Goal: Task Accomplishment & Management: Use online tool/utility

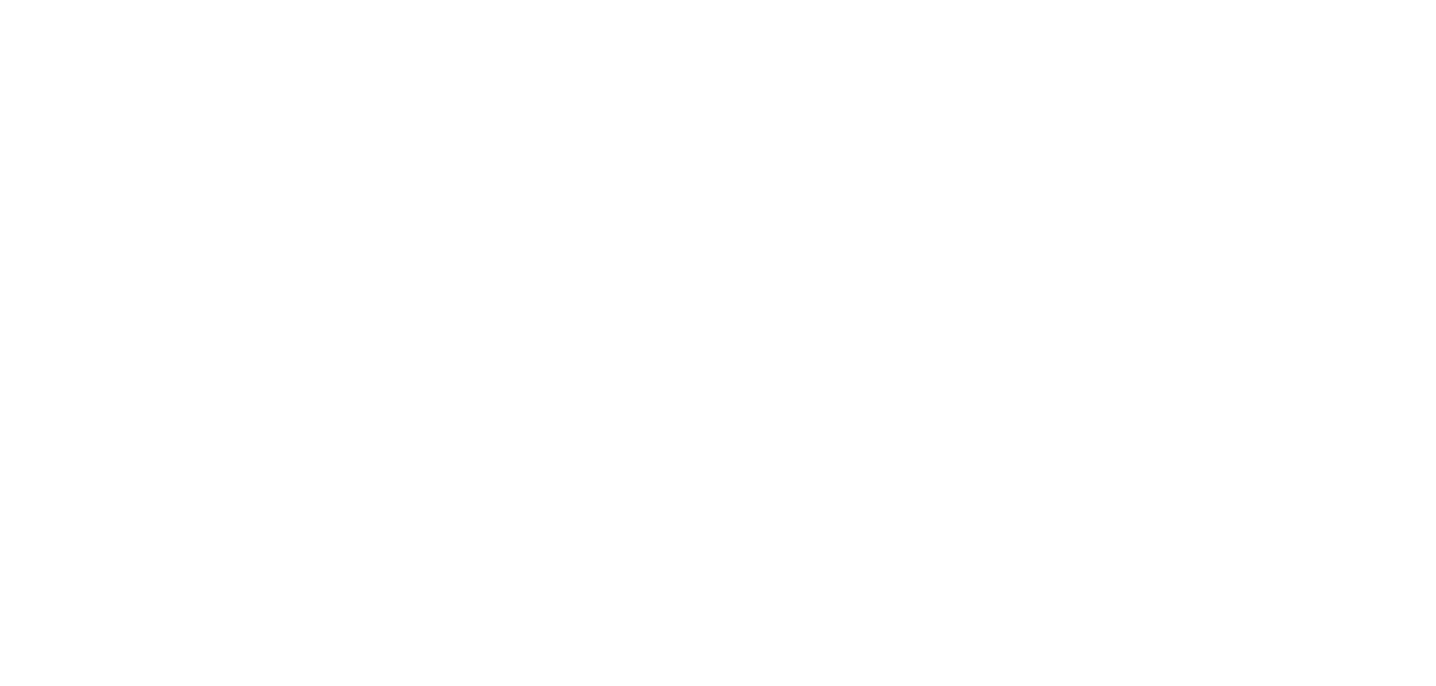
click at [1082, 0] on html at bounding box center [718, 0] width 1436 height 0
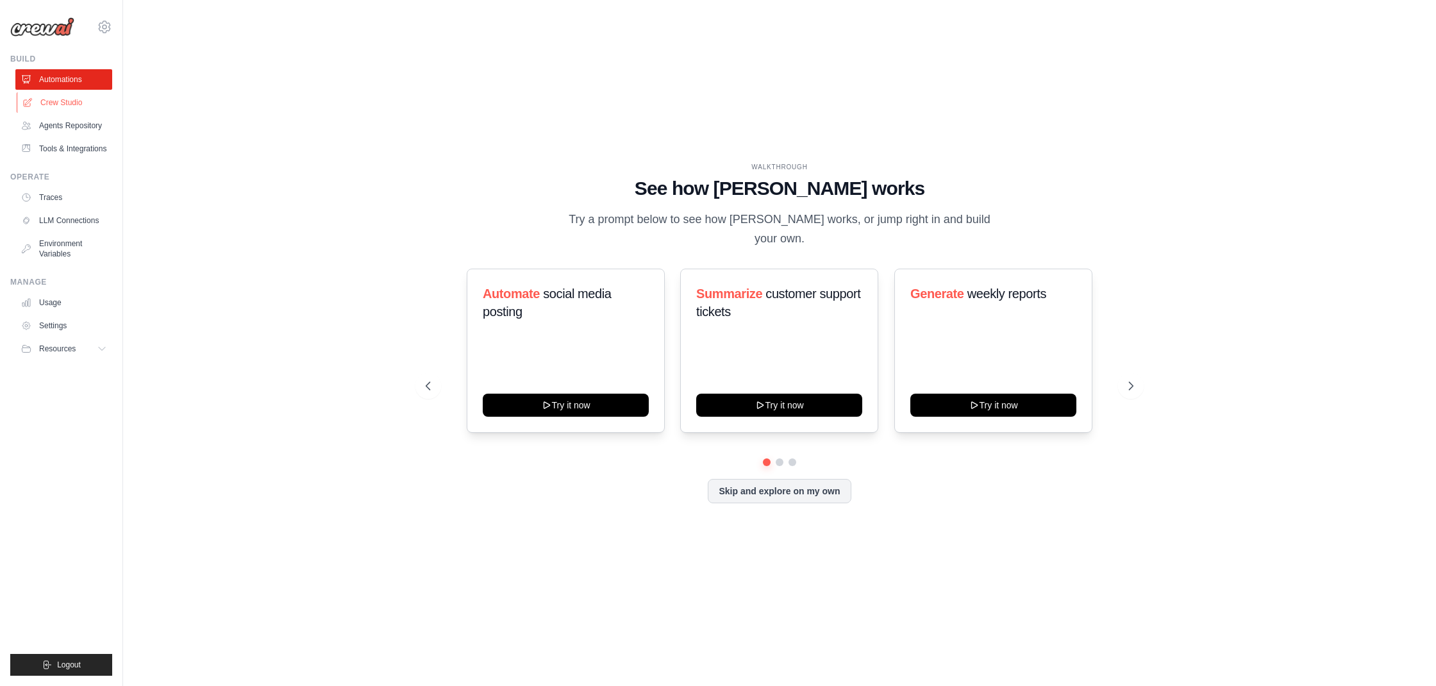
click at [71, 96] on link "Crew Studio" at bounding box center [65, 102] width 97 height 21
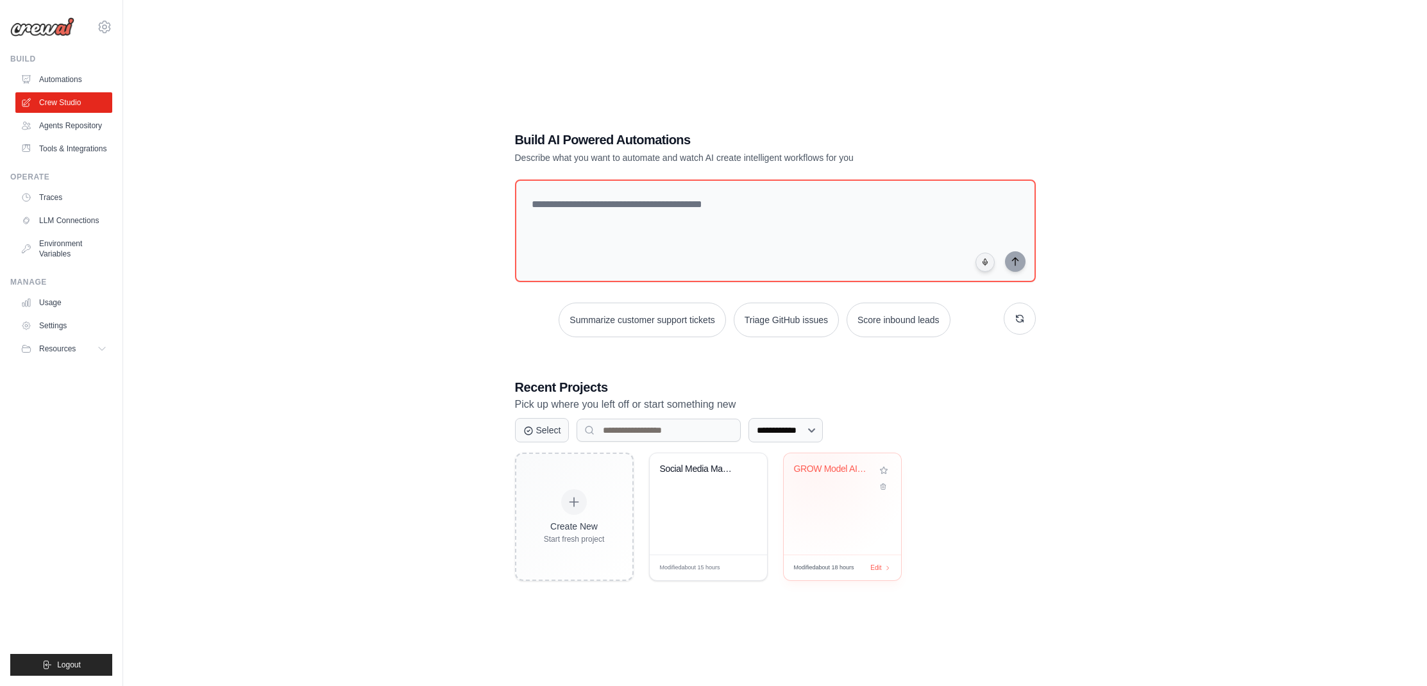
click at [814, 471] on div "GROW Model AI Life Coach" at bounding box center [833, 470] width 78 height 12
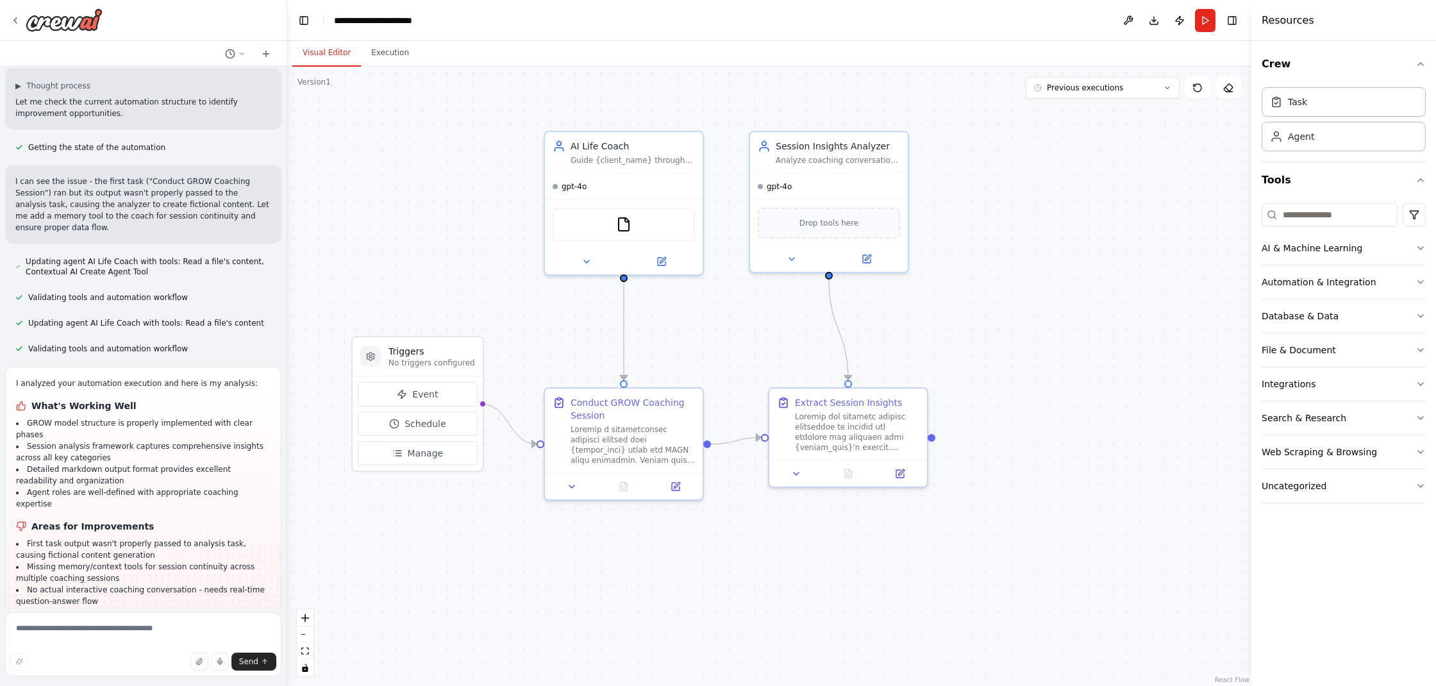
scroll to position [1172, 0]
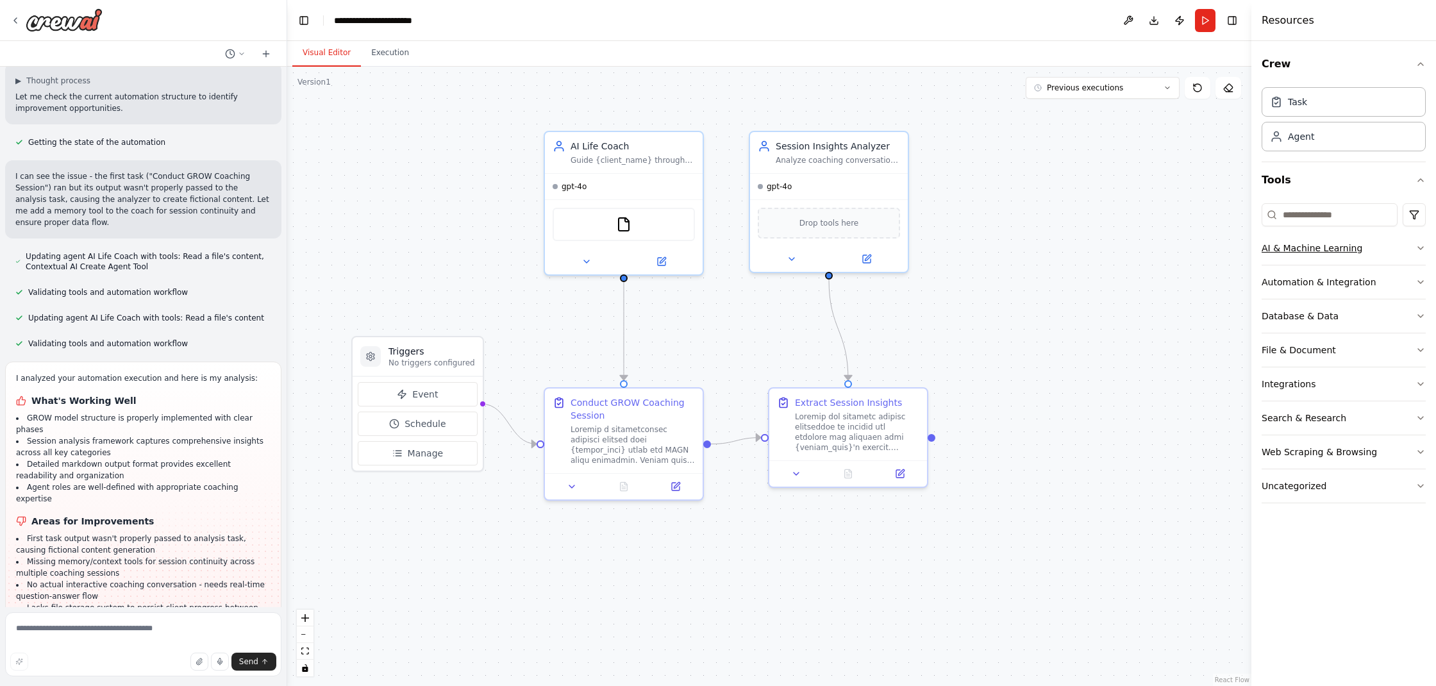
click at [1359, 249] on button "AI & Machine Learning" at bounding box center [1344, 247] width 164 height 33
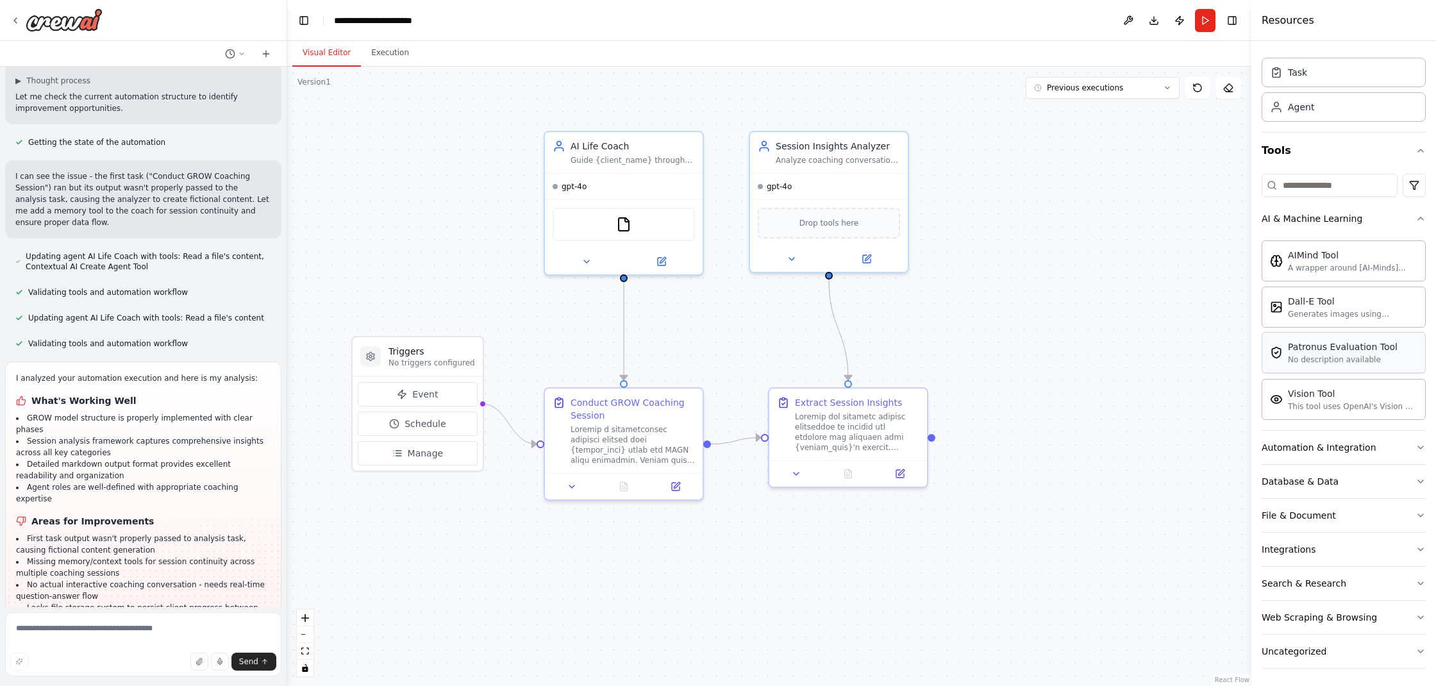
scroll to position [33, 0]
click at [1399, 543] on button "Integrations" at bounding box center [1344, 546] width 164 height 33
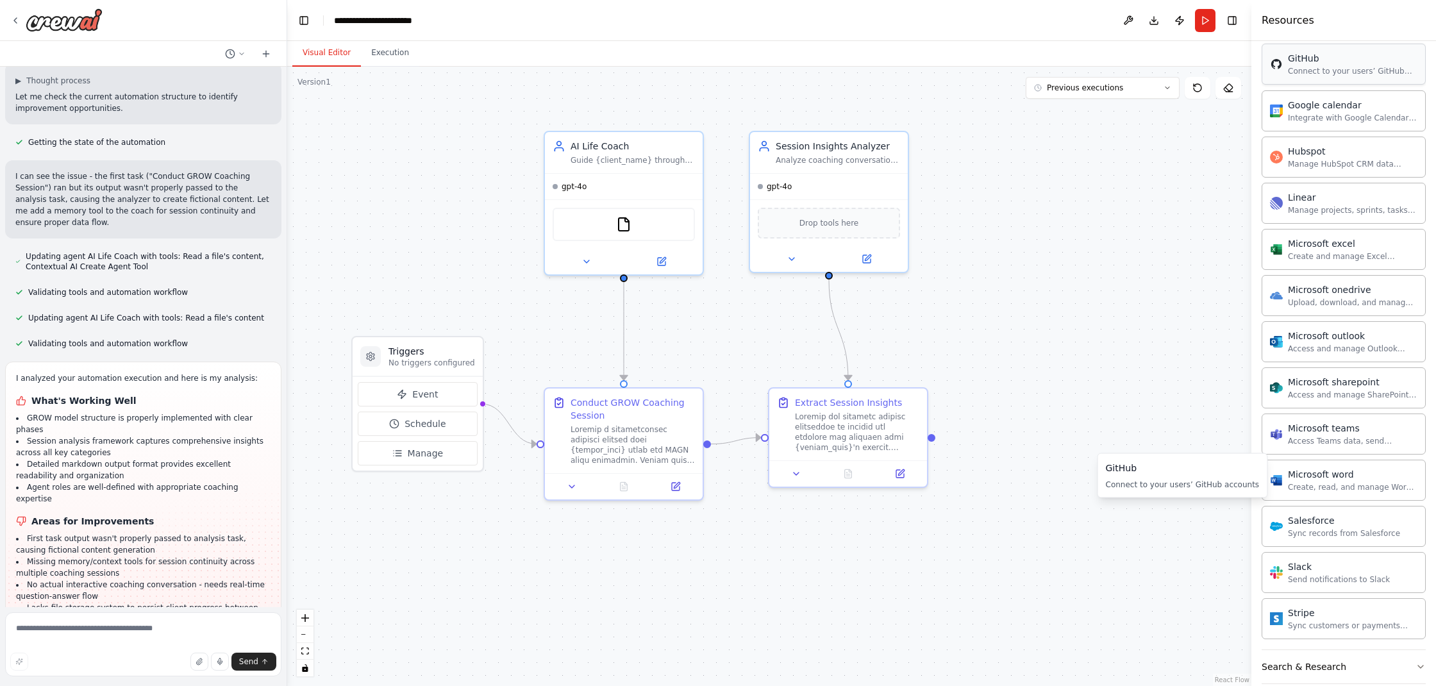
scroll to position [782, 0]
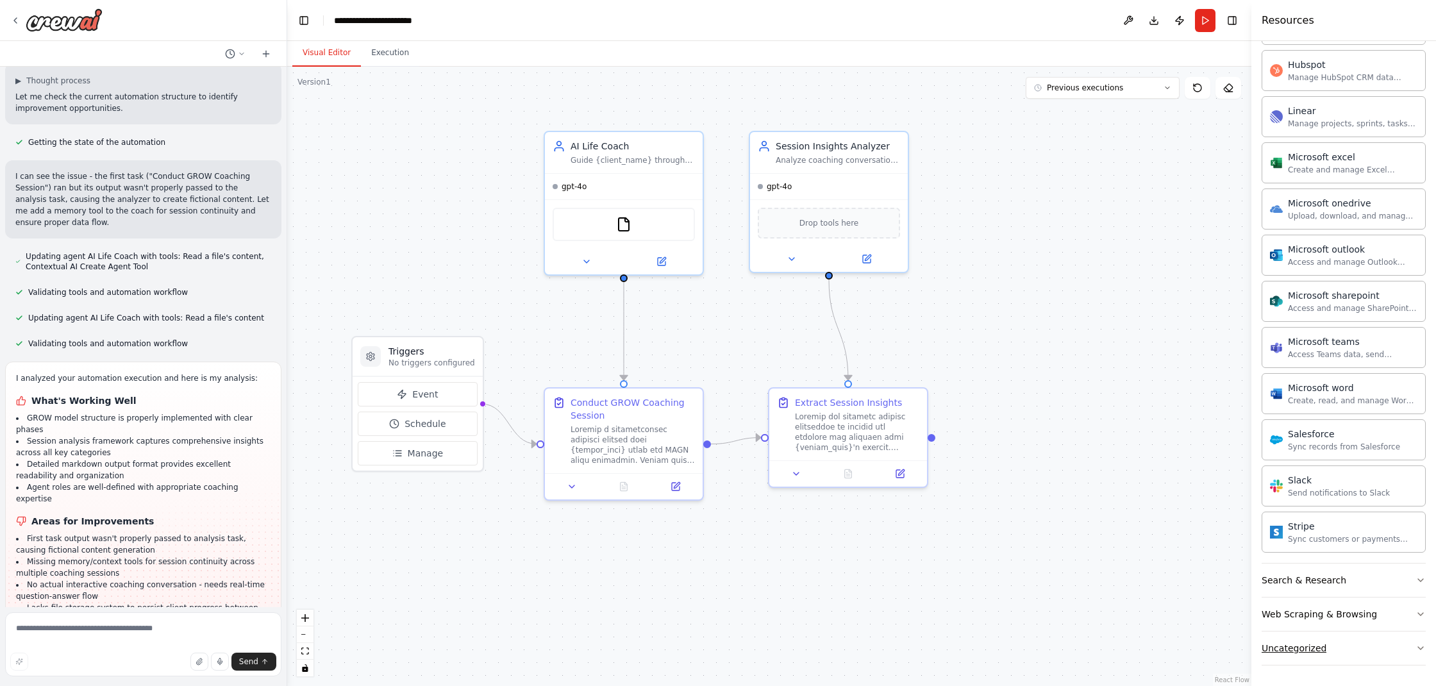
click at [1384, 644] on button "Uncategorized" at bounding box center [1344, 648] width 164 height 33
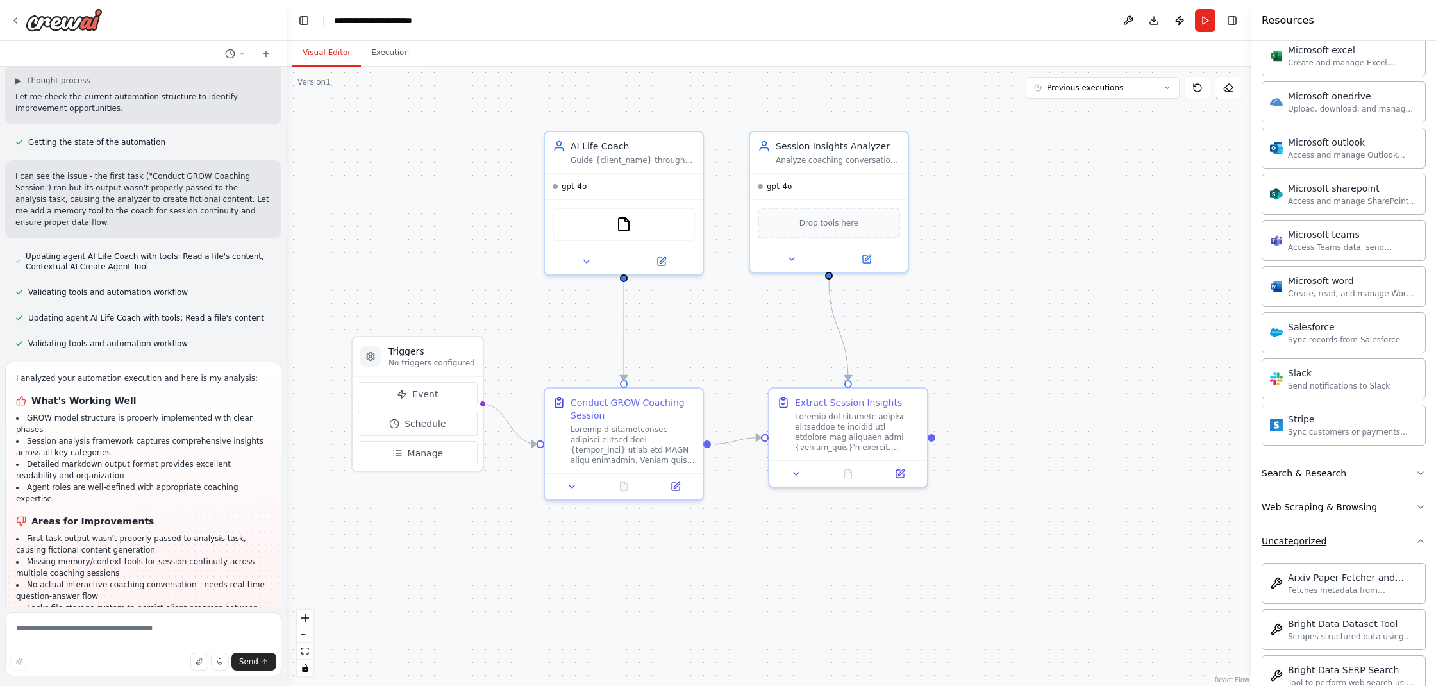
scroll to position [624, 0]
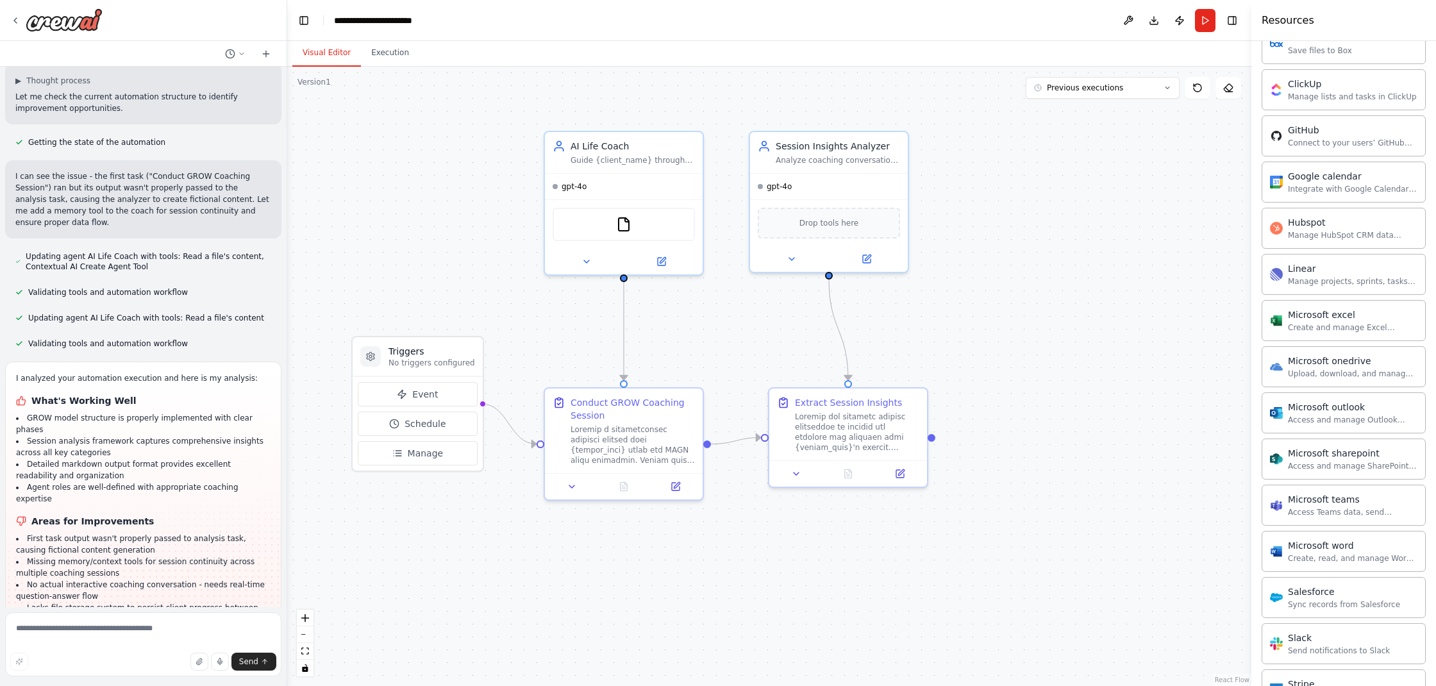
click at [1178, 488] on div ".deletable-edge-delete-btn { width: 20px; height: 20px; border: 0px solid #ffff…" at bounding box center [769, 376] width 964 height 619
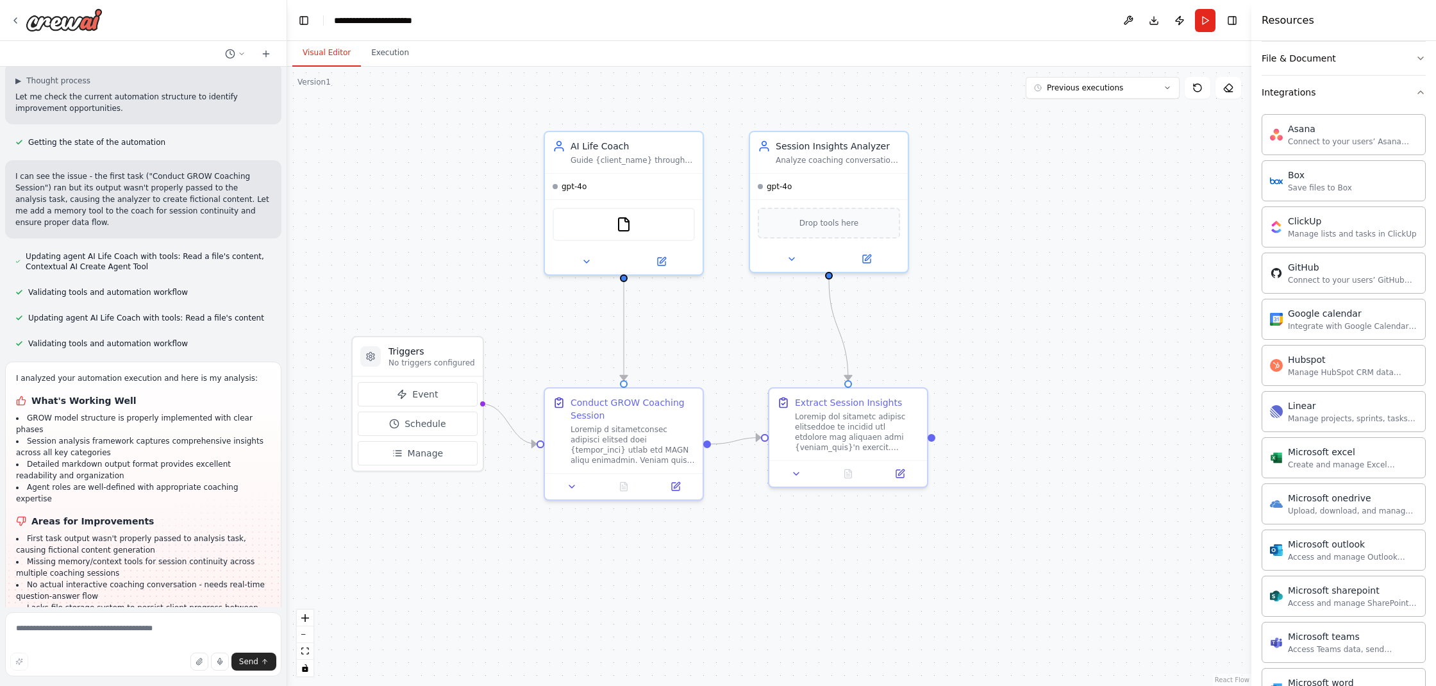
scroll to position [62, 0]
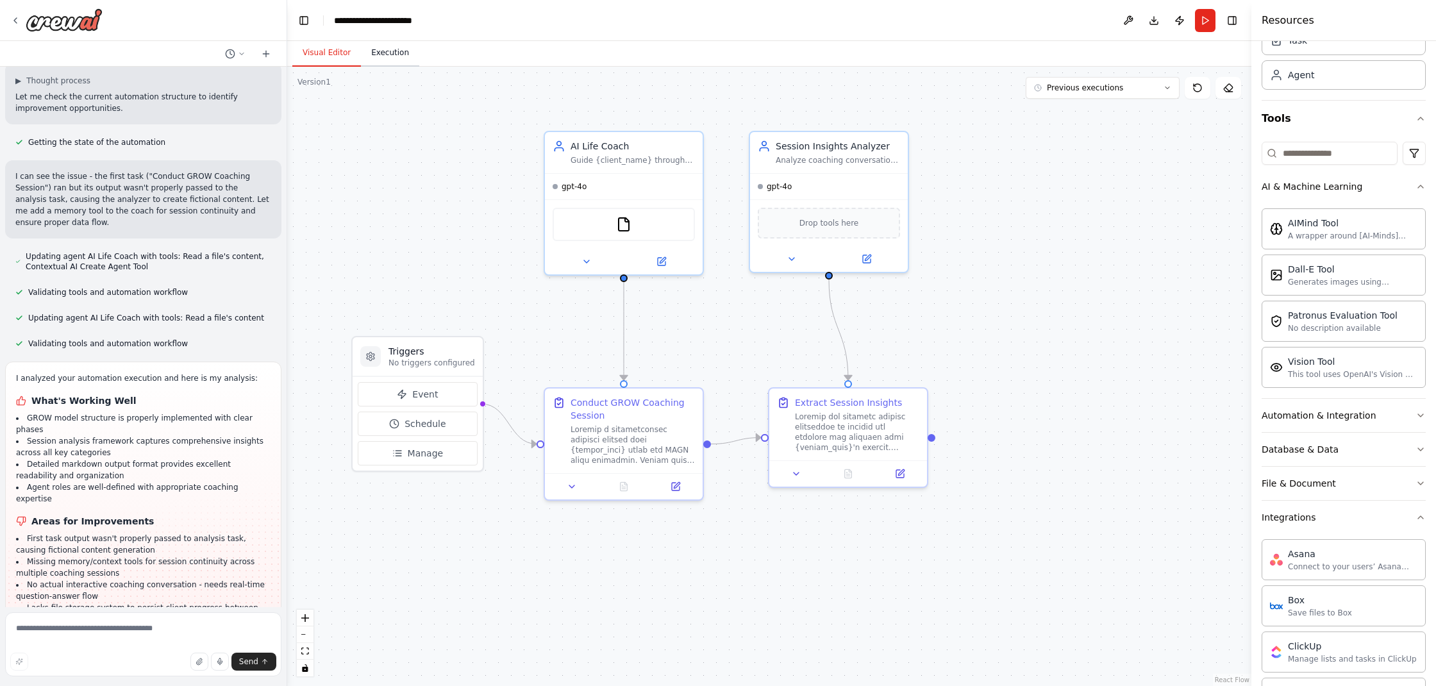
click at [409, 52] on button "Execution" at bounding box center [390, 53] width 58 height 27
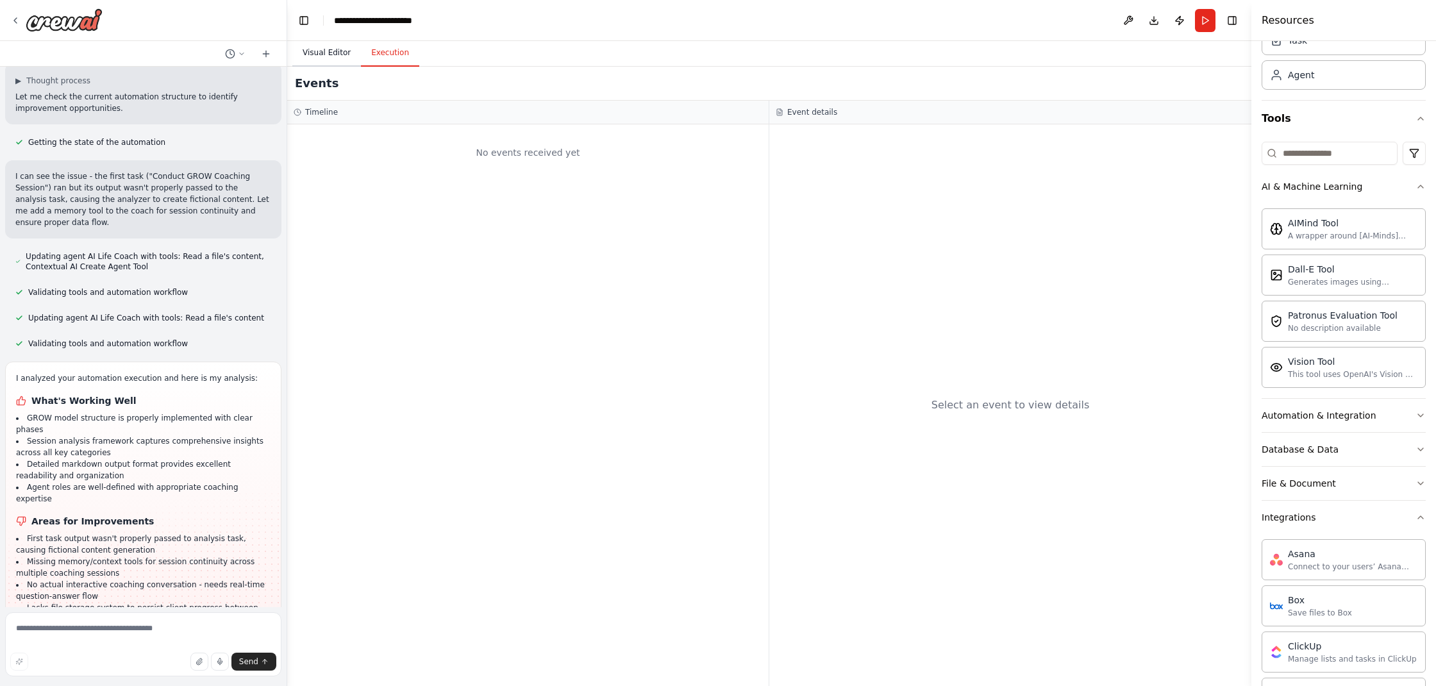
click at [310, 49] on button "Visual Editor" at bounding box center [326, 53] width 69 height 27
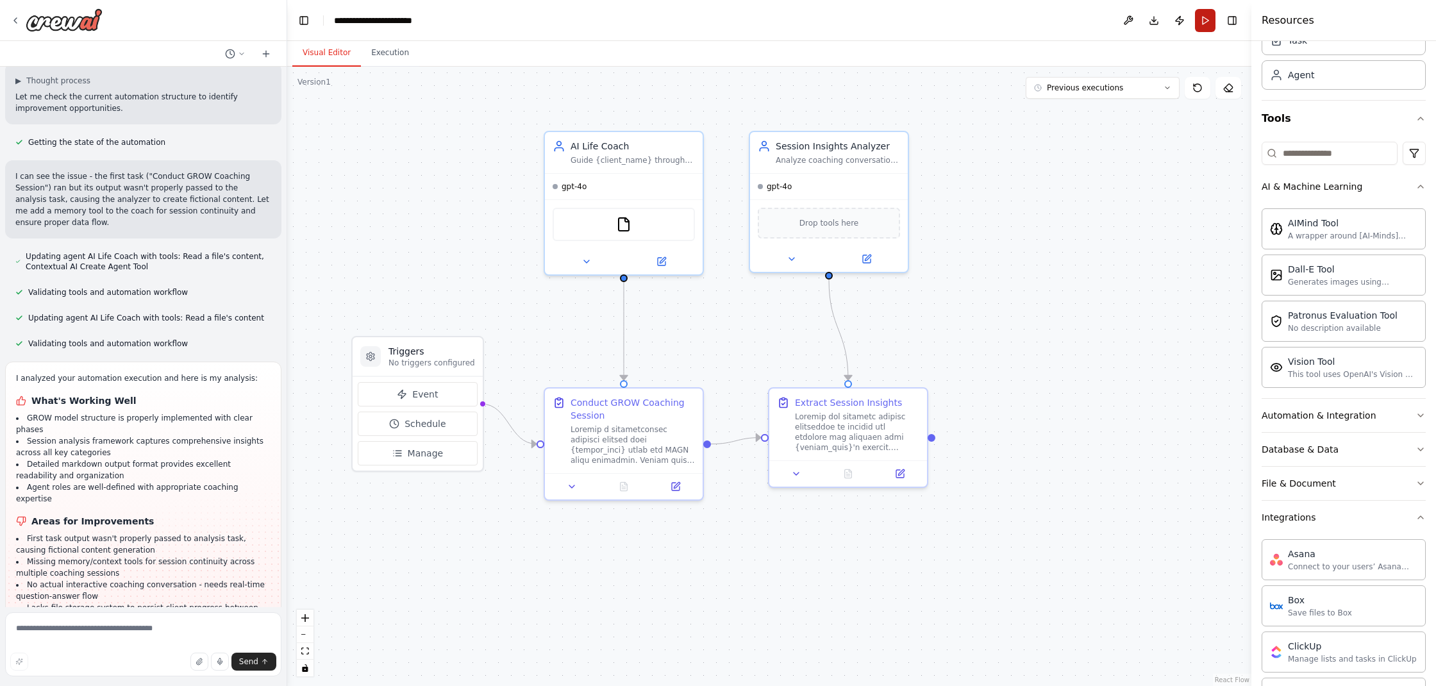
click at [1205, 18] on button "Run" at bounding box center [1205, 20] width 21 height 23
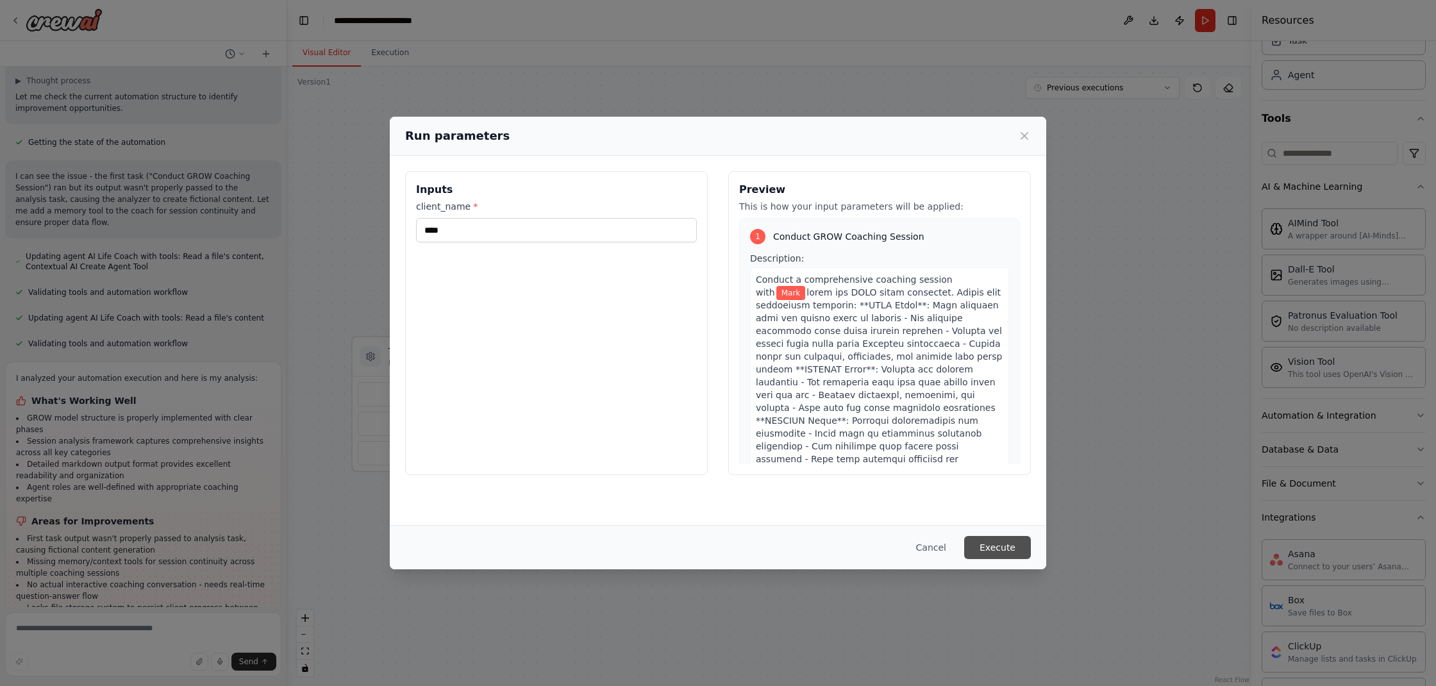
click at [1007, 544] on button "Execute" at bounding box center [997, 547] width 67 height 23
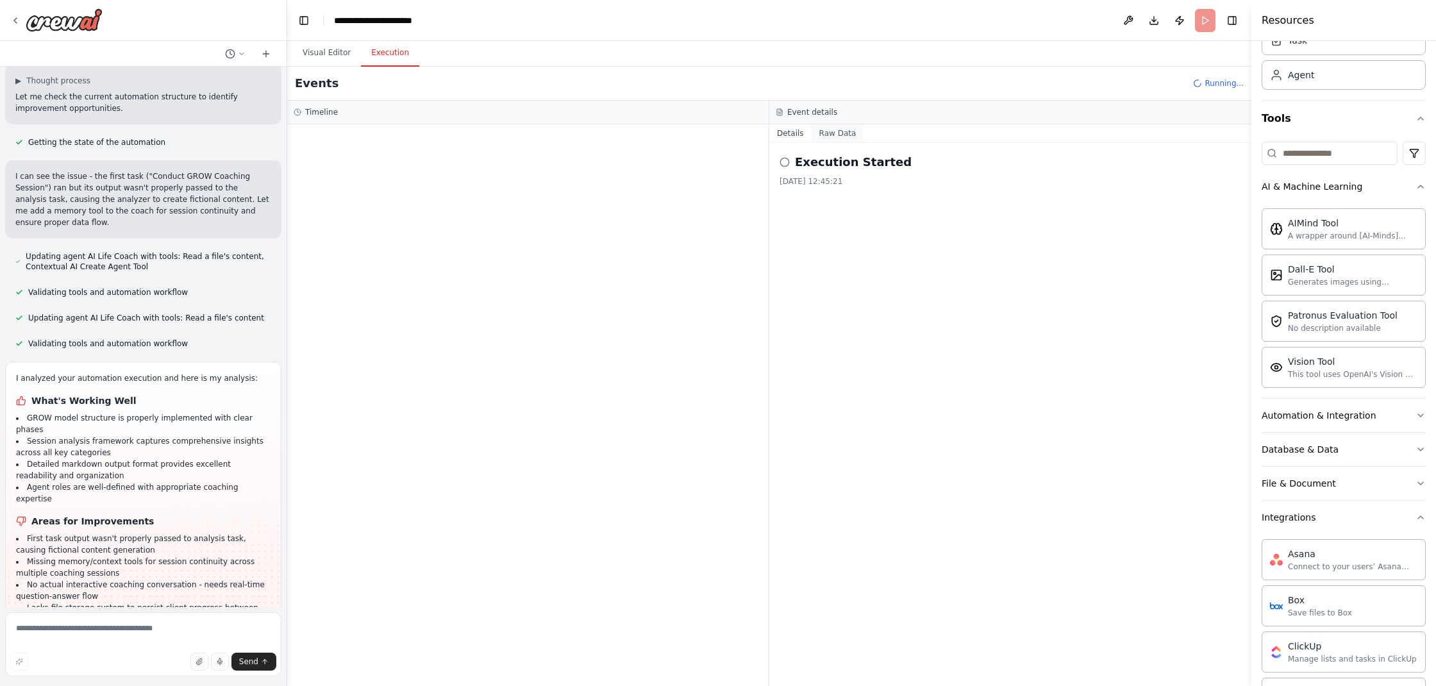
click at [845, 134] on button "Raw Data" at bounding box center [838, 133] width 53 height 18
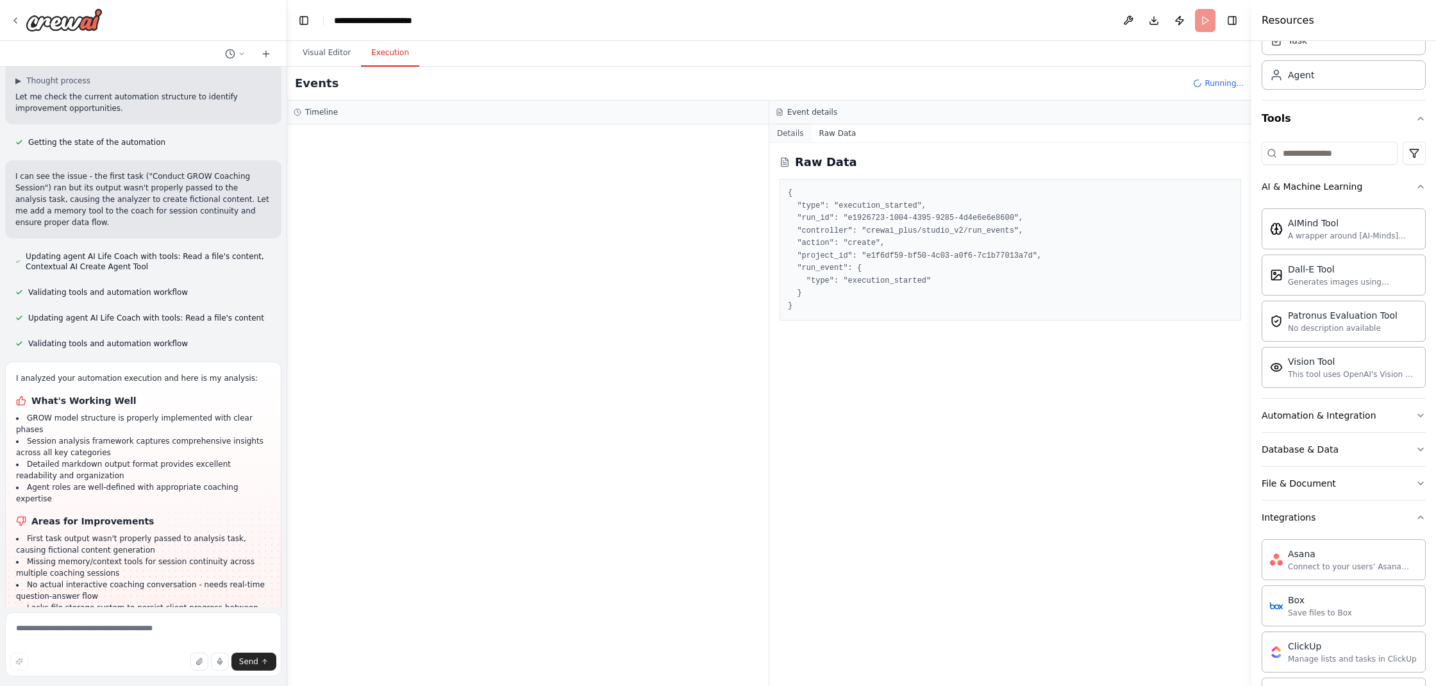
click at [794, 132] on button "Details" at bounding box center [791, 133] width 42 height 18
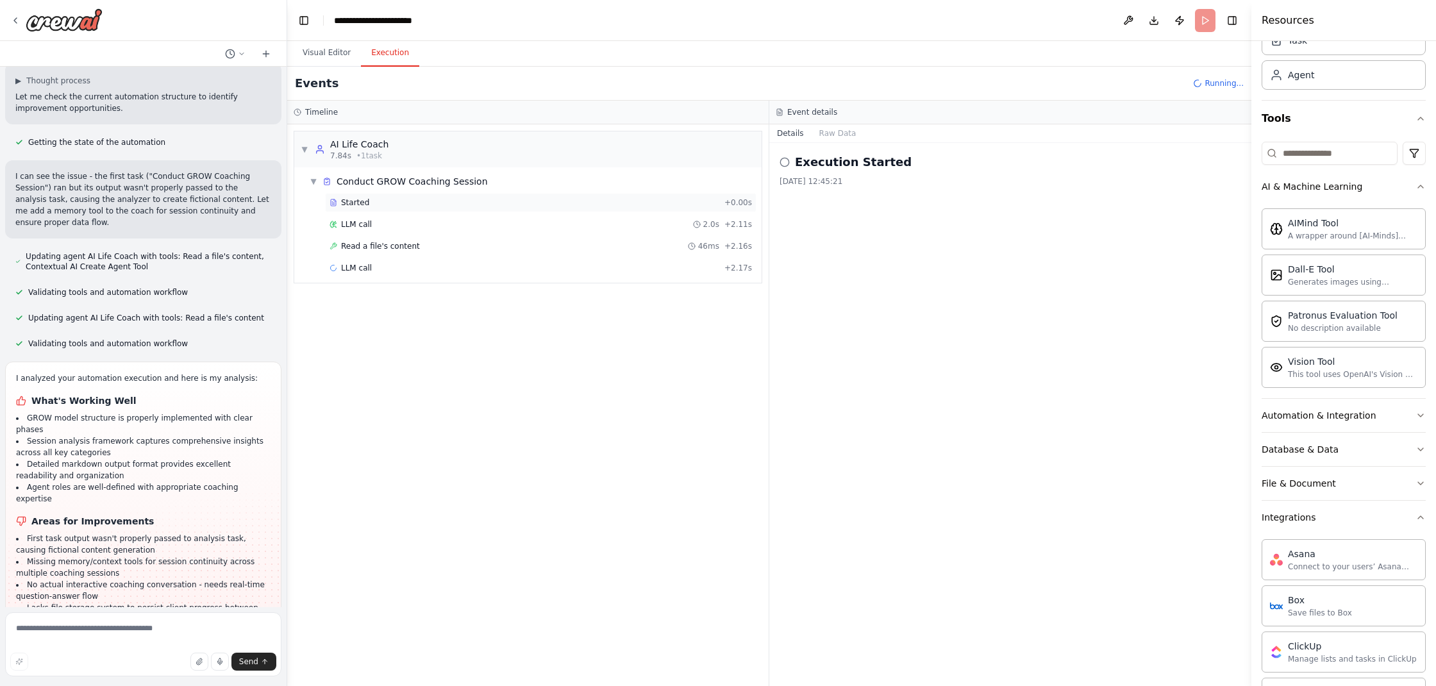
click at [358, 200] on span "Started" at bounding box center [355, 203] width 28 height 10
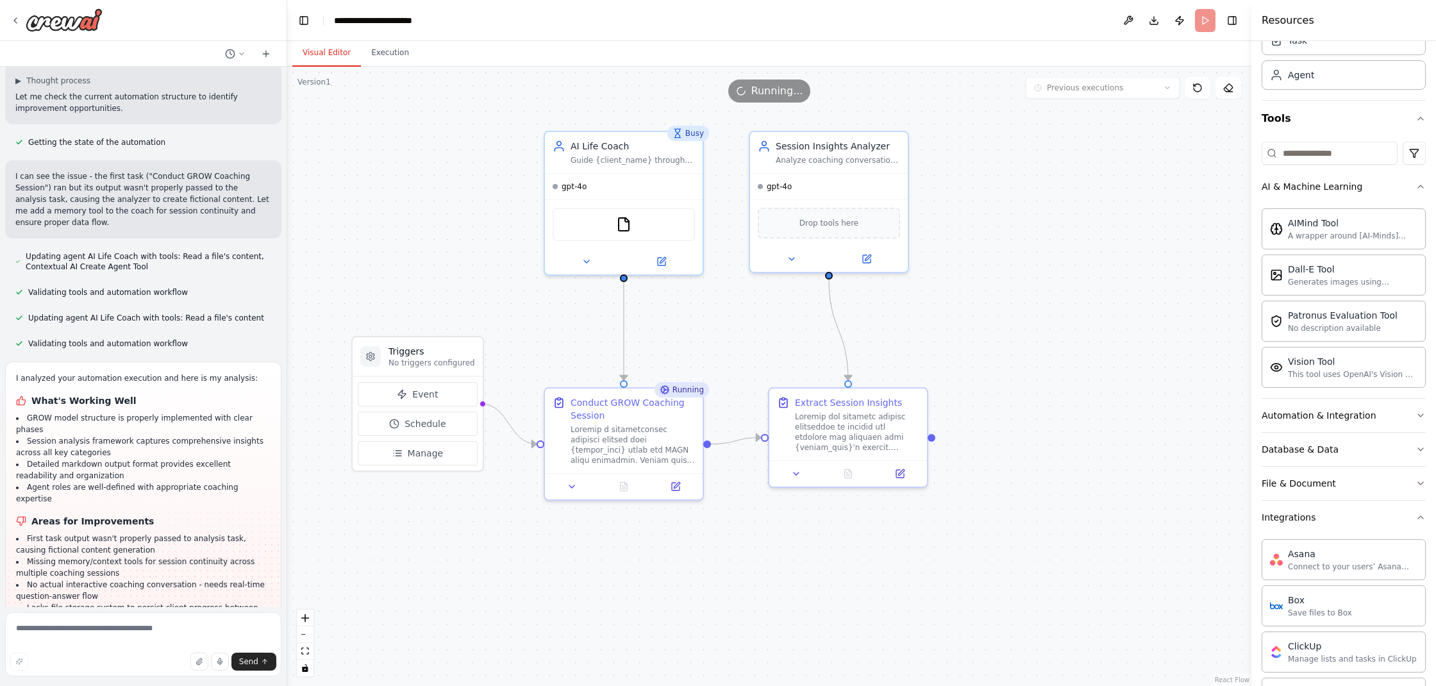
click at [339, 55] on button "Visual Editor" at bounding box center [326, 53] width 69 height 27
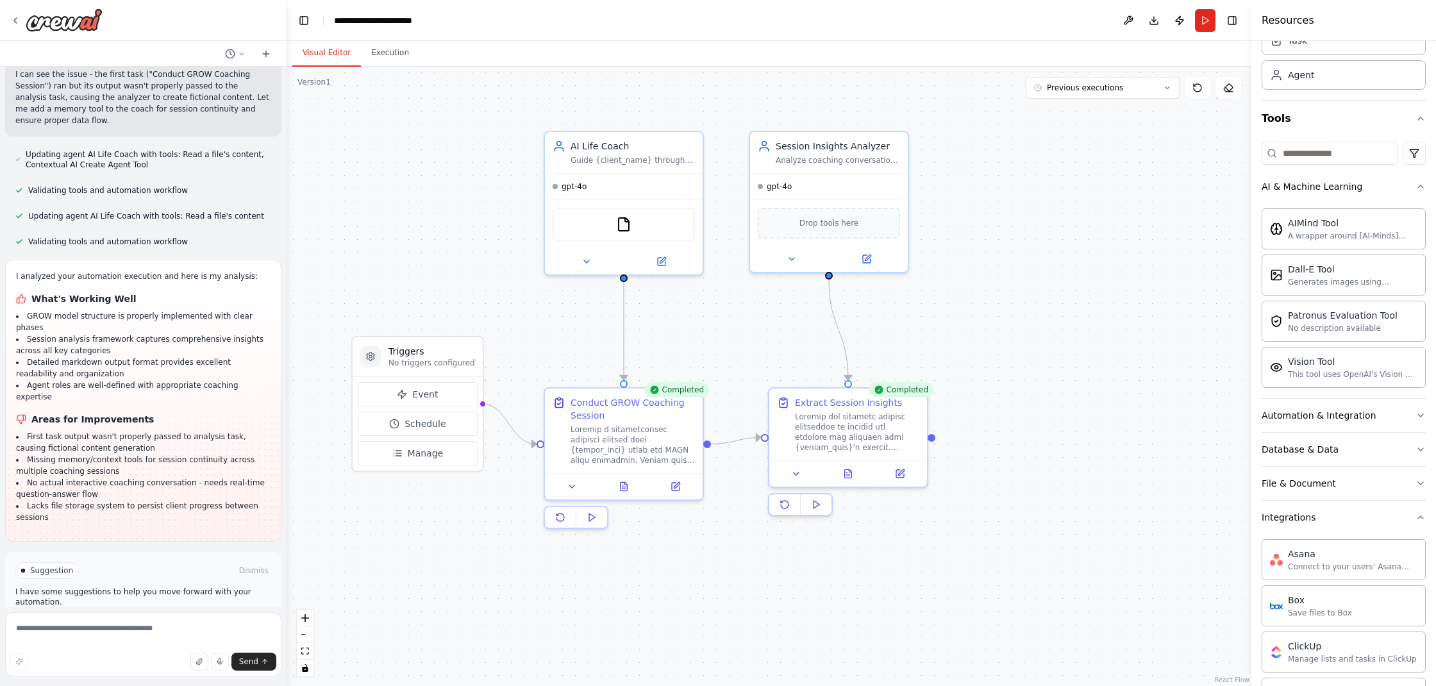
scroll to position [1276, 0]
click at [198, 631] on textarea at bounding box center [143, 644] width 276 height 64
paste textarea "**********"
type textarea "**********"
click at [249, 666] on span "Send" at bounding box center [248, 662] width 19 height 10
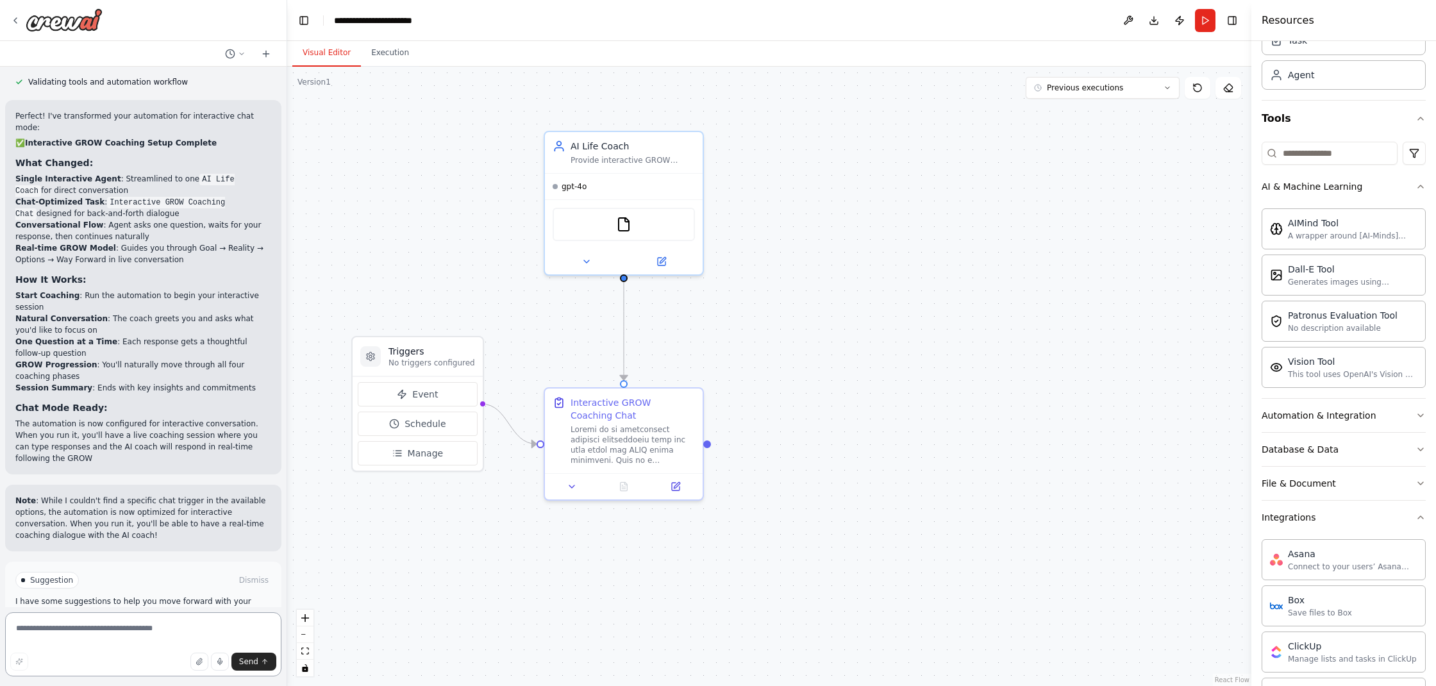
scroll to position [2178, 0]
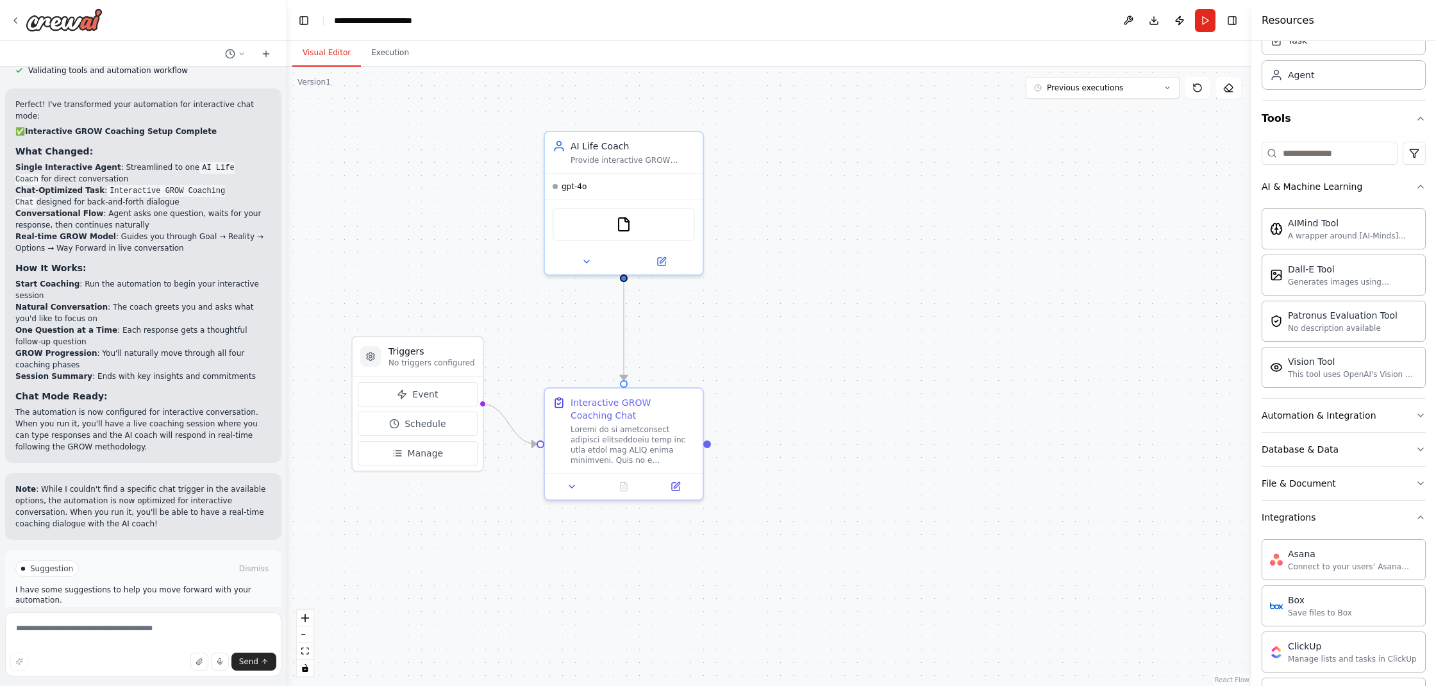
click at [169, 618] on span "Run Automation" at bounding box center [149, 623] width 62 height 10
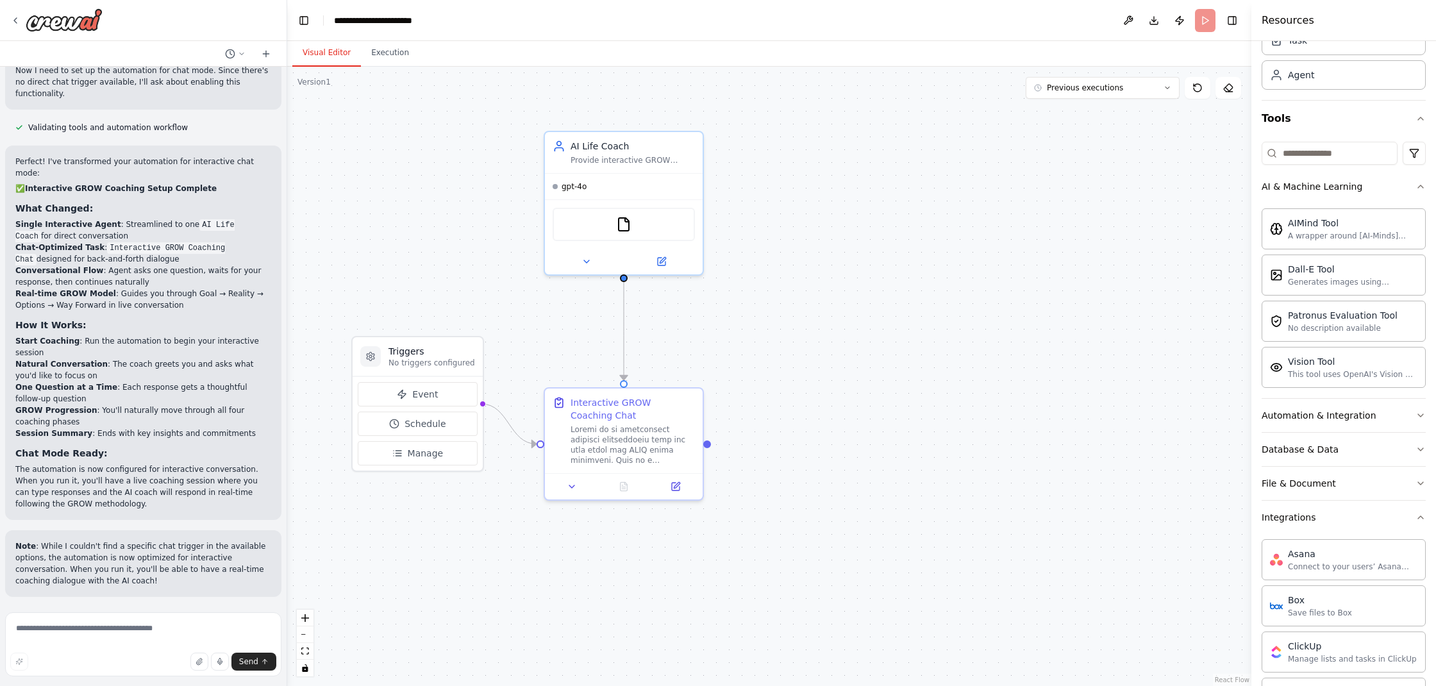
scroll to position [2074, 0]
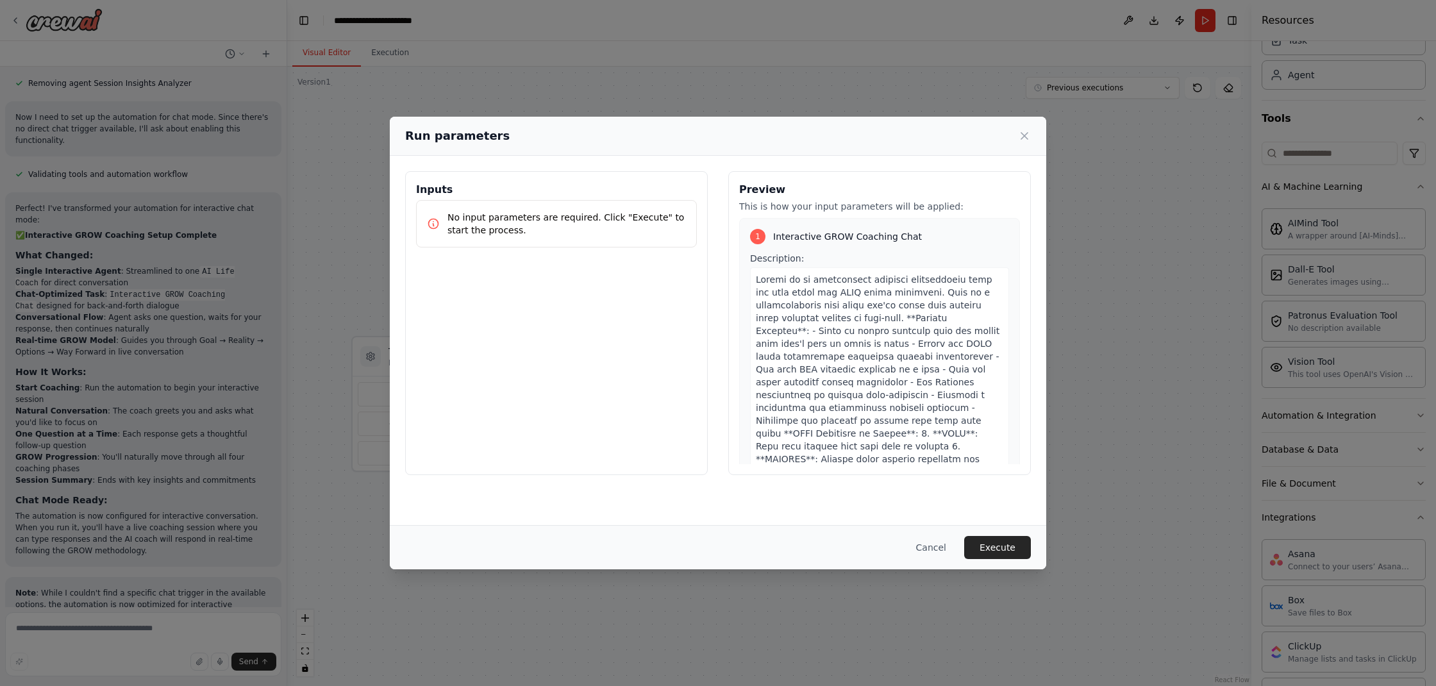
click at [522, 233] on p "No input parameters are required. Click "Execute" to start the process." at bounding box center [567, 224] width 239 height 26
click at [994, 550] on button "Execute" at bounding box center [997, 547] width 67 height 23
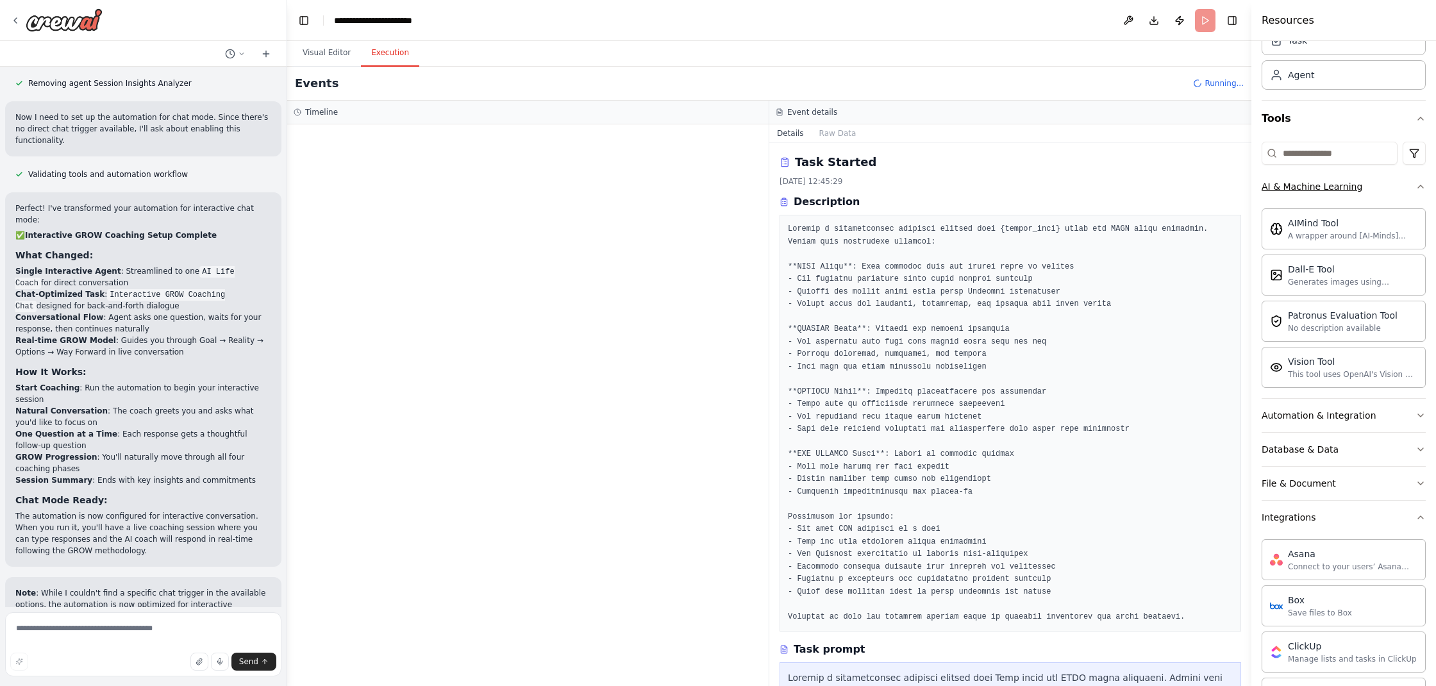
click at [1416, 189] on icon "button" at bounding box center [1421, 186] width 10 height 10
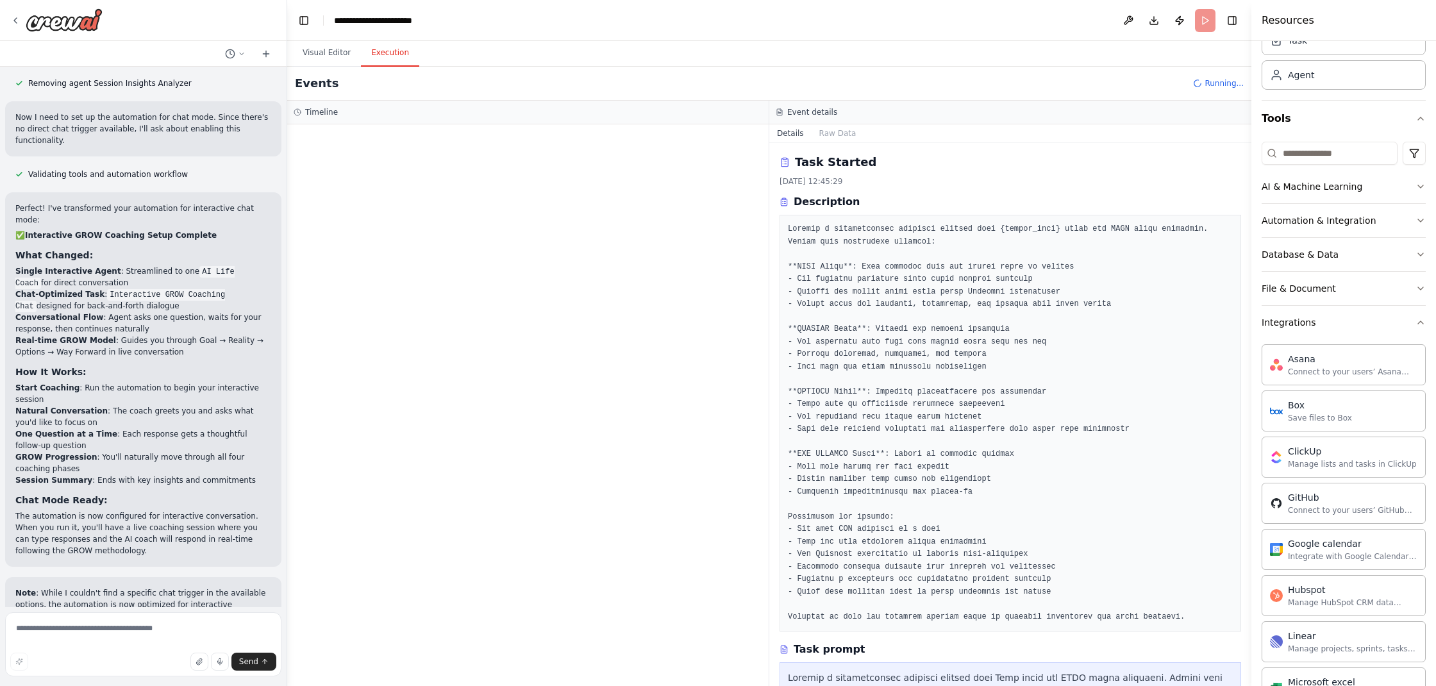
click at [1417, 319] on div "Crew Task Agent Tools AI & Machine Learning Automation & Integration Database &…" at bounding box center [1344, 363] width 185 height 645
click at [1416, 321] on icon "button" at bounding box center [1421, 322] width 10 height 10
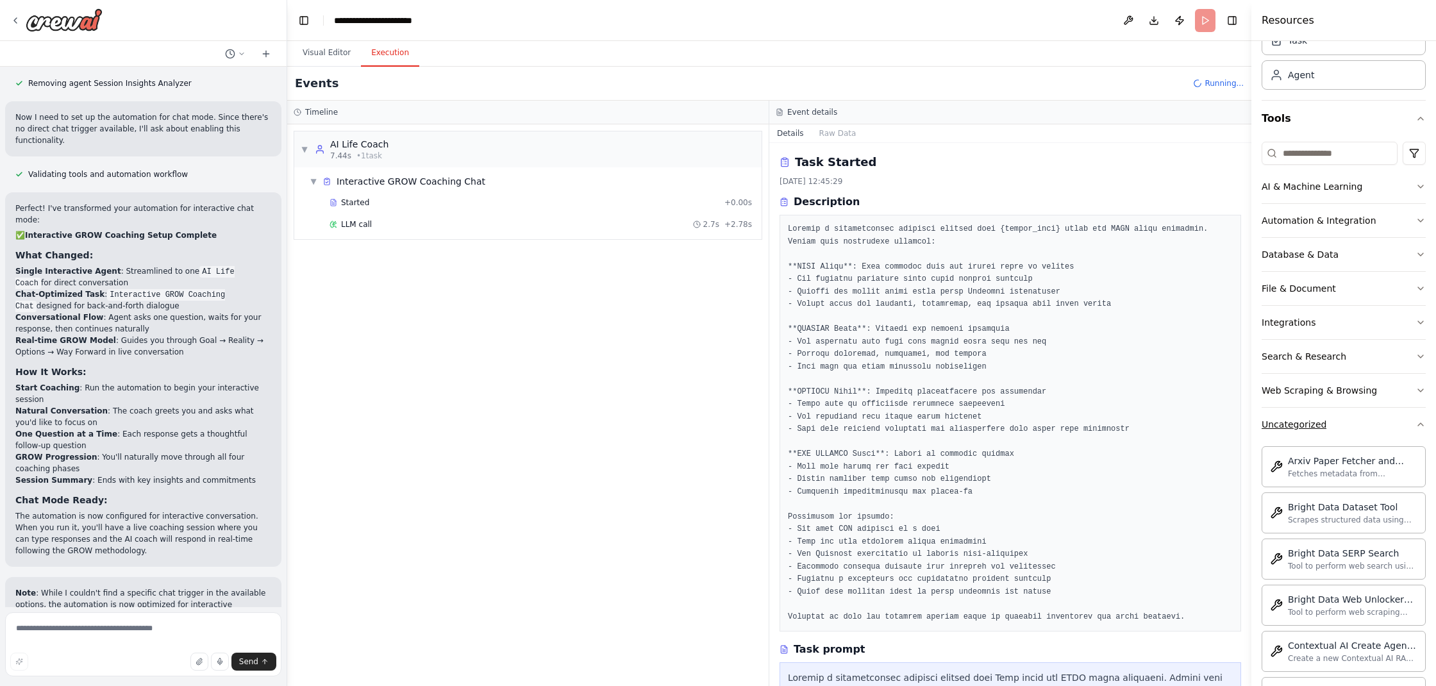
scroll to position [2178, 0]
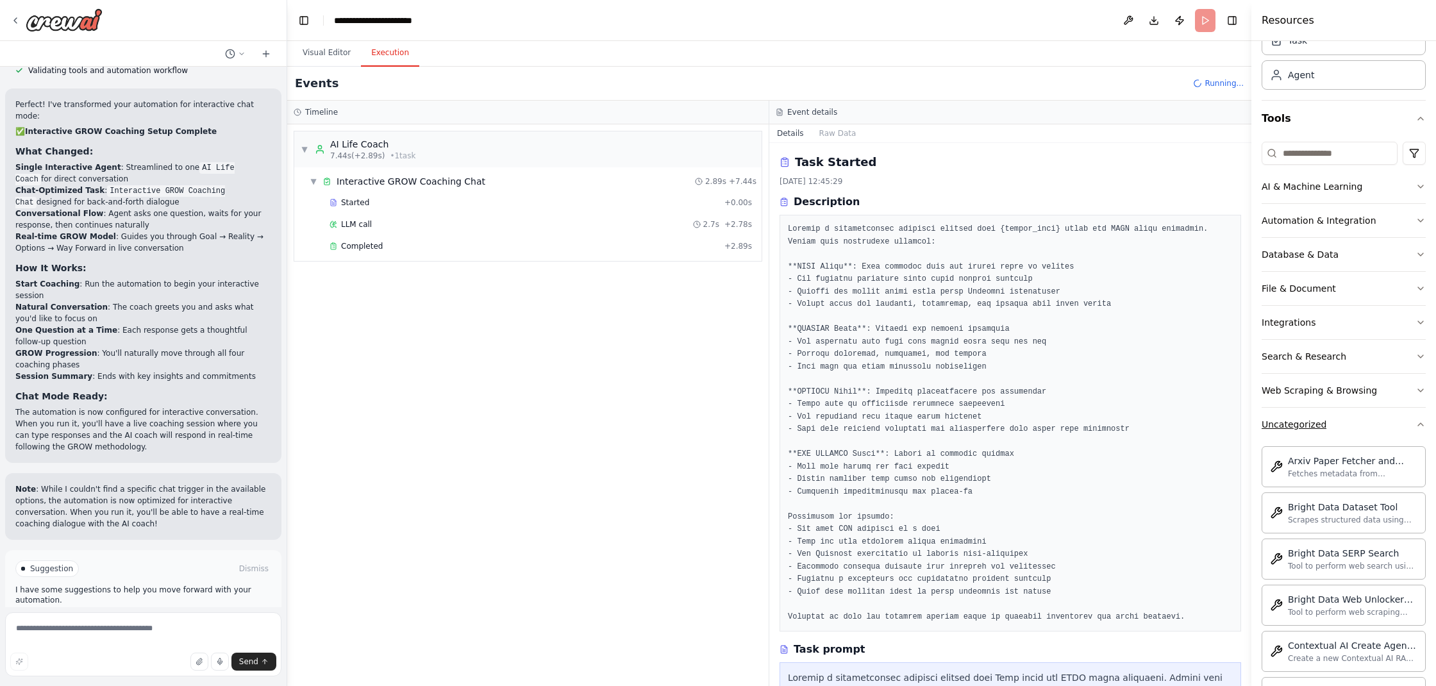
click at [1416, 420] on icon "button" at bounding box center [1421, 424] width 10 height 10
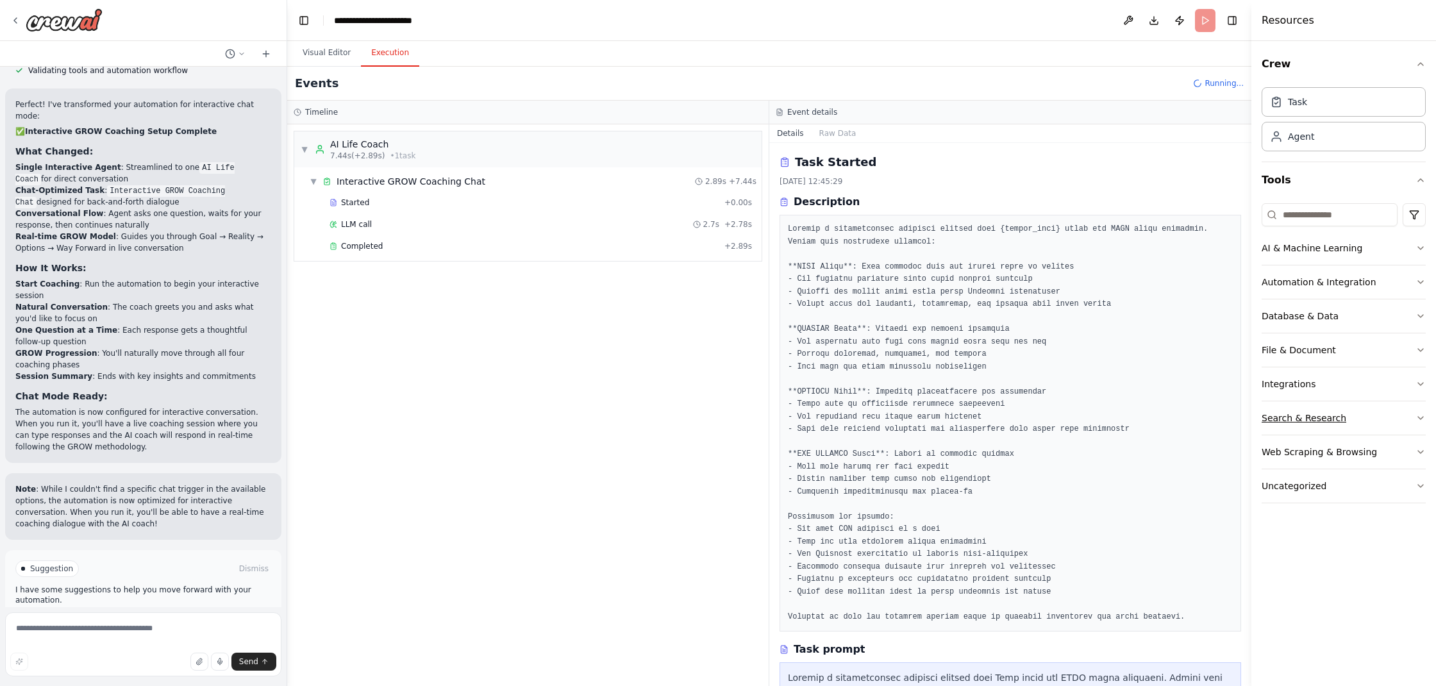
scroll to position [0, 0]
click at [308, 46] on button "Visual Editor" at bounding box center [326, 53] width 69 height 27
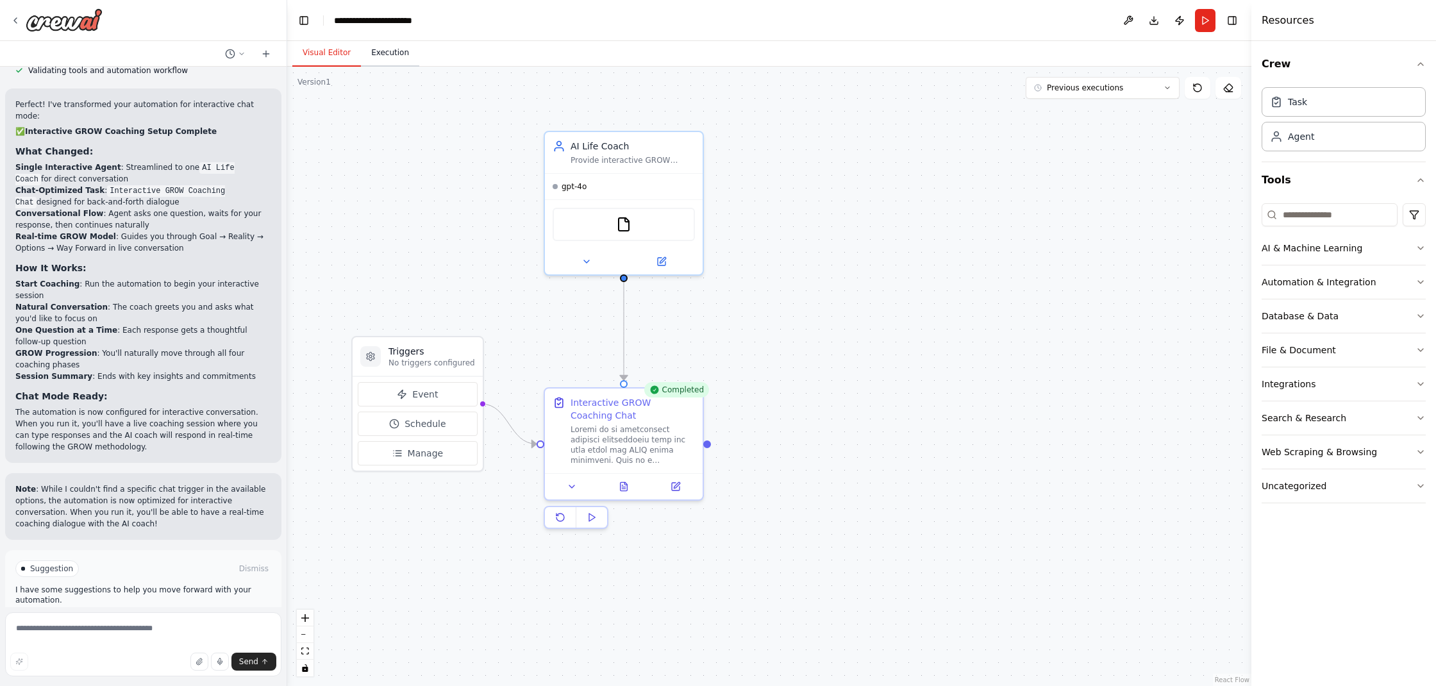
click at [376, 51] on button "Execution" at bounding box center [390, 53] width 58 height 27
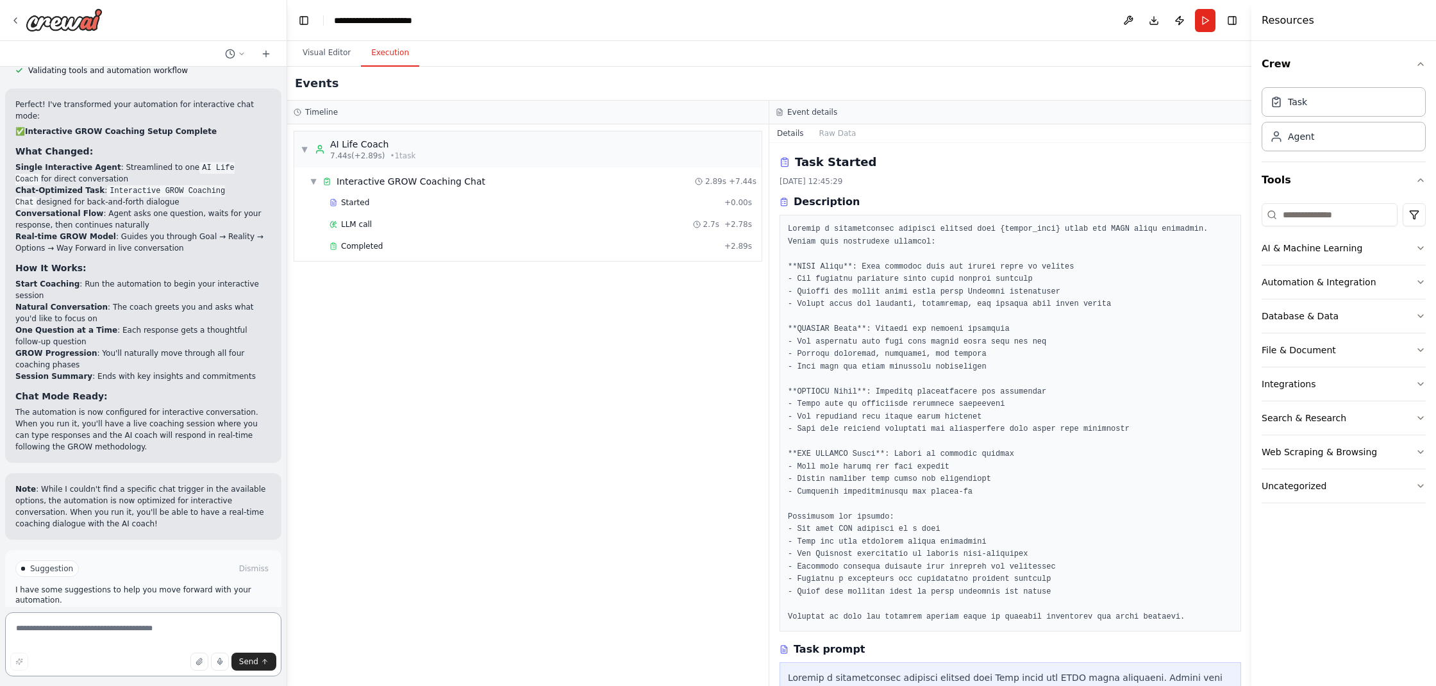
drag, startPoint x: 181, startPoint y: 632, endPoint x: 188, endPoint y: 636, distance: 7.5
click at [182, 632] on textarea at bounding box center [143, 644] width 276 height 64
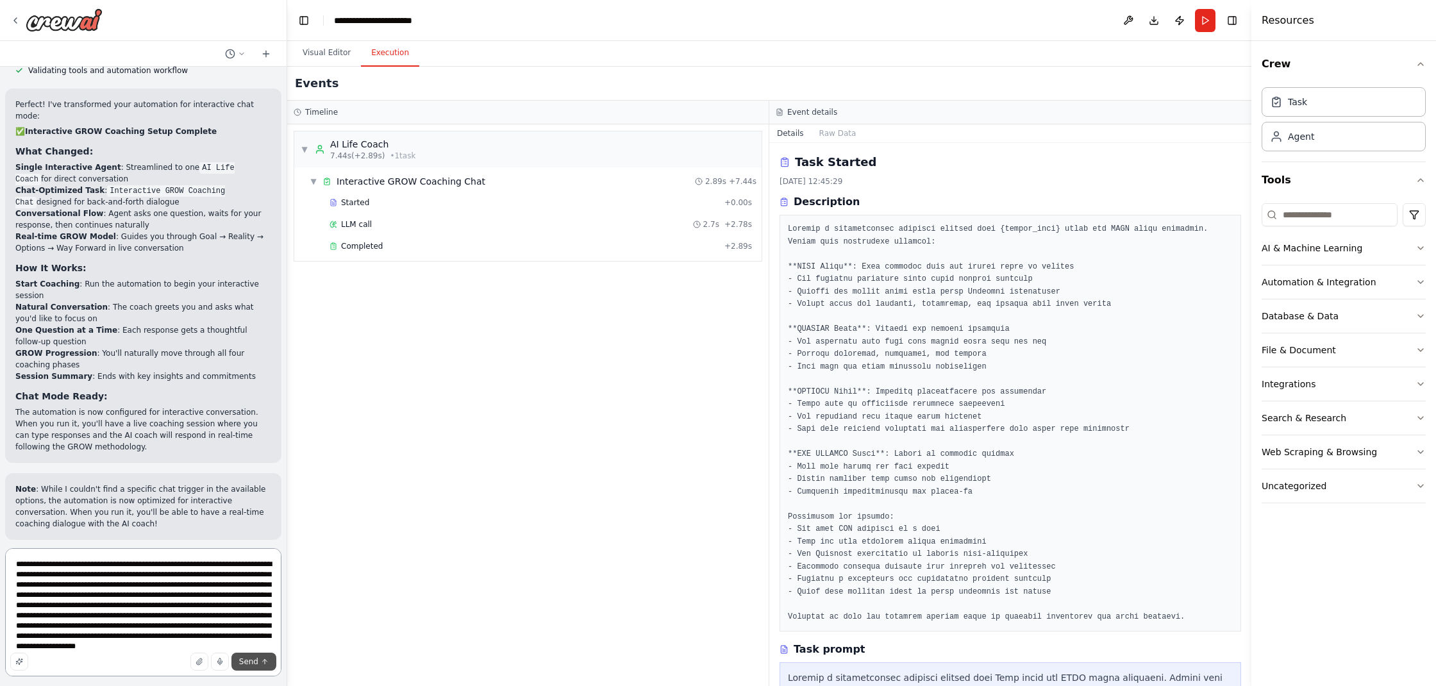
type textarea "**********"
click at [253, 661] on span "Send" at bounding box center [248, 662] width 19 height 10
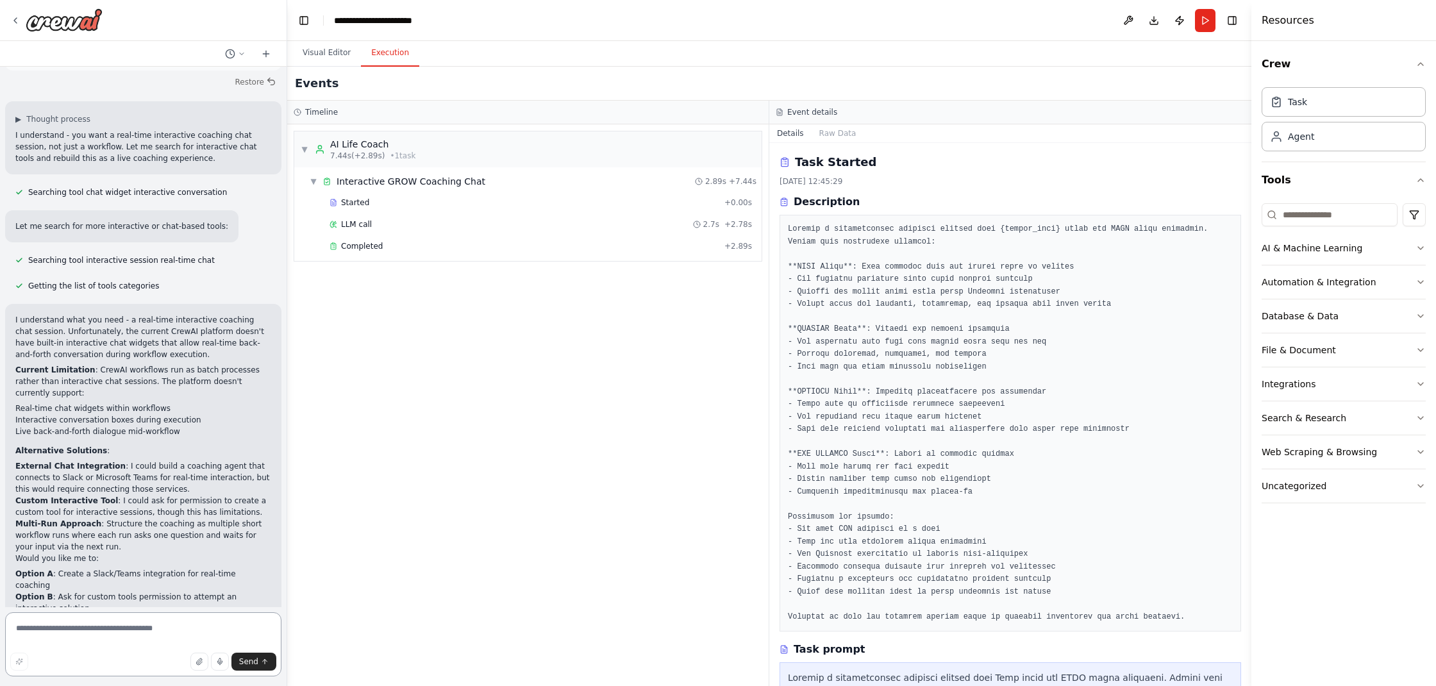
scroll to position [2816, 0]
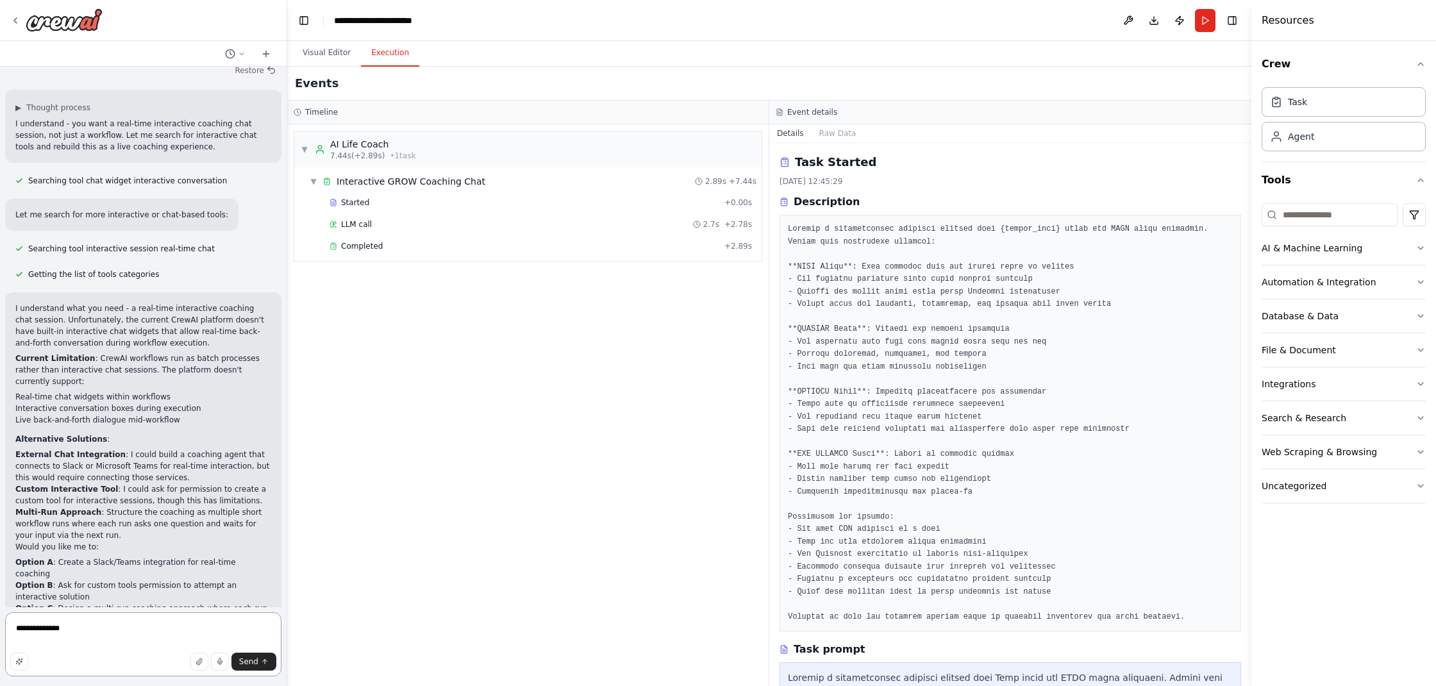
type textarea "**********"
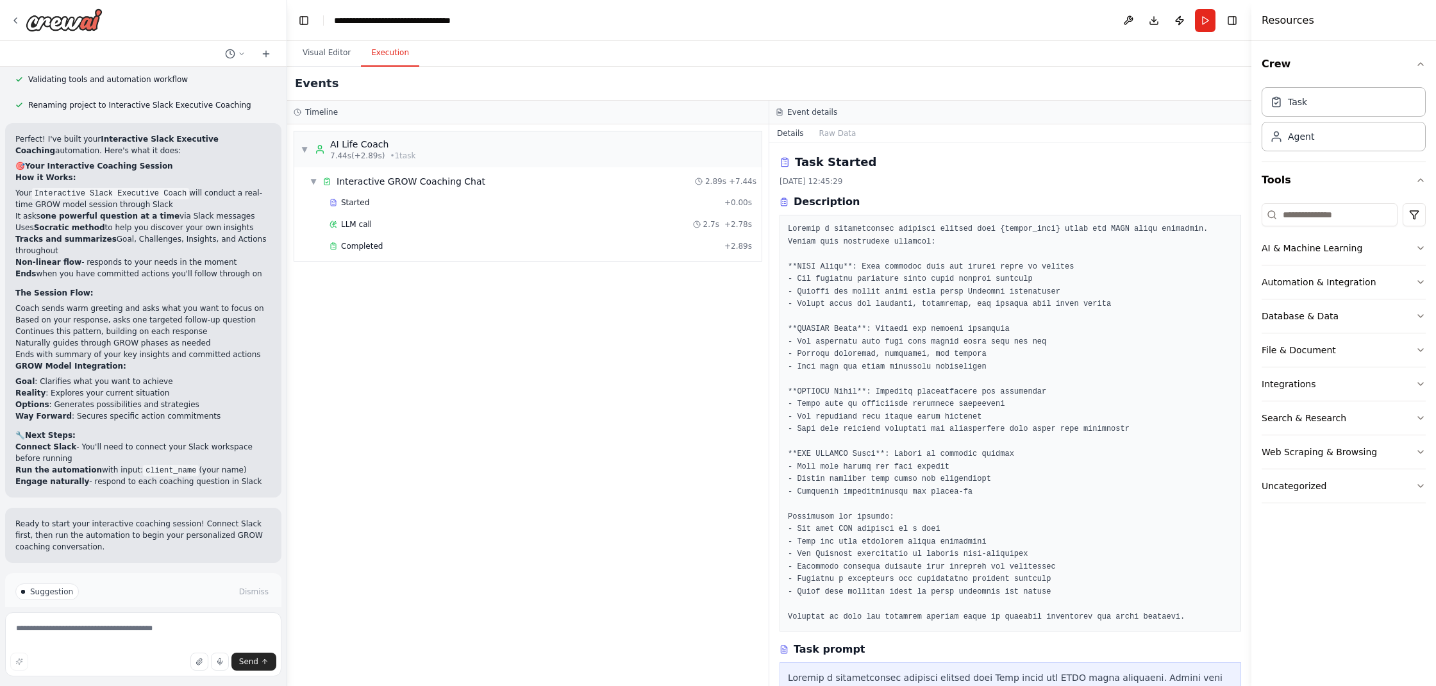
scroll to position [3945, 0]
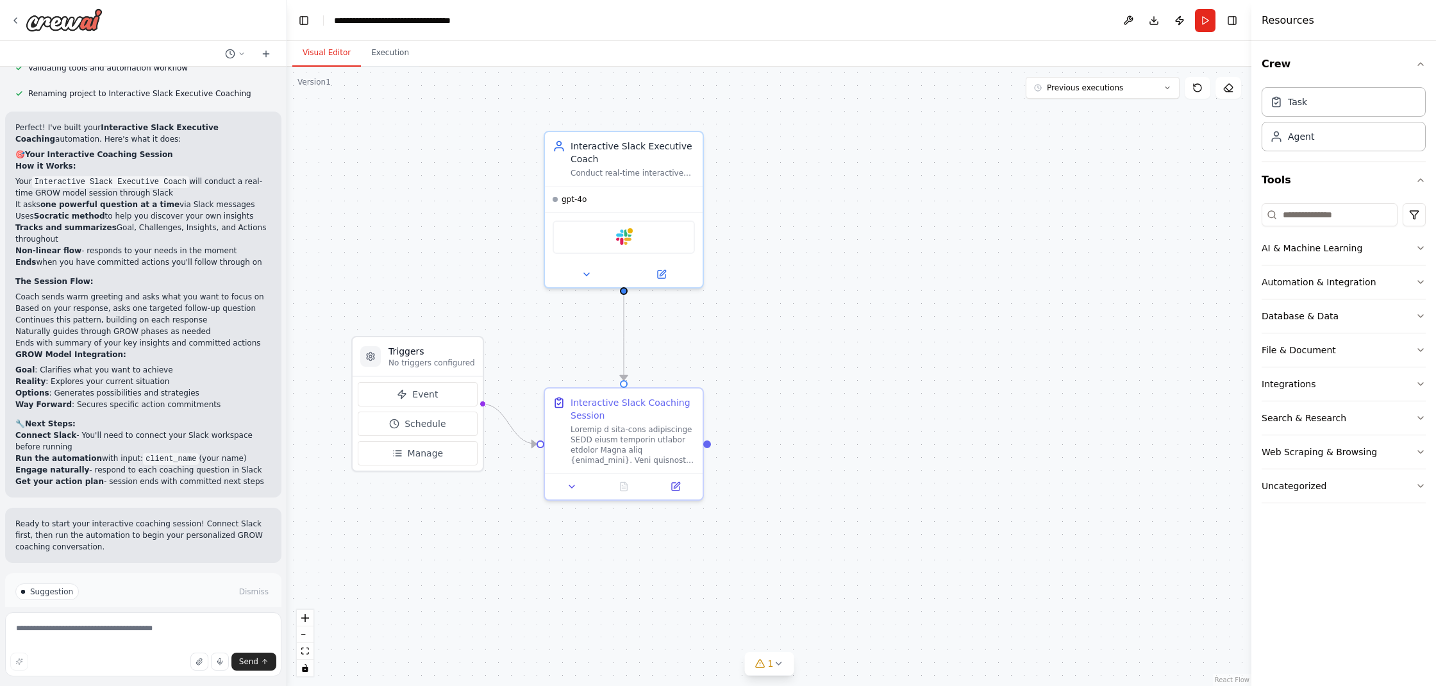
click at [314, 53] on button "Visual Editor" at bounding box center [326, 53] width 69 height 27
click at [1354, 494] on button "Uncategorized" at bounding box center [1344, 485] width 164 height 33
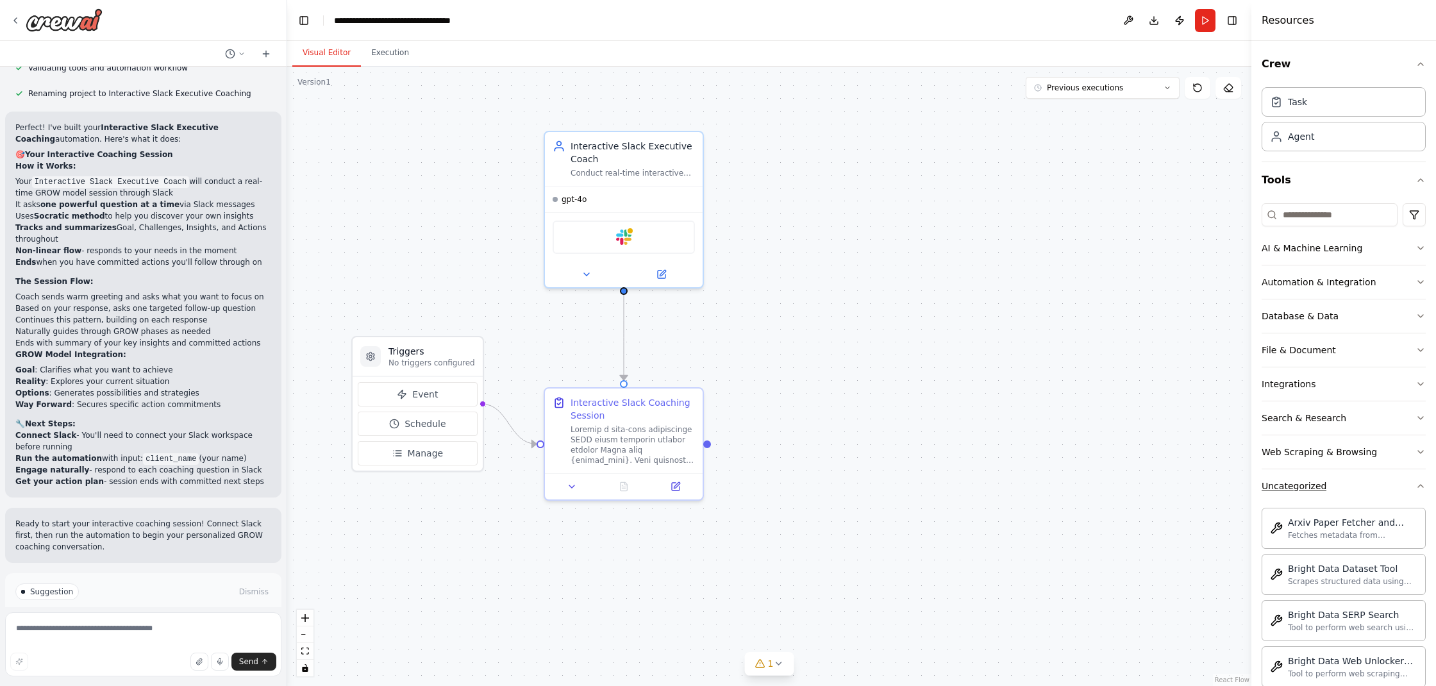
click at [1381, 484] on button "Uncategorized" at bounding box center [1344, 485] width 164 height 33
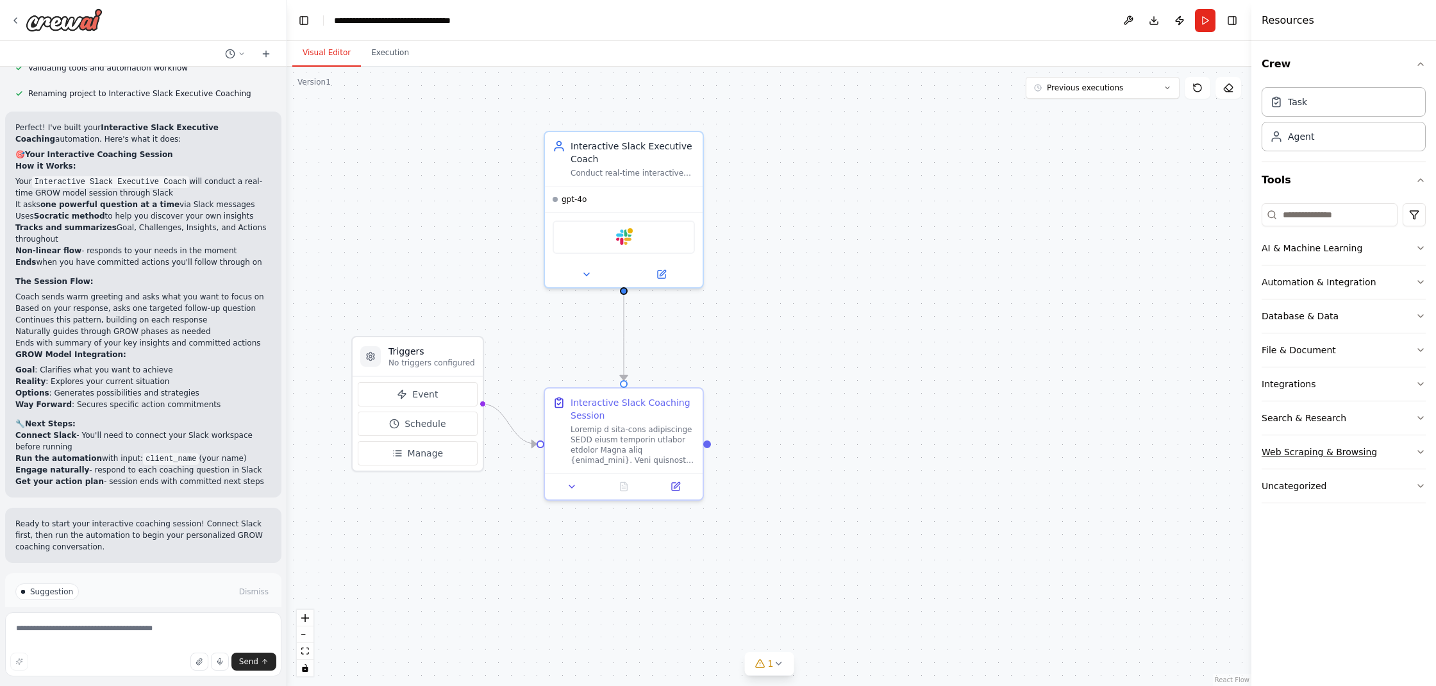
click at [1364, 453] on div "Web Scraping & Browsing" at bounding box center [1319, 452] width 115 height 13
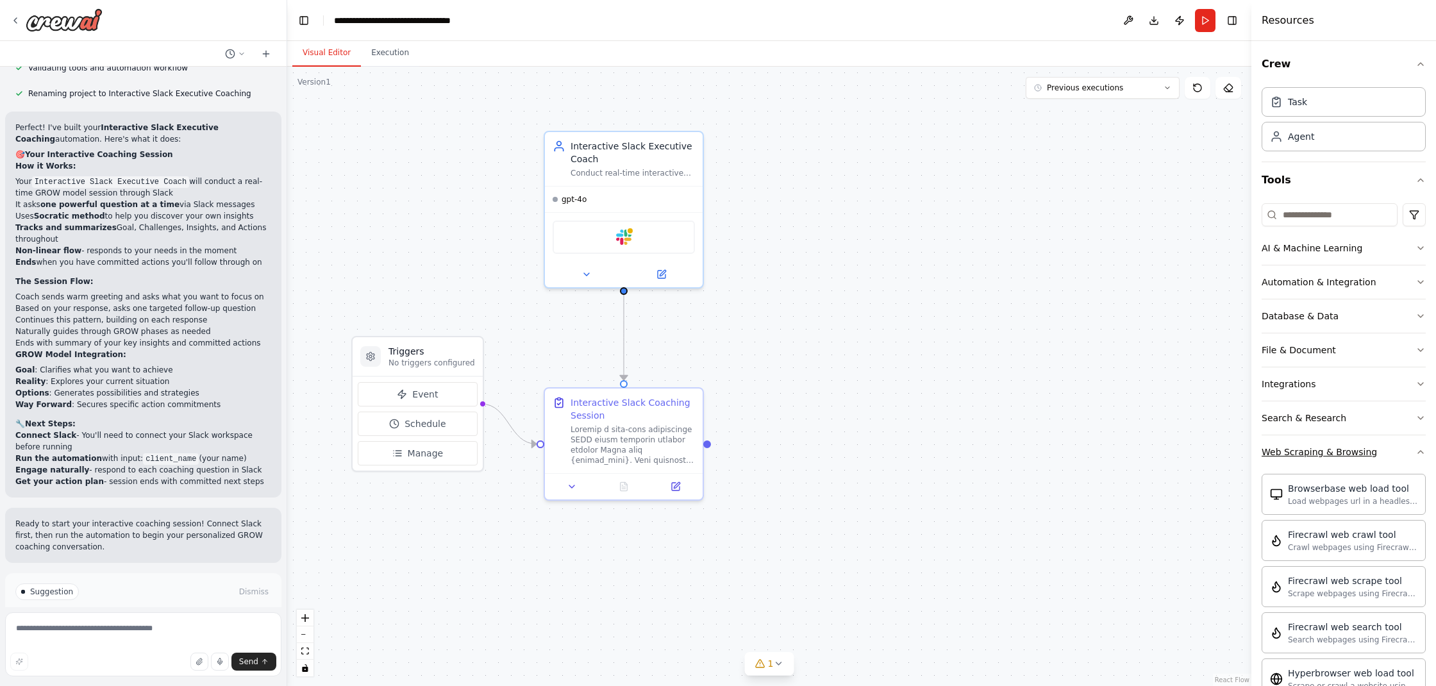
click at [1364, 453] on div "Web Scraping & Browsing" at bounding box center [1319, 452] width 115 height 13
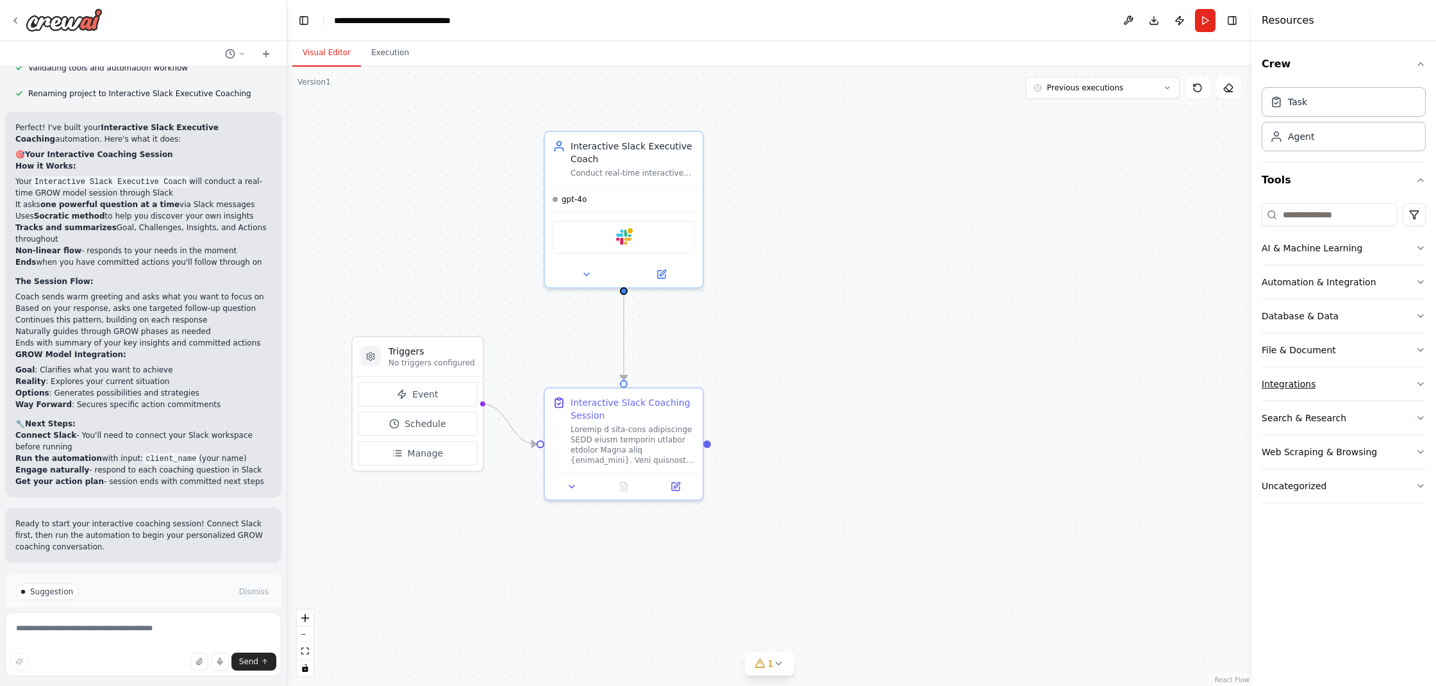
click at [1360, 386] on button "Integrations" at bounding box center [1344, 383] width 164 height 33
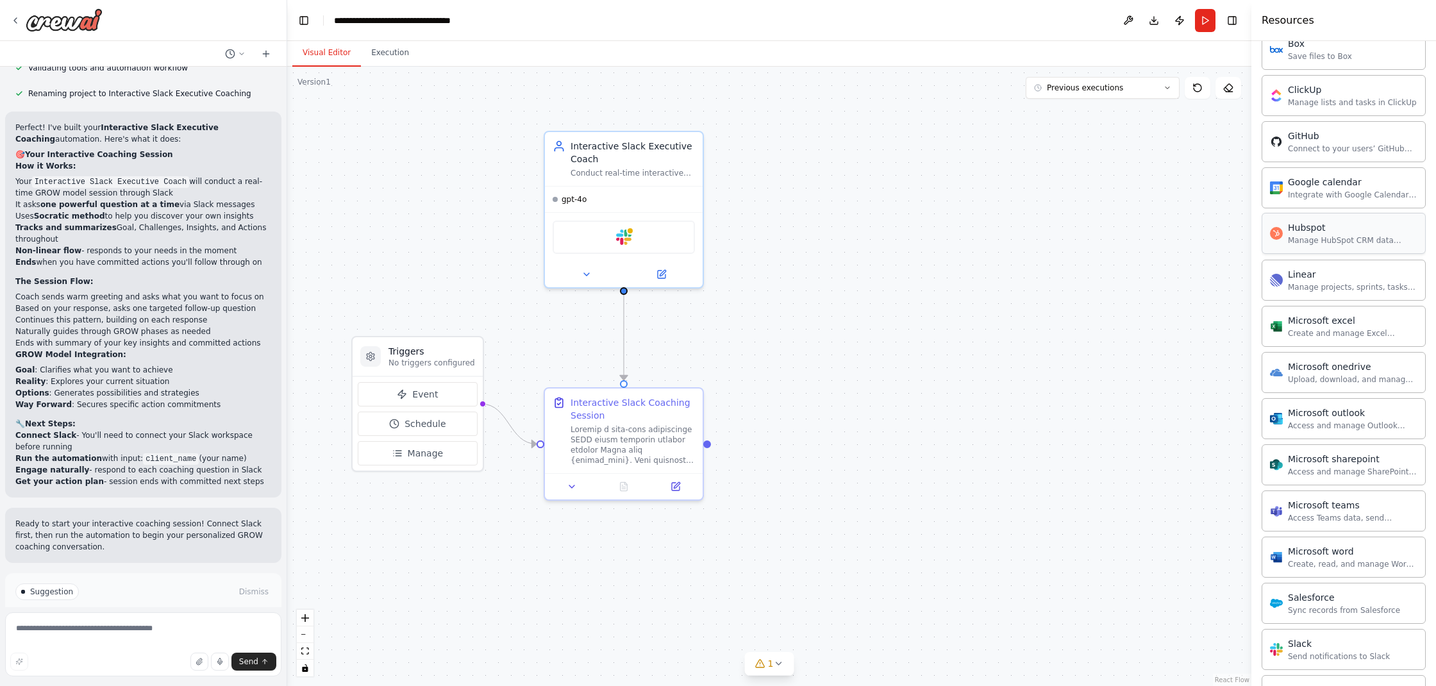
scroll to position [587, 0]
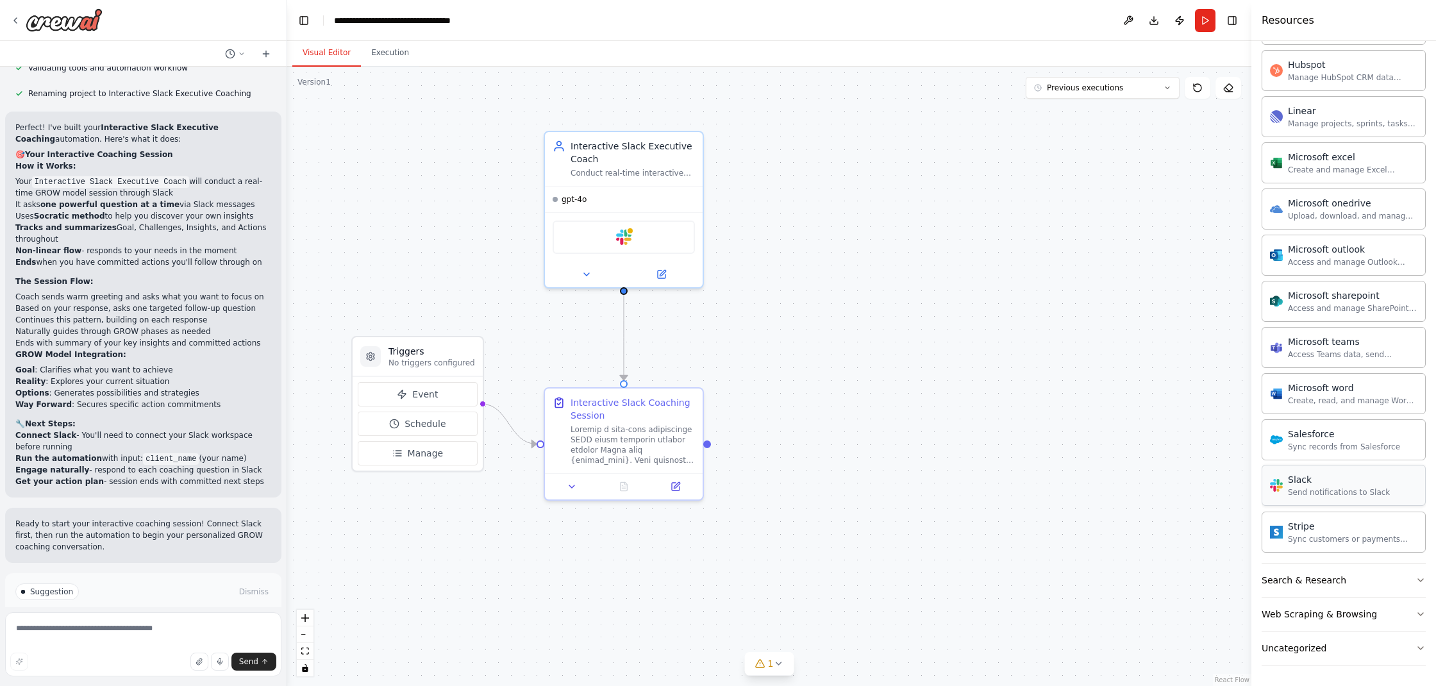
click at [1342, 481] on div "Slack" at bounding box center [1339, 479] width 102 height 13
click at [1309, 487] on div "Slack Send notifications to Slack" at bounding box center [1339, 485] width 102 height 24
click at [644, 236] on div "Slack" at bounding box center [624, 234] width 142 height 33
click at [623, 236] on img at bounding box center [623, 234] width 15 height 15
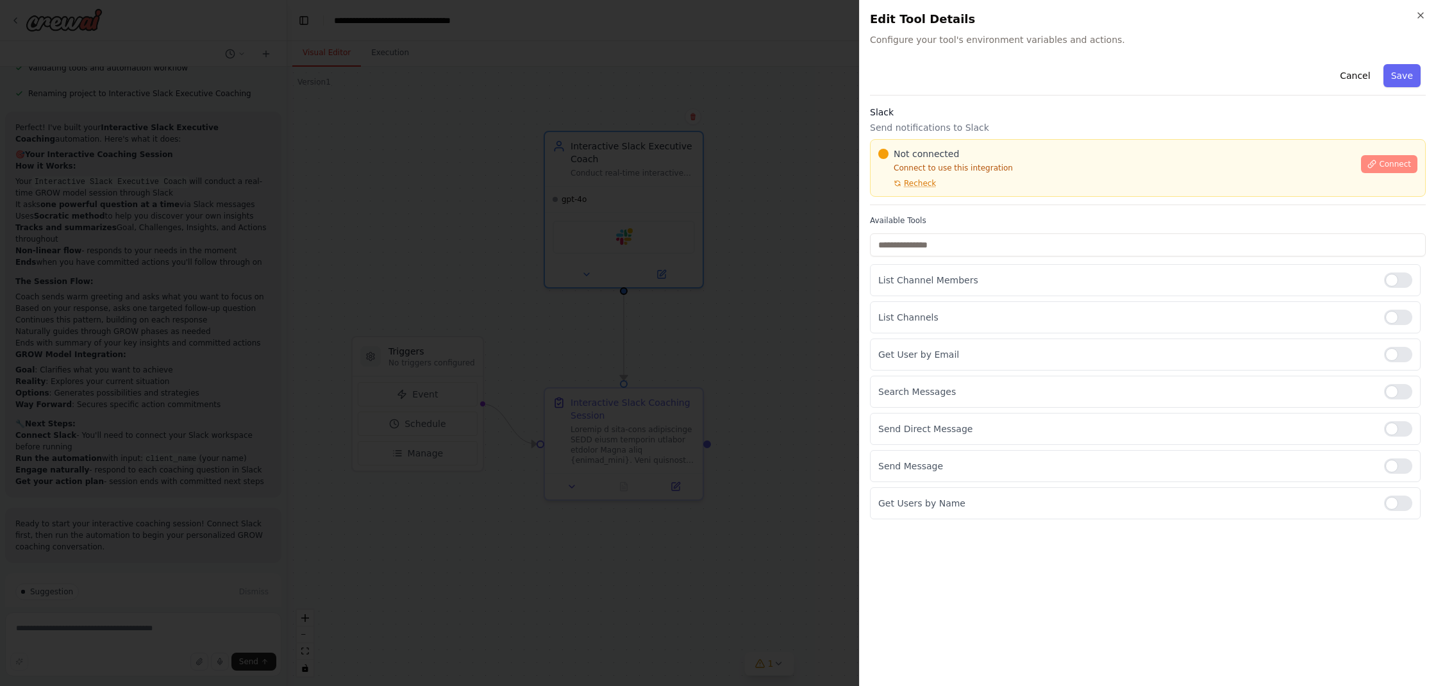
click at [1378, 165] on button "Connect" at bounding box center [1389, 164] width 56 height 18
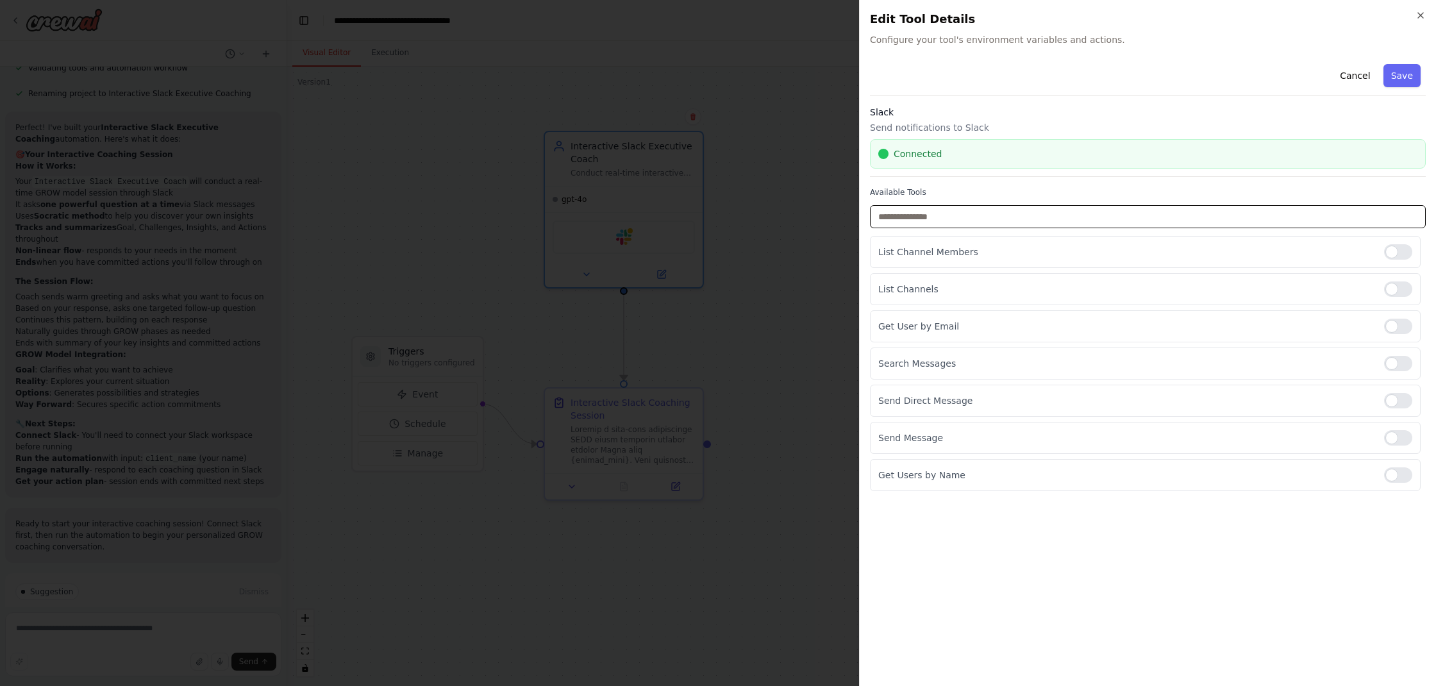
click at [957, 216] on input "text" at bounding box center [1148, 216] width 556 height 23
click at [988, 241] on div "List Channel Members" at bounding box center [1145, 252] width 551 height 32
click at [1396, 286] on div at bounding box center [1398, 289] width 28 height 15
click at [1317, 293] on p "List Channels" at bounding box center [1127, 289] width 496 height 13
drag, startPoint x: 1004, startPoint y: 284, endPoint x: 1023, endPoint y: 286, distance: 19.3
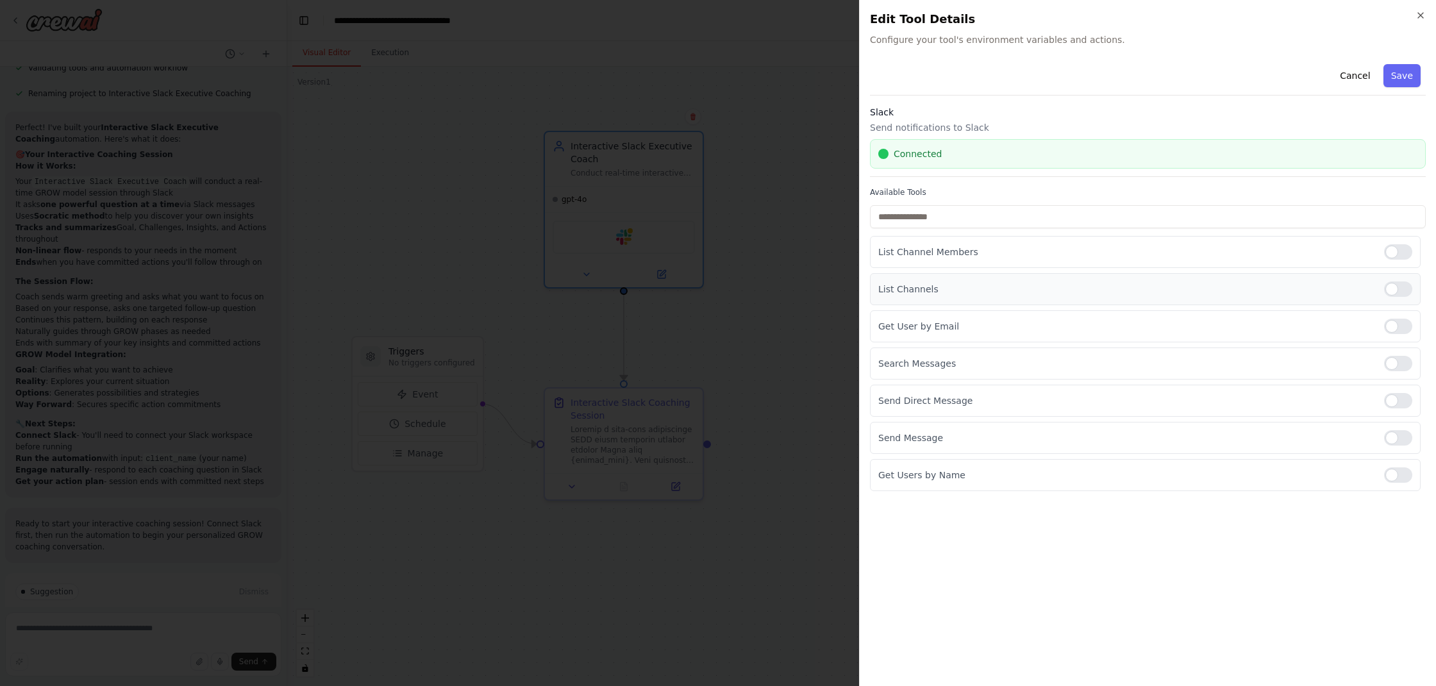
click at [1005, 284] on p "List Channels" at bounding box center [1127, 289] width 496 height 13
click at [1387, 290] on div at bounding box center [1398, 289] width 28 height 15
click at [1327, 106] on h3 "Slack" at bounding box center [1148, 112] width 556 height 13
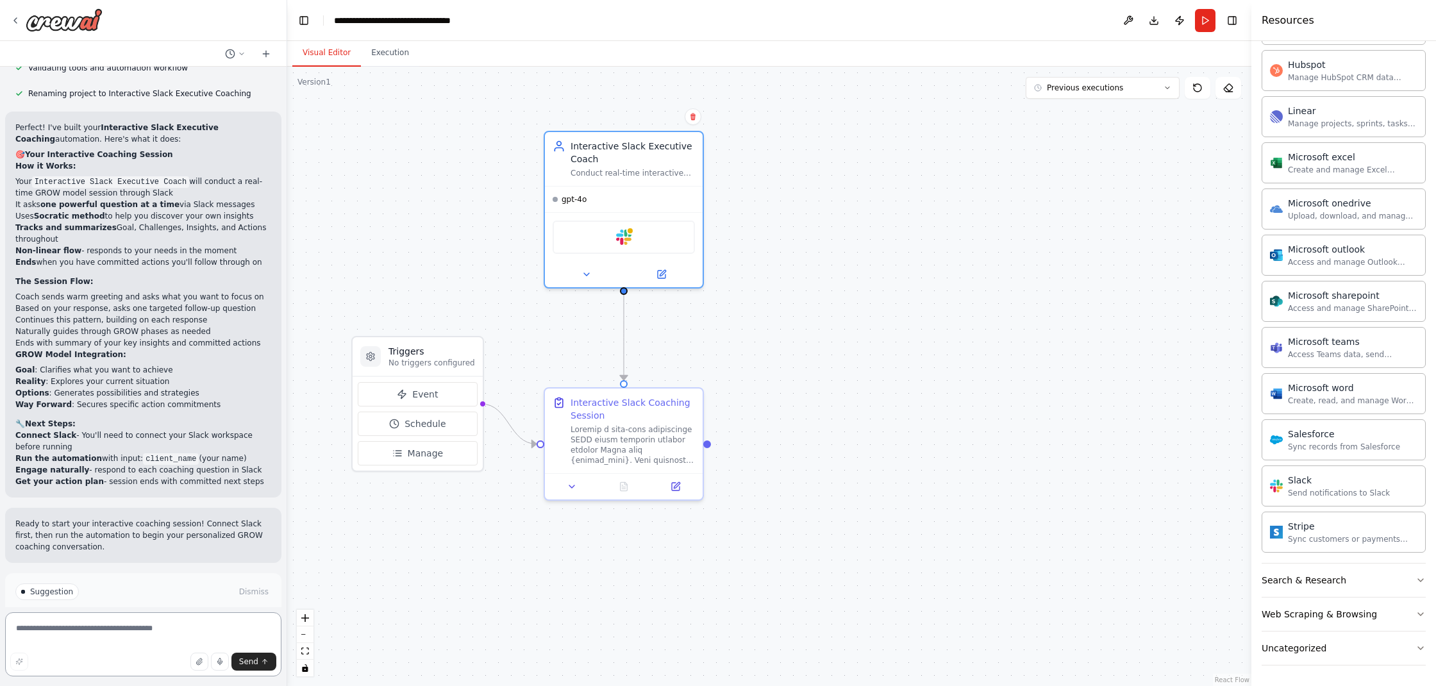
click at [222, 628] on textarea at bounding box center [143, 644] width 276 height 64
type textarea "**********"
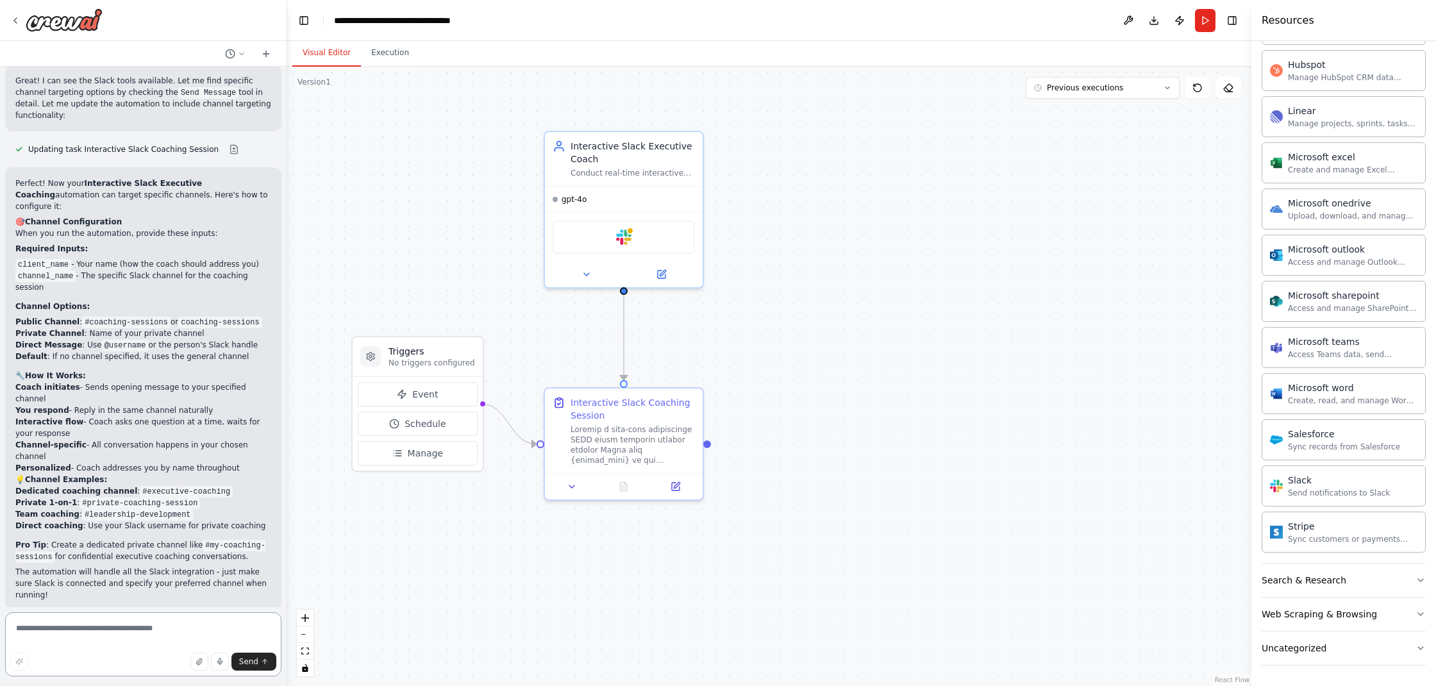
scroll to position [4654, 0]
click at [1331, 492] on div "Send notifications to Slack" at bounding box center [1339, 492] width 102 height 10
click at [625, 230] on img at bounding box center [623, 234] width 15 height 15
click at [629, 235] on img at bounding box center [623, 234] width 15 height 15
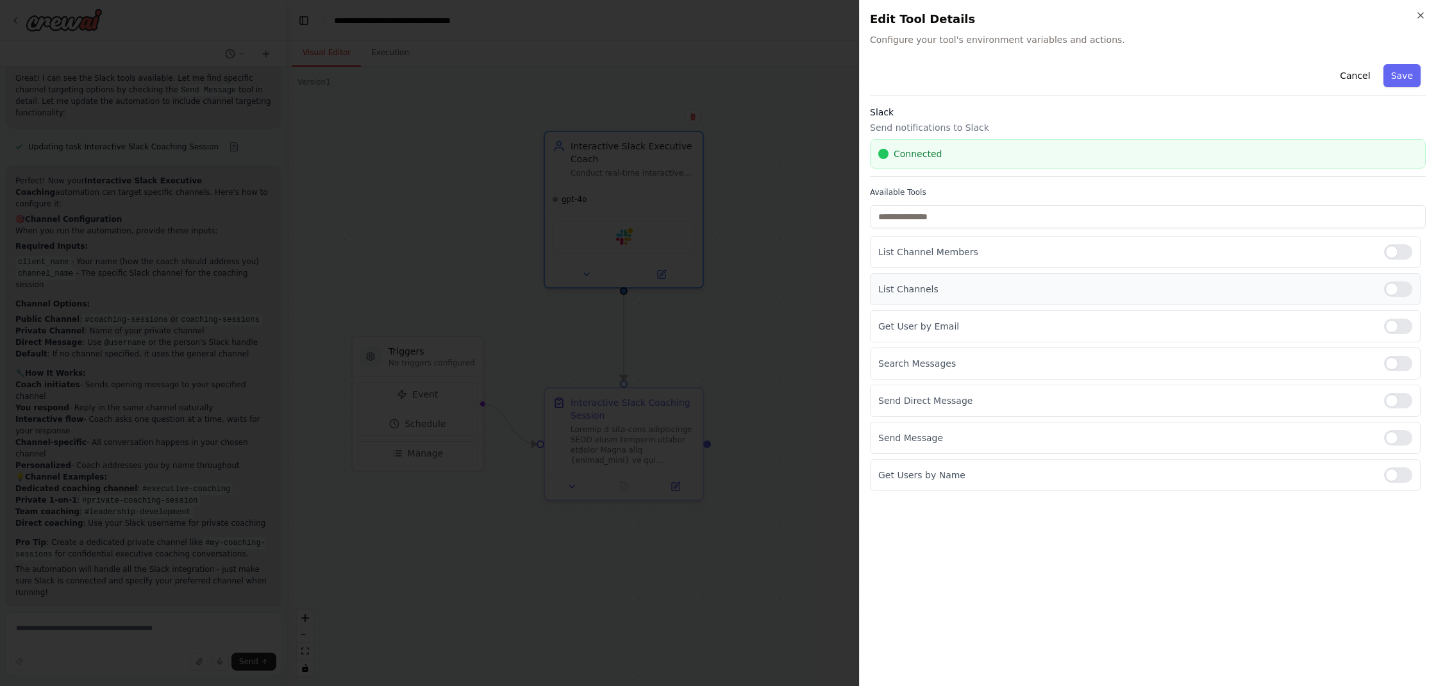
click at [1401, 289] on div at bounding box center [1398, 289] width 28 height 15
click at [1398, 366] on div at bounding box center [1398, 363] width 28 height 15
click at [1416, 78] on button "Save" at bounding box center [1402, 75] width 37 height 23
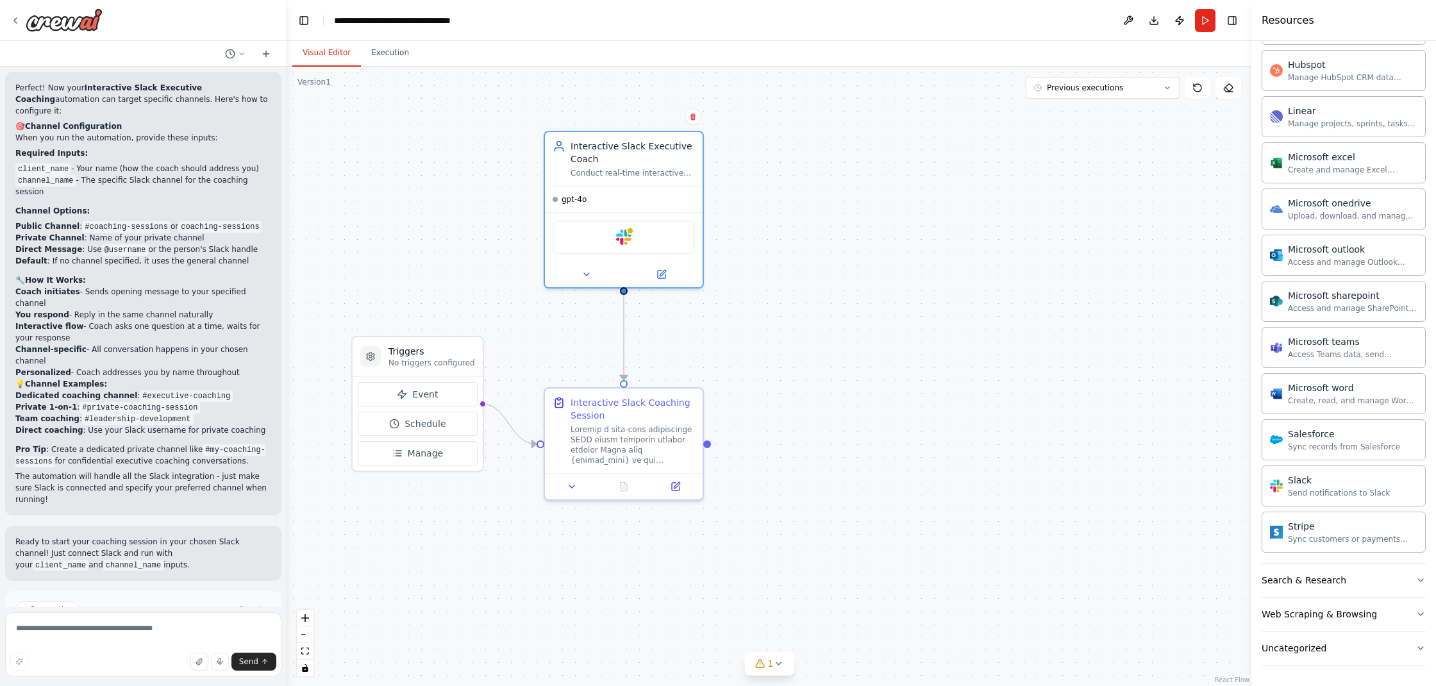
scroll to position [4765, 0]
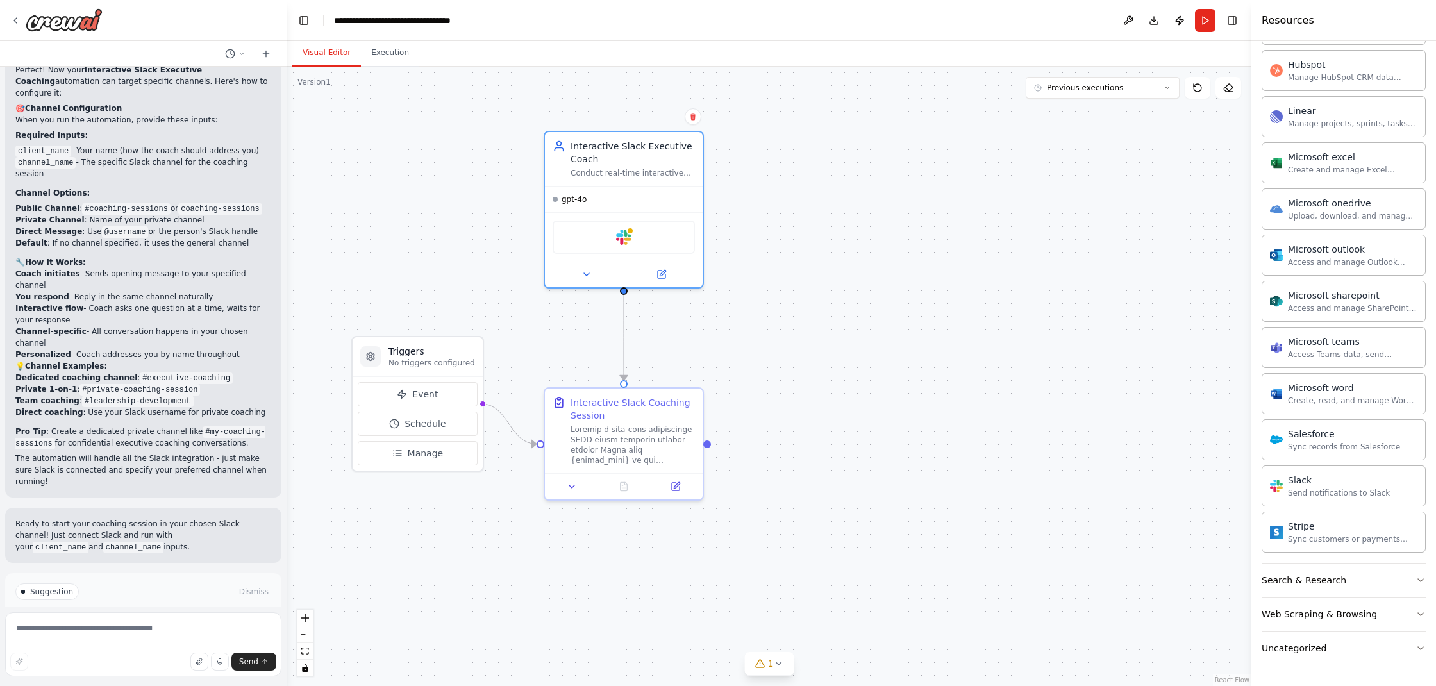
click at [149, 641] on span "Run Automation" at bounding box center [149, 646] width 62 height 10
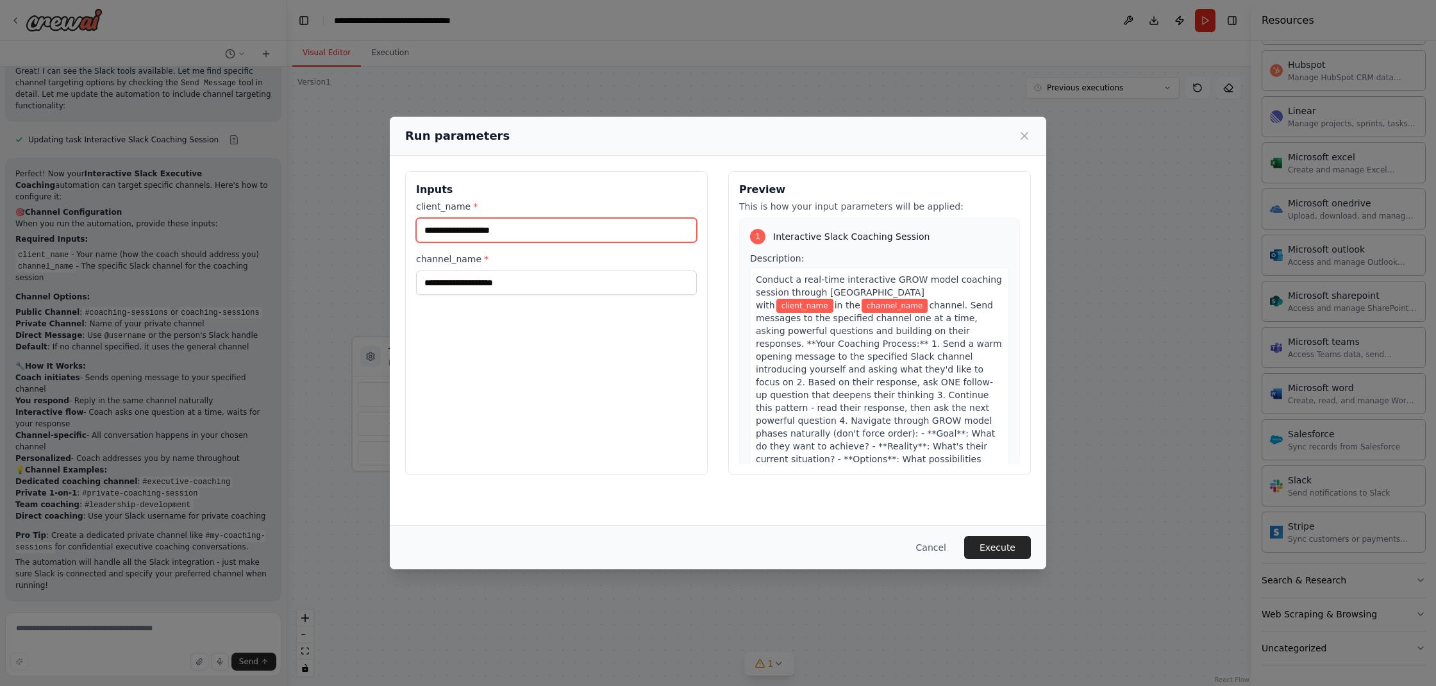
click at [460, 230] on input "client_name *" at bounding box center [556, 230] width 281 height 24
type input "****"
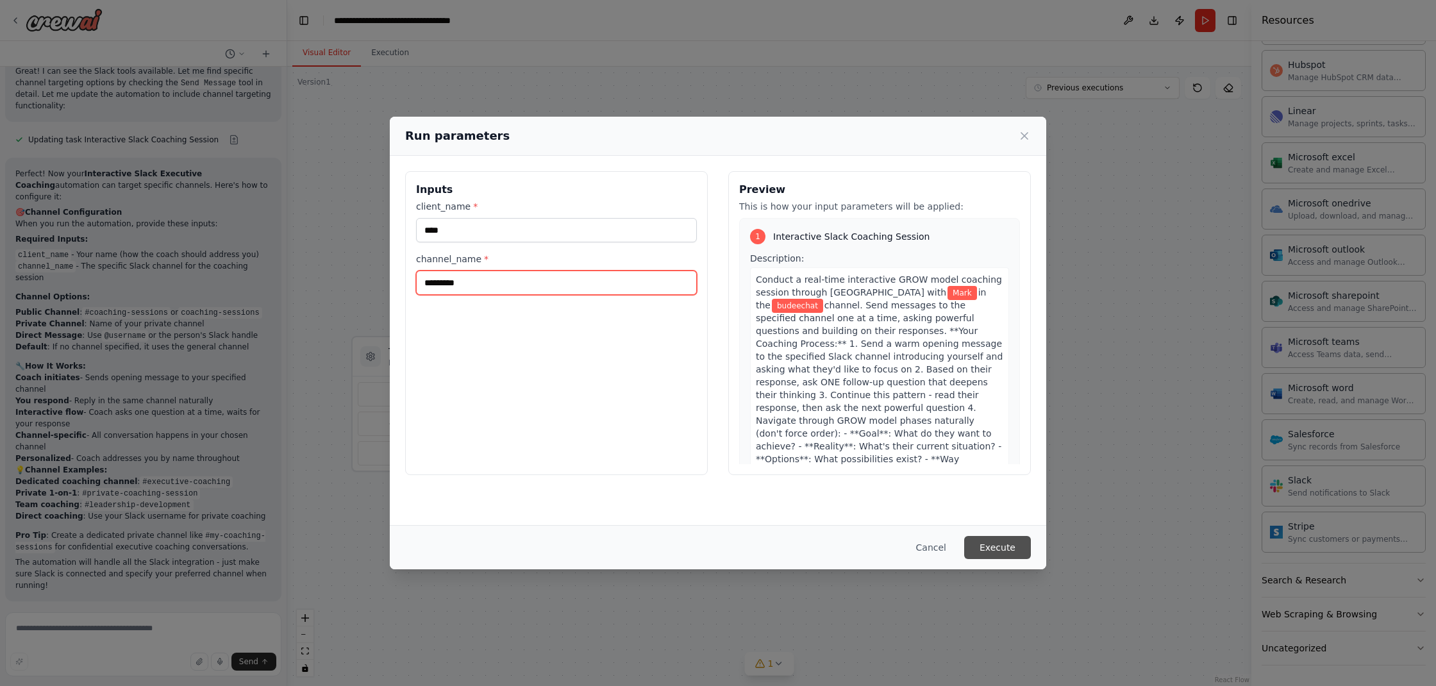
type input "*********"
click at [989, 550] on button "Execute" at bounding box center [997, 547] width 67 height 23
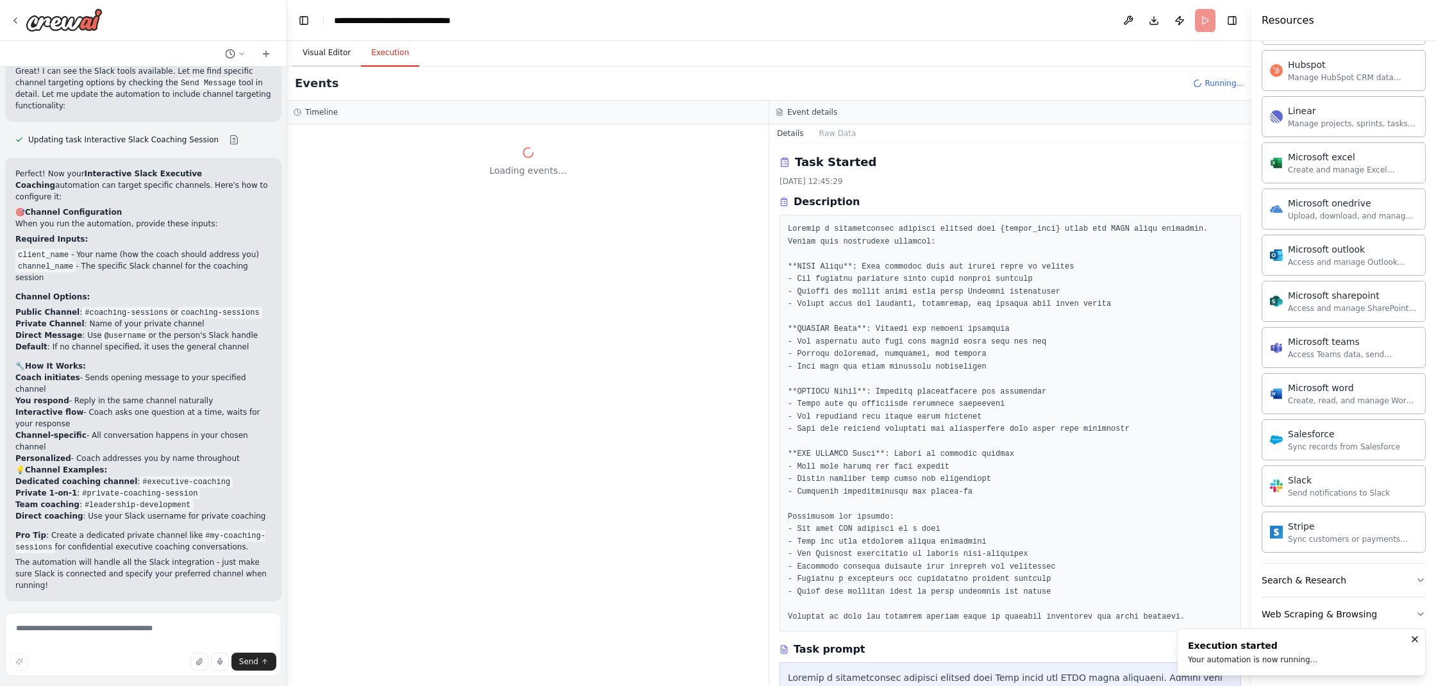
click at [341, 51] on button "Visual Editor" at bounding box center [326, 53] width 69 height 27
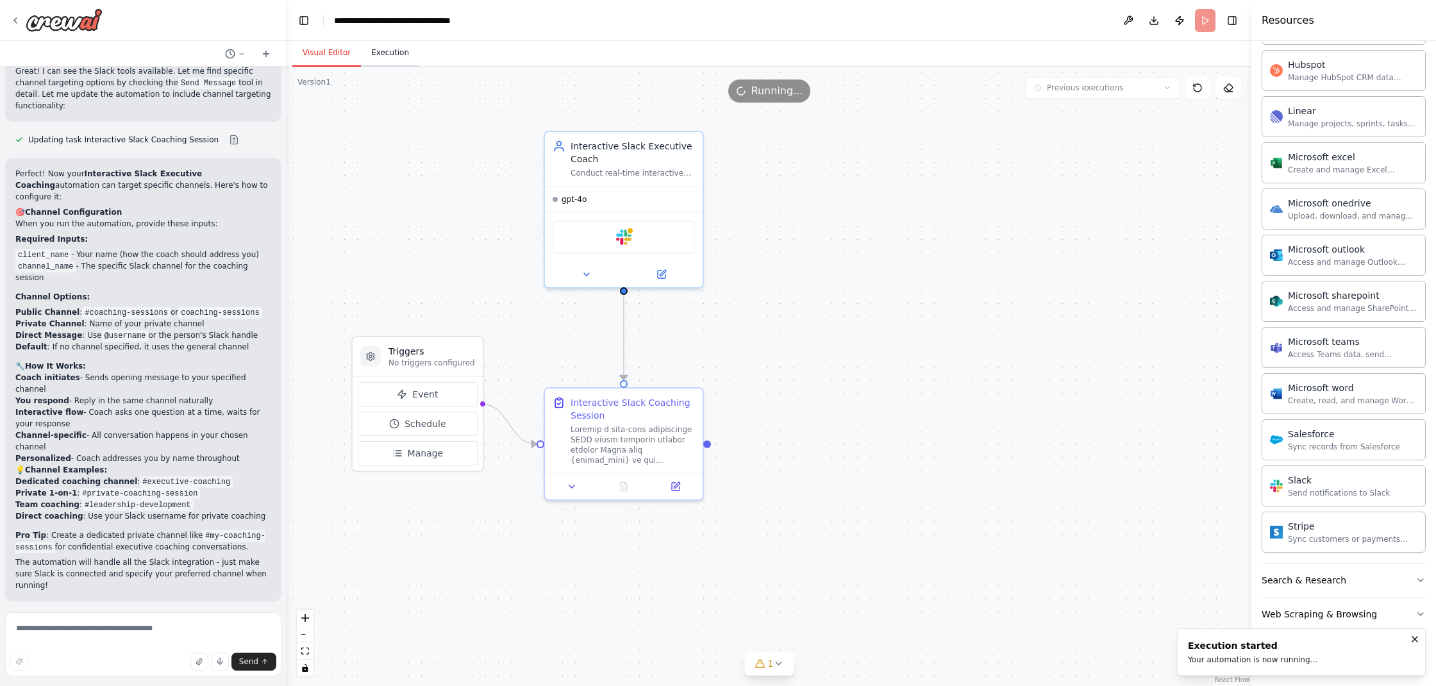
click at [389, 53] on button "Execution" at bounding box center [390, 53] width 58 height 27
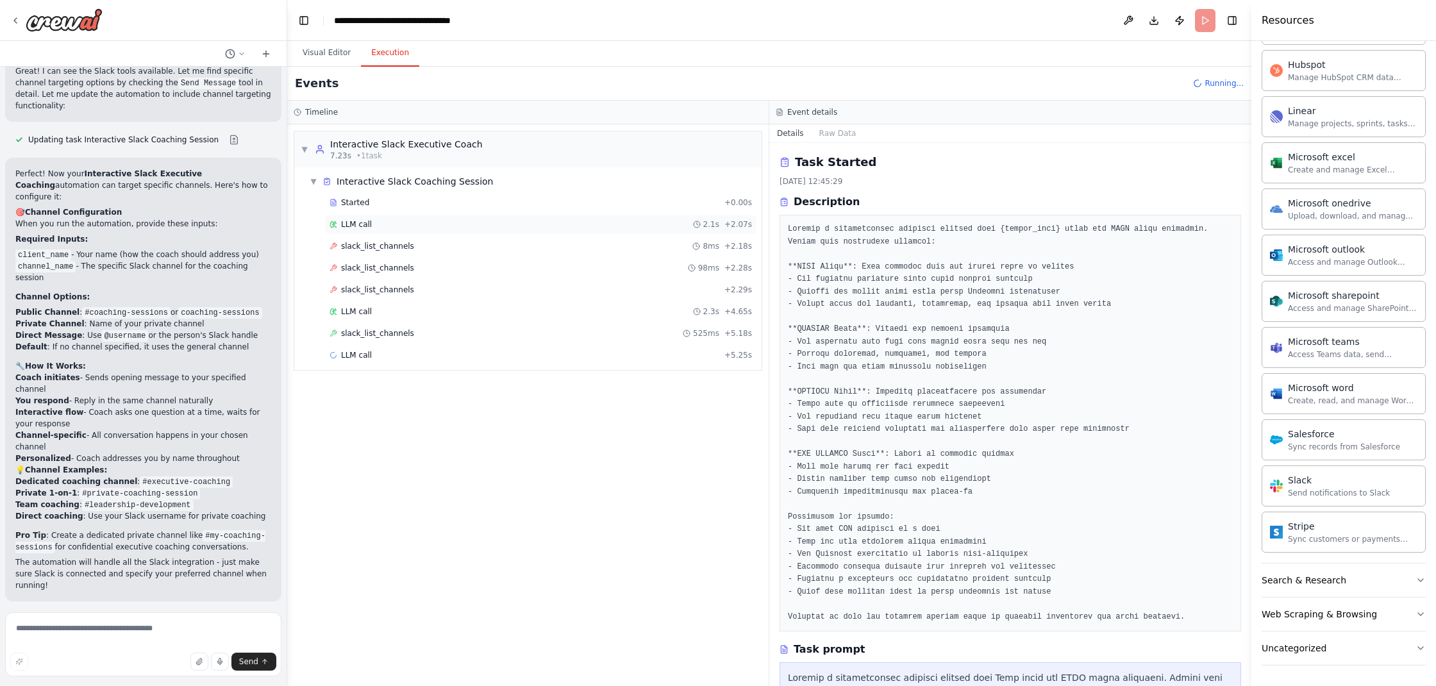
click at [400, 226] on div "LLM call 2.1s + 2.07s" at bounding box center [541, 224] width 423 height 10
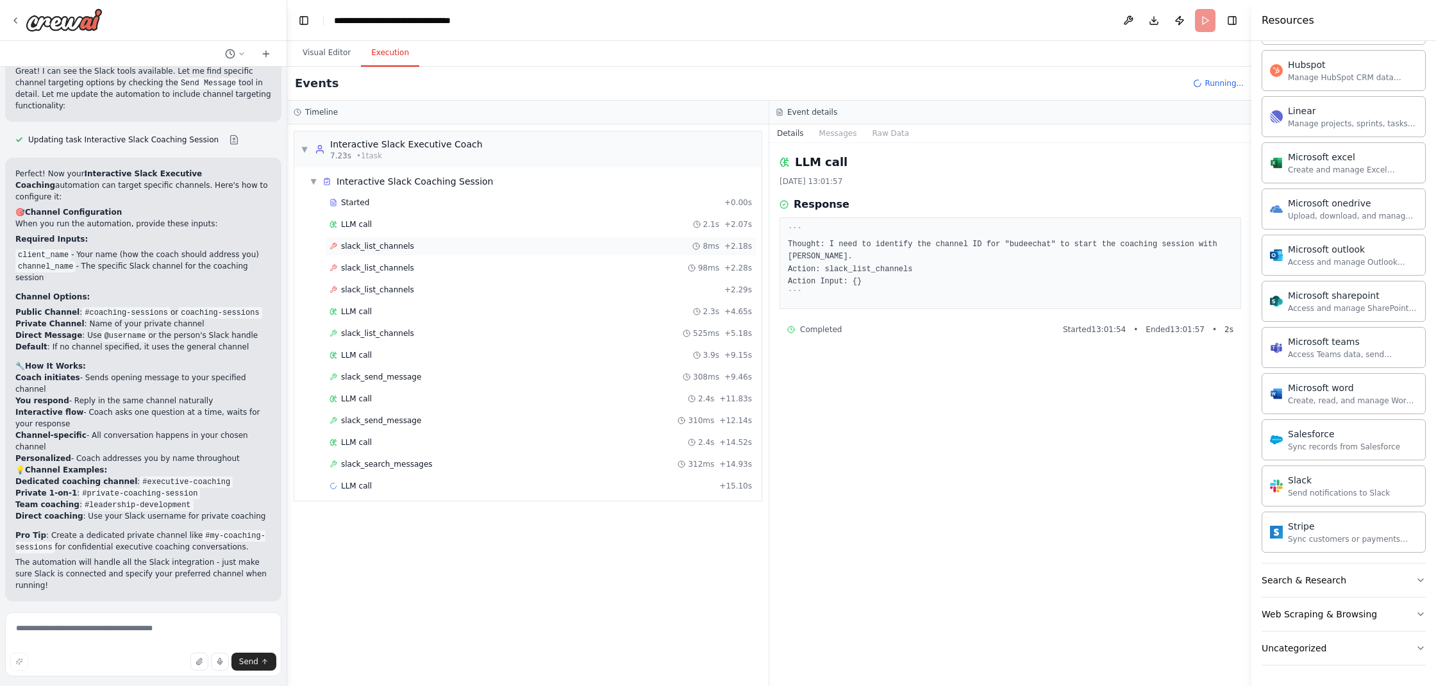
click at [392, 249] on span "slack_list_channels" at bounding box center [377, 246] width 73 height 10
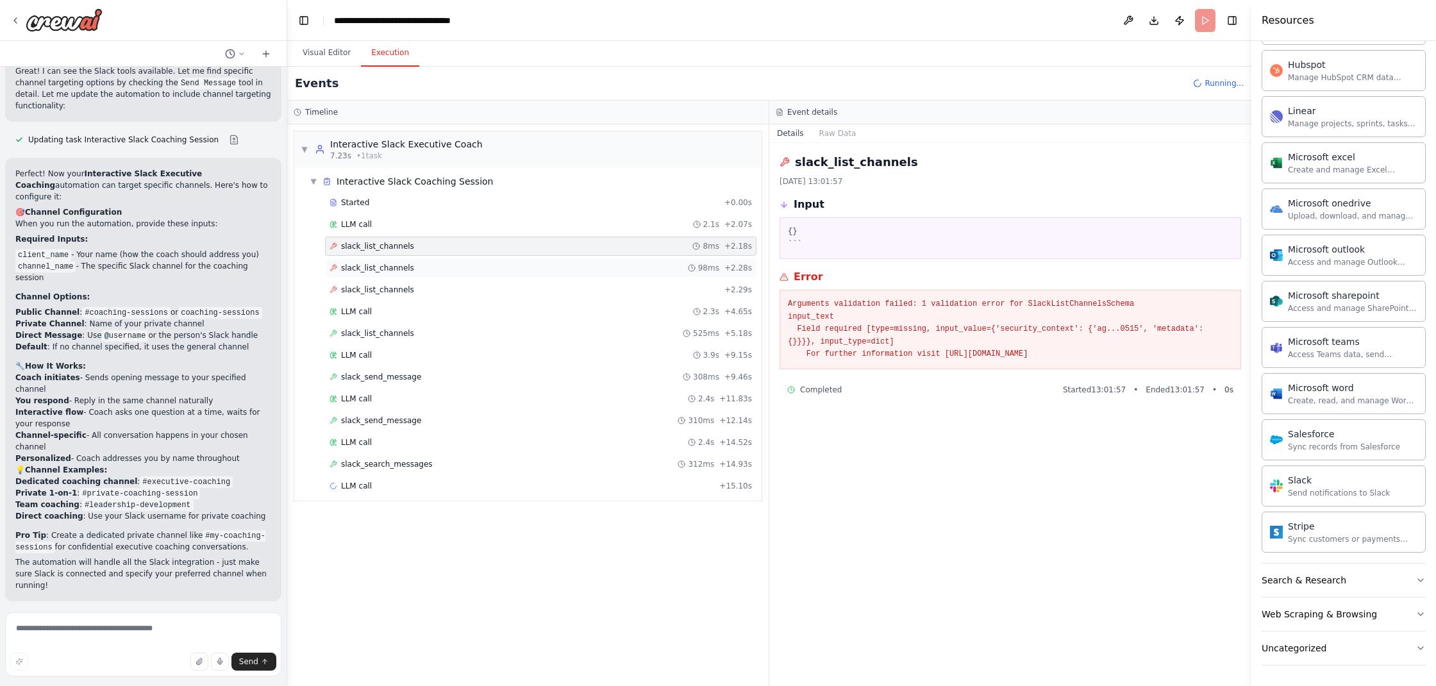
click at [389, 270] on span "slack_list_channels" at bounding box center [377, 268] width 73 height 10
click at [387, 287] on span "slack_list_channels" at bounding box center [377, 290] width 73 height 10
click at [396, 332] on span "slack_list_channels" at bounding box center [377, 333] width 73 height 10
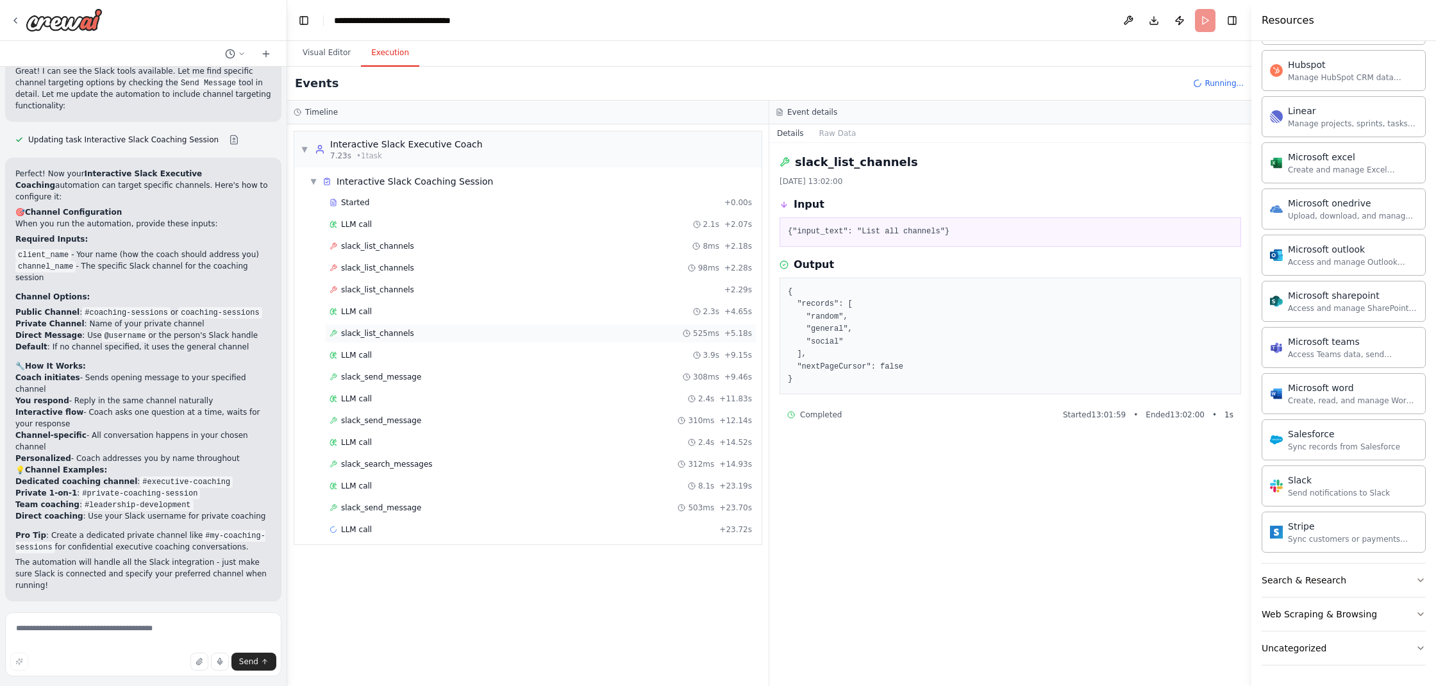
scroll to position [4765, 0]
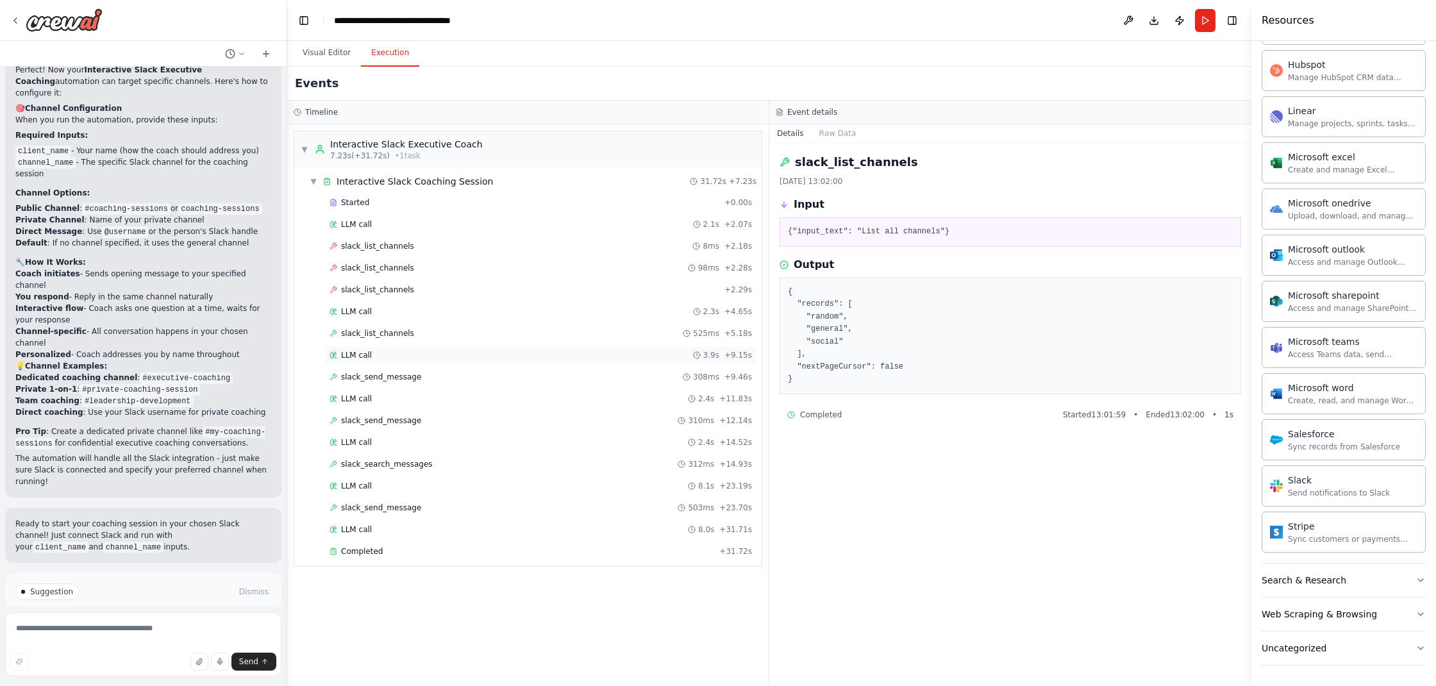
click at [371, 356] on div "LLM call 3.9s + 9.15s" at bounding box center [541, 355] width 423 height 10
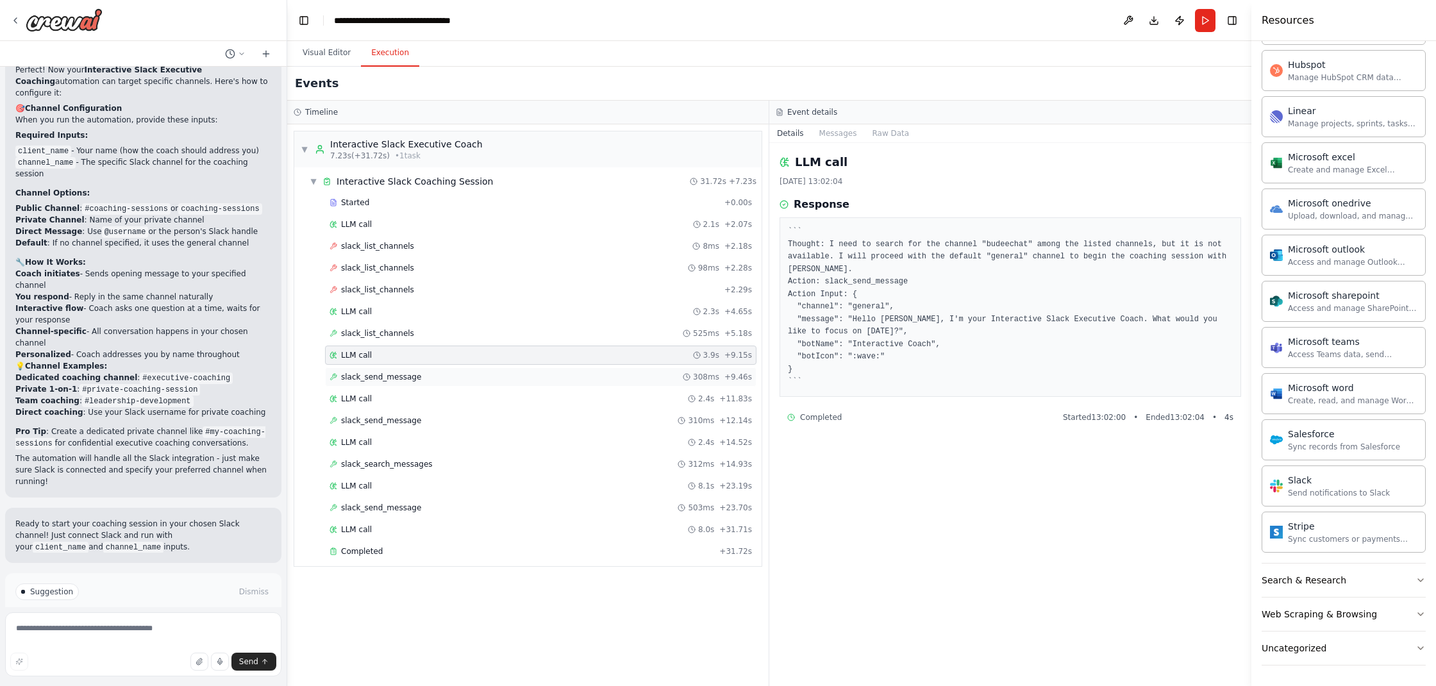
click at [382, 378] on span "slack_send_message" at bounding box center [381, 377] width 80 height 10
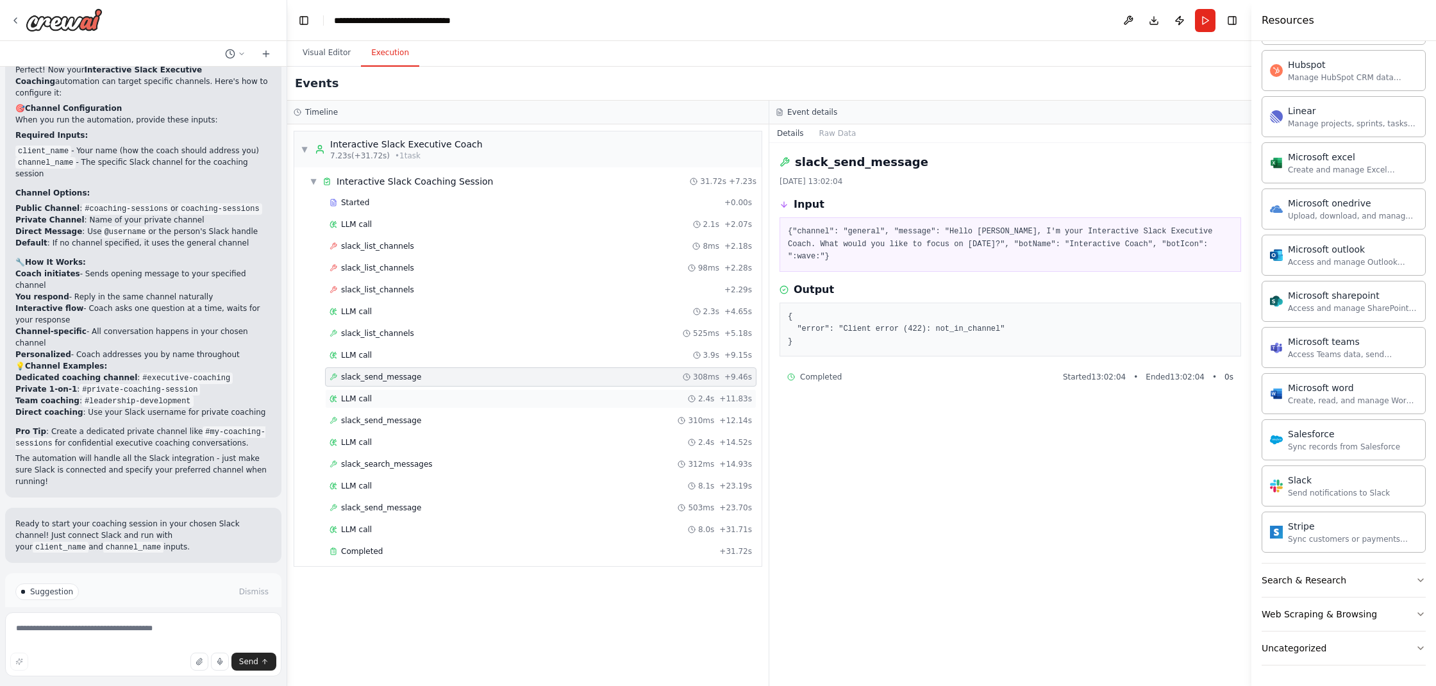
click at [369, 396] on span "LLM call" at bounding box center [356, 399] width 31 height 10
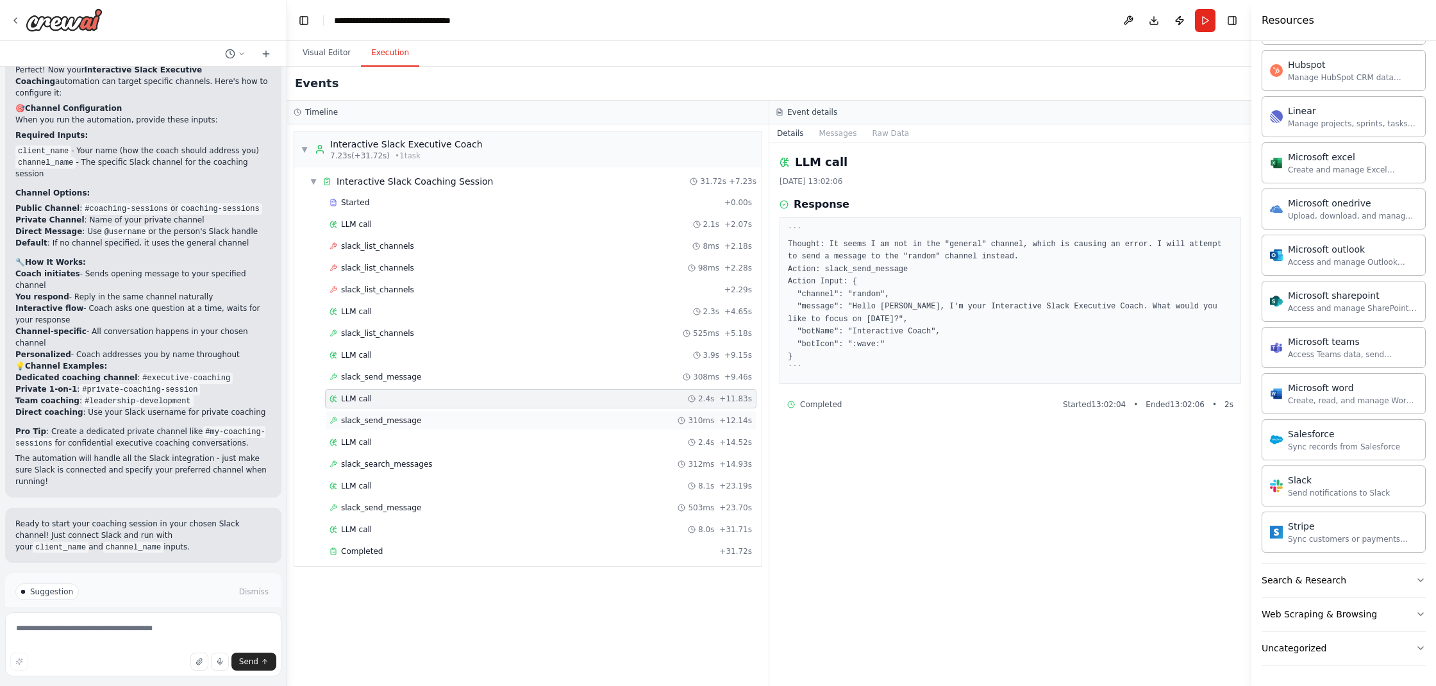
click at [383, 424] on span "slack_send_message" at bounding box center [381, 421] width 80 height 10
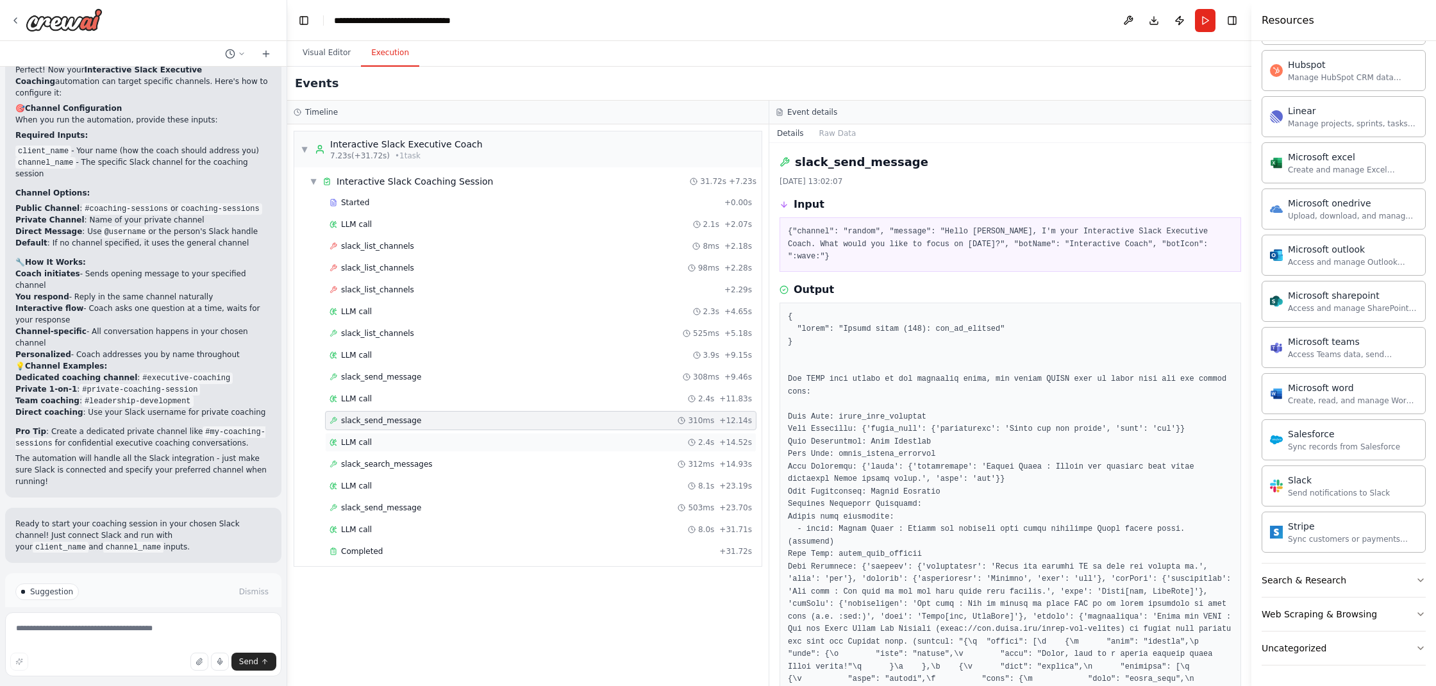
click at [374, 448] on div "LLM call 2.4s + 14.52s" at bounding box center [541, 442] width 432 height 19
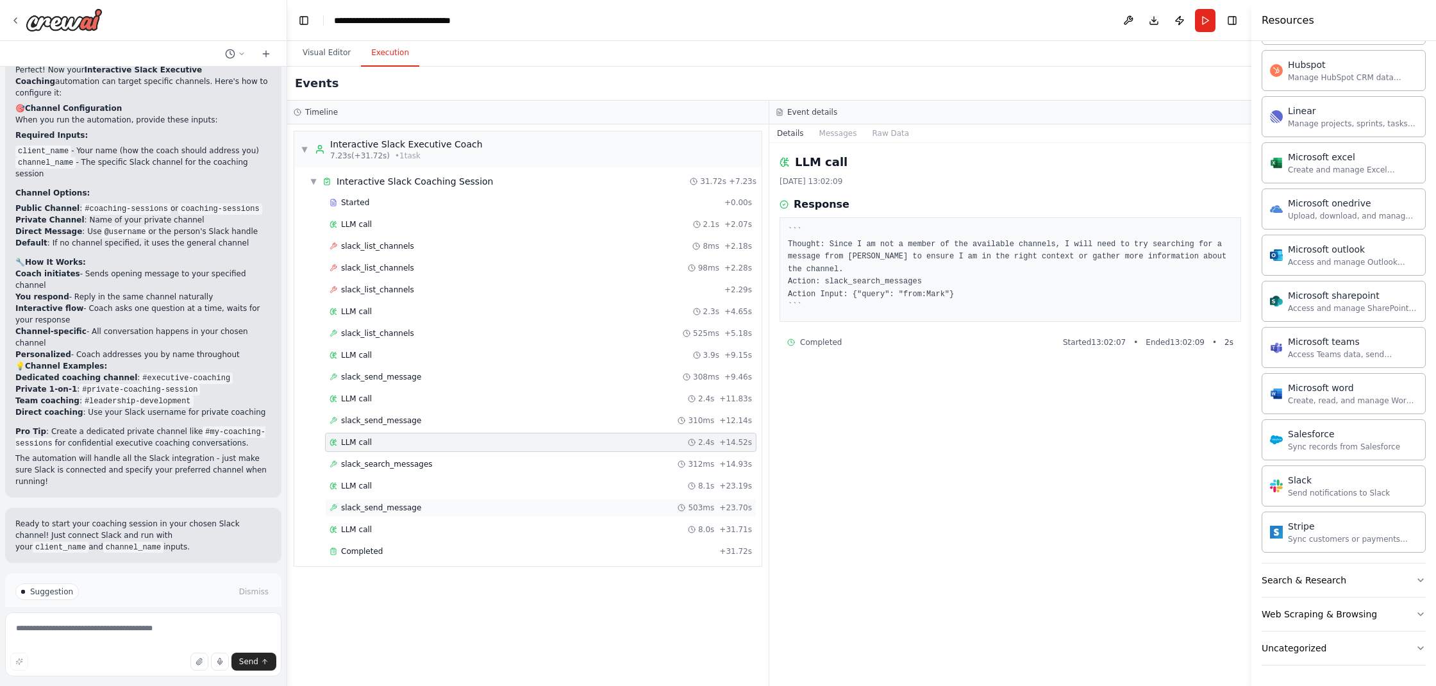
click at [393, 512] on span "slack_send_message" at bounding box center [381, 508] width 80 height 10
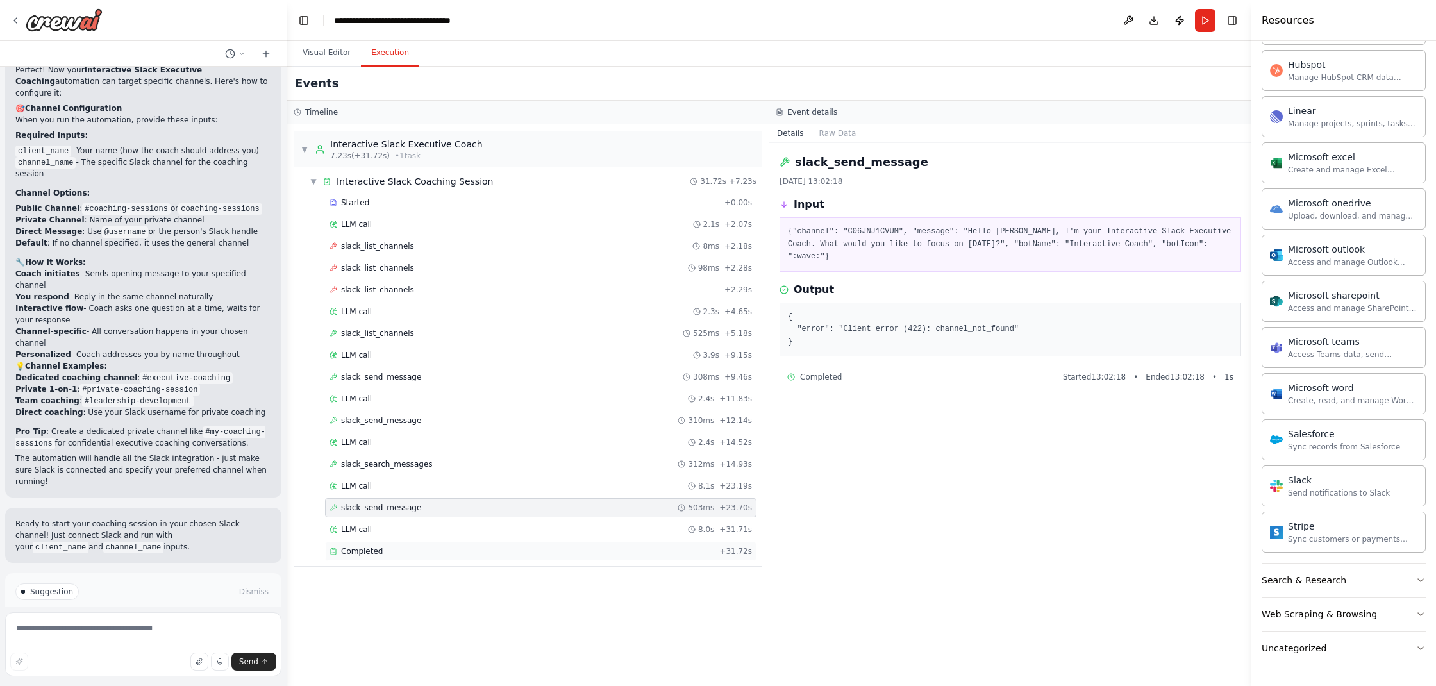
click at [370, 558] on div "Completed + 31.72s" at bounding box center [541, 551] width 432 height 19
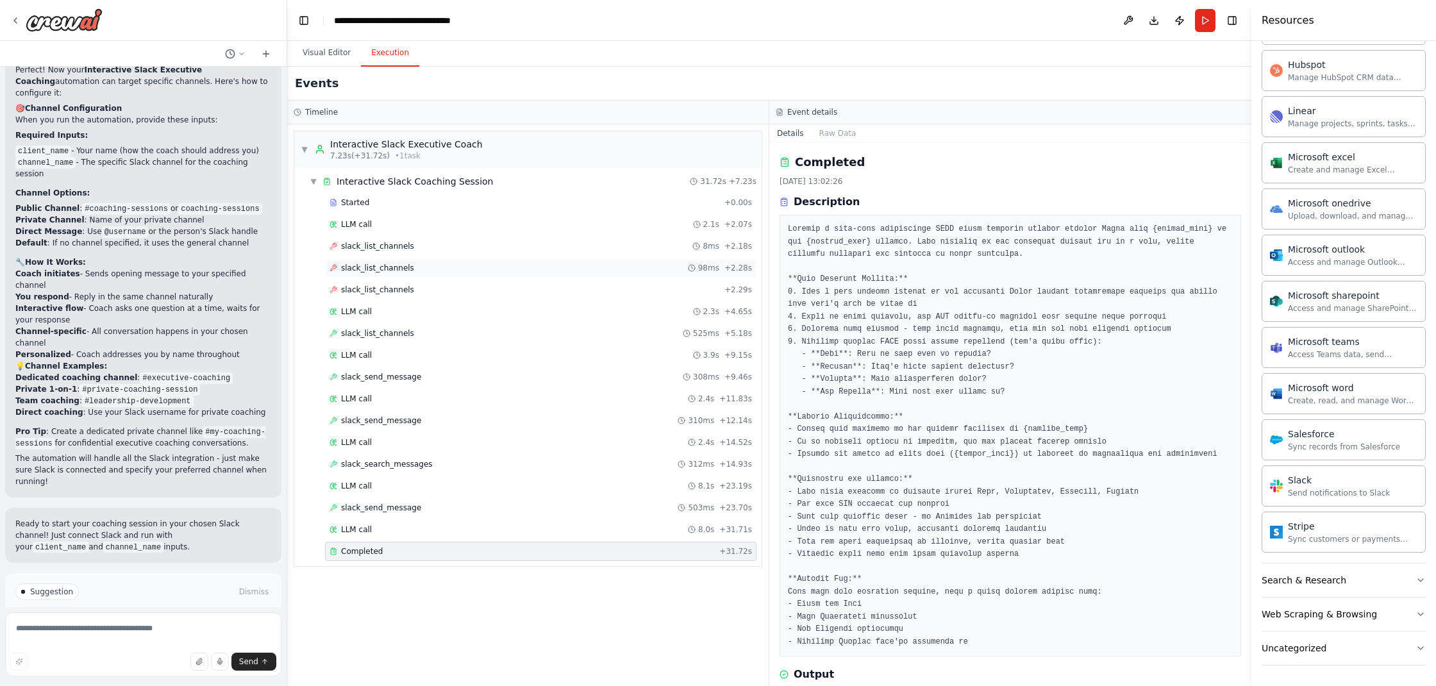
click at [400, 273] on span "slack_list_channels" at bounding box center [377, 268] width 73 height 10
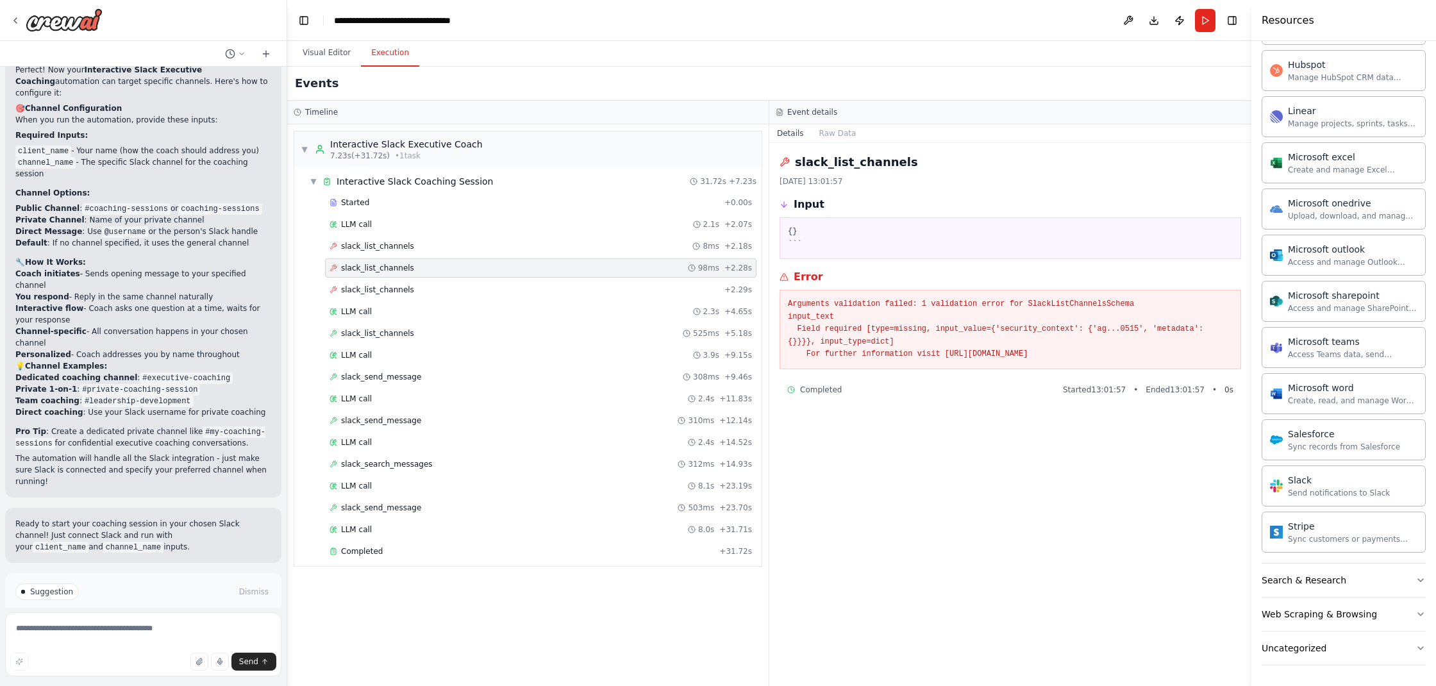
click at [400, 258] on div "slack_list_channels 98ms + 2.28s" at bounding box center [541, 267] width 432 height 19
click at [398, 244] on span "slack_list_channels" at bounding box center [377, 246] width 73 height 10
click at [128, 630] on textarea at bounding box center [143, 644] width 276 height 64
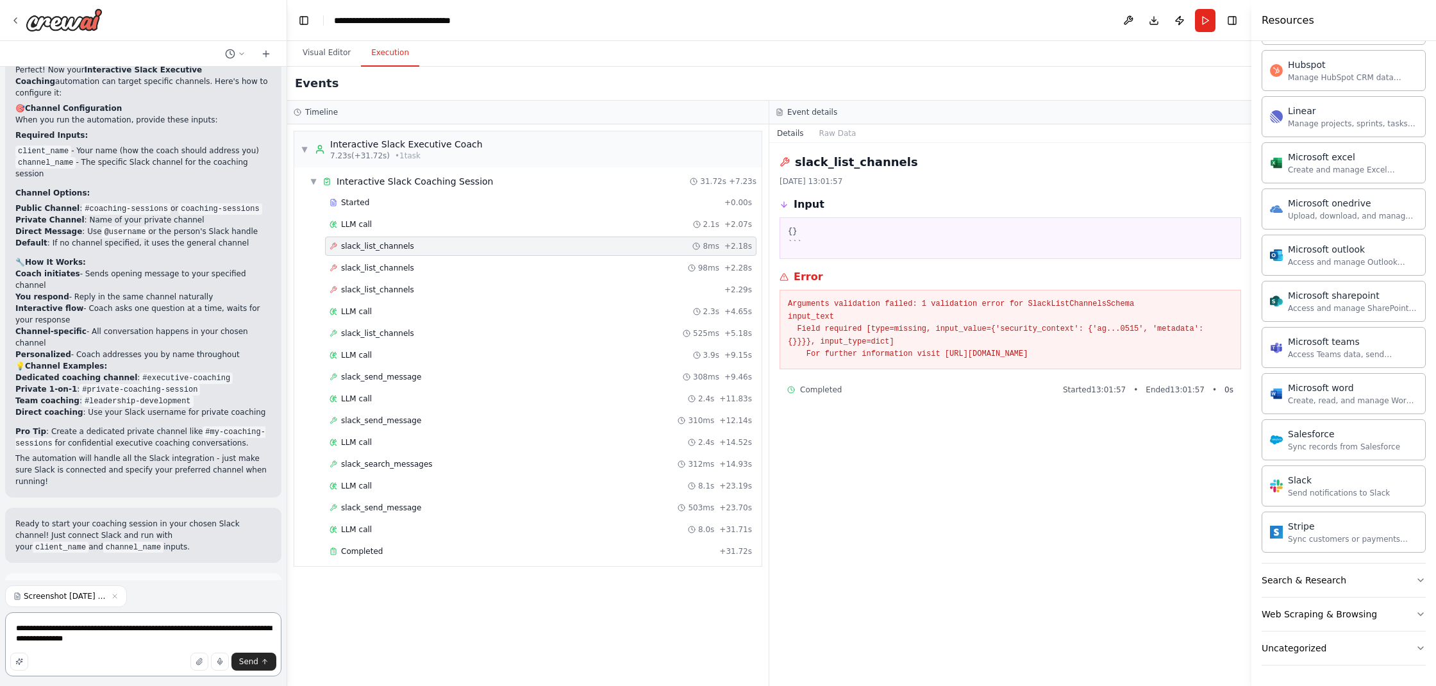
type textarea "**********"
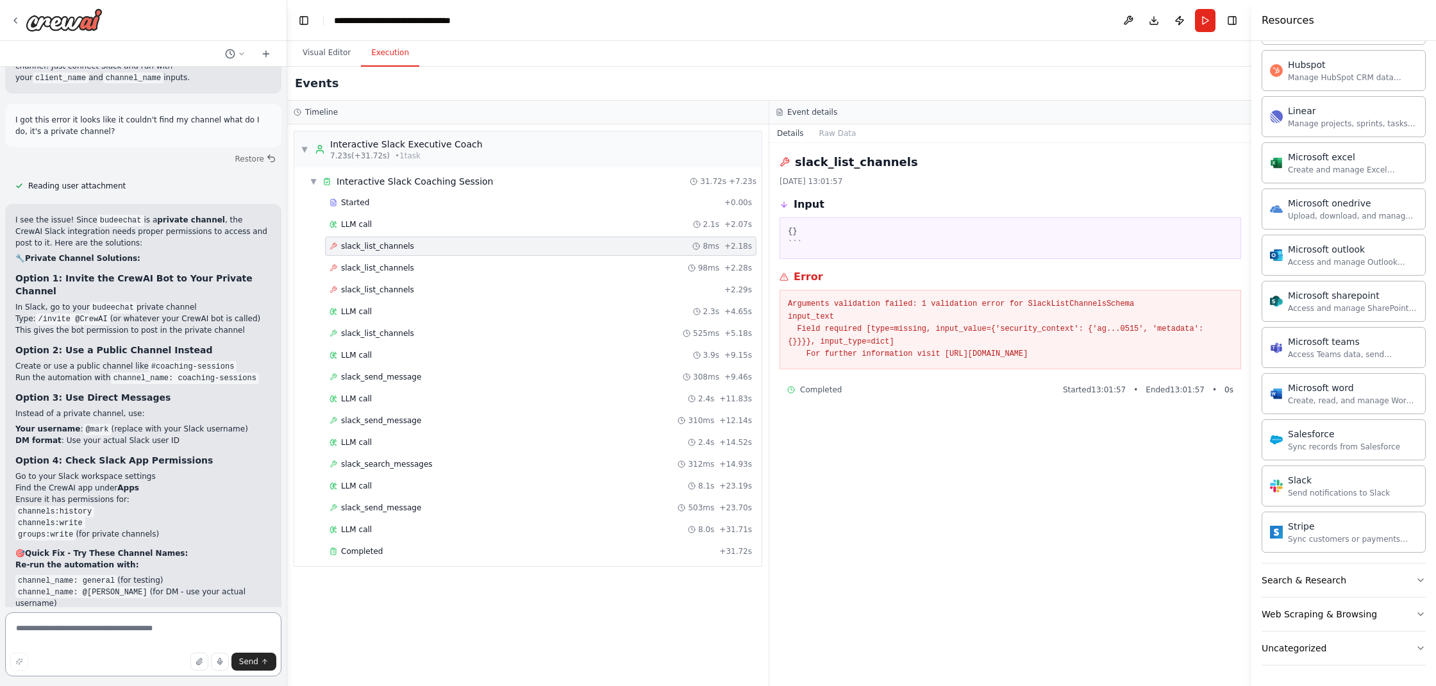
scroll to position [5244, 0]
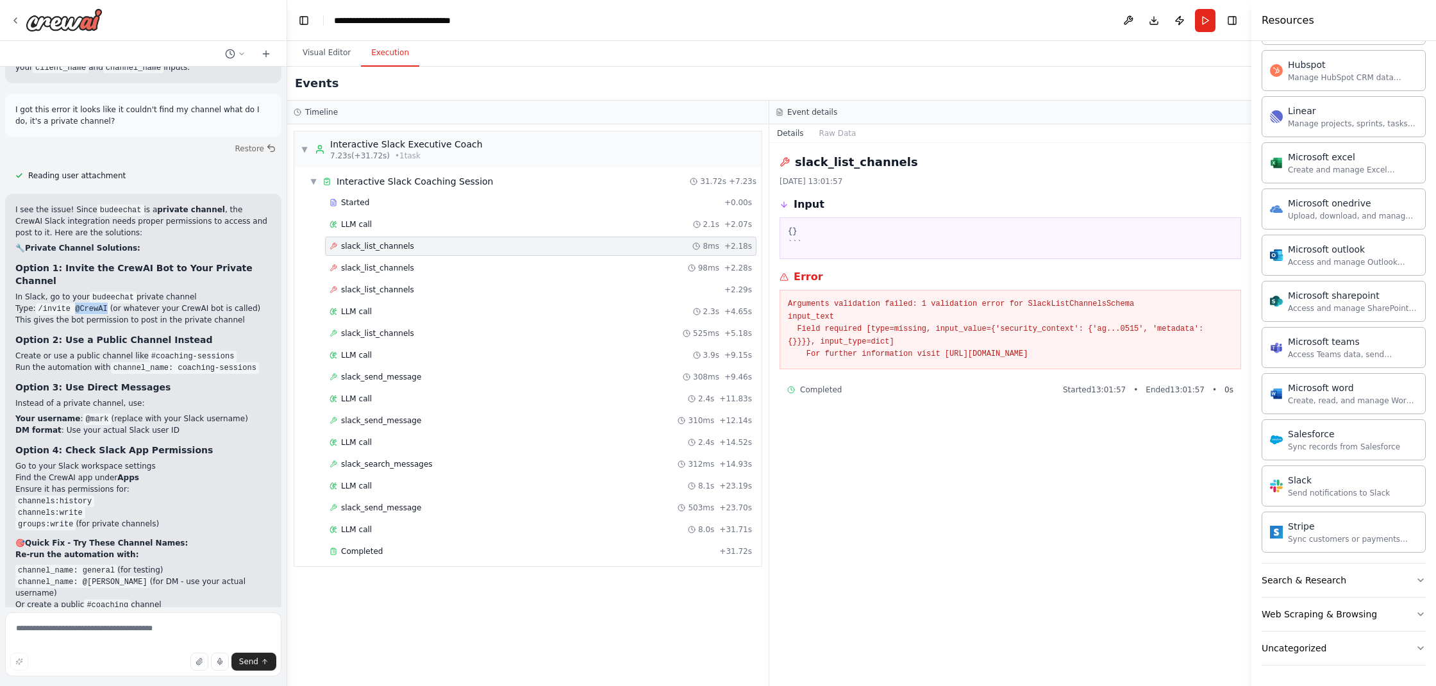
drag, startPoint x: 109, startPoint y: 235, endPoint x: 77, endPoint y: 242, distance: 32.8
click at [77, 303] on code "/invite @CrewAI" at bounding box center [73, 309] width 74 height 12
drag, startPoint x: 103, startPoint y: 350, endPoint x: 81, endPoint y: 353, distance: 22.0
click at [83, 414] on code "@mark" at bounding box center [97, 420] width 28 height 12
copy code "@mark"
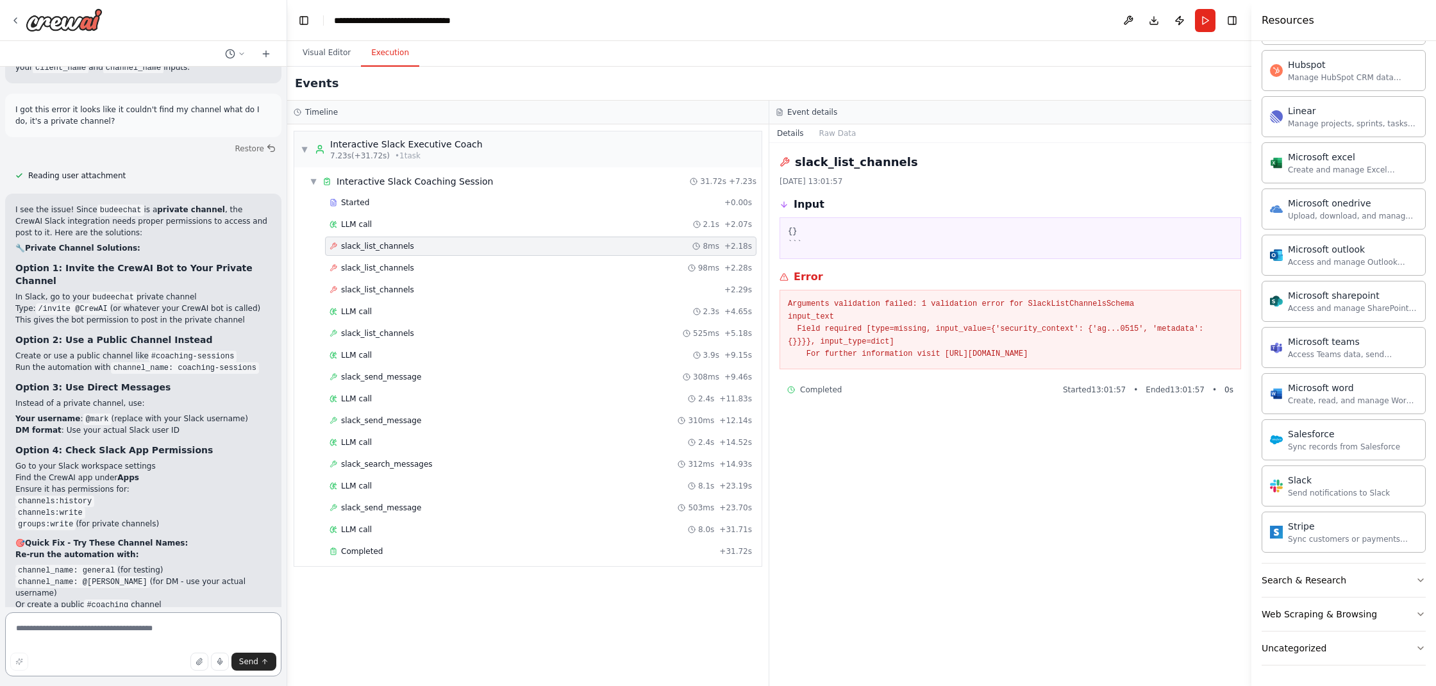
click at [158, 632] on textarea at bounding box center [143, 644] width 276 height 64
type textarea "**********"
click at [255, 662] on span "Send" at bounding box center [248, 662] width 19 height 10
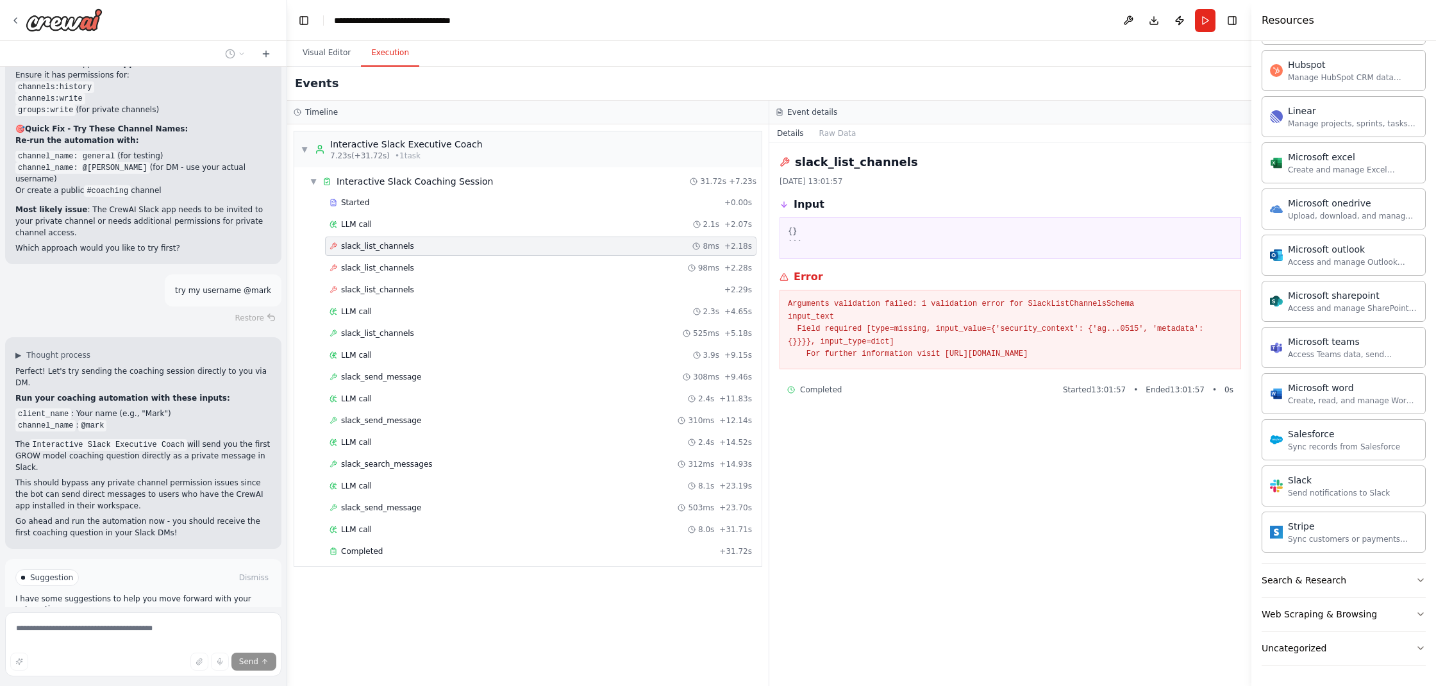
scroll to position [5683, 0]
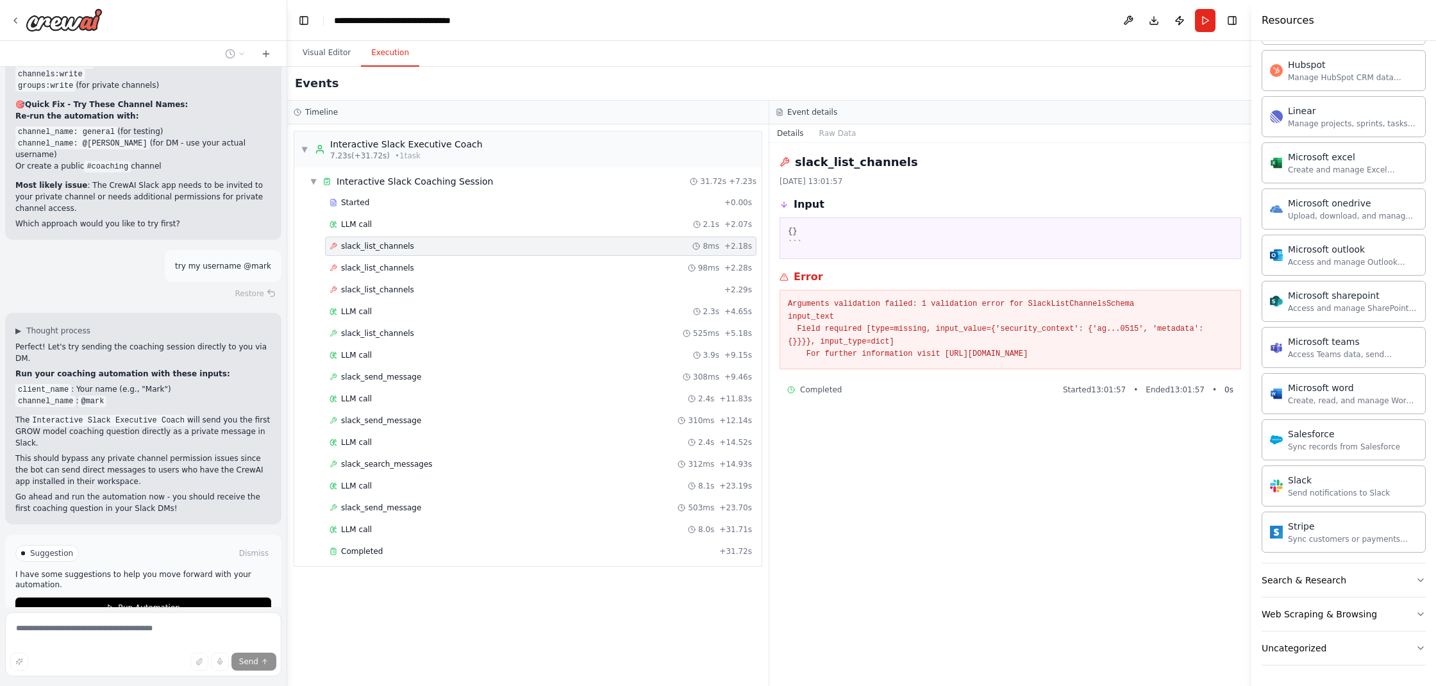
click at [173, 603] on span "Run Automation" at bounding box center [149, 608] width 62 height 10
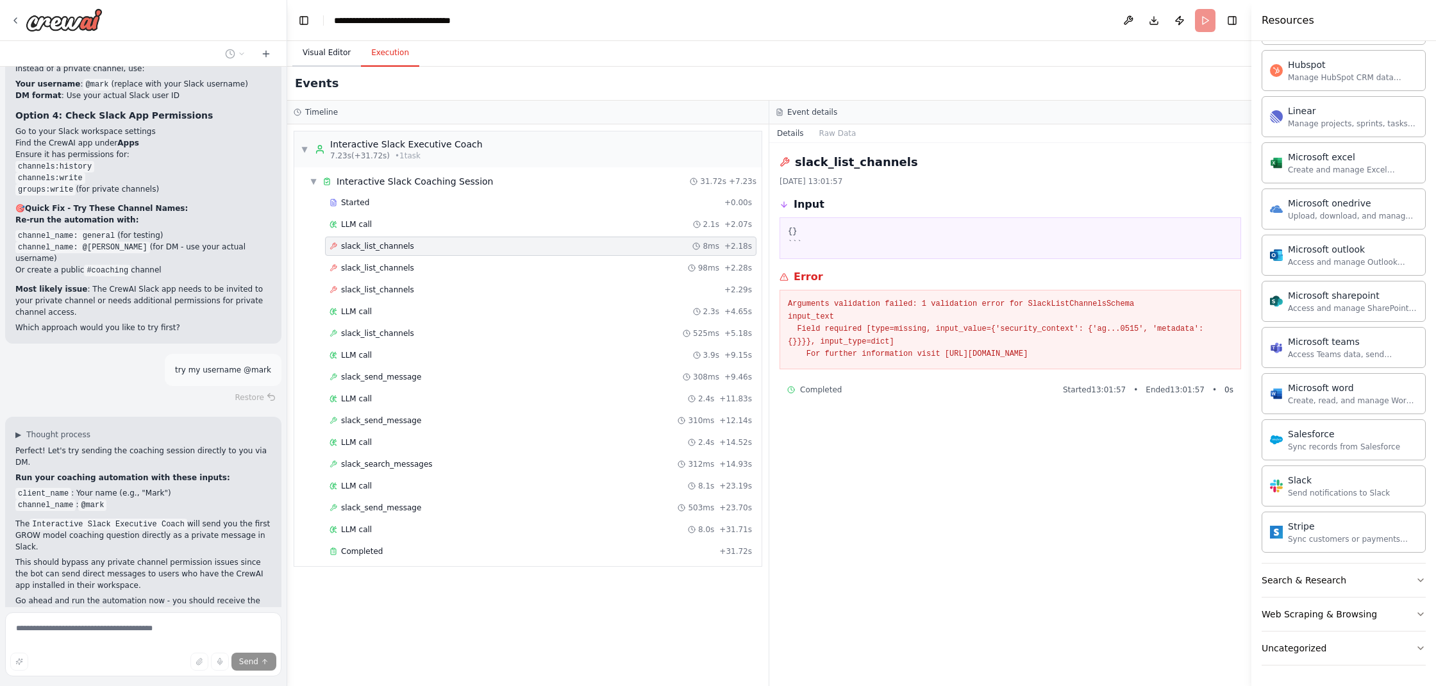
click at [335, 56] on body "Build an AI coach that uses GPT 5, and uses a GROW coaching model to deeply und…" at bounding box center [718, 343] width 1436 height 686
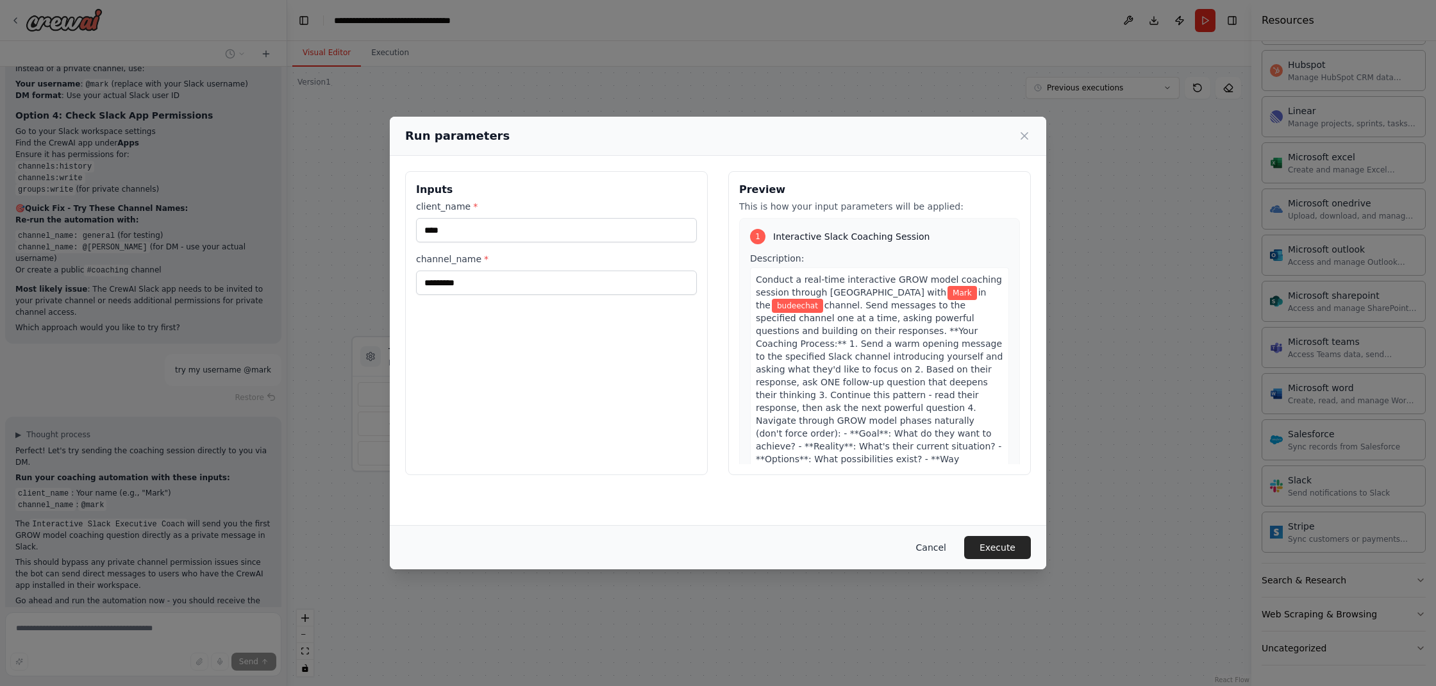
click at [940, 550] on button "Cancel" at bounding box center [931, 547] width 51 height 23
click at [940, 550] on div ".deletable-edge-delete-btn { width: 20px; height: 20px; border: 0px solid #ffff…" at bounding box center [769, 376] width 964 height 619
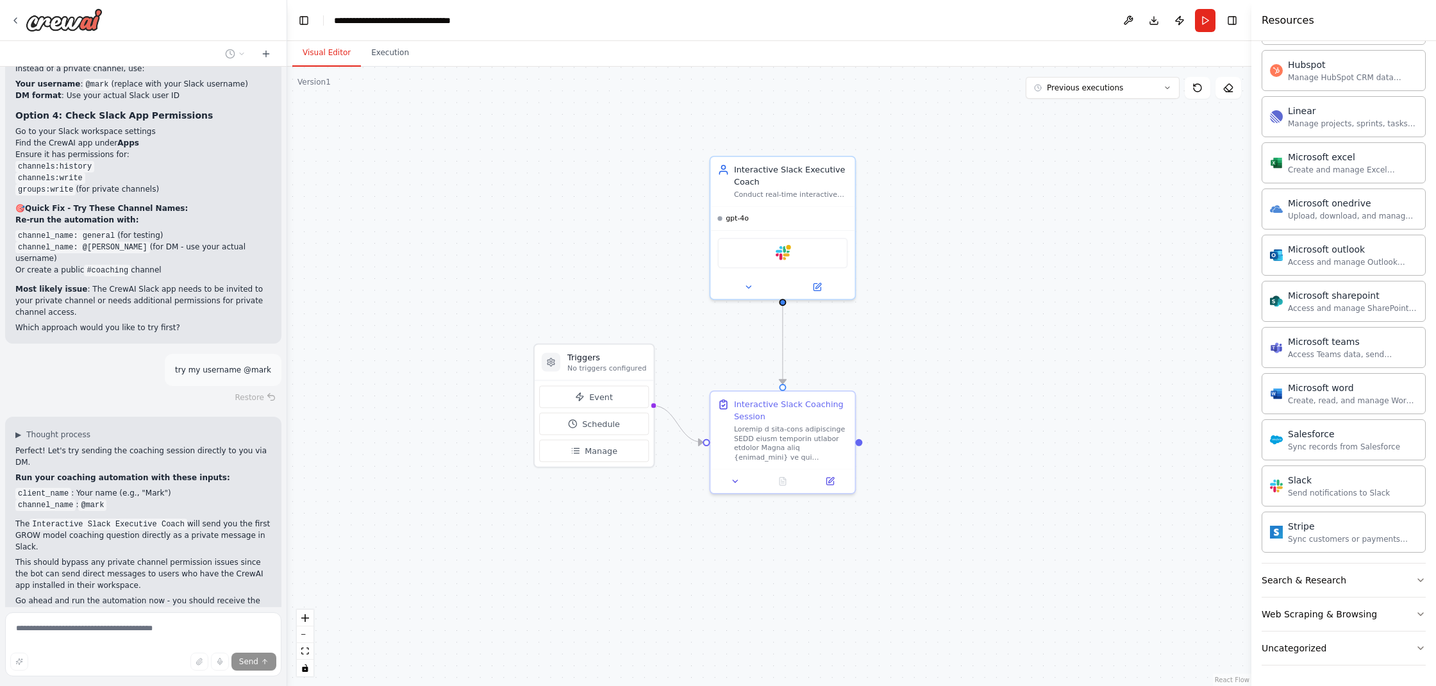
drag, startPoint x: 755, startPoint y: 367, endPoint x: 973, endPoint y: 446, distance: 231.9
click at [973, 446] on div ".deletable-edge-delete-btn { width: 20px; height: 20px; border: 0px solid #ffff…" at bounding box center [769, 376] width 964 height 619
click at [396, 49] on button "Execution" at bounding box center [390, 53] width 58 height 27
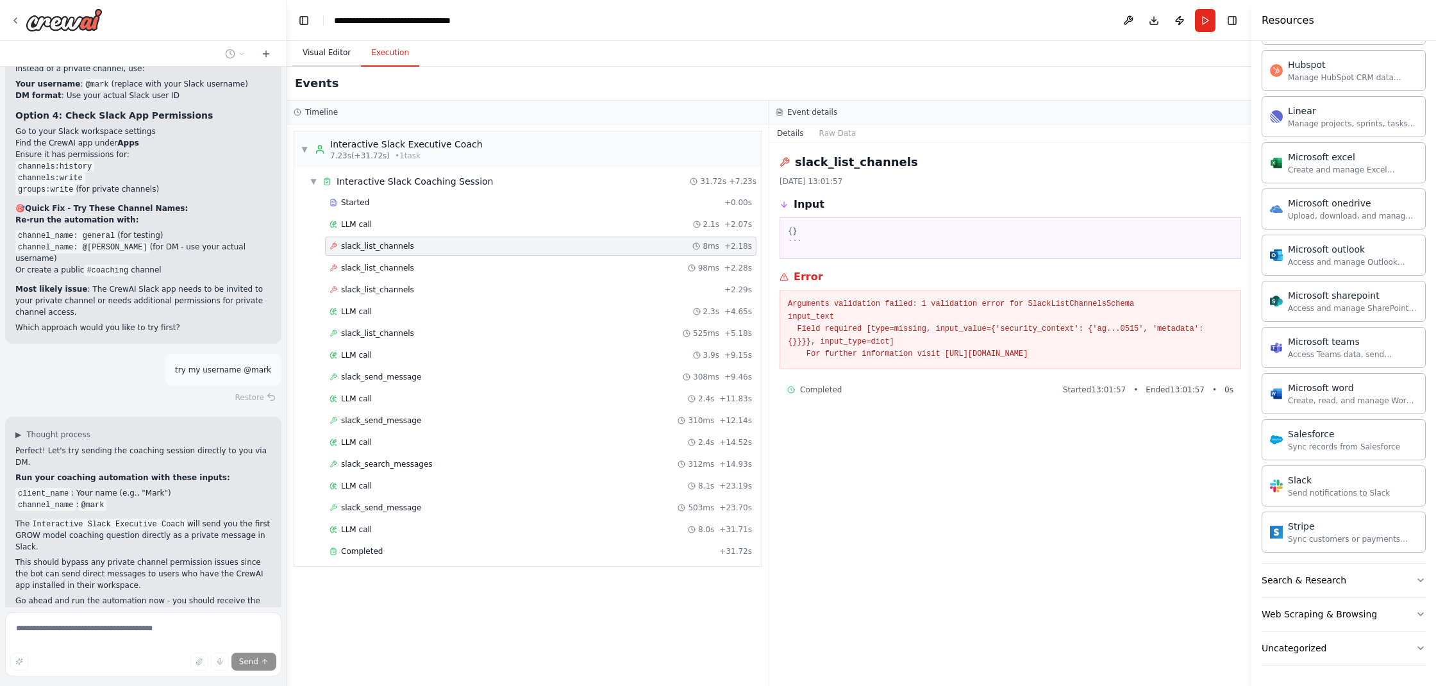
click at [331, 53] on button "Visual Editor" at bounding box center [326, 53] width 69 height 27
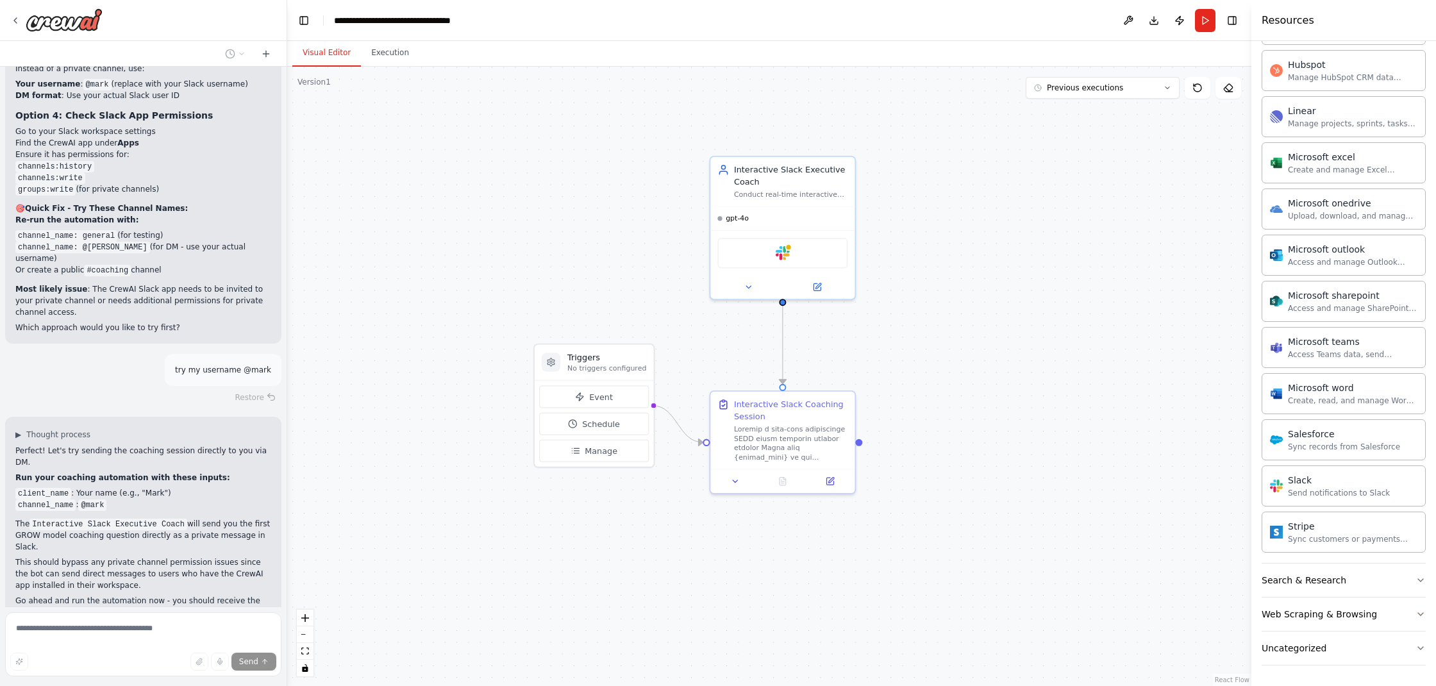
click at [257, 653] on span "Stop" at bounding box center [264, 658] width 17 height 10
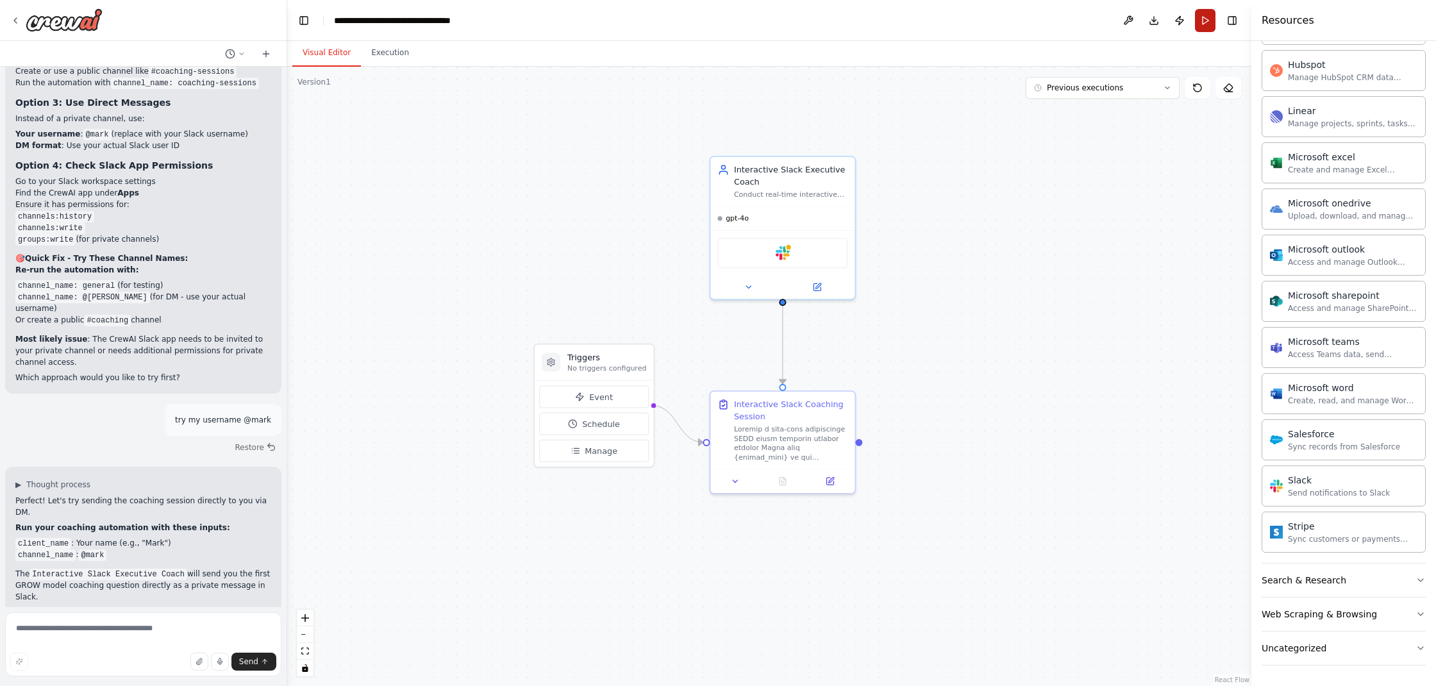
click at [1210, 25] on button "Run" at bounding box center [1205, 20] width 21 height 23
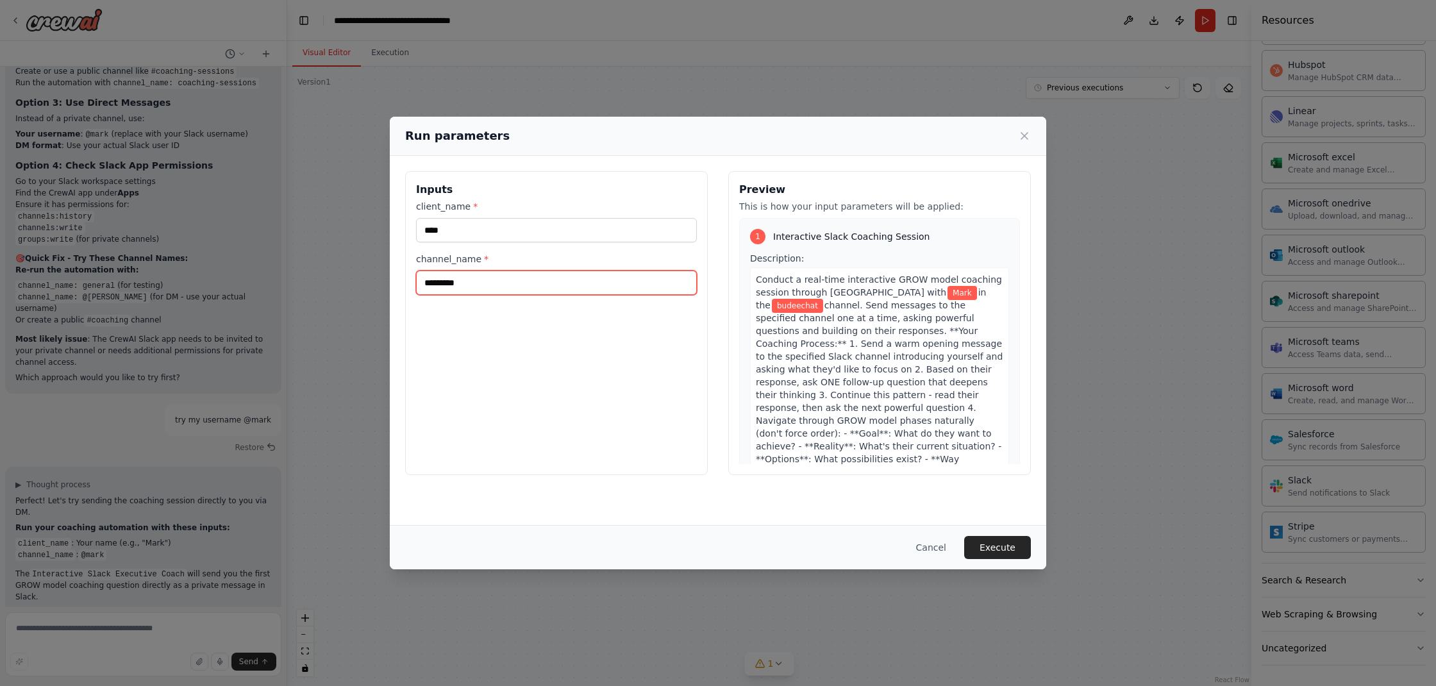
click at [568, 277] on input "*********" at bounding box center [556, 283] width 281 height 24
type input "****"
click at [988, 549] on button "Execute" at bounding box center [997, 547] width 67 height 23
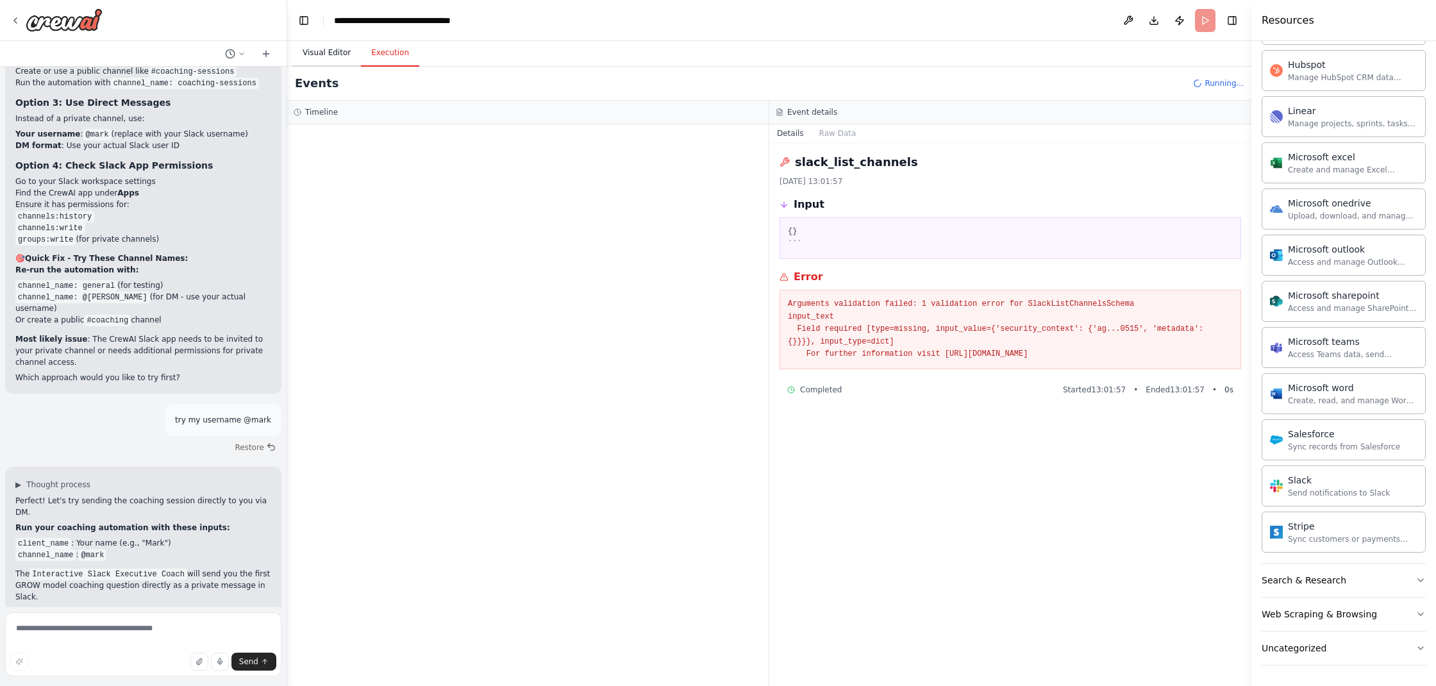
click at [342, 56] on button "Visual Editor" at bounding box center [326, 53] width 69 height 27
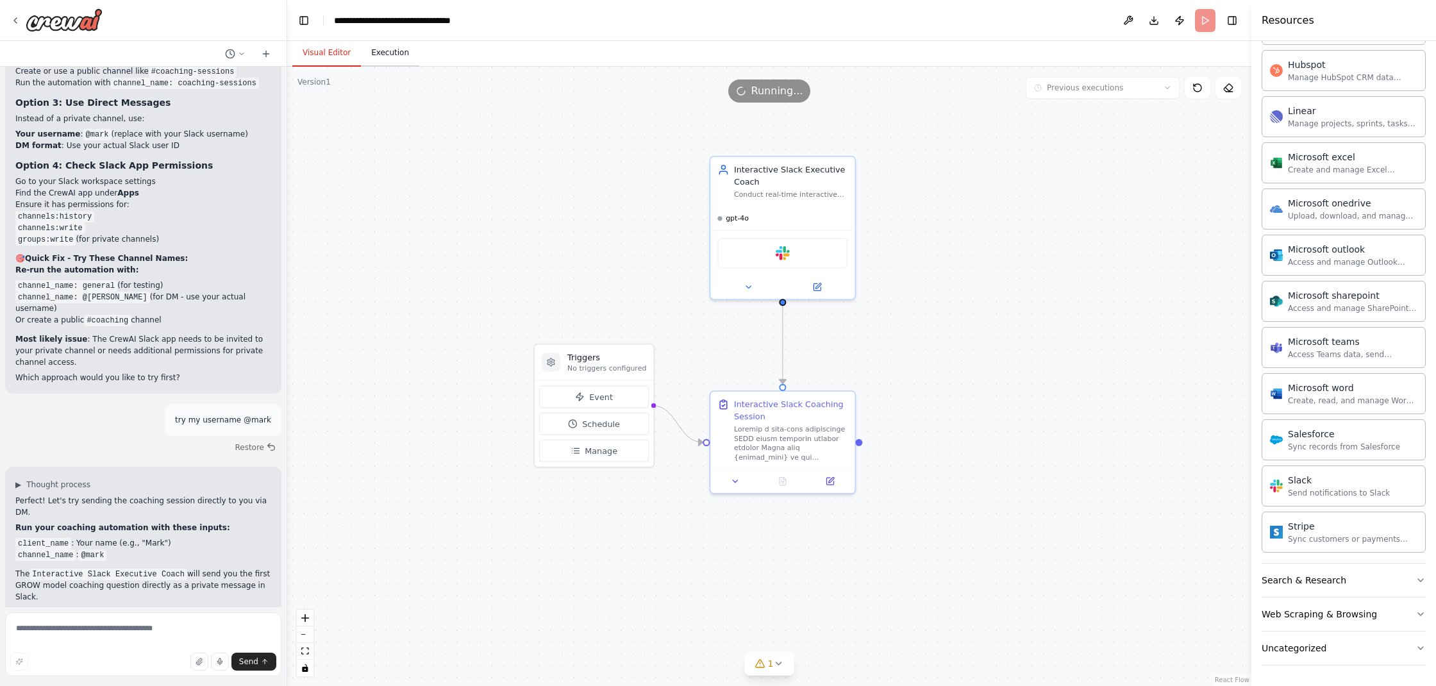
click at [377, 56] on button "Execution" at bounding box center [390, 53] width 58 height 27
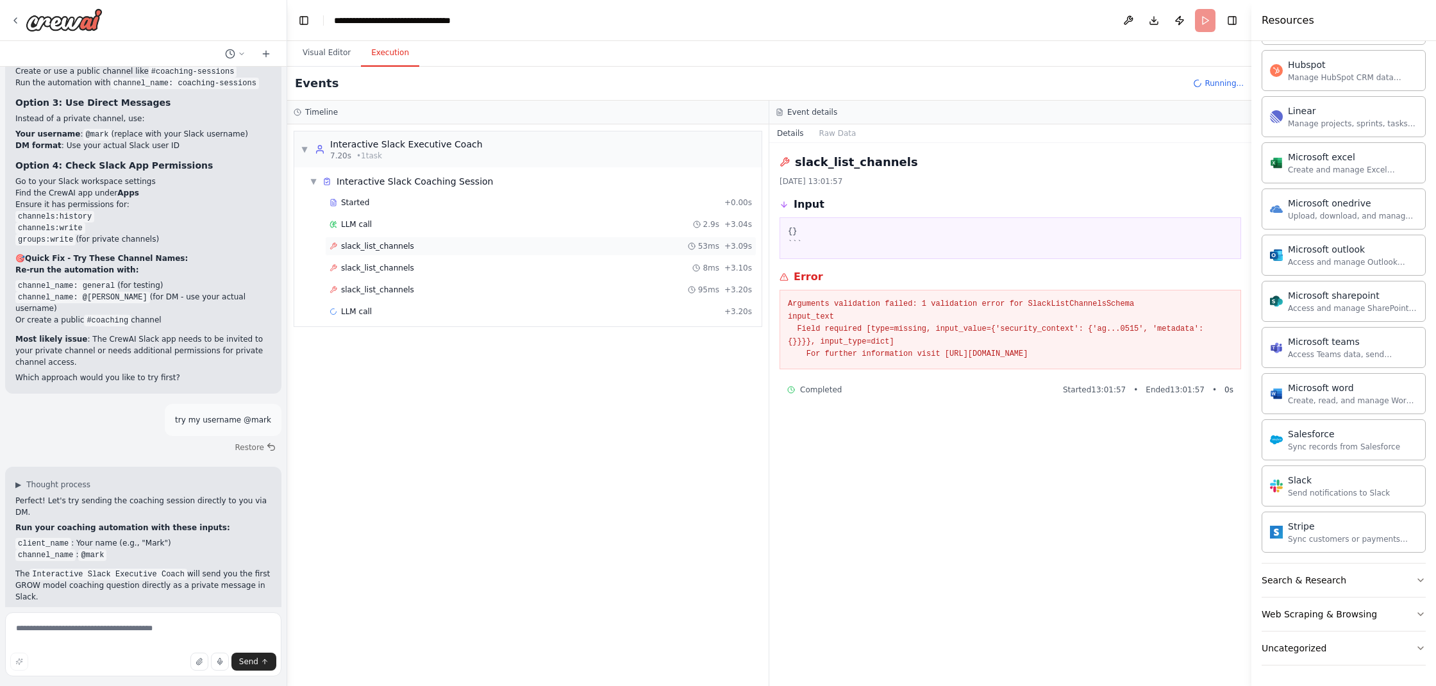
click at [394, 243] on span "slack_list_channels" at bounding box center [377, 246] width 73 height 10
click at [406, 262] on div "slack_list_channels 8ms + 3.10s" at bounding box center [541, 267] width 432 height 19
click at [410, 280] on div "slack_list_channels 95ms + 3.20s" at bounding box center [541, 289] width 432 height 19
click at [370, 226] on span "LLM call" at bounding box center [356, 224] width 31 height 10
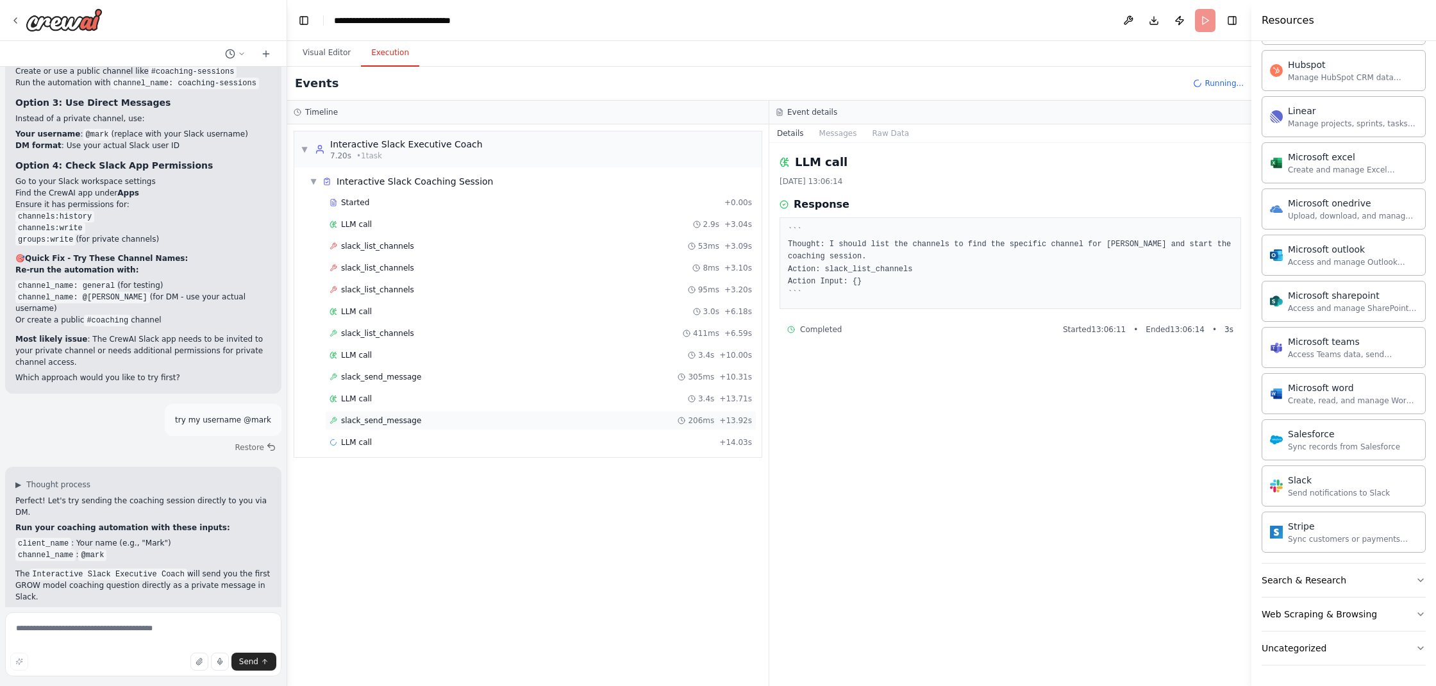
click at [515, 418] on div "slack_send_message 206ms + 13.92s" at bounding box center [541, 421] width 423 height 10
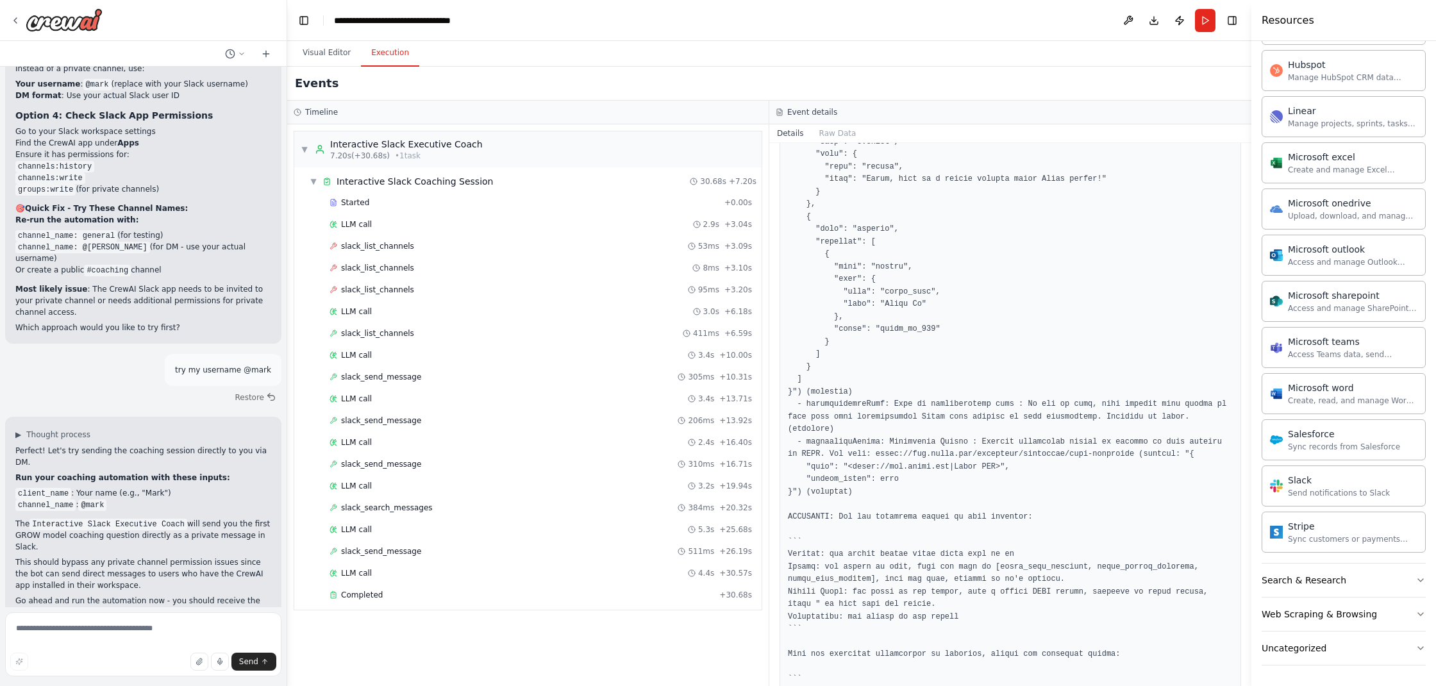
scroll to position [907, 0]
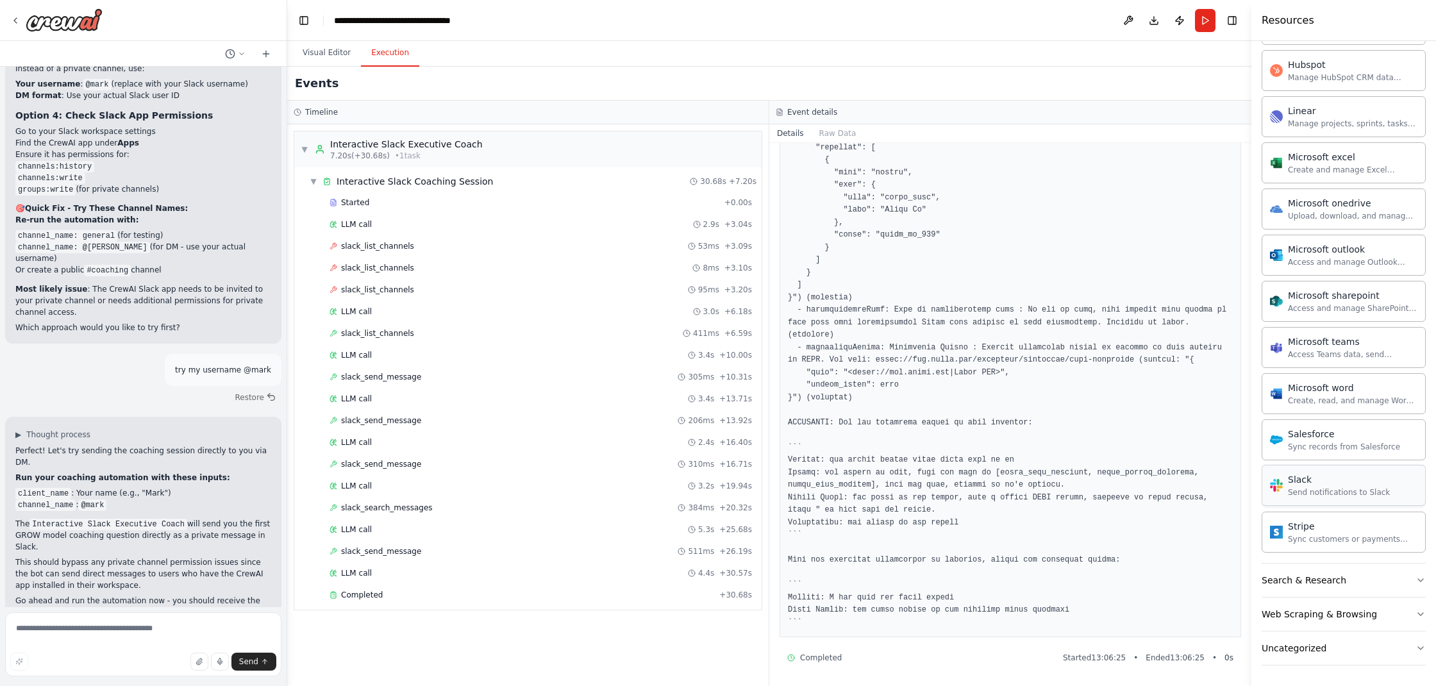
click at [1315, 484] on div "Slack" at bounding box center [1339, 479] width 102 height 13
click at [323, 52] on button "Visual Editor" at bounding box center [326, 53] width 69 height 27
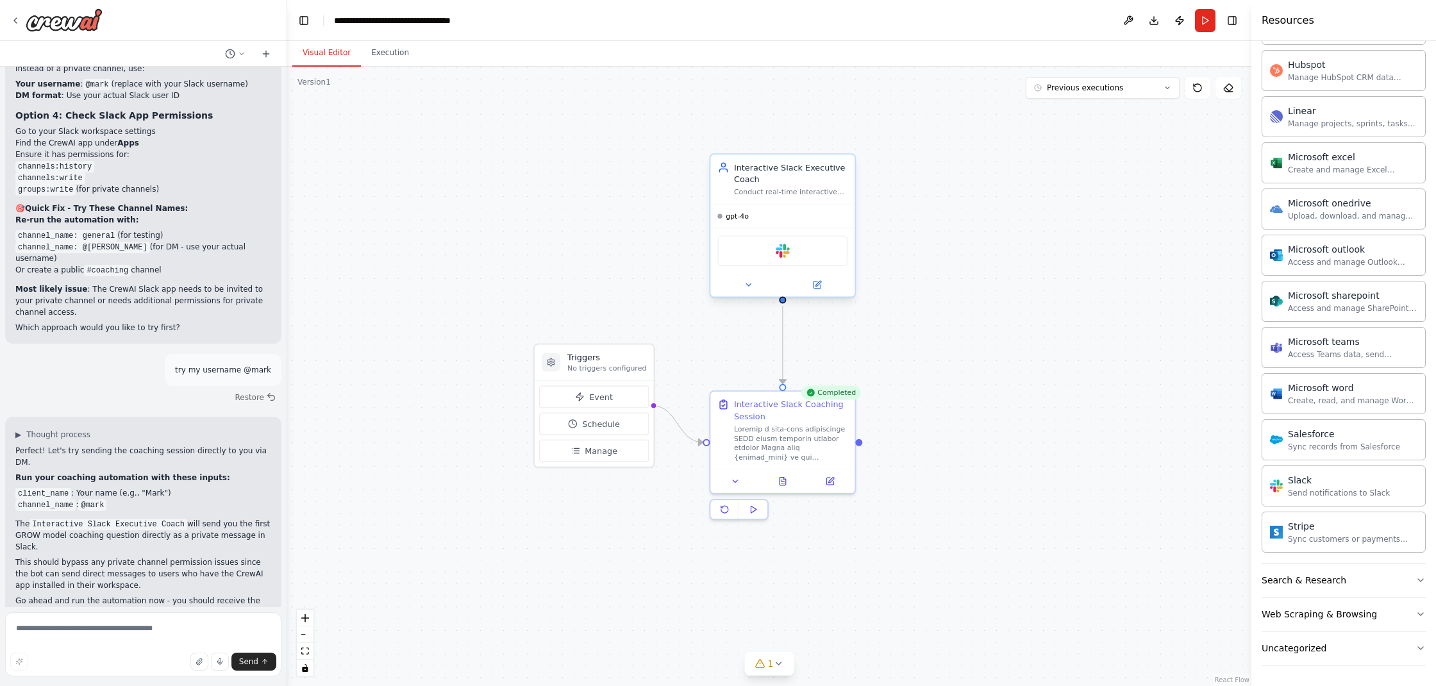
click at [755, 256] on div "Slack" at bounding box center [783, 250] width 130 height 31
click at [780, 253] on img at bounding box center [783, 251] width 14 height 14
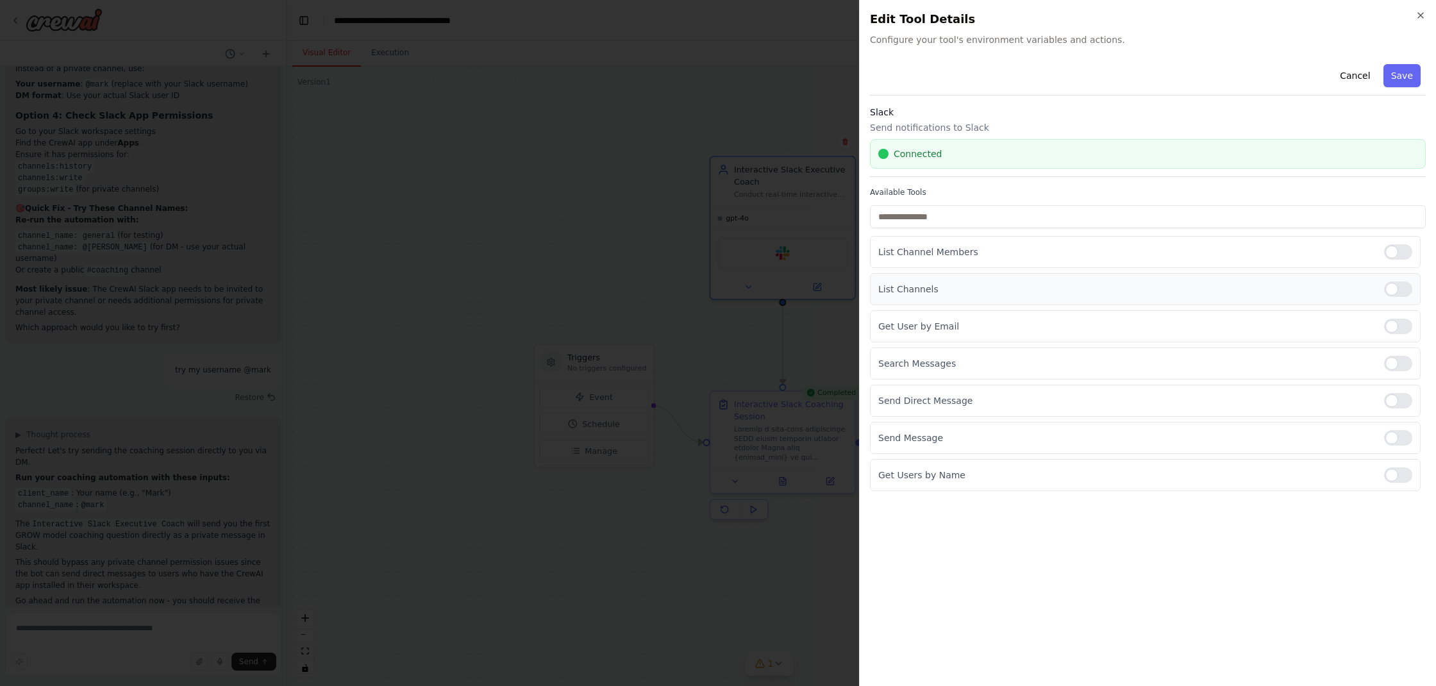
click at [1390, 289] on div at bounding box center [1398, 289] width 28 height 15
click at [1400, 257] on div at bounding box center [1398, 251] width 28 height 15
click at [1397, 362] on div at bounding box center [1398, 363] width 28 height 15
click at [1407, 475] on div at bounding box center [1398, 474] width 28 height 15
click at [1392, 254] on div at bounding box center [1398, 251] width 28 height 15
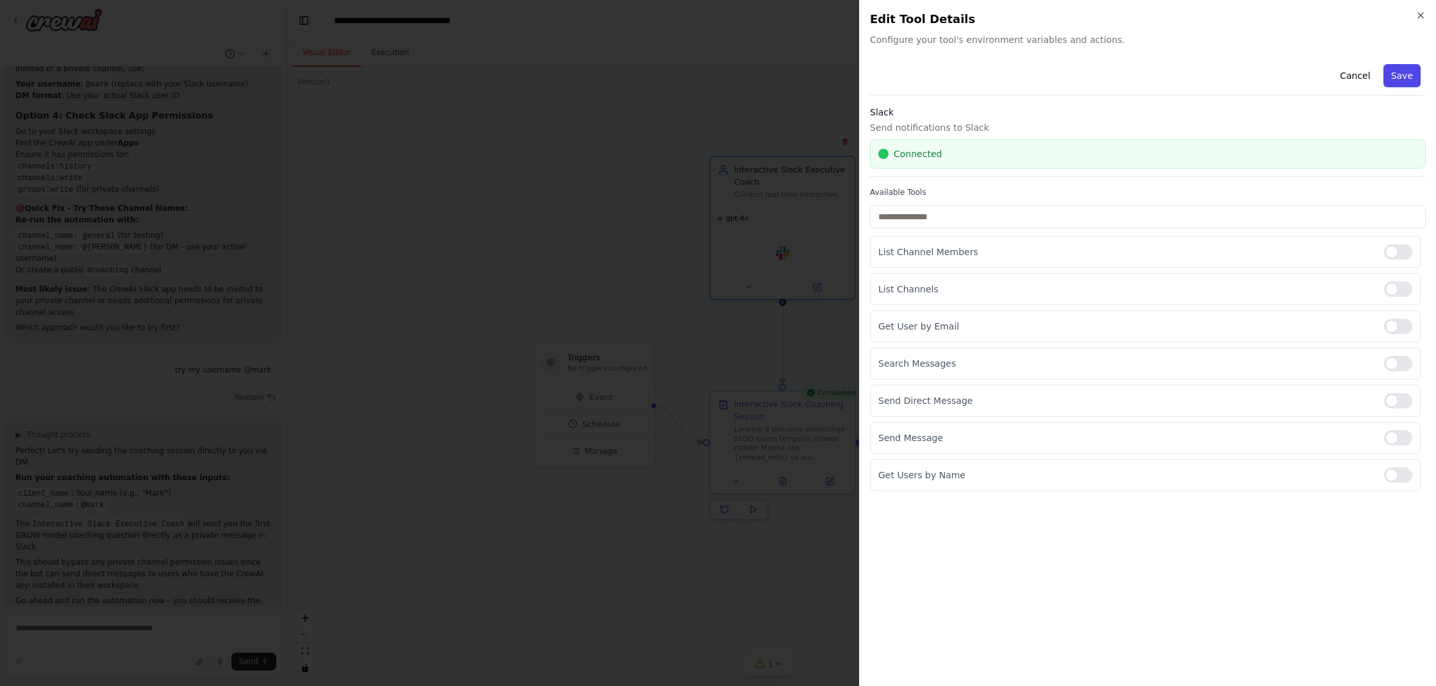
click at [1401, 78] on button "Save" at bounding box center [1402, 75] width 37 height 23
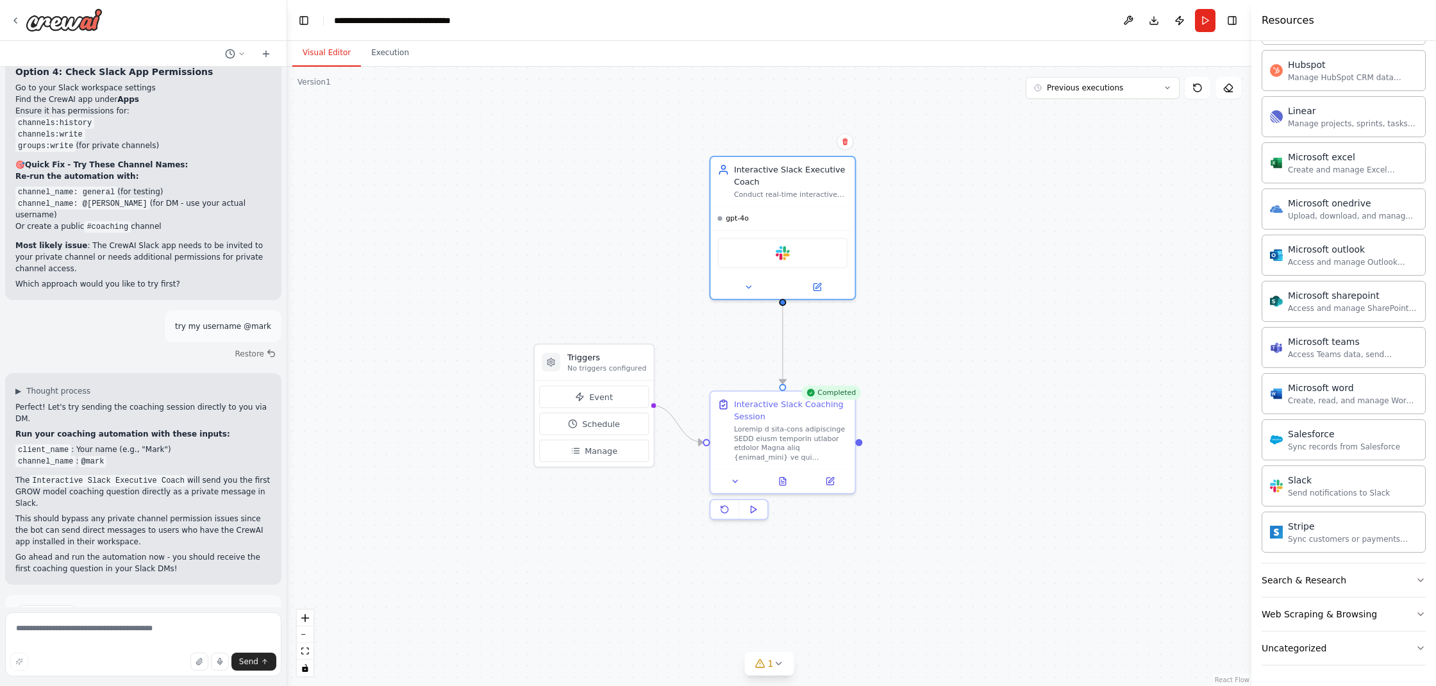
scroll to position [5633, 0]
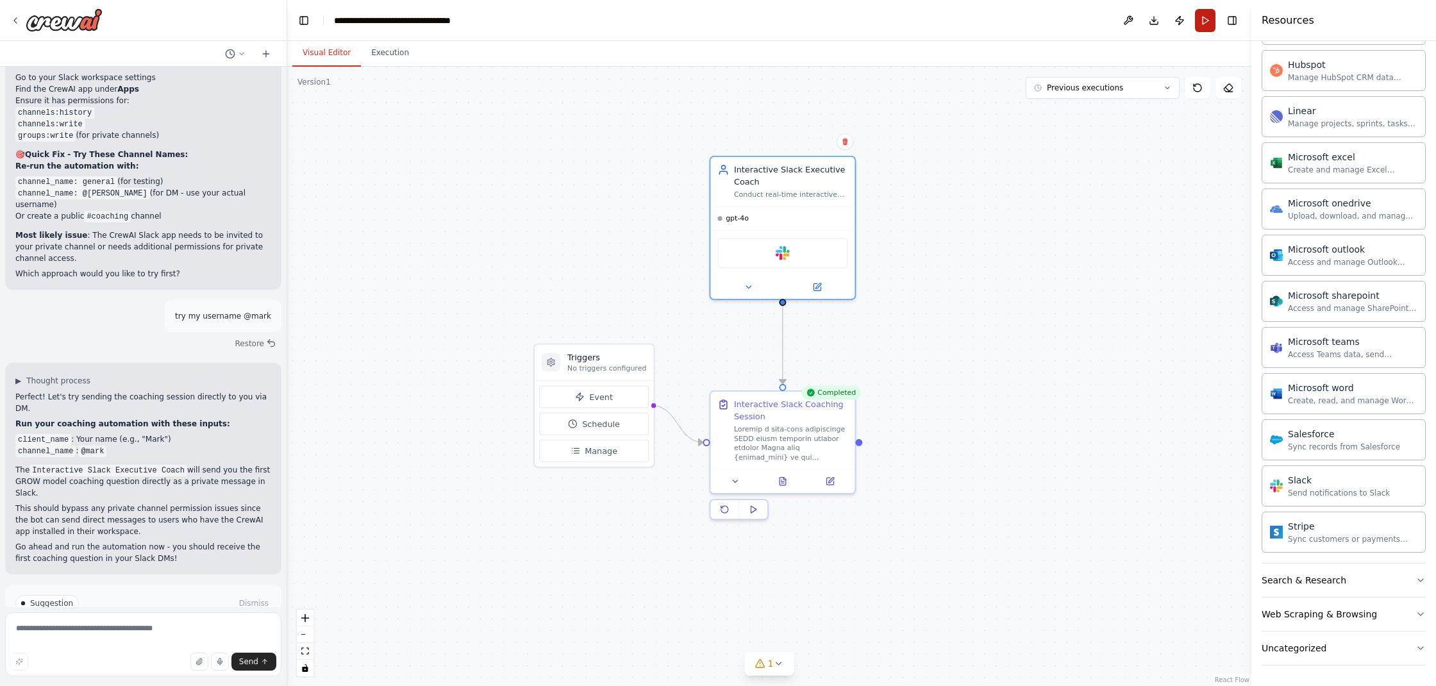
click at [1203, 23] on button "Run" at bounding box center [1205, 20] width 21 height 23
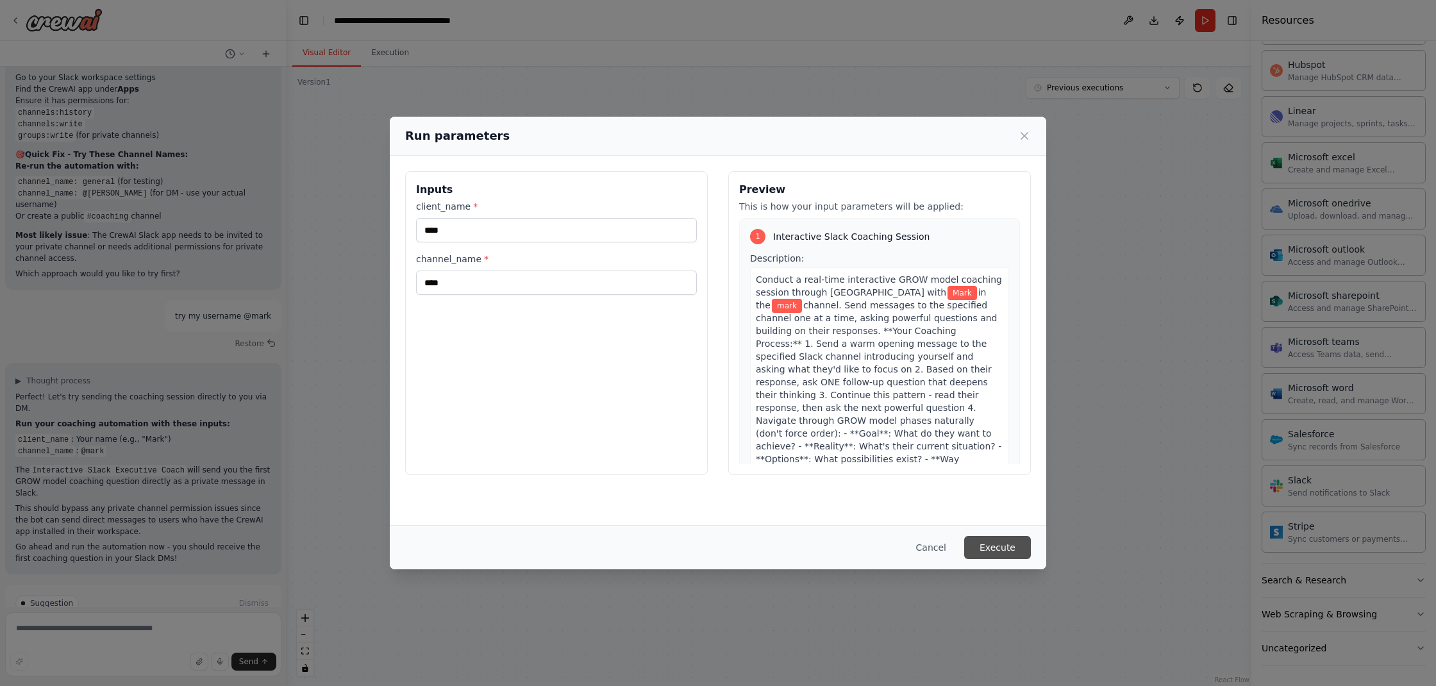
click at [1002, 544] on button "Execute" at bounding box center [997, 547] width 67 height 23
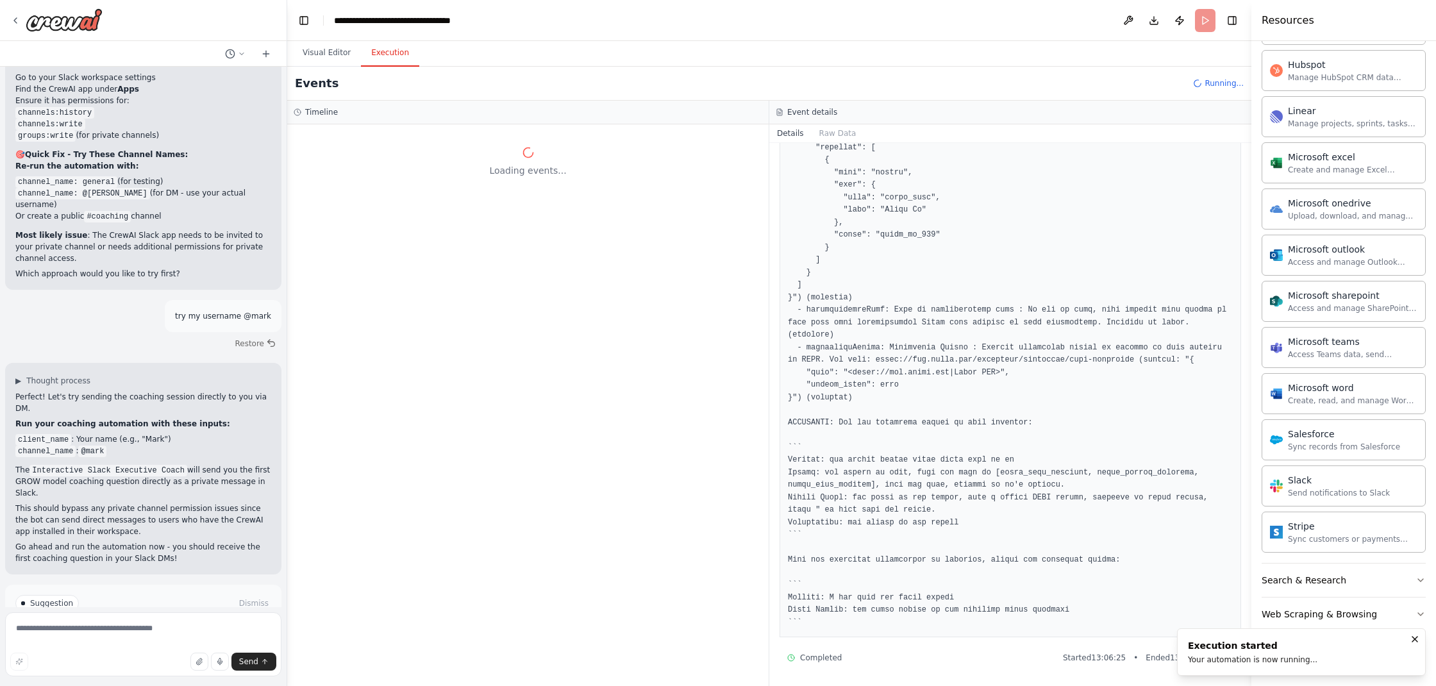
click at [787, 133] on button "Details" at bounding box center [791, 133] width 42 height 18
click at [832, 135] on button "Raw Data" at bounding box center [838, 133] width 53 height 18
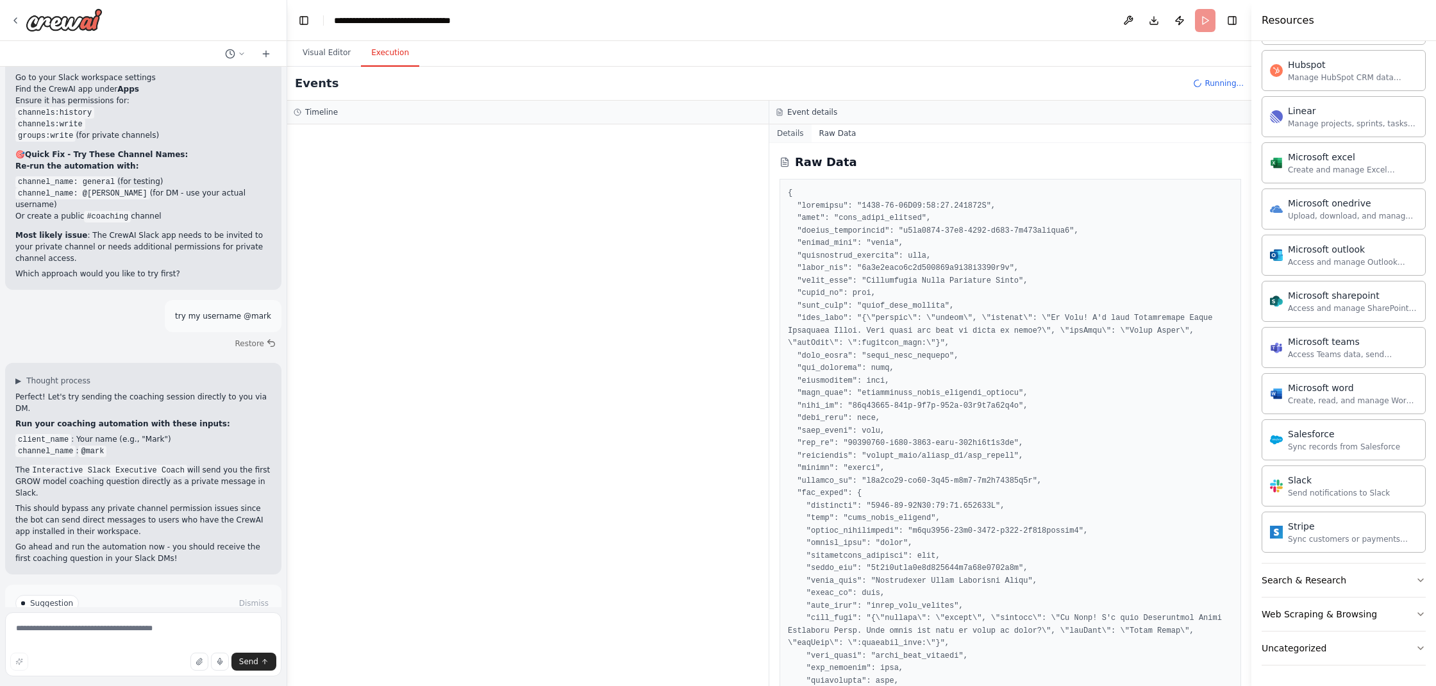
click at [800, 136] on button "Details" at bounding box center [791, 133] width 42 height 18
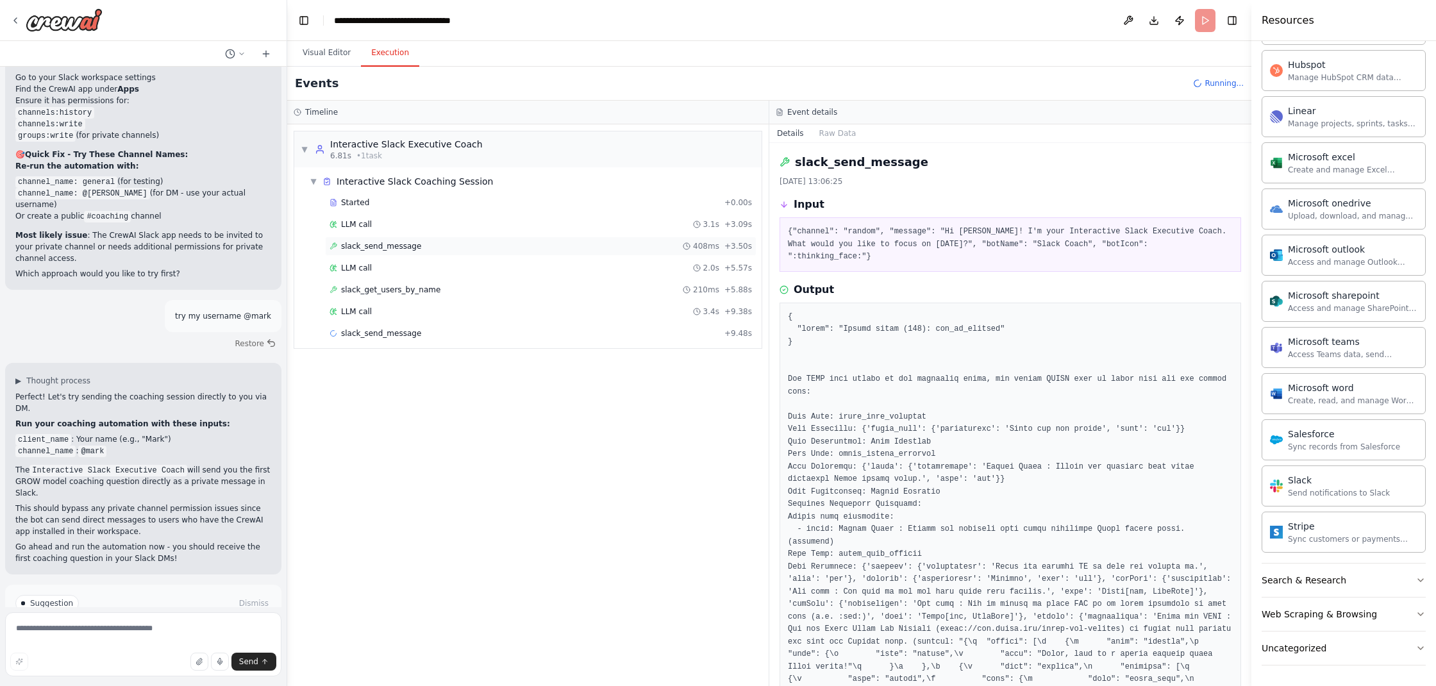
click at [409, 249] on span "slack_send_message" at bounding box center [381, 246] width 80 height 10
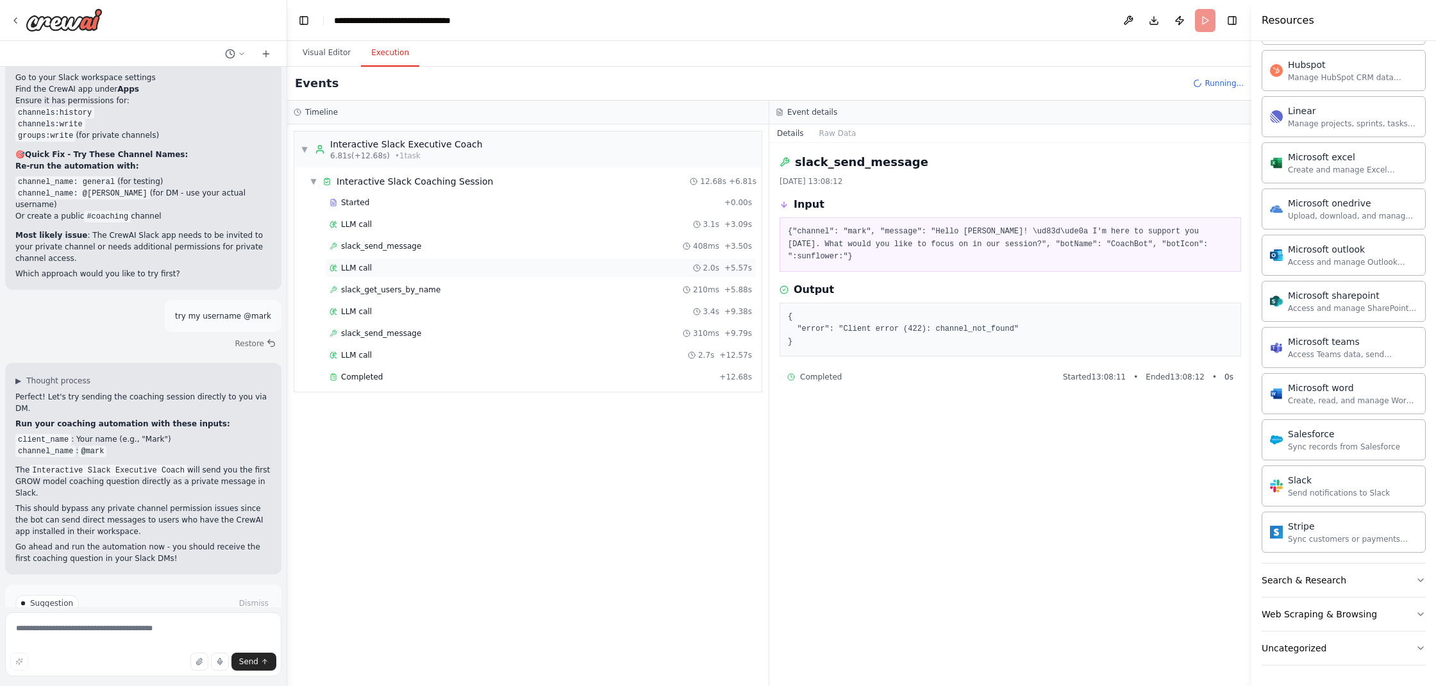
click at [410, 266] on div "LLM call 2.0s + 5.57s" at bounding box center [541, 268] width 423 height 10
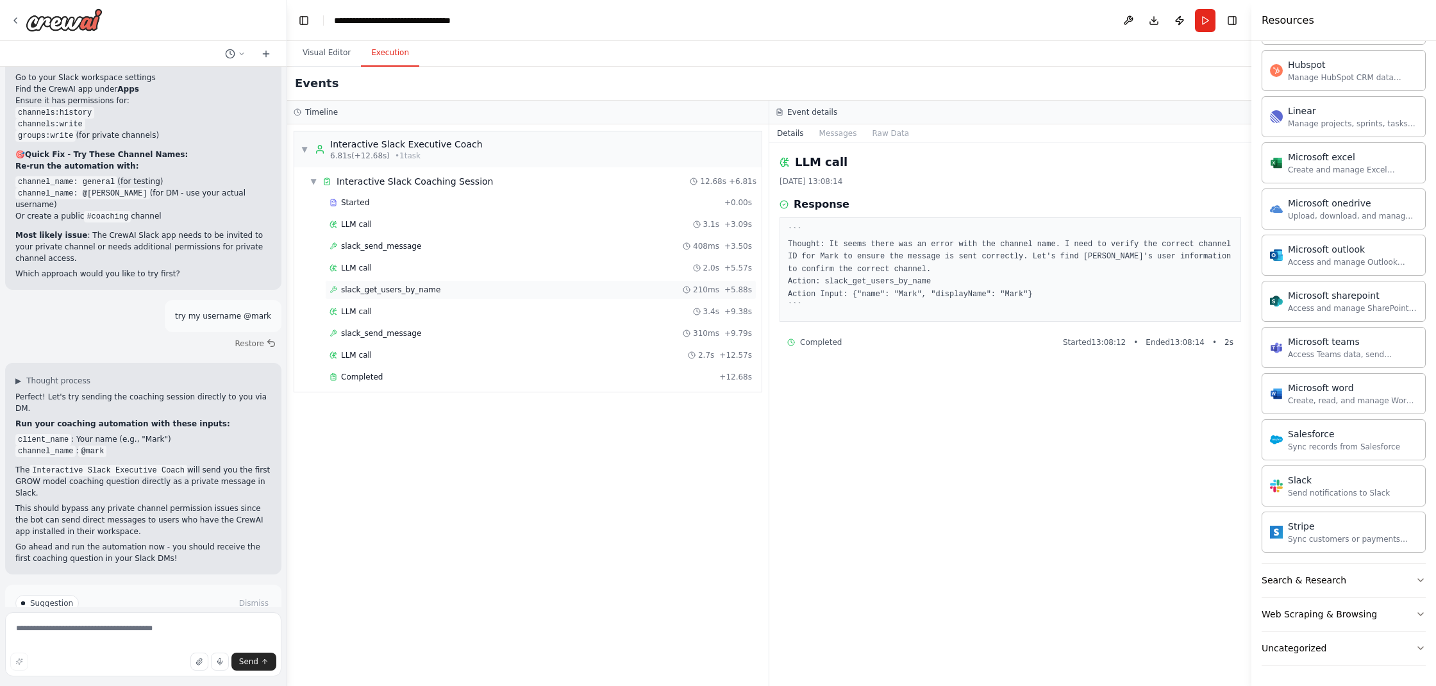
click at [412, 289] on span "slack_get_users_by_name" at bounding box center [390, 290] width 99 height 10
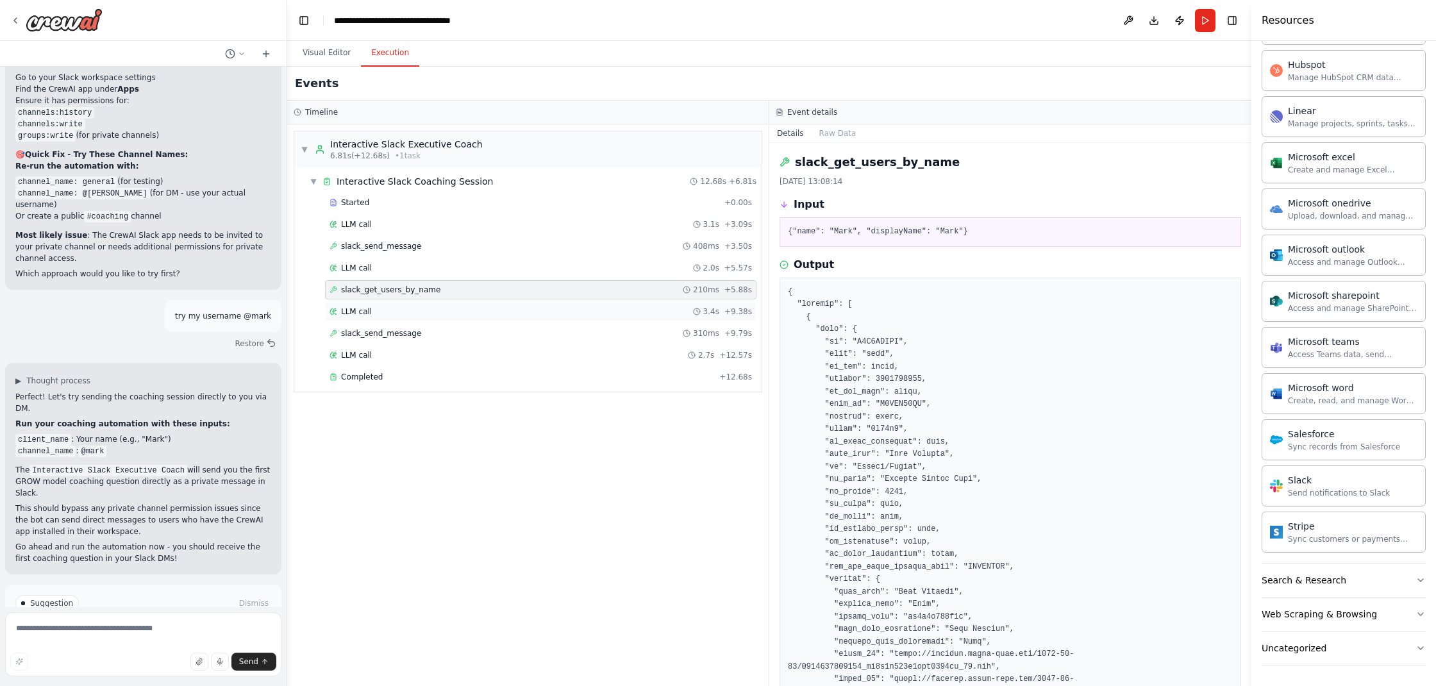
click at [416, 319] on div "LLM call 3.4s + 9.38s" at bounding box center [541, 311] width 432 height 19
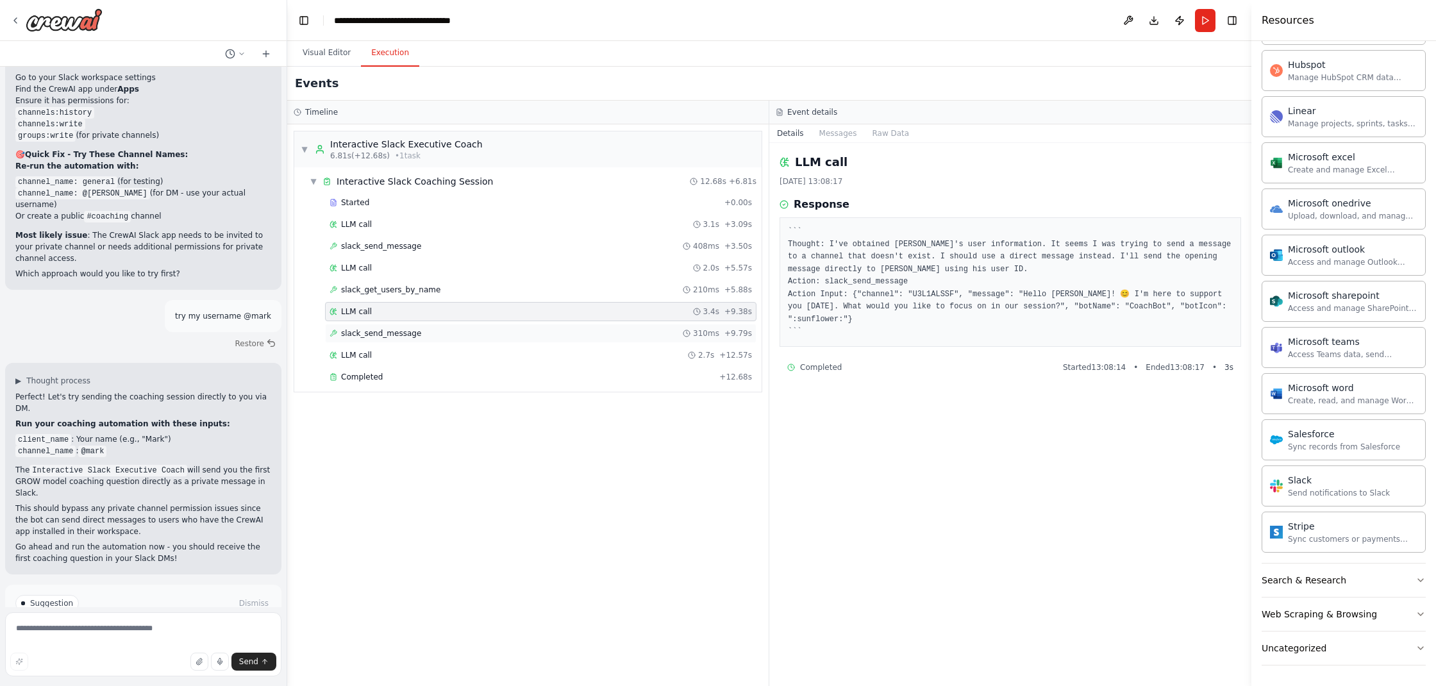
click at [432, 334] on div "slack_send_message 310ms + 9.79s" at bounding box center [541, 333] width 423 height 10
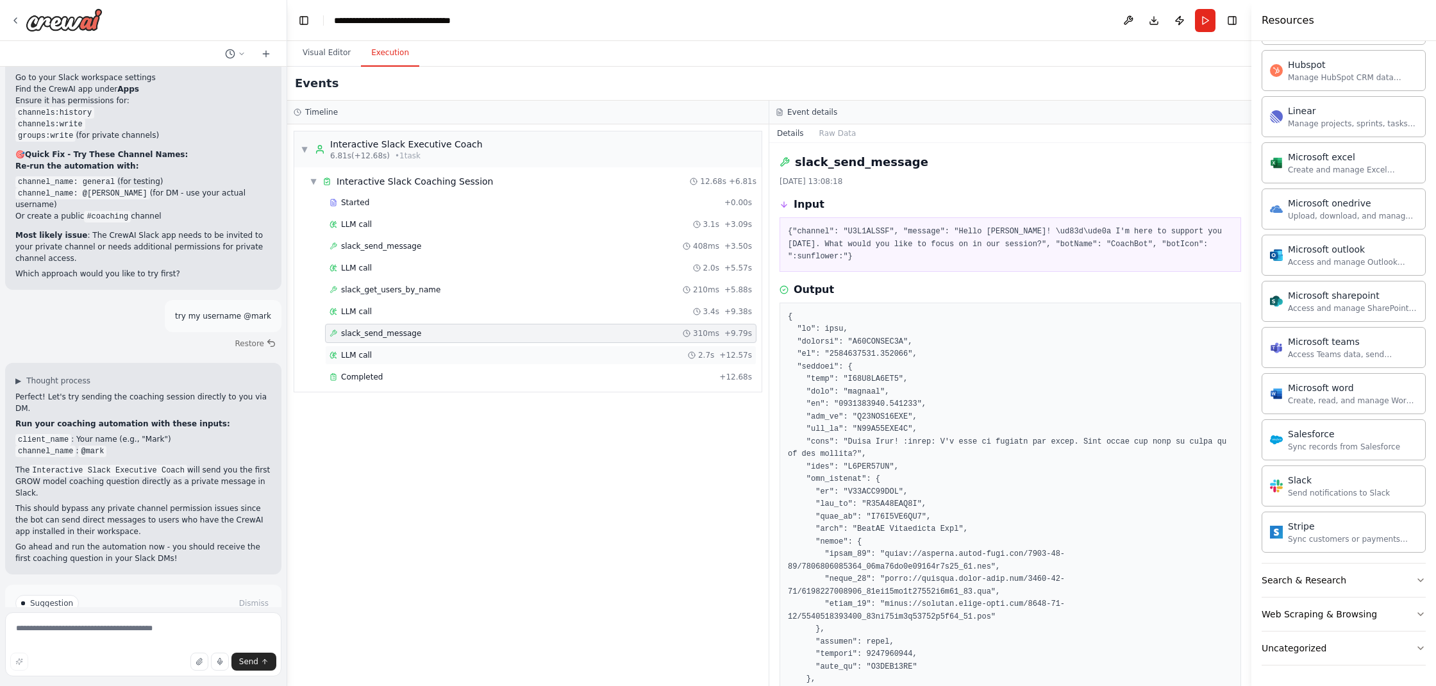
click at [453, 349] on div "LLM call 2.7s + 12.57s" at bounding box center [541, 355] width 432 height 19
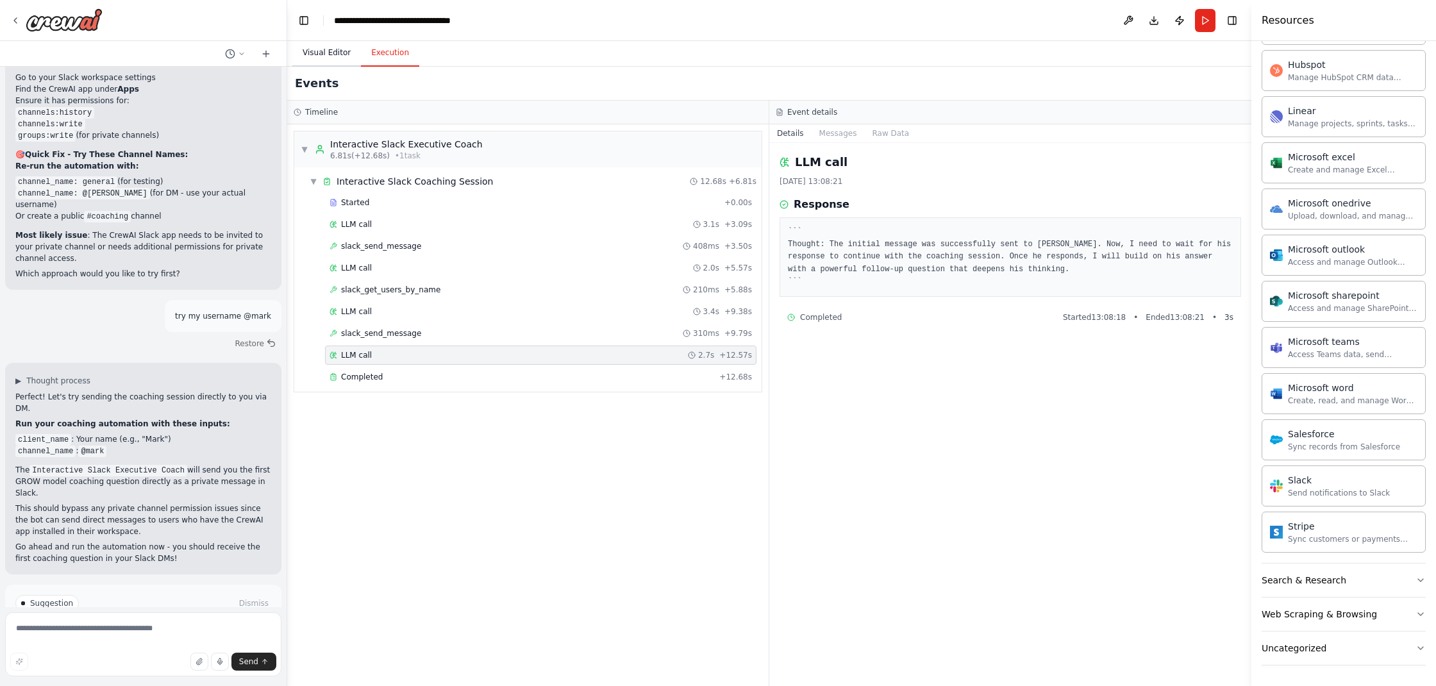
click at [336, 55] on button "Visual Editor" at bounding box center [326, 53] width 69 height 27
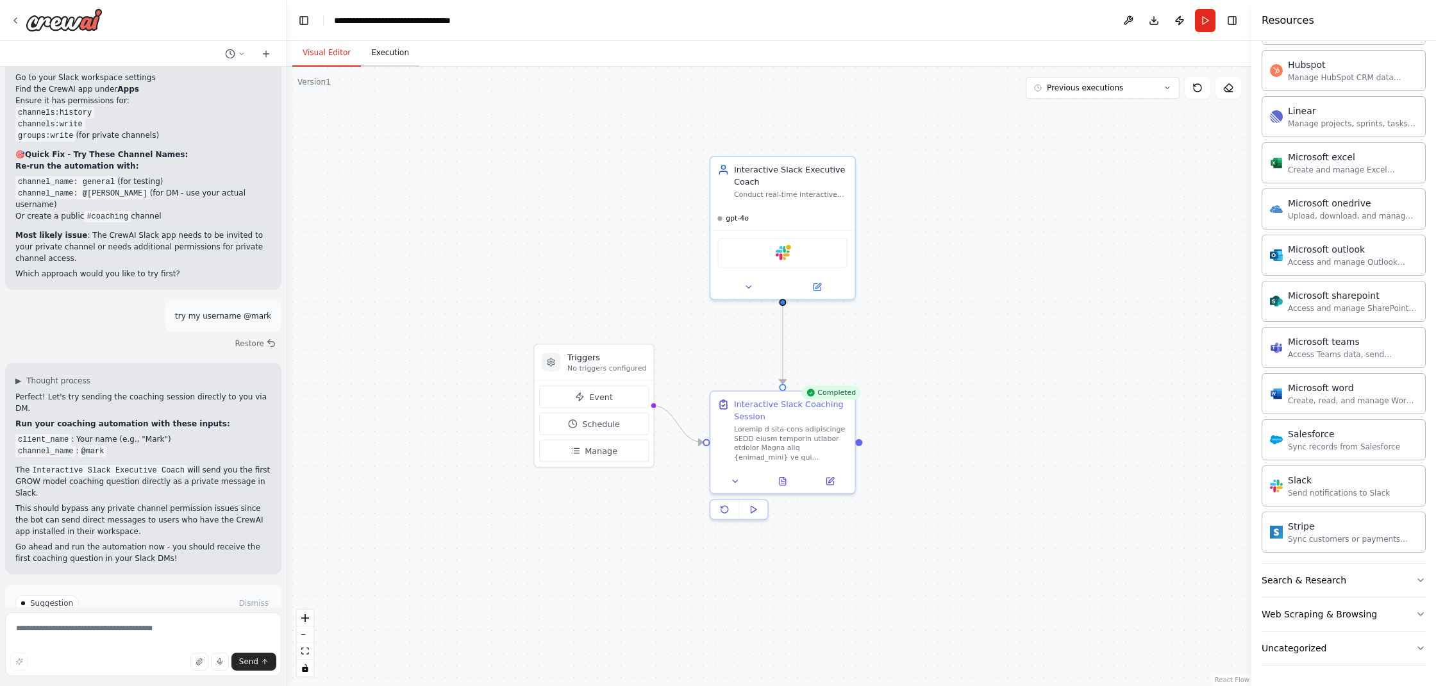
click at [387, 62] on button "Execution" at bounding box center [390, 53] width 58 height 27
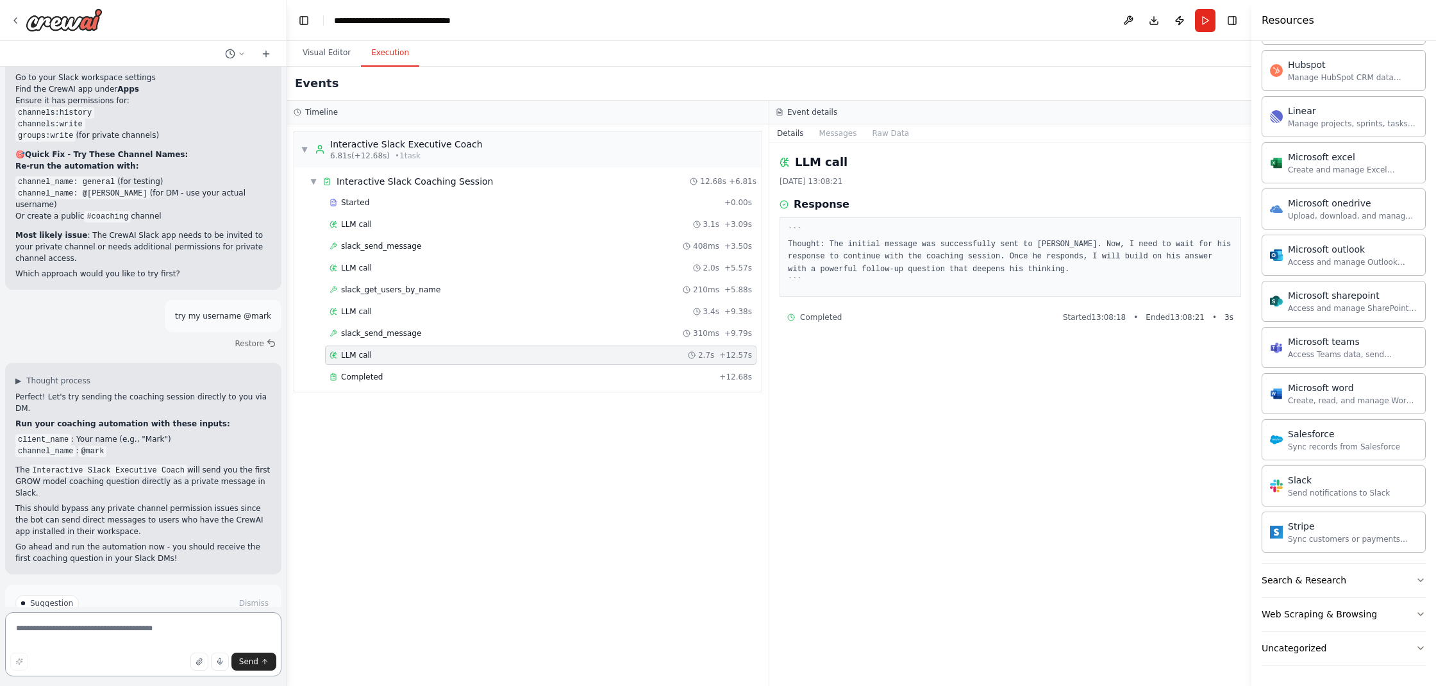
click at [169, 628] on textarea at bounding box center [143, 644] width 276 height 64
click at [333, 55] on button "Visual Editor" at bounding box center [326, 53] width 69 height 27
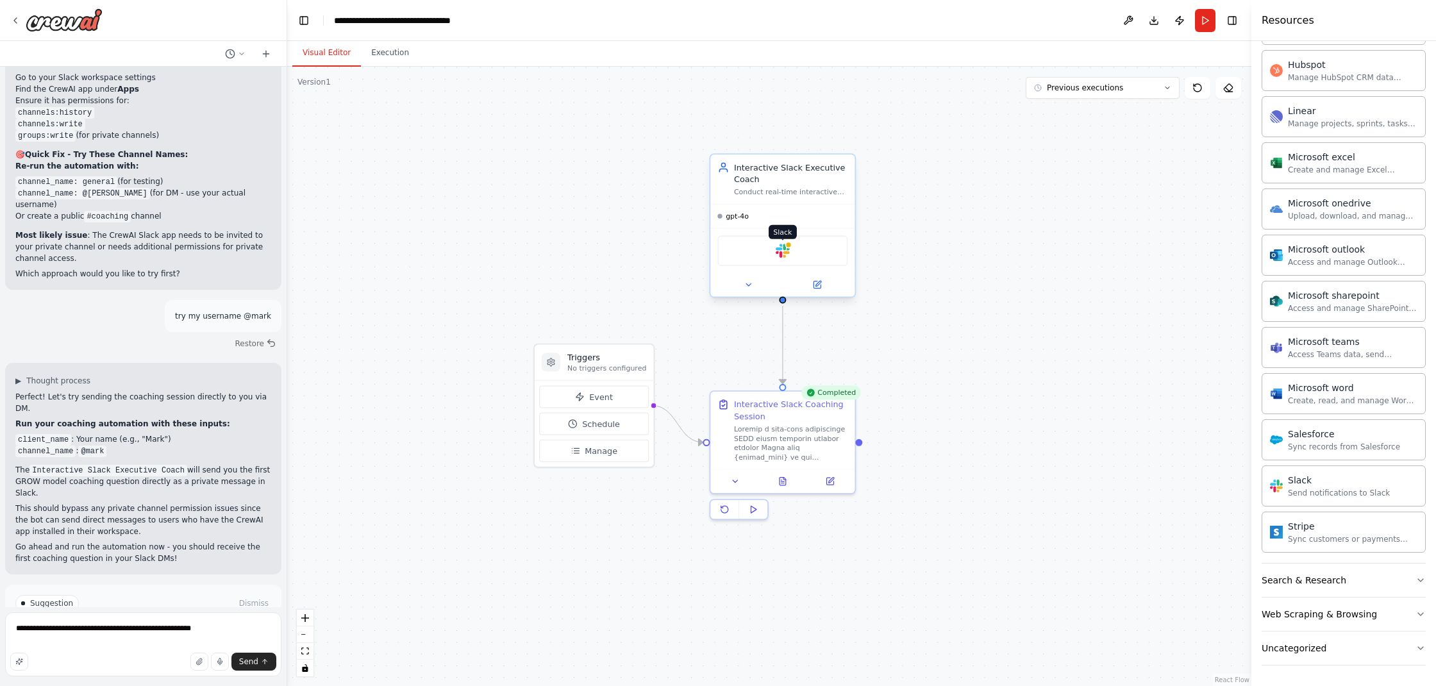
click at [784, 252] on img at bounding box center [783, 251] width 14 height 14
click at [194, 629] on textarea "**********" at bounding box center [143, 644] width 276 height 64
click at [194, 628] on textarea "**********" at bounding box center [143, 644] width 276 height 64
type textarea "**********"
click at [266, 661] on icon "submit" at bounding box center [265, 662] width 8 height 8
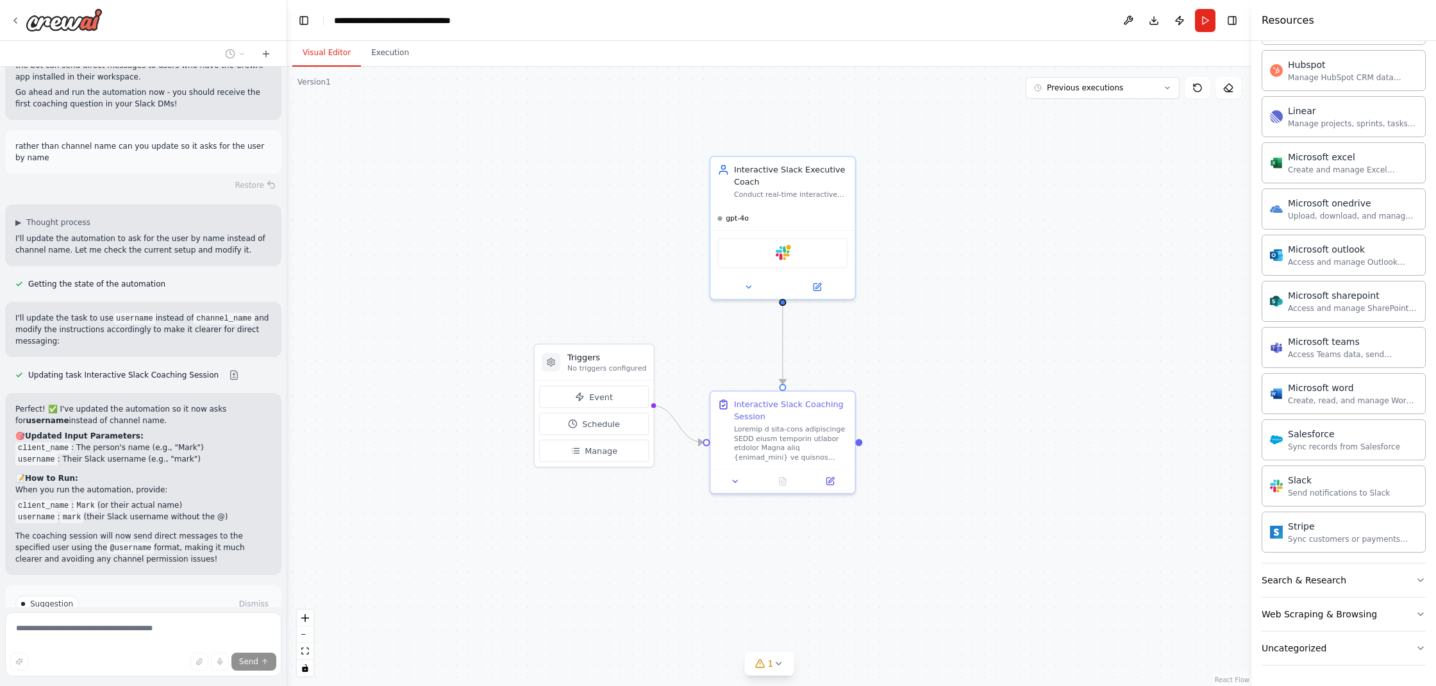
scroll to position [6138, 0]
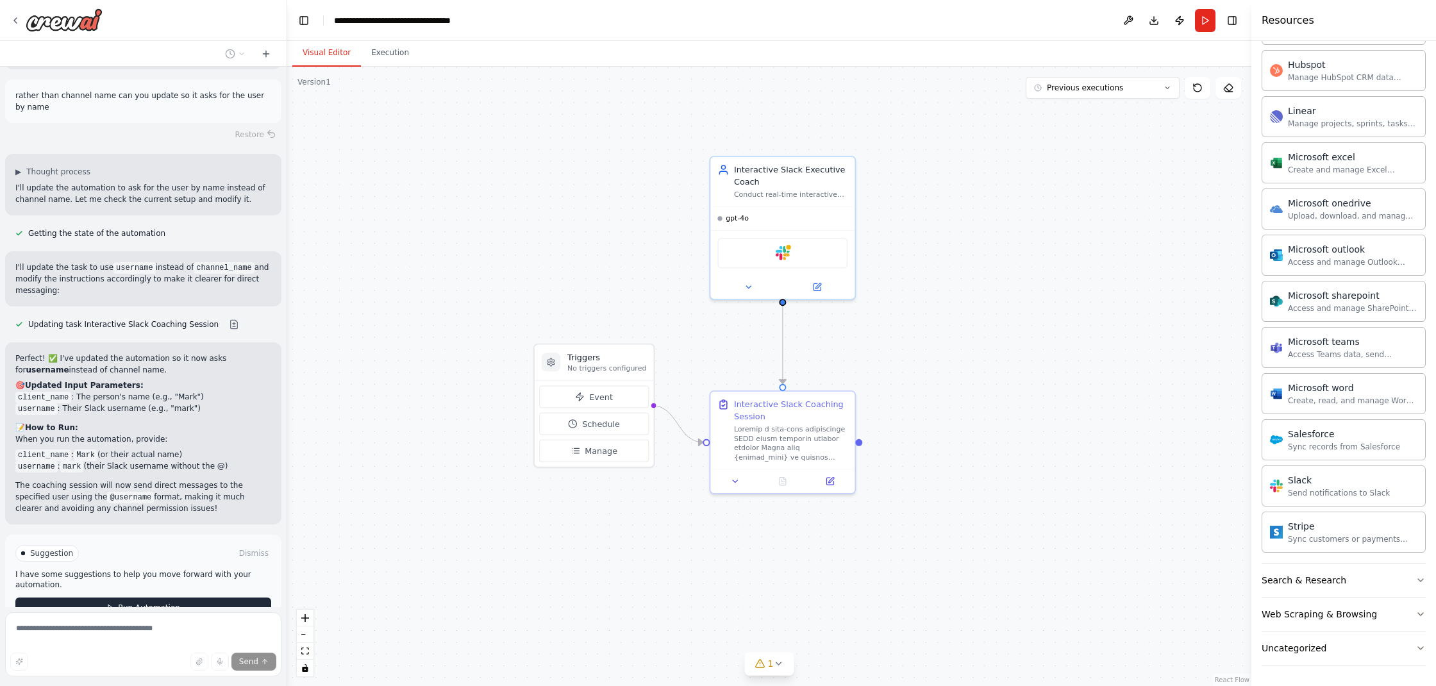
click at [154, 603] on span "Run Automation" at bounding box center [149, 608] width 62 height 10
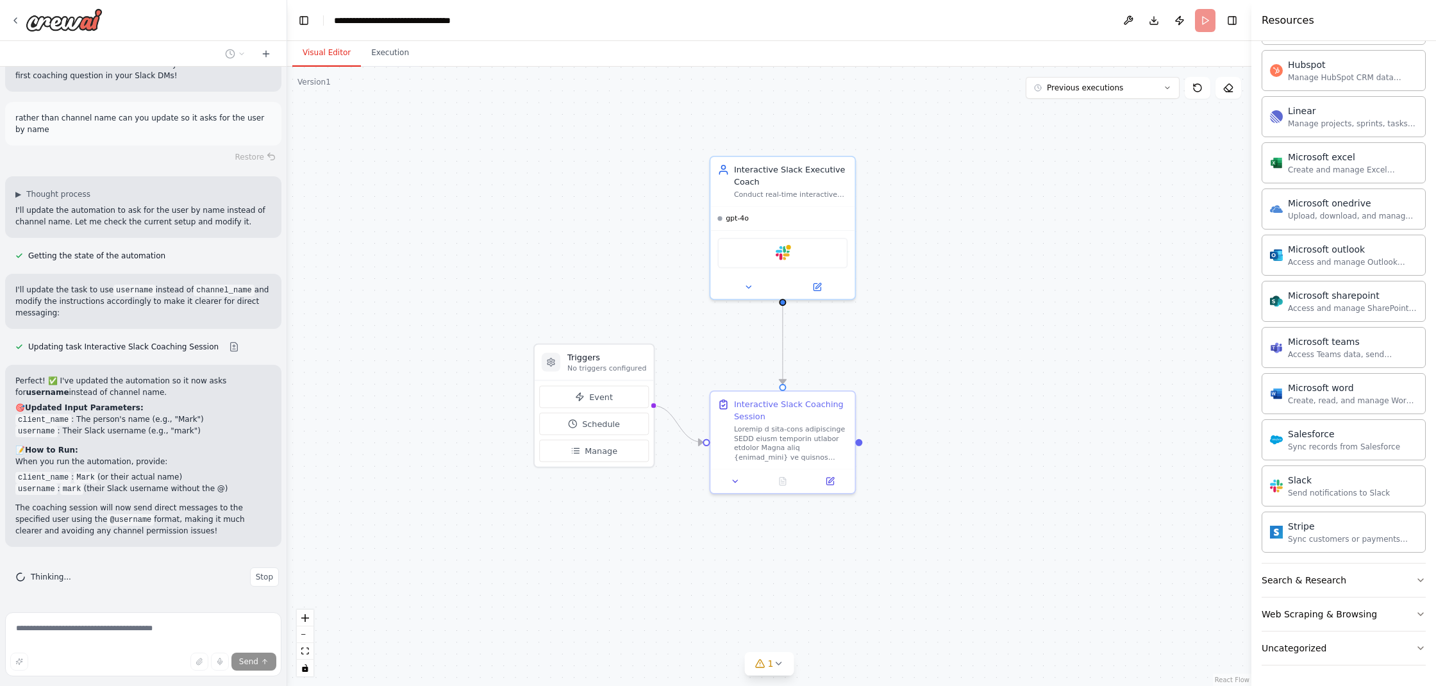
scroll to position [6034, 0]
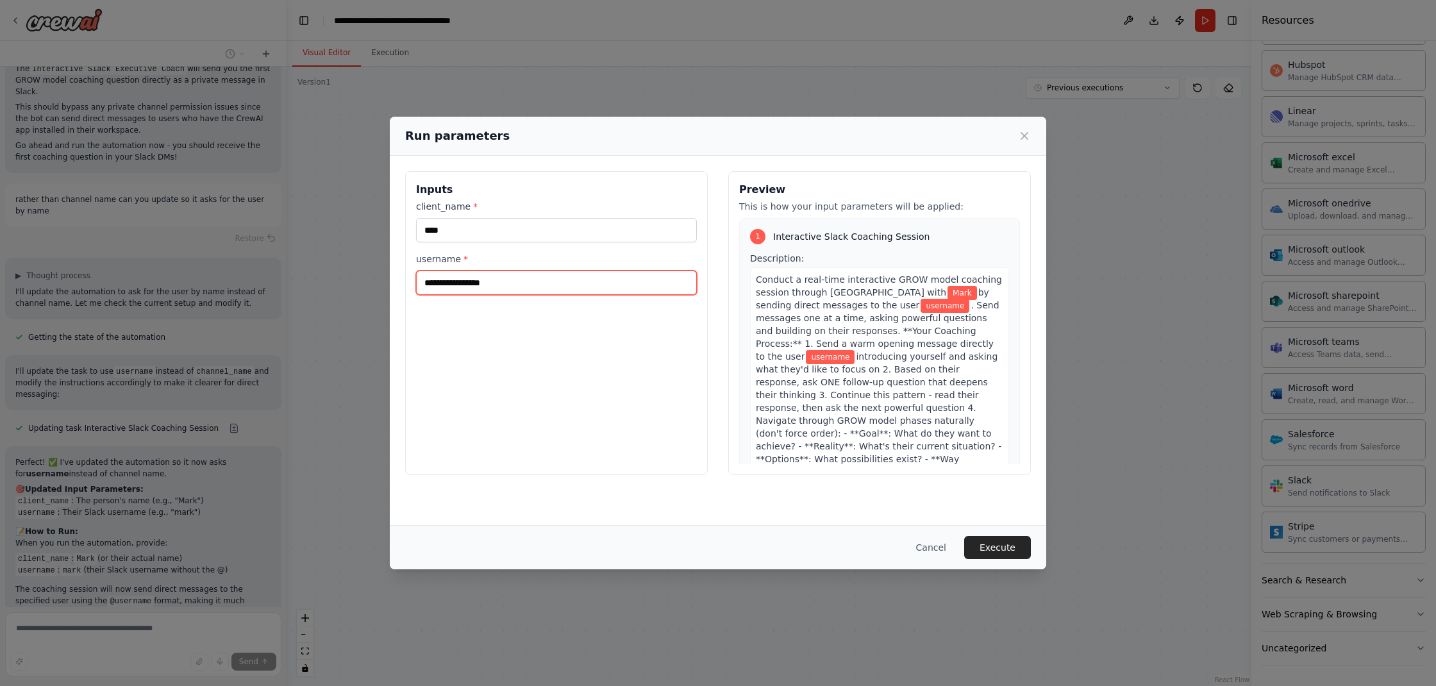
click at [505, 283] on input "username *" at bounding box center [556, 283] width 281 height 24
type input "****"
click at [1007, 550] on button "Execute" at bounding box center [997, 547] width 67 height 23
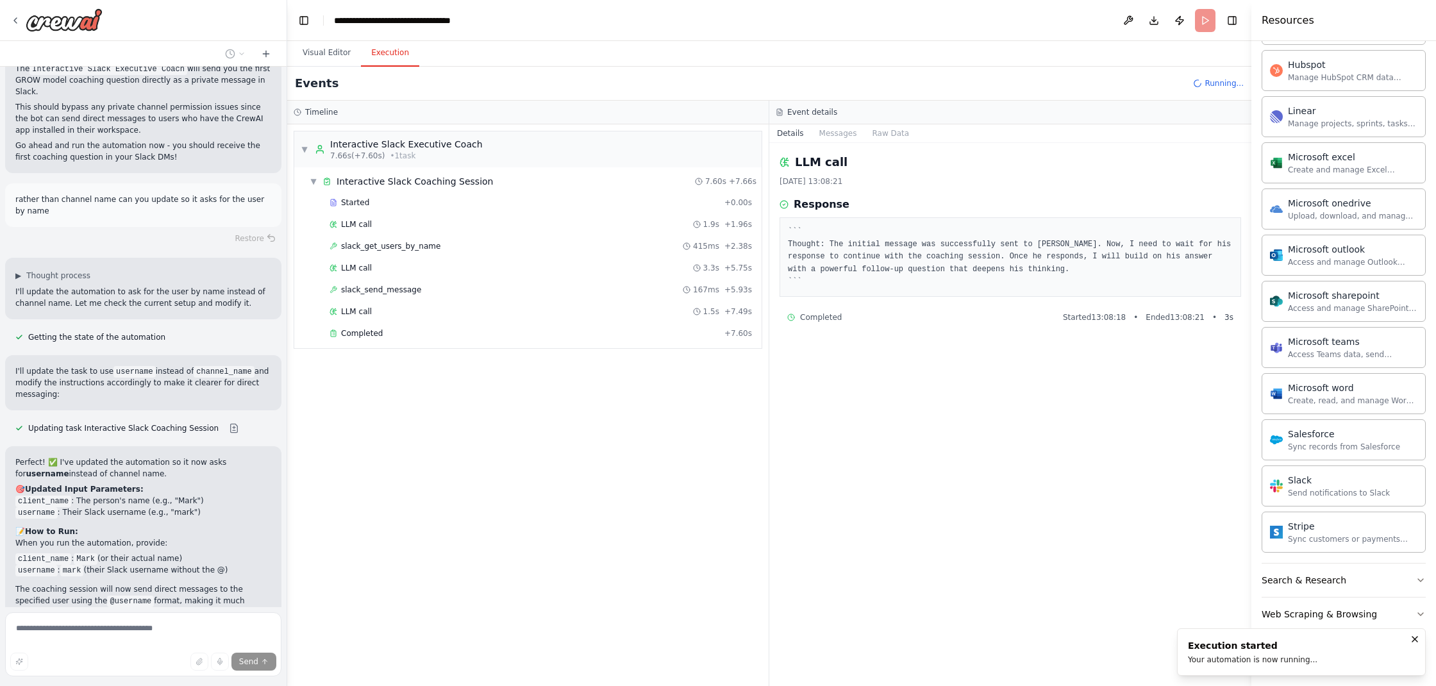
scroll to position [6138, 0]
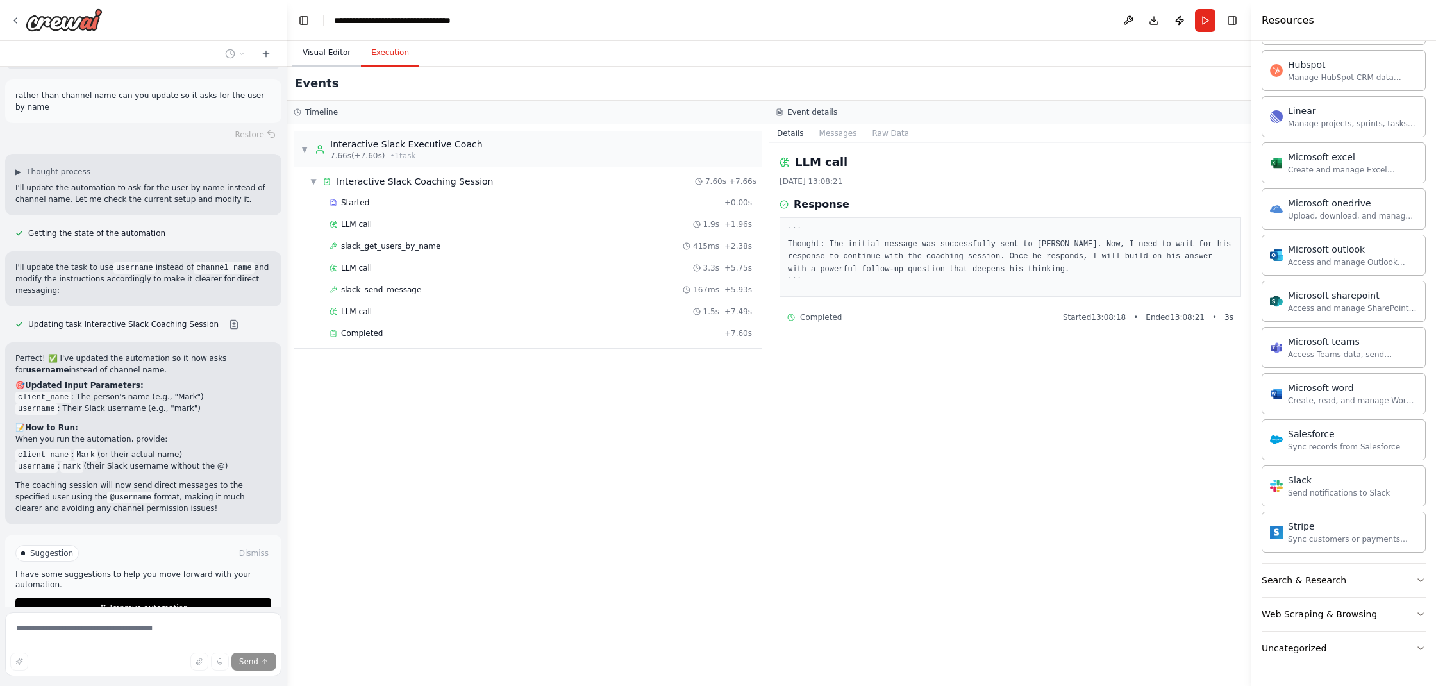
click at [330, 51] on button "Visual Editor" at bounding box center [326, 53] width 69 height 27
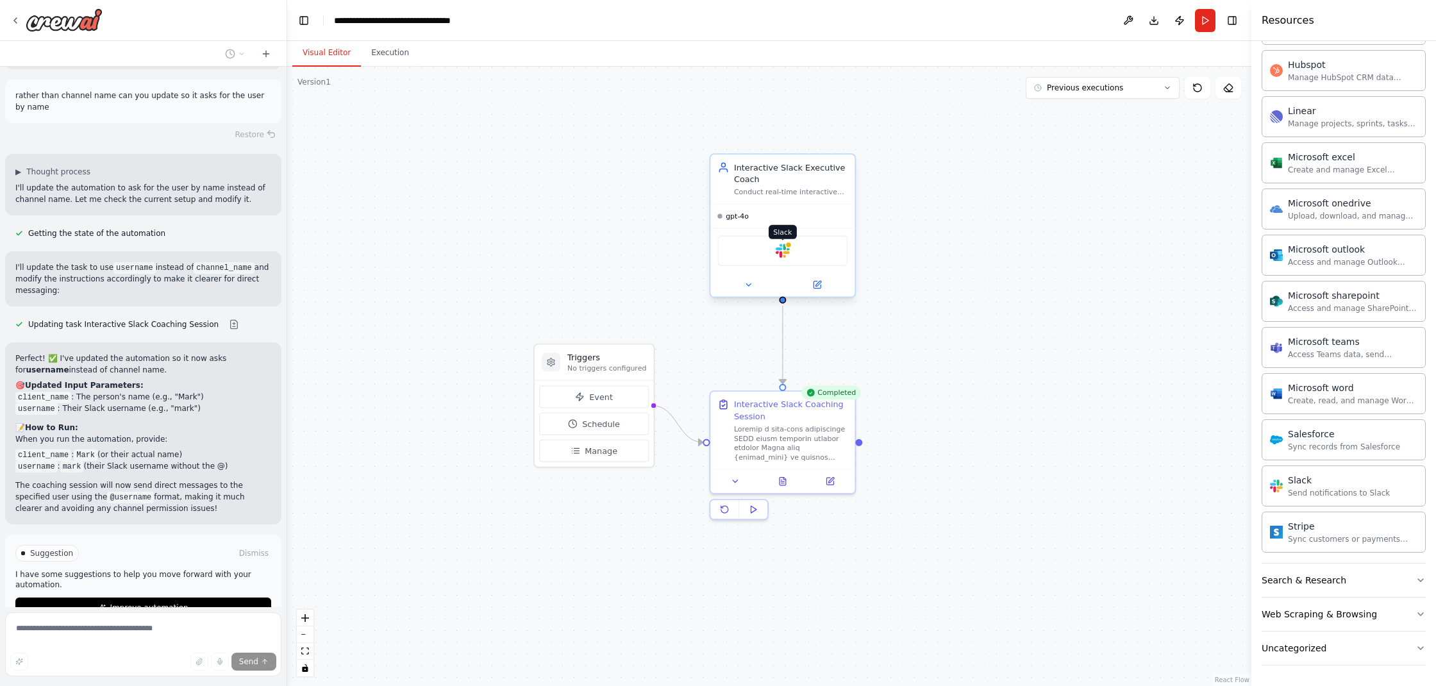
click at [782, 255] on img at bounding box center [783, 251] width 14 height 14
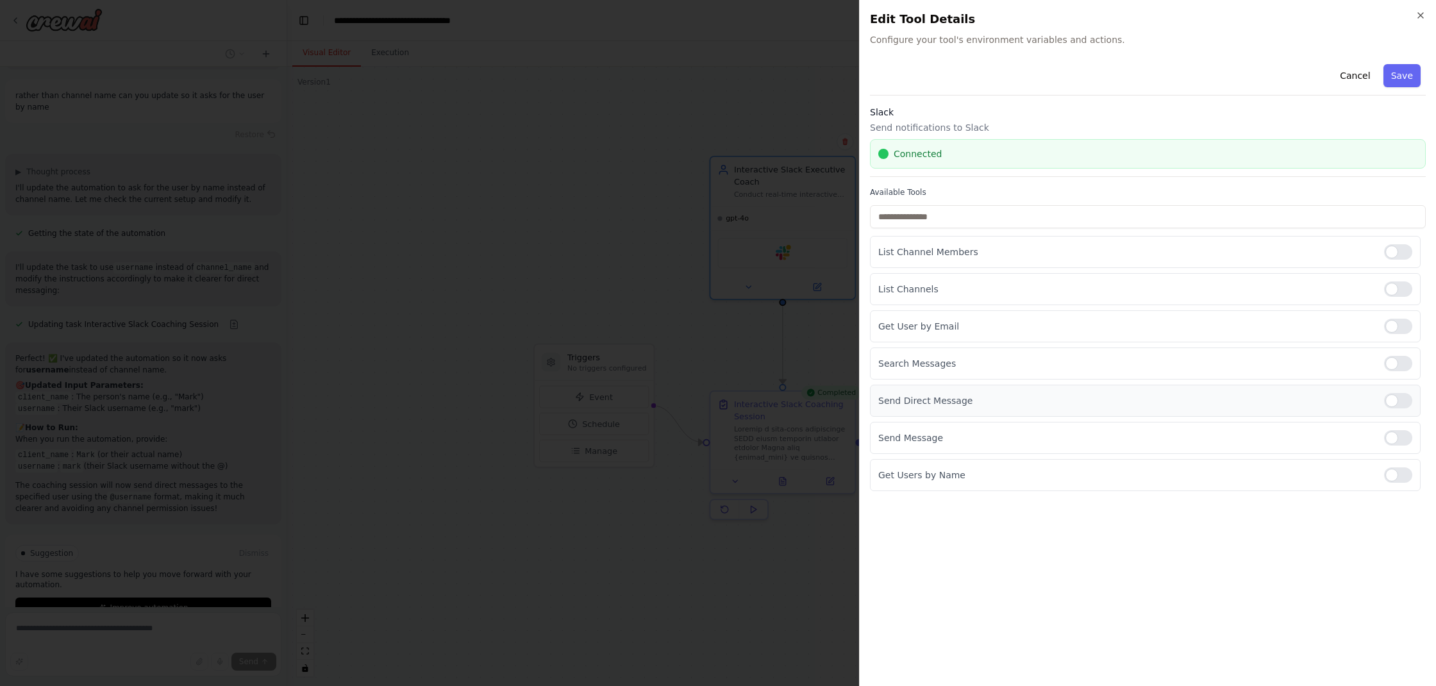
click at [1397, 398] on div at bounding box center [1398, 400] width 28 height 15
click at [1404, 80] on button "Save" at bounding box center [1402, 75] width 37 height 23
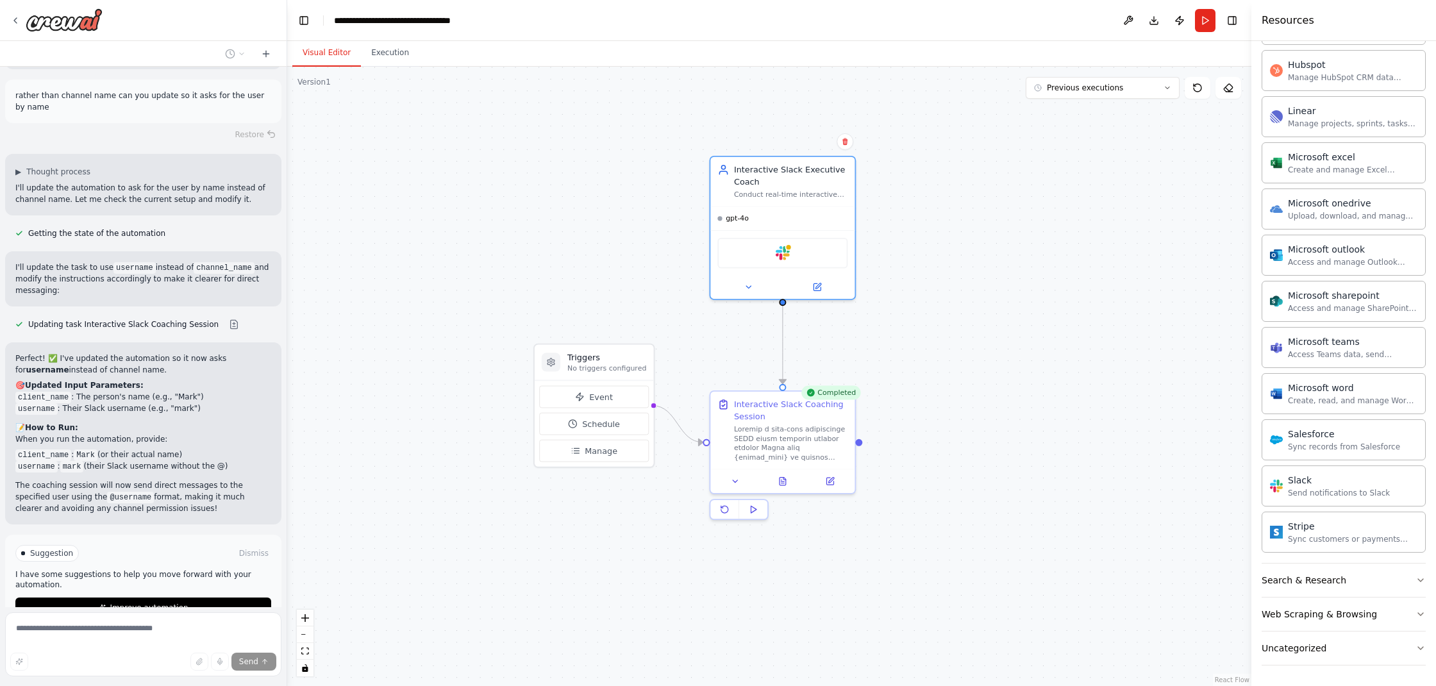
click at [260, 653] on span "Stop" at bounding box center [264, 658] width 17 height 10
type textarea "**********"
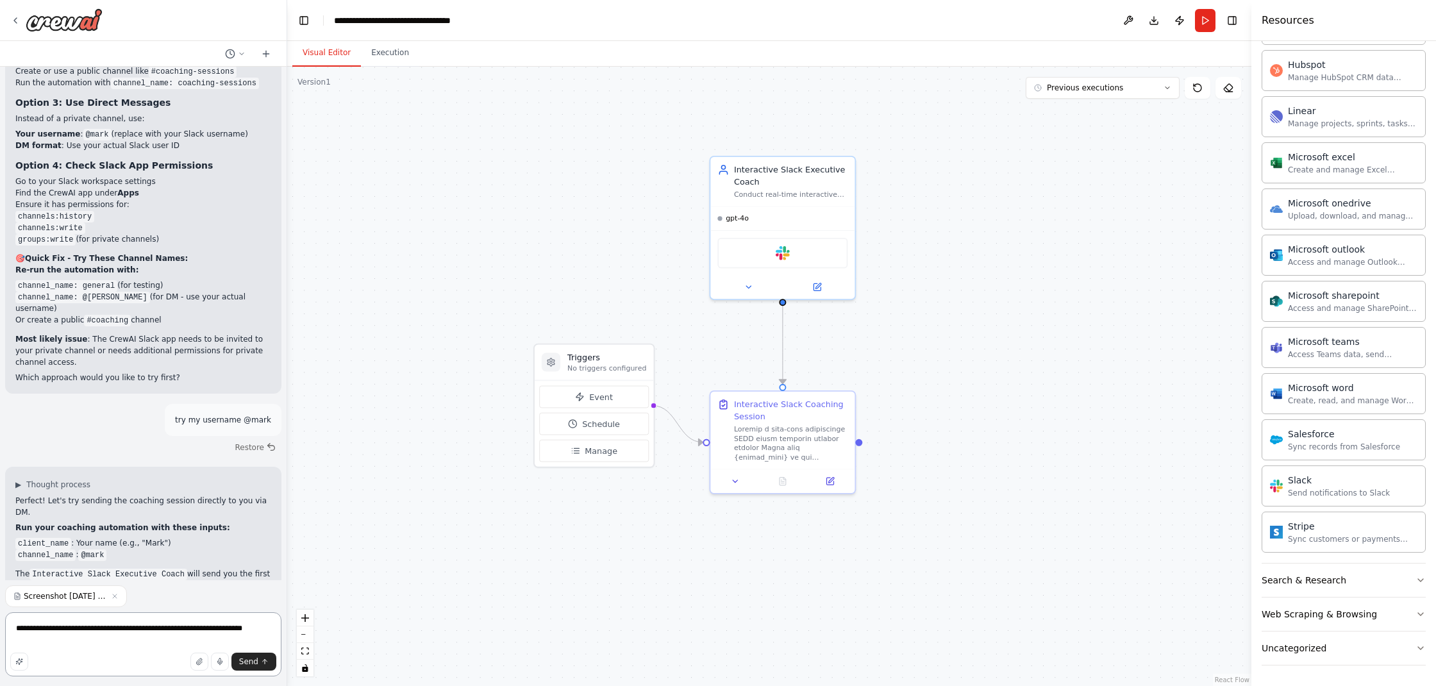
drag, startPoint x: 62, startPoint y: 637, endPoint x: 17, endPoint y: 625, distance: 46.5
click at [8, 629] on textarea "**********" at bounding box center [143, 644] width 276 height 64
type textarea "**********"
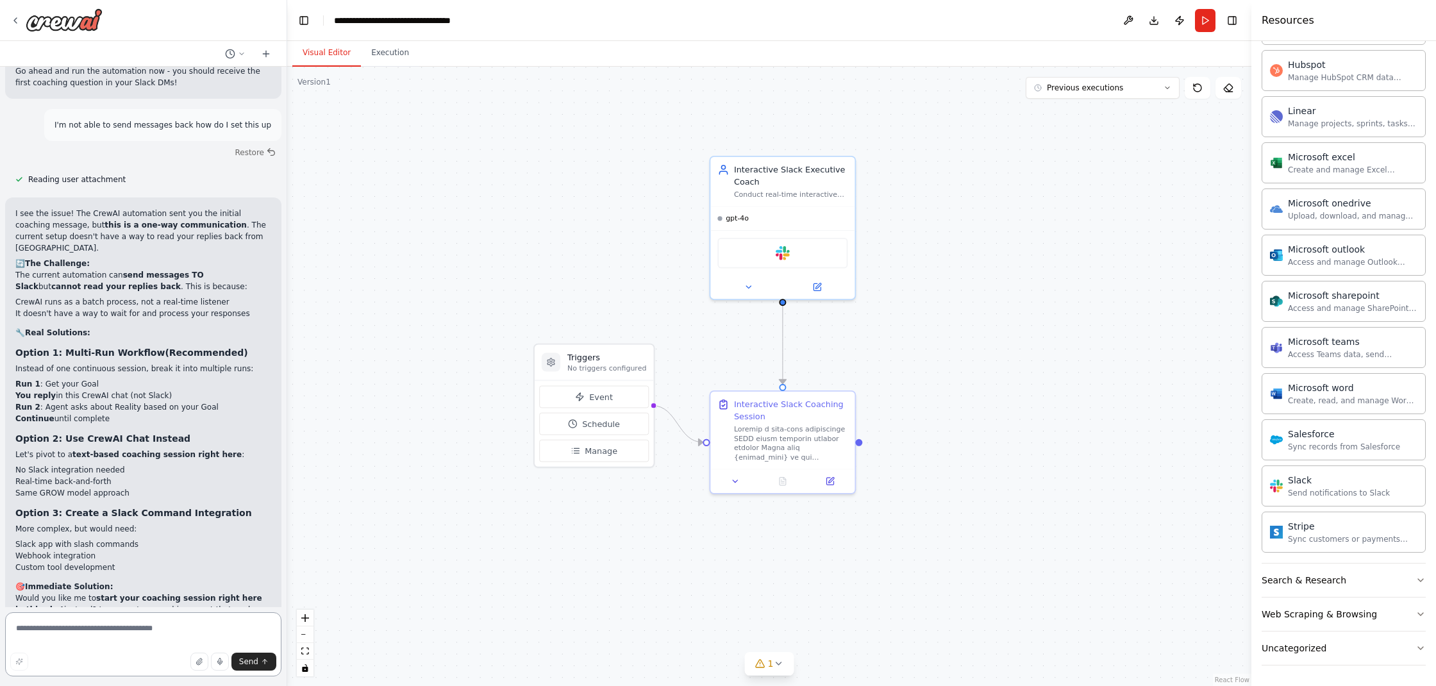
scroll to position [6110, 0]
type textarea "**********"
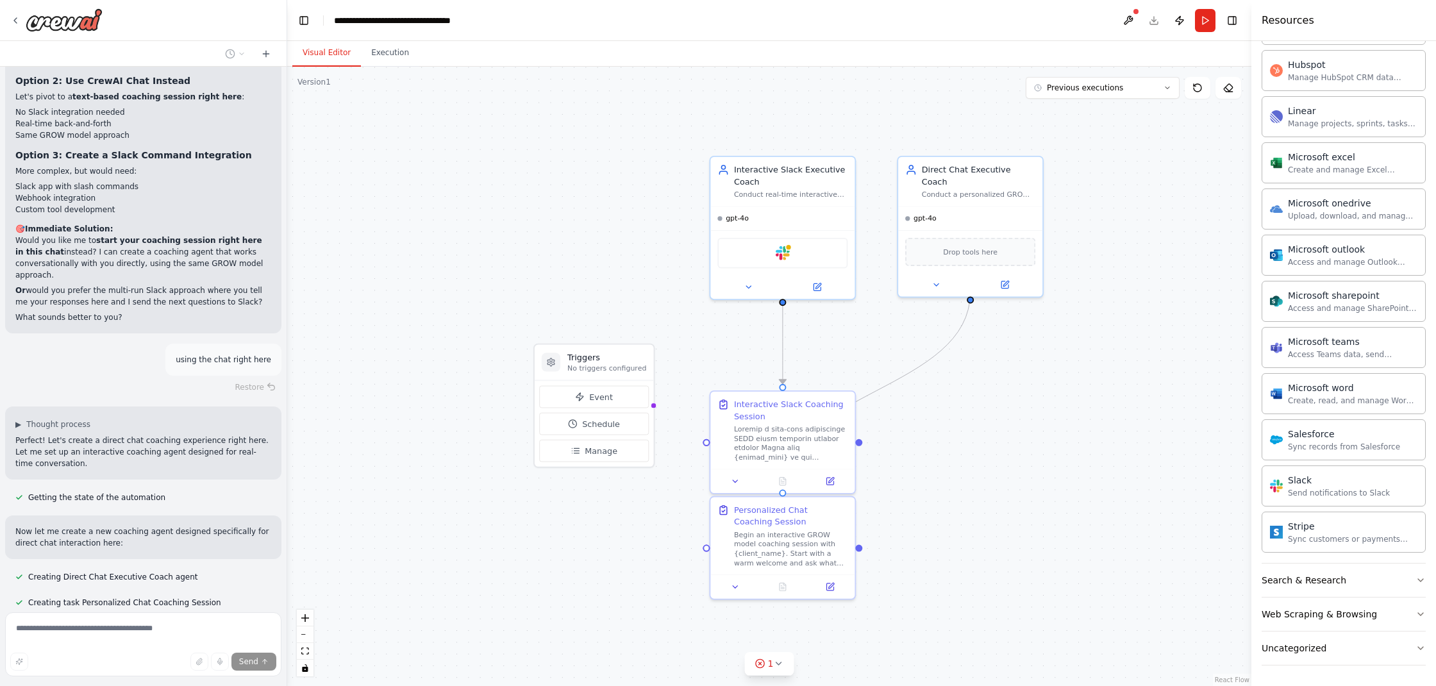
scroll to position [6468, 0]
click at [1204, 20] on button "Run" at bounding box center [1205, 20] width 21 height 23
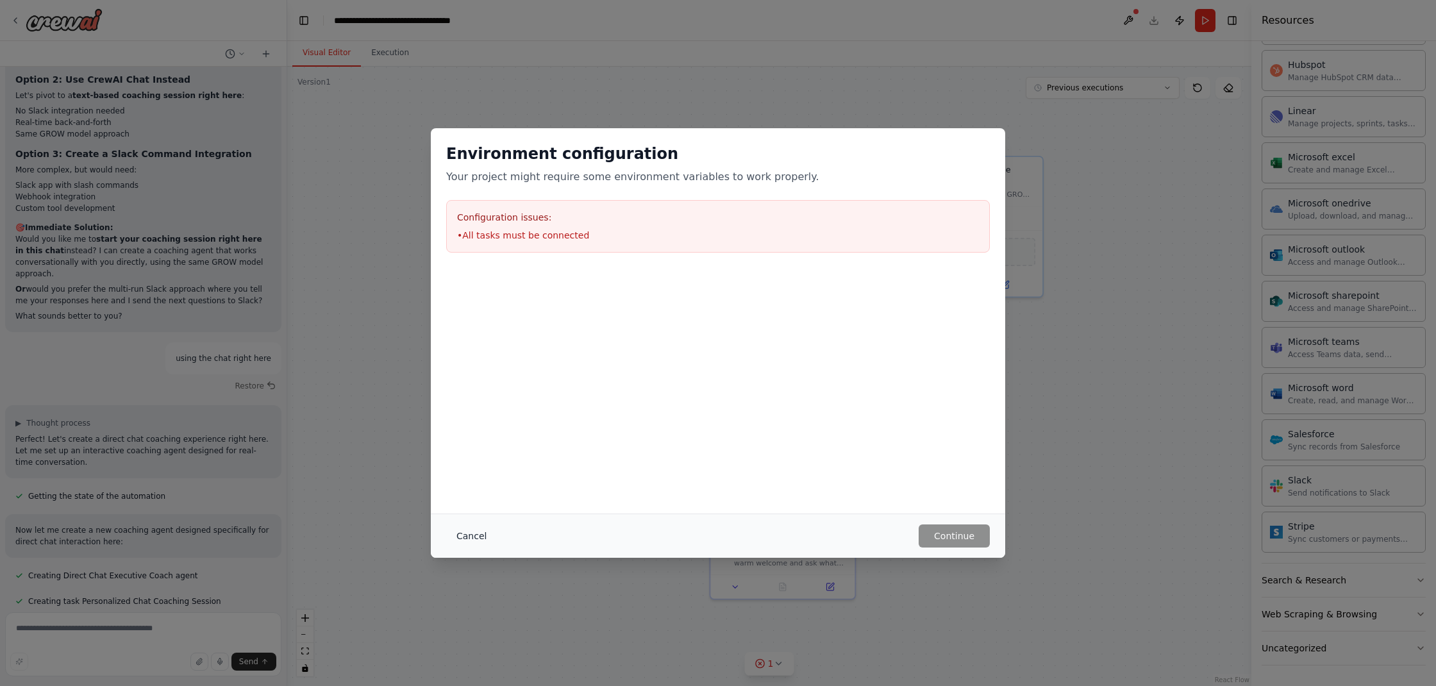
click at [468, 535] on button "Cancel" at bounding box center [471, 536] width 51 height 23
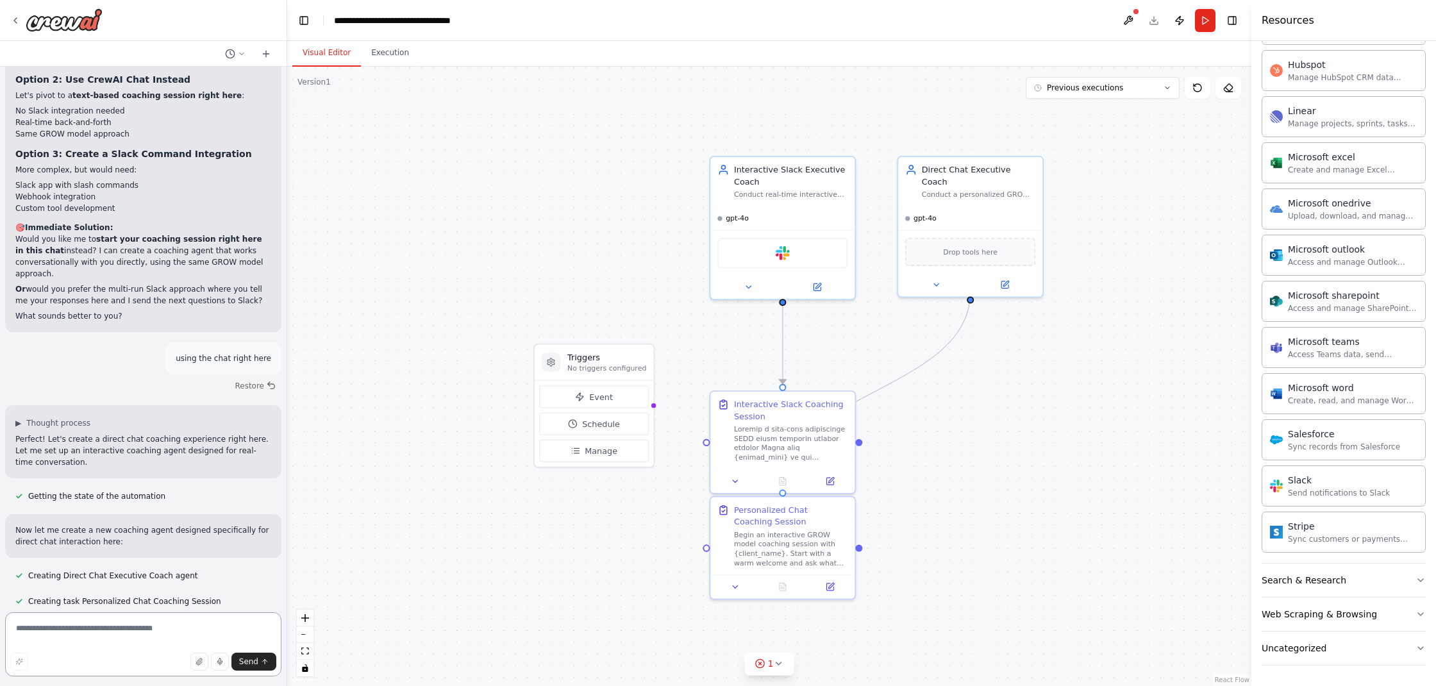
click at [167, 631] on textarea at bounding box center [143, 644] width 276 height 64
type textarea "**********"
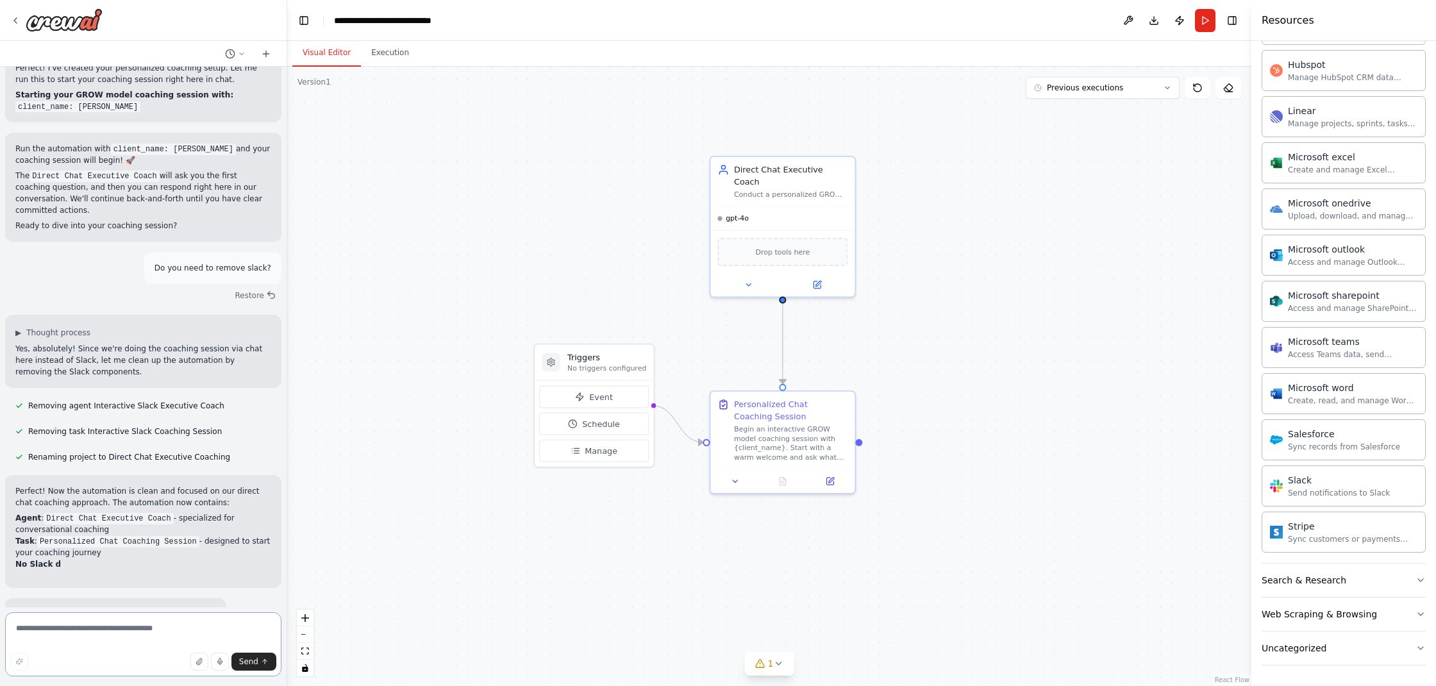
scroll to position [7080, 0]
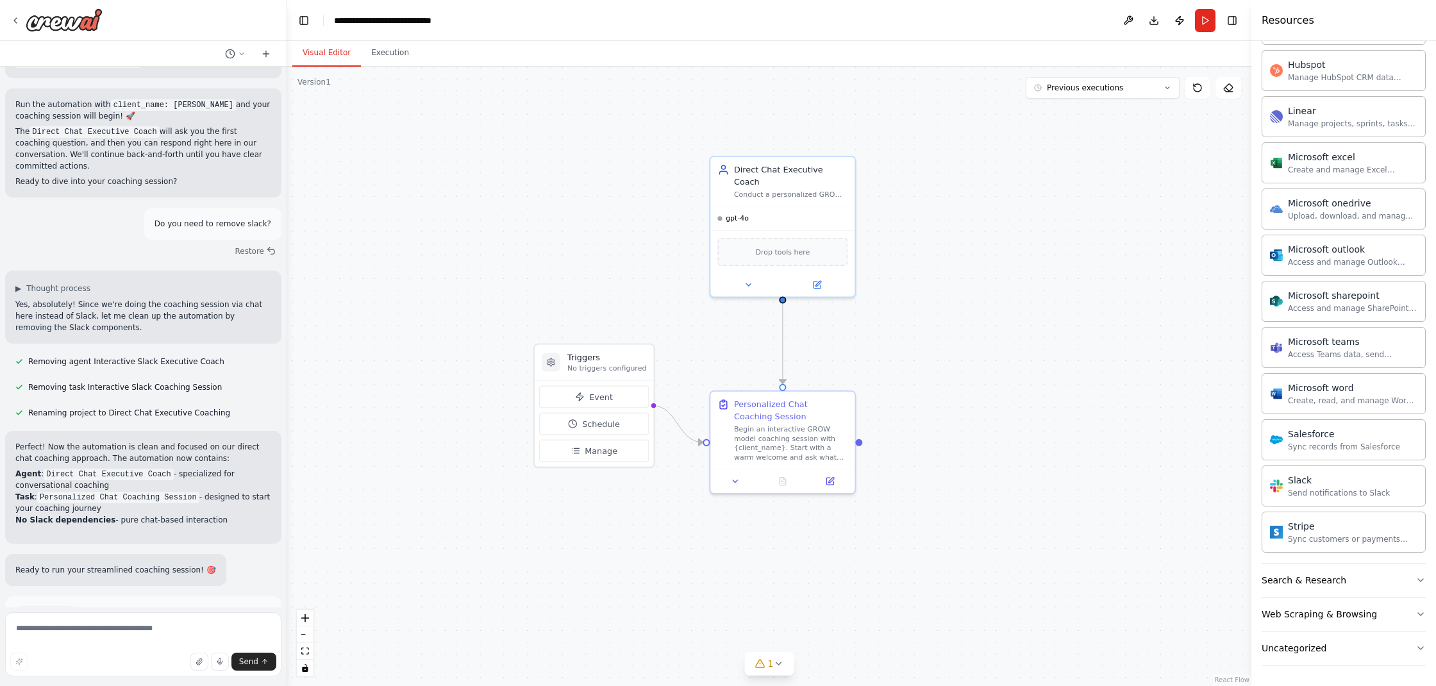
click at [130, 664] on span "Run Automation" at bounding box center [149, 669] width 62 height 10
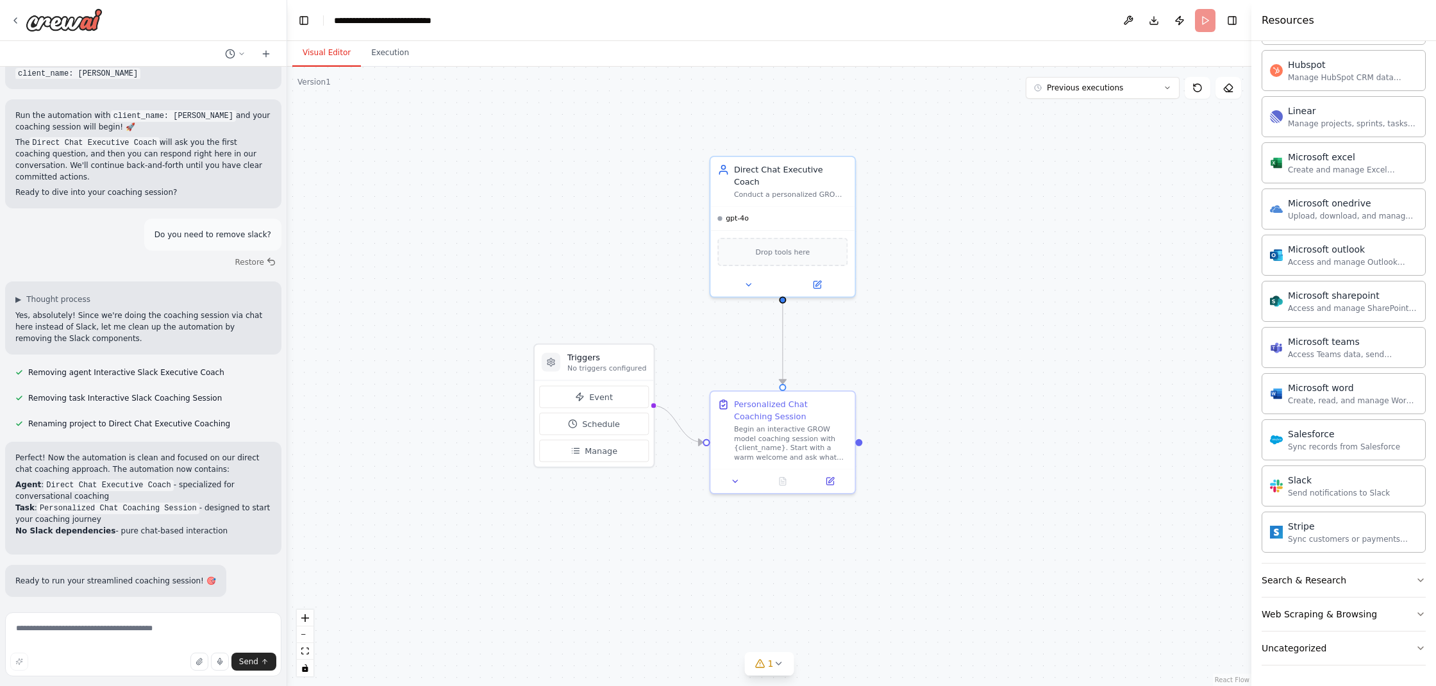
scroll to position [6976, 0]
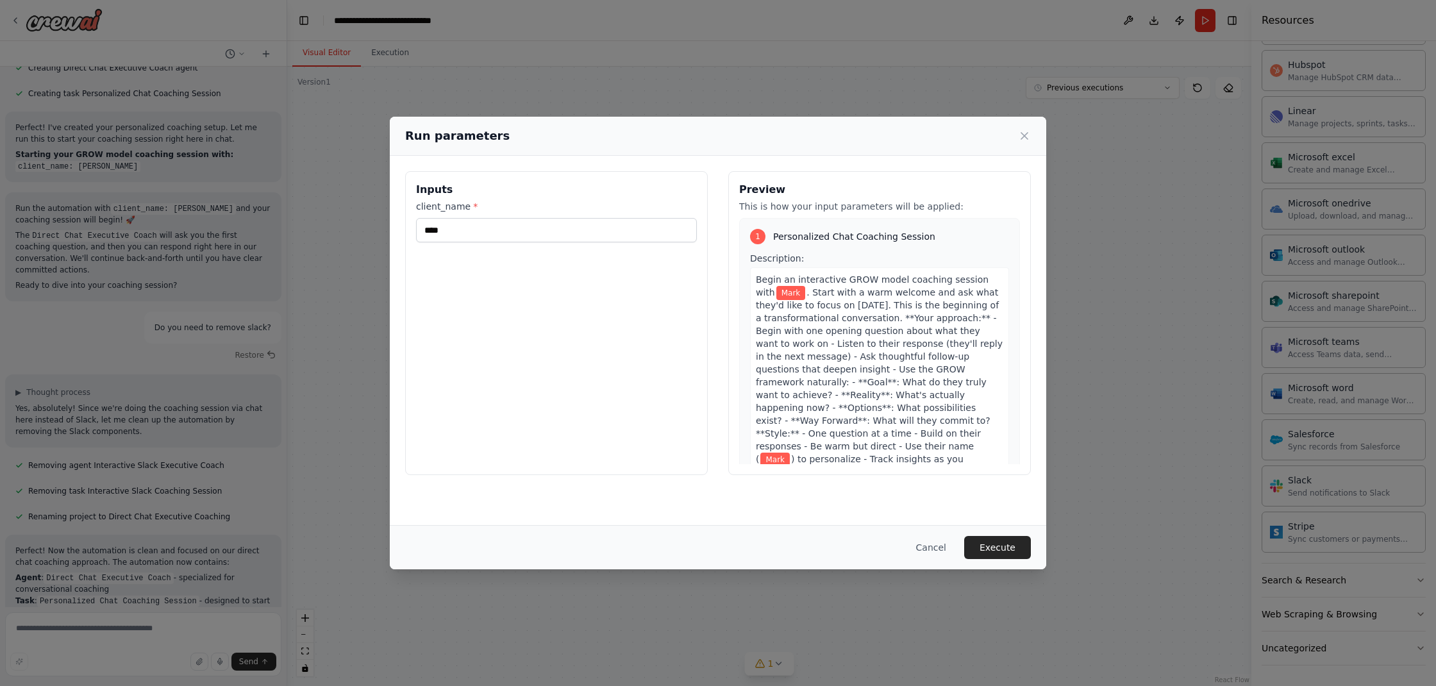
click at [987, 551] on button "Execute" at bounding box center [997, 547] width 67 height 23
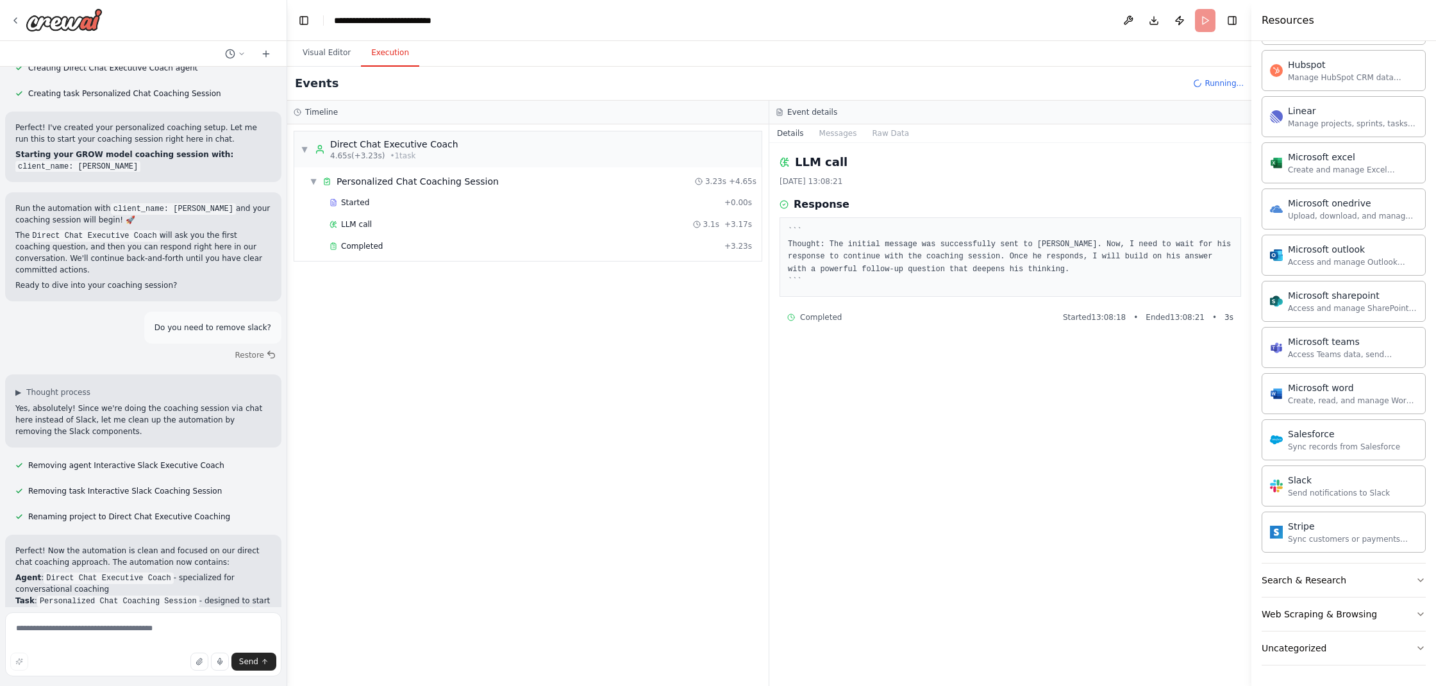
scroll to position [7080, 0]
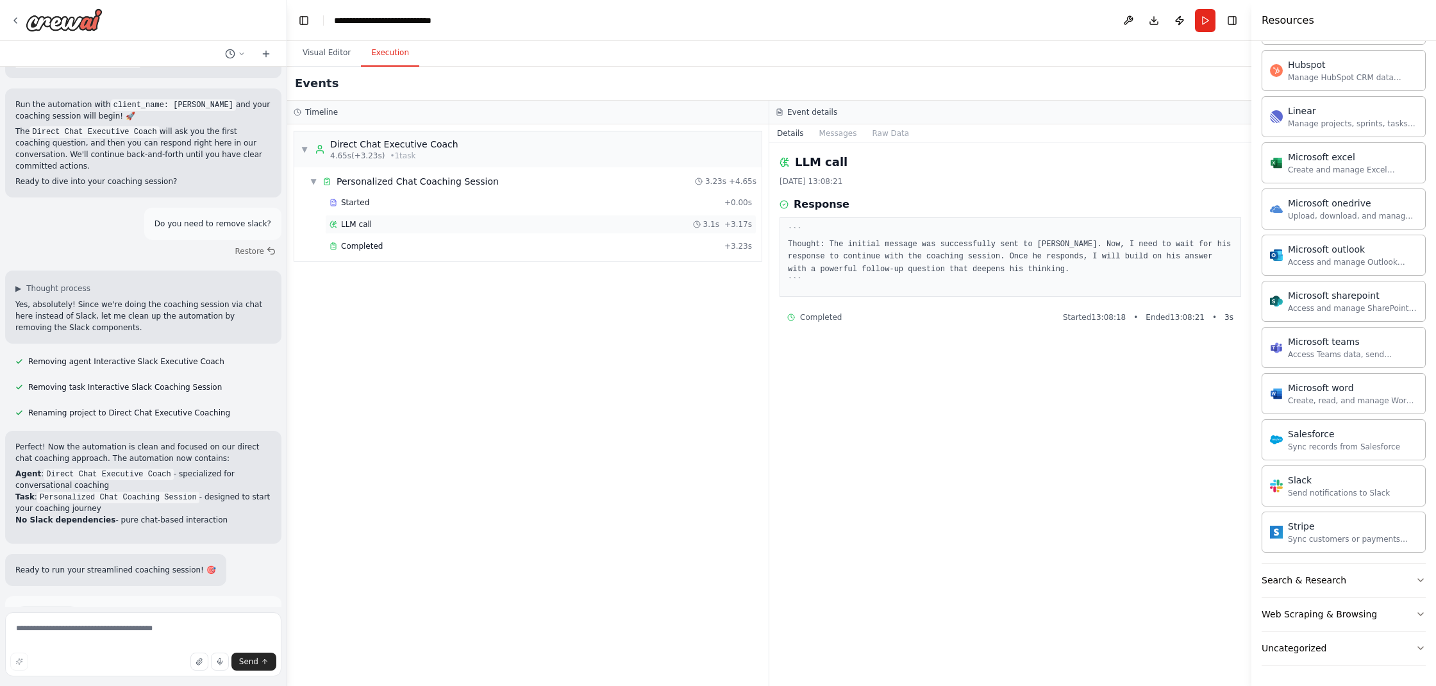
click at [366, 224] on span "LLM call" at bounding box center [356, 224] width 31 height 10
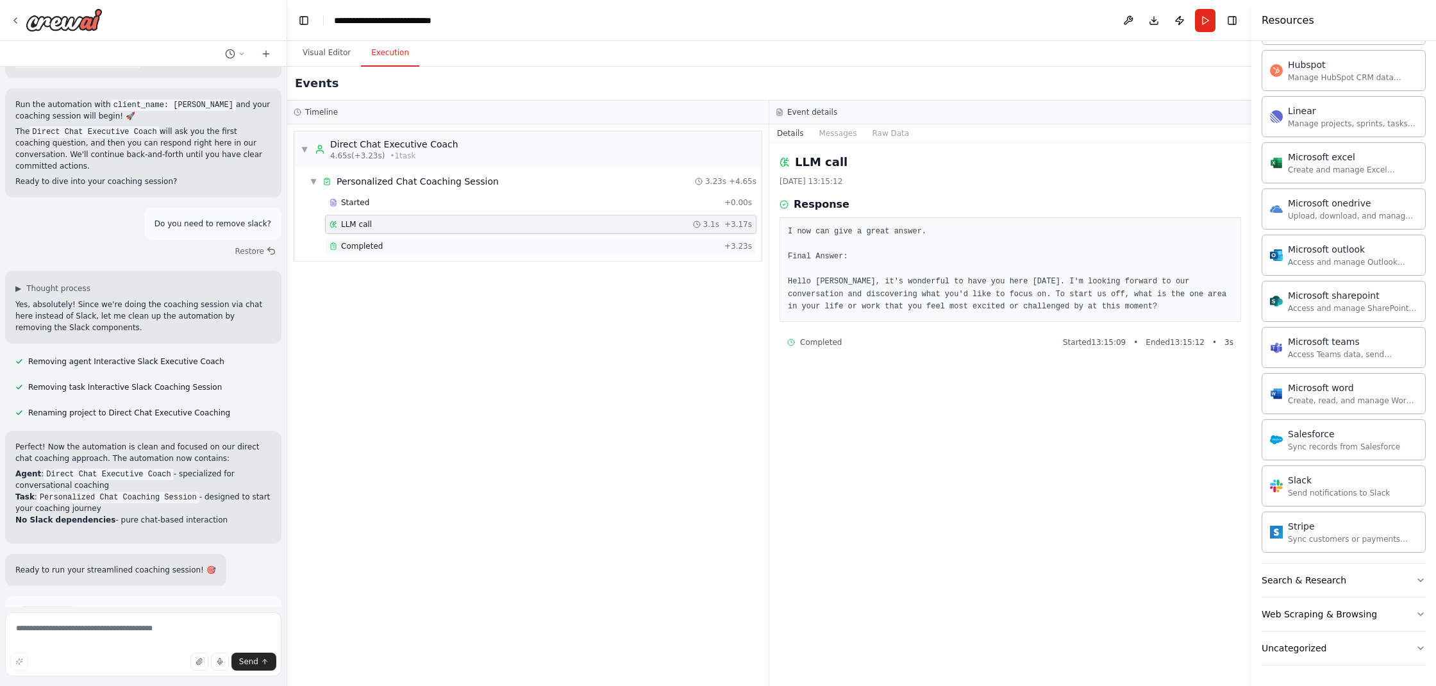
click at [358, 248] on span "Completed" at bounding box center [362, 246] width 42 height 10
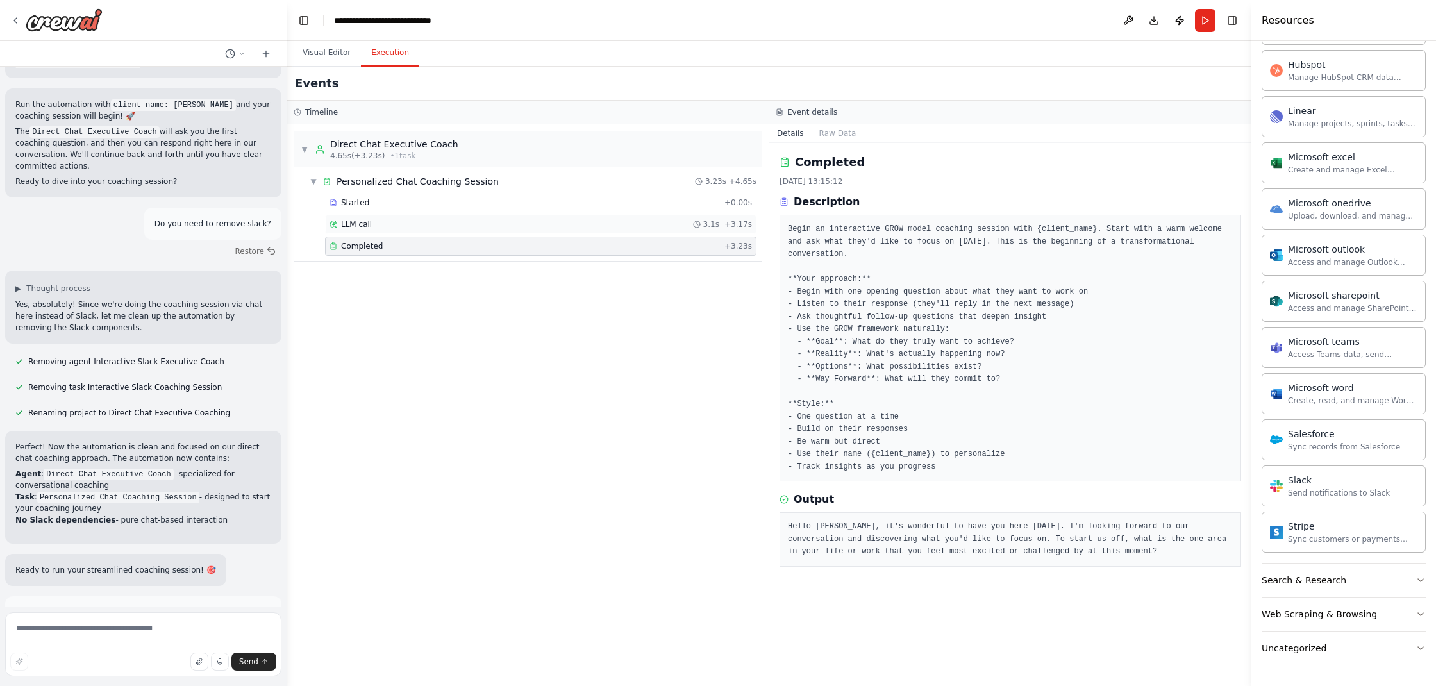
click at [349, 224] on span "LLM call" at bounding box center [356, 224] width 31 height 10
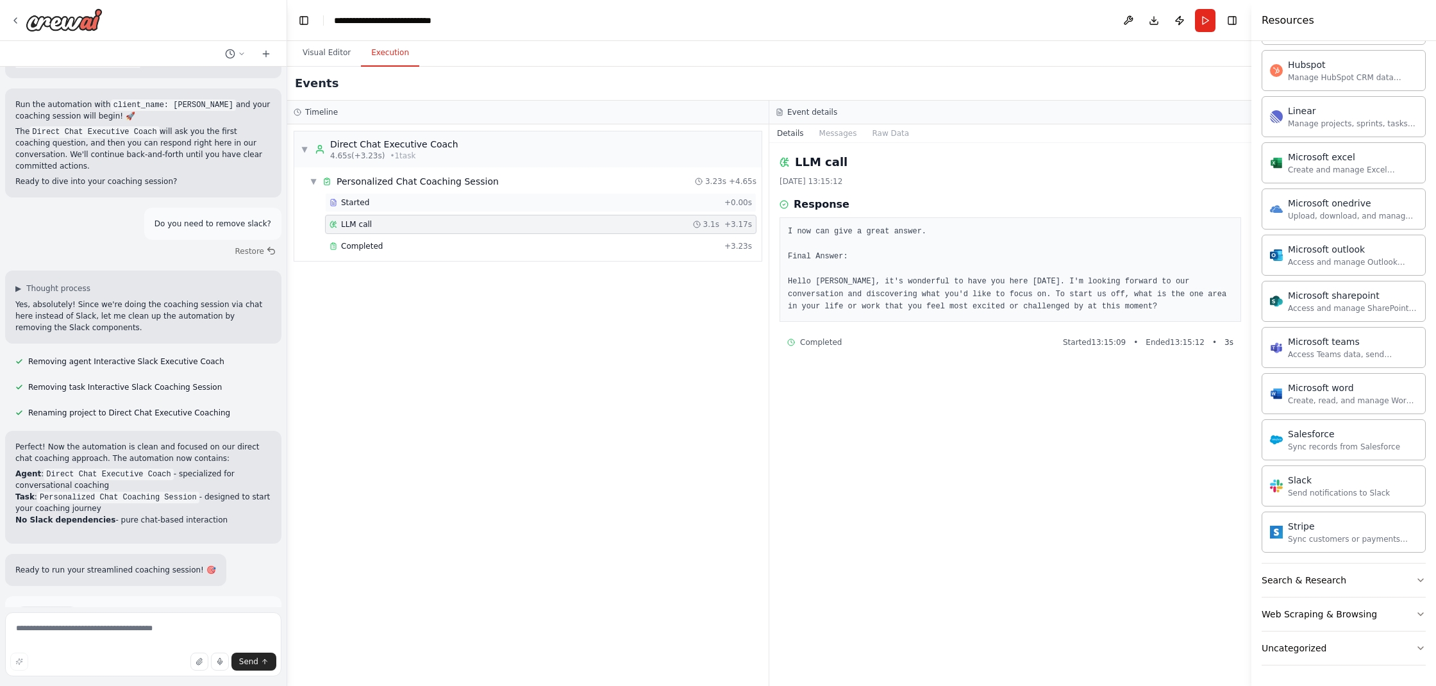
click at [347, 202] on span "Started" at bounding box center [355, 203] width 28 height 10
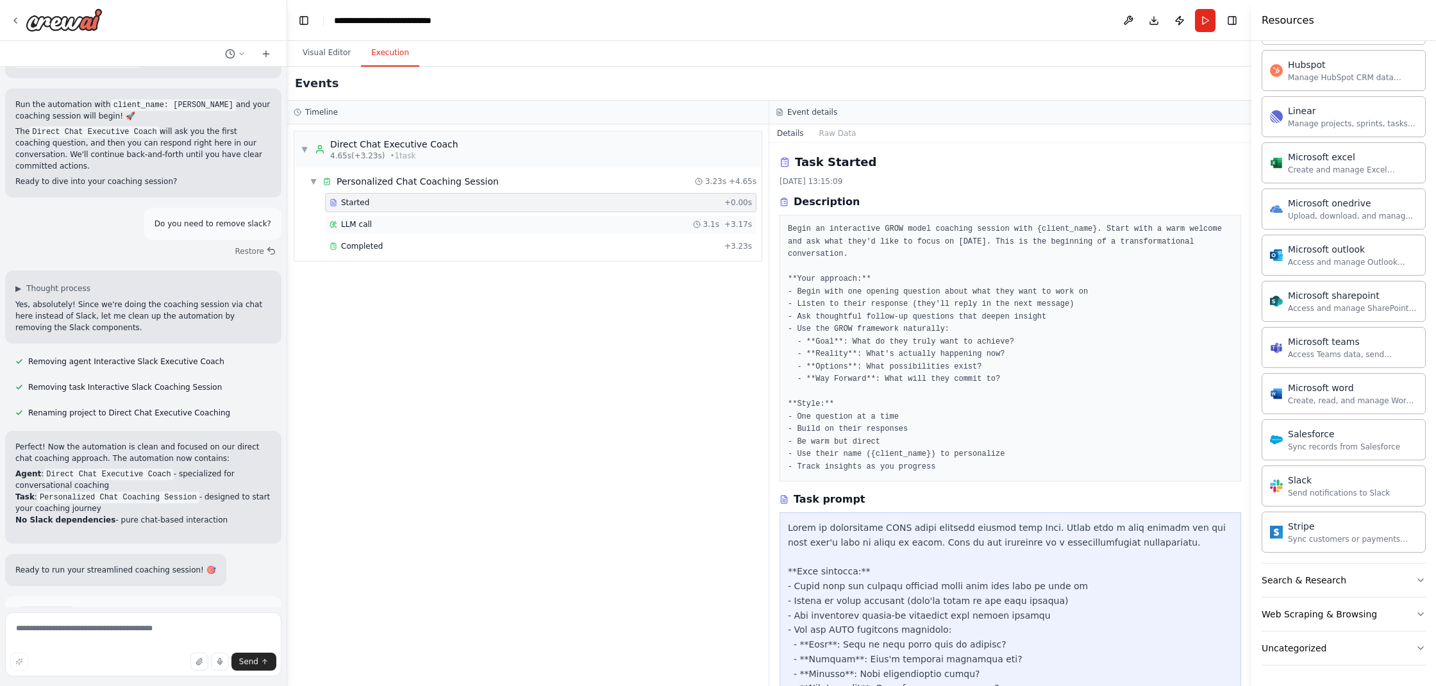
click at [351, 225] on span "LLM call" at bounding box center [356, 224] width 31 height 10
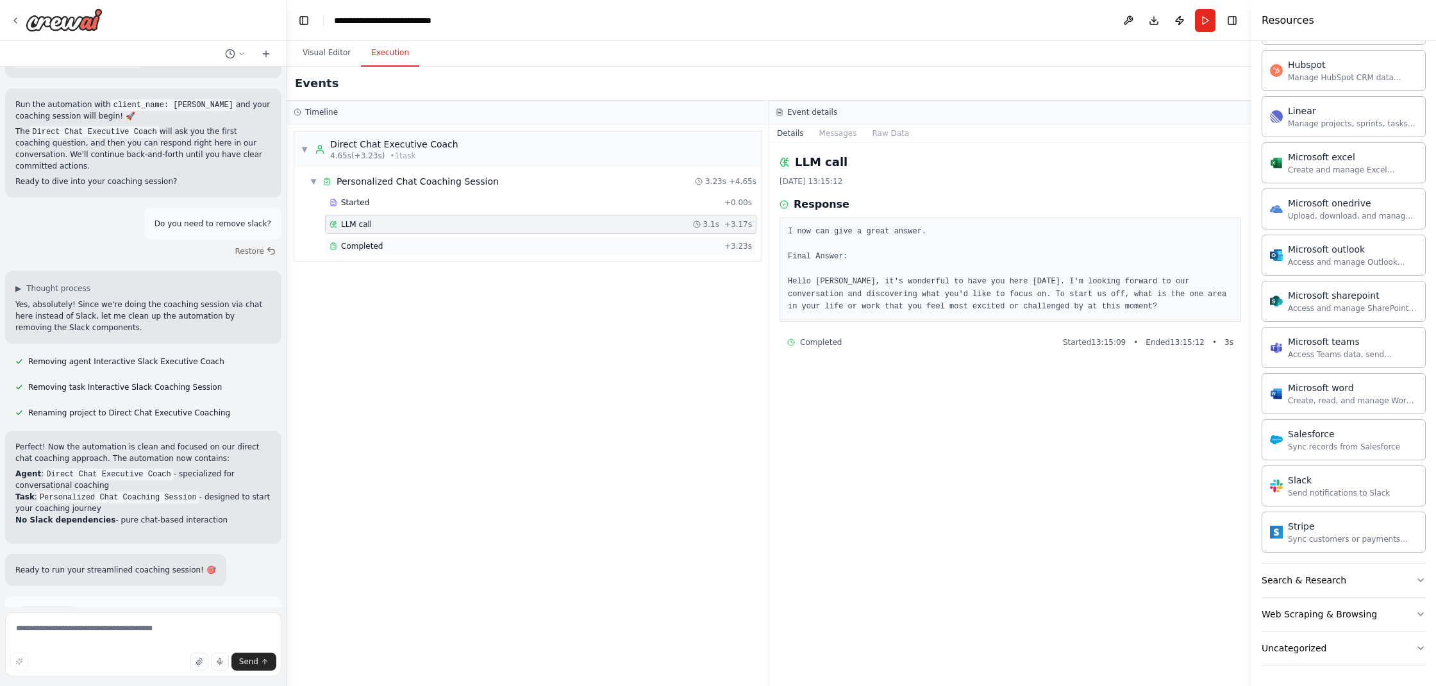
click at [356, 239] on div "Completed + 3.23s" at bounding box center [541, 246] width 432 height 19
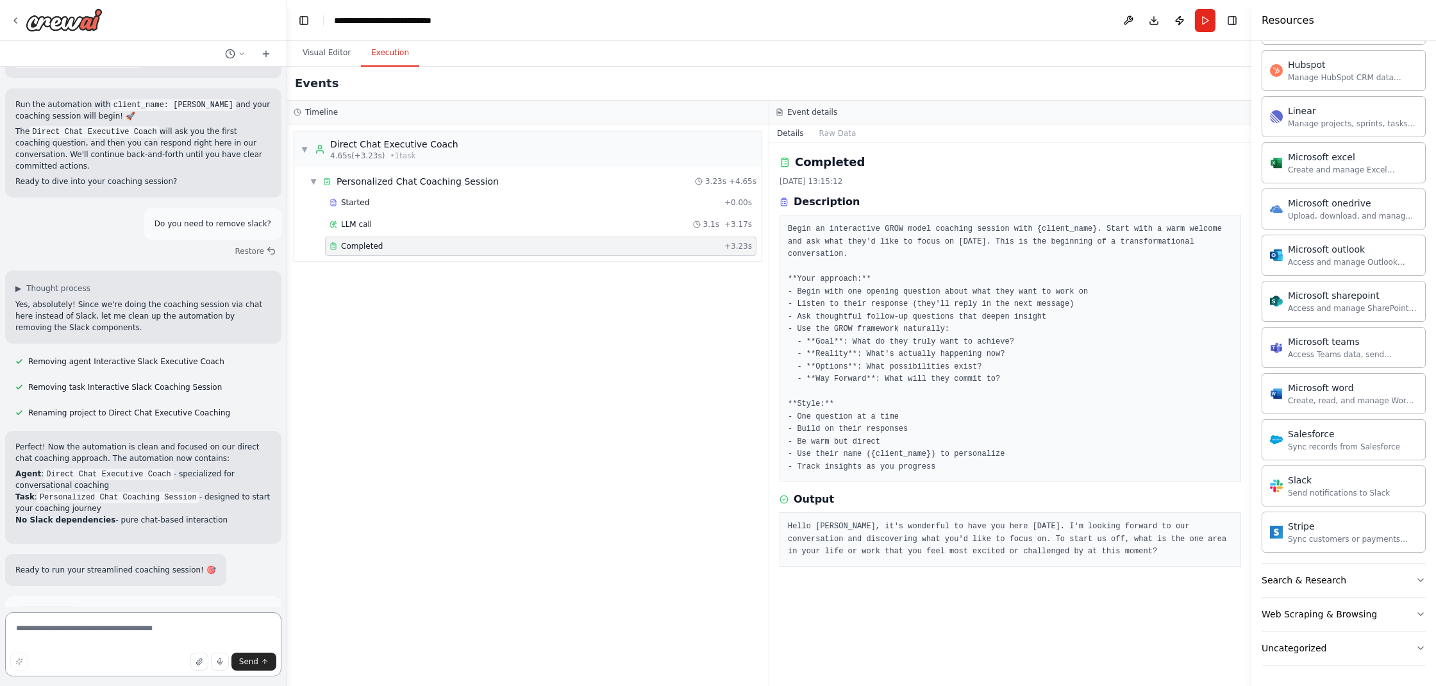
click at [171, 628] on textarea at bounding box center [143, 644] width 276 height 64
click at [165, 620] on textarea at bounding box center [143, 644] width 276 height 64
type textarea "**********"
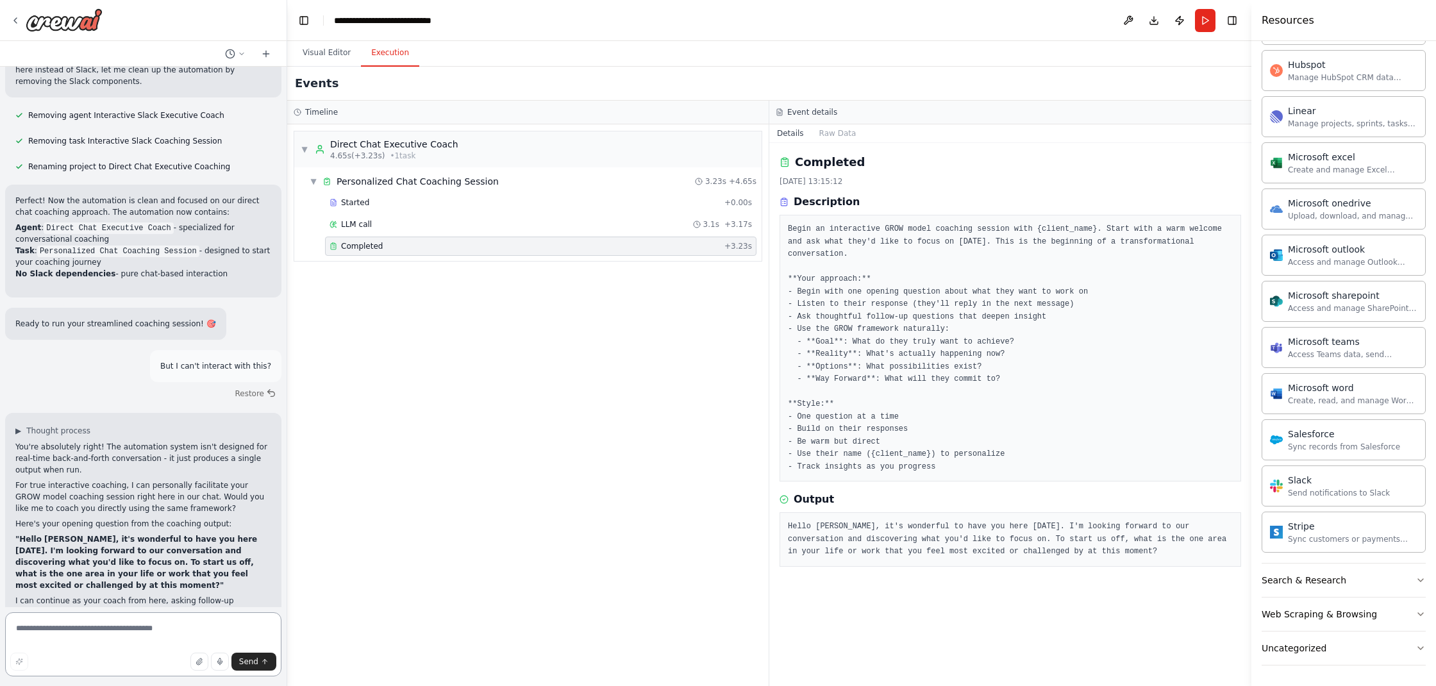
scroll to position [7341, 0]
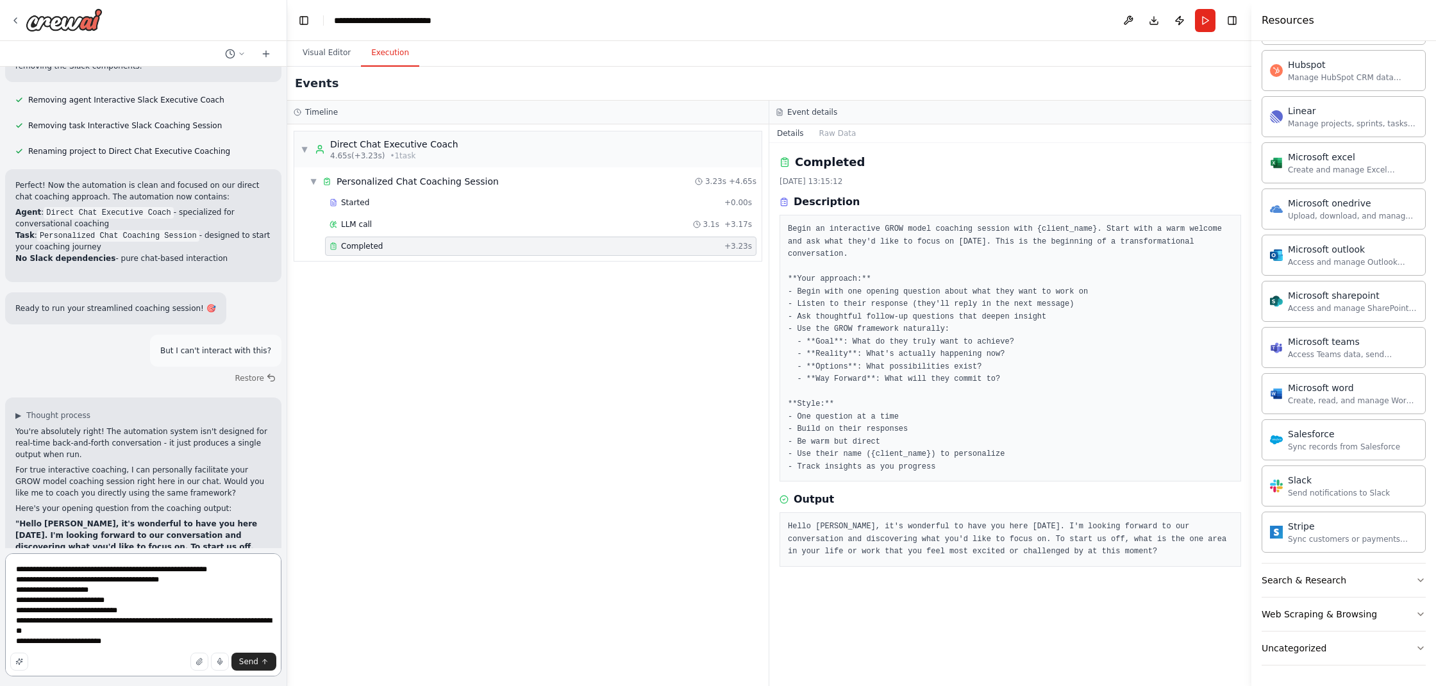
click at [137, 600] on textarea "**********" at bounding box center [143, 614] width 276 height 123
click at [146, 612] on textarea "**********" at bounding box center [143, 614] width 276 height 123
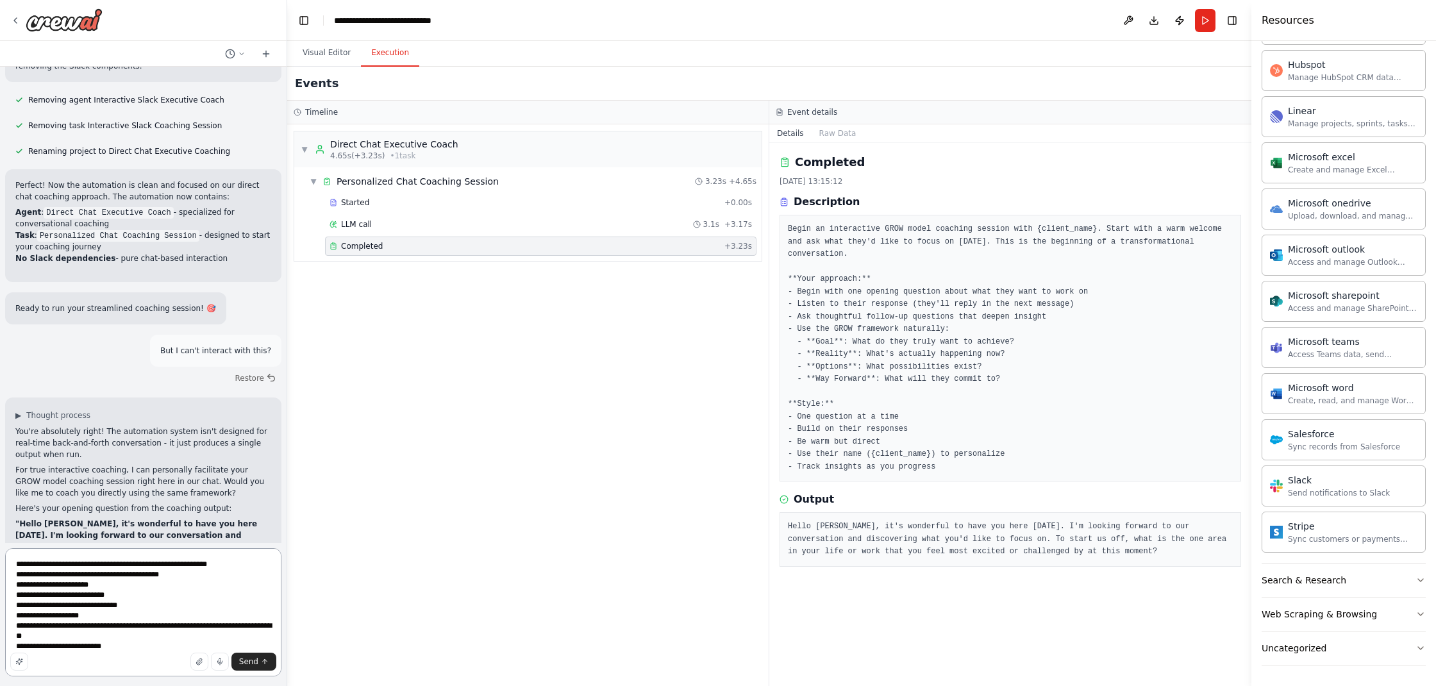
click at [141, 648] on textarea "**********" at bounding box center [143, 612] width 276 height 128
click at [104, 626] on textarea "**********" at bounding box center [143, 612] width 276 height 128
drag, startPoint x: 118, startPoint y: 648, endPoint x: 14, endPoint y: 646, distance: 103.9
click at [14, 646] on textarea "**********" at bounding box center [143, 612] width 276 height 128
type textarea "**********"
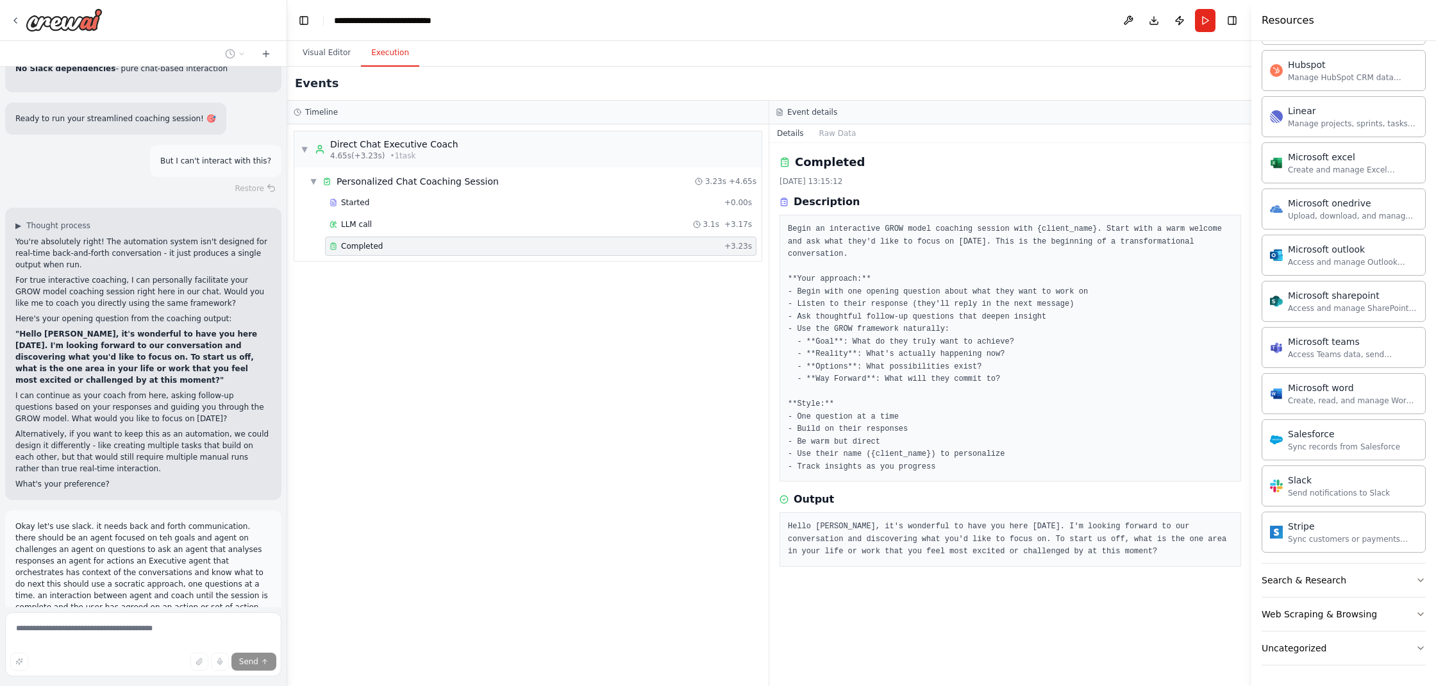
scroll to position [7535, 0]
click at [326, 55] on button "Visual Editor" at bounding box center [326, 53] width 69 height 27
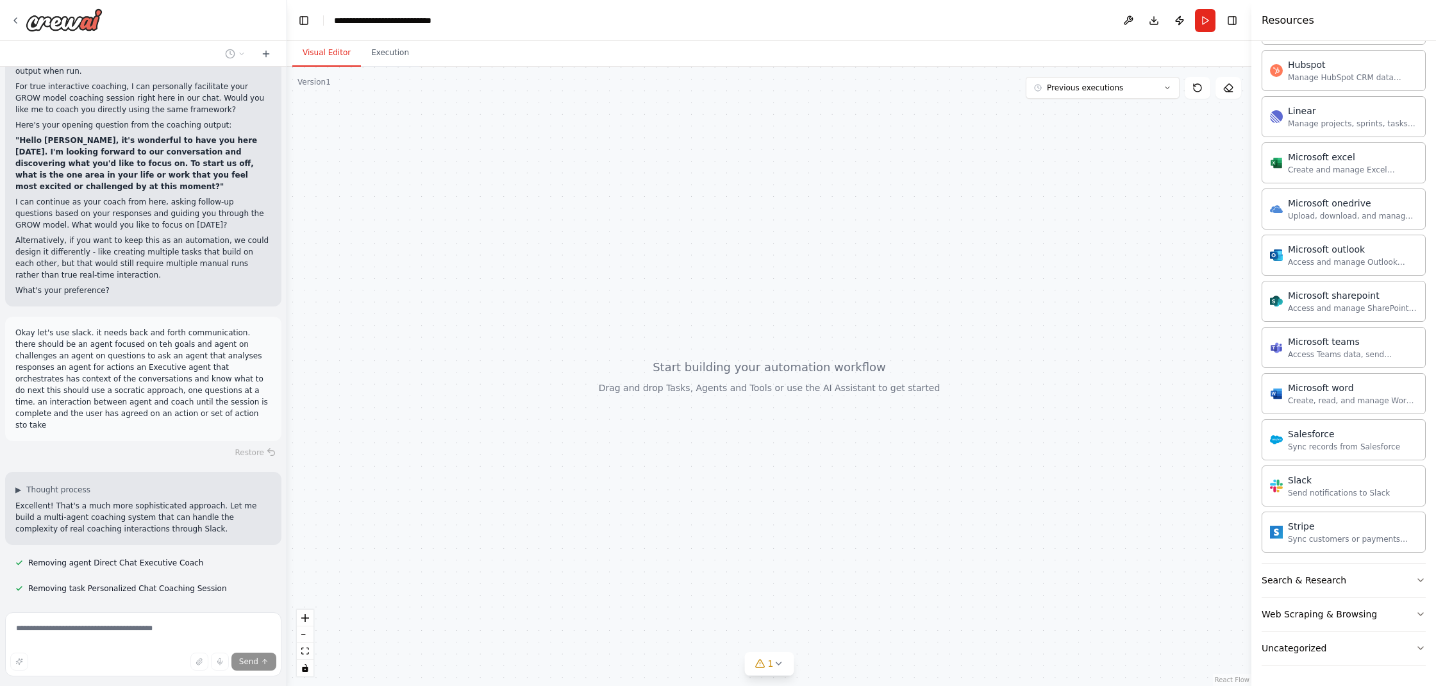
scroll to position [7726, 0]
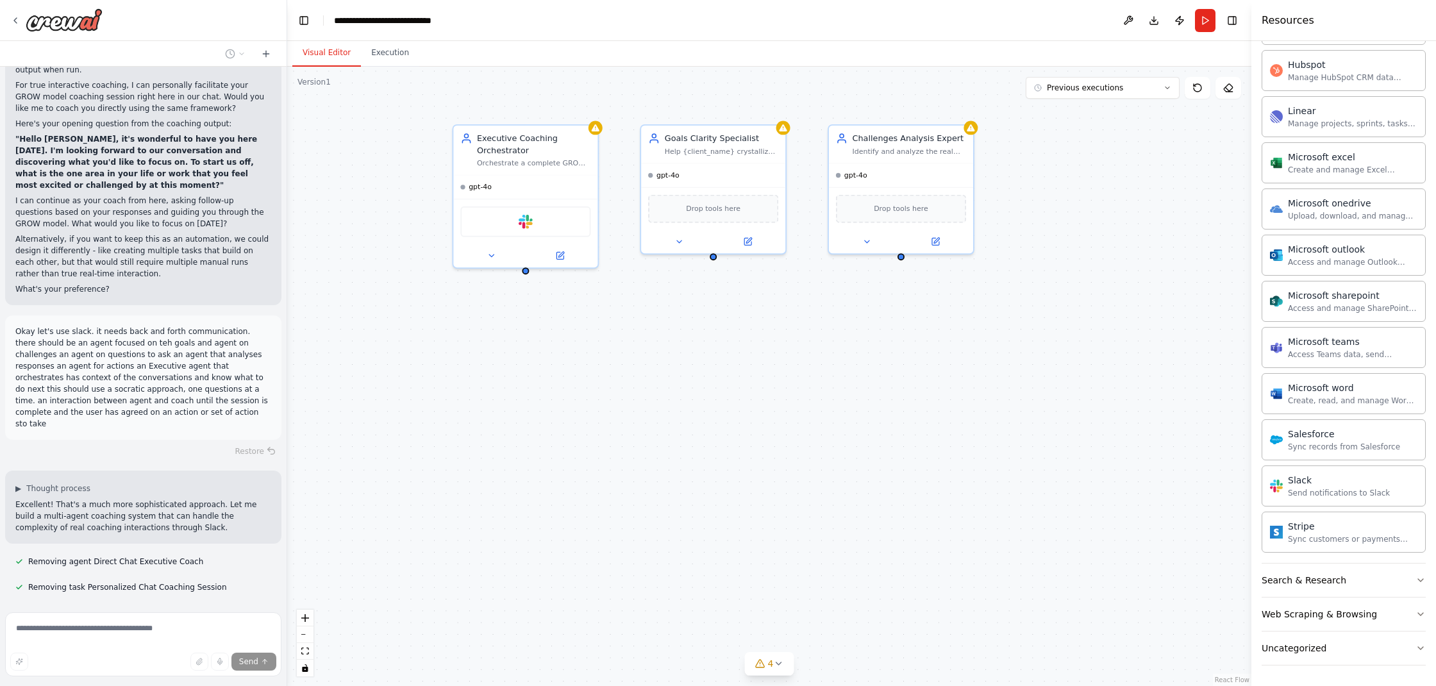
drag, startPoint x: 725, startPoint y: 382, endPoint x: 467, endPoint y: 349, distance: 259.3
click at [467, 349] on div "Executive Coaching Orchestrator Orchestrate a complete GROW model coaching sess…" at bounding box center [769, 376] width 964 height 619
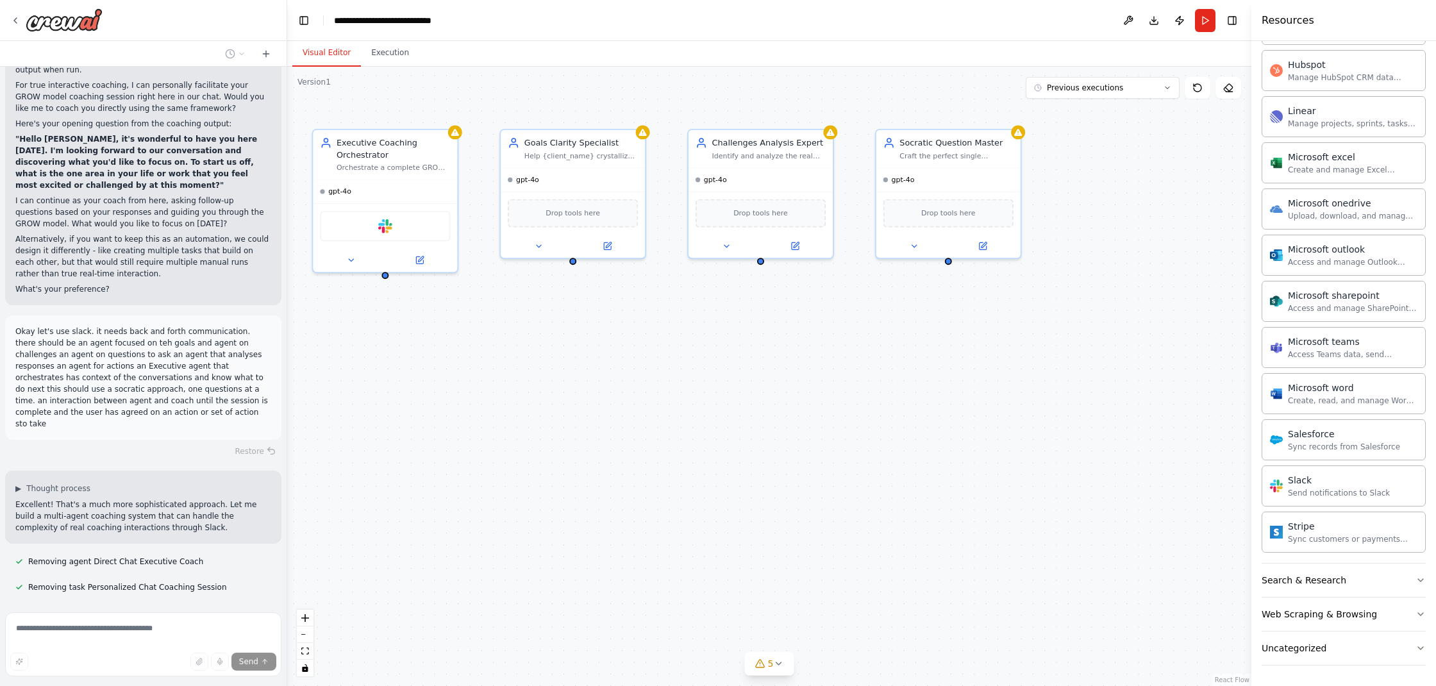
drag, startPoint x: 786, startPoint y: 498, endPoint x: 644, endPoint y: 503, distance: 141.2
click at [644, 504] on div "Executive Coaching Orchestrator Orchestrate a complete GROW model coaching sess…" at bounding box center [769, 376] width 964 height 619
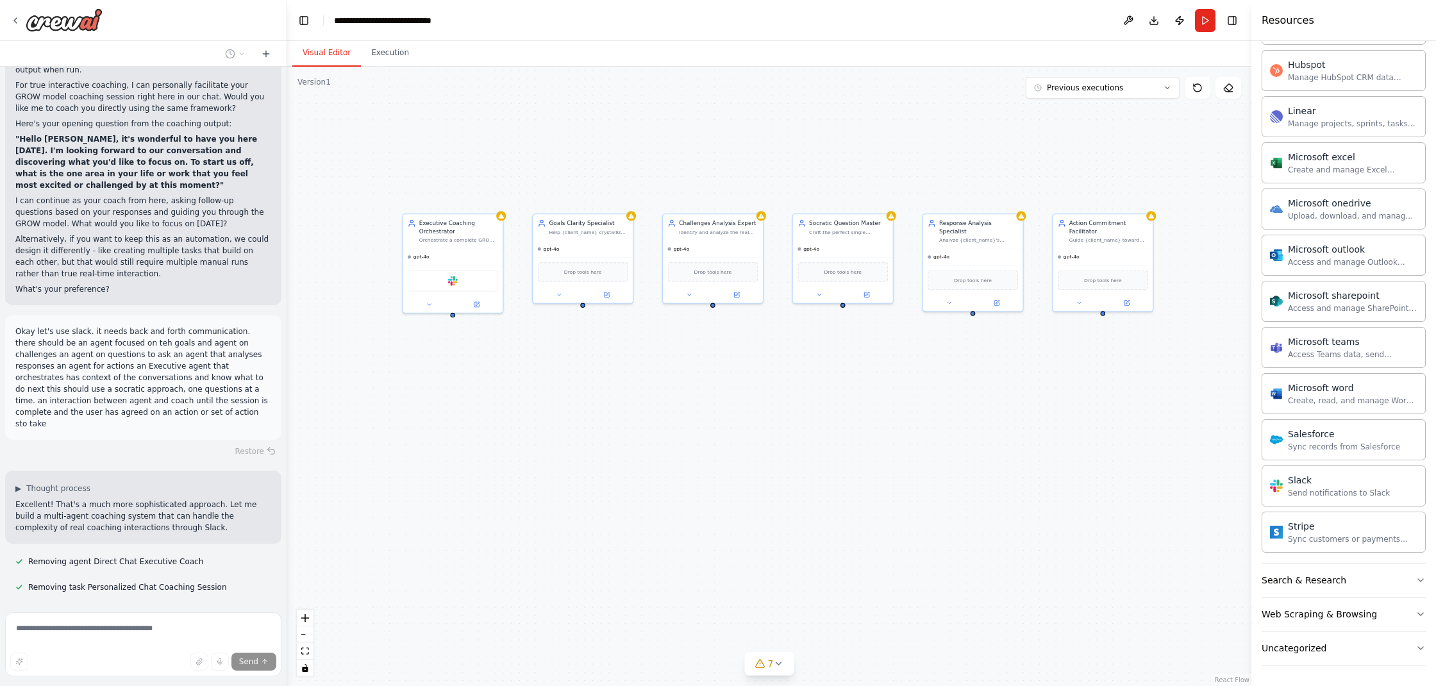
drag, startPoint x: 733, startPoint y: 507, endPoint x: 717, endPoint y: 483, distance: 28.6
click at [717, 483] on div "Executive Coaching Orchestrator Orchestrate a complete GROW model coaching sess…" at bounding box center [769, 376] width 964 height 619
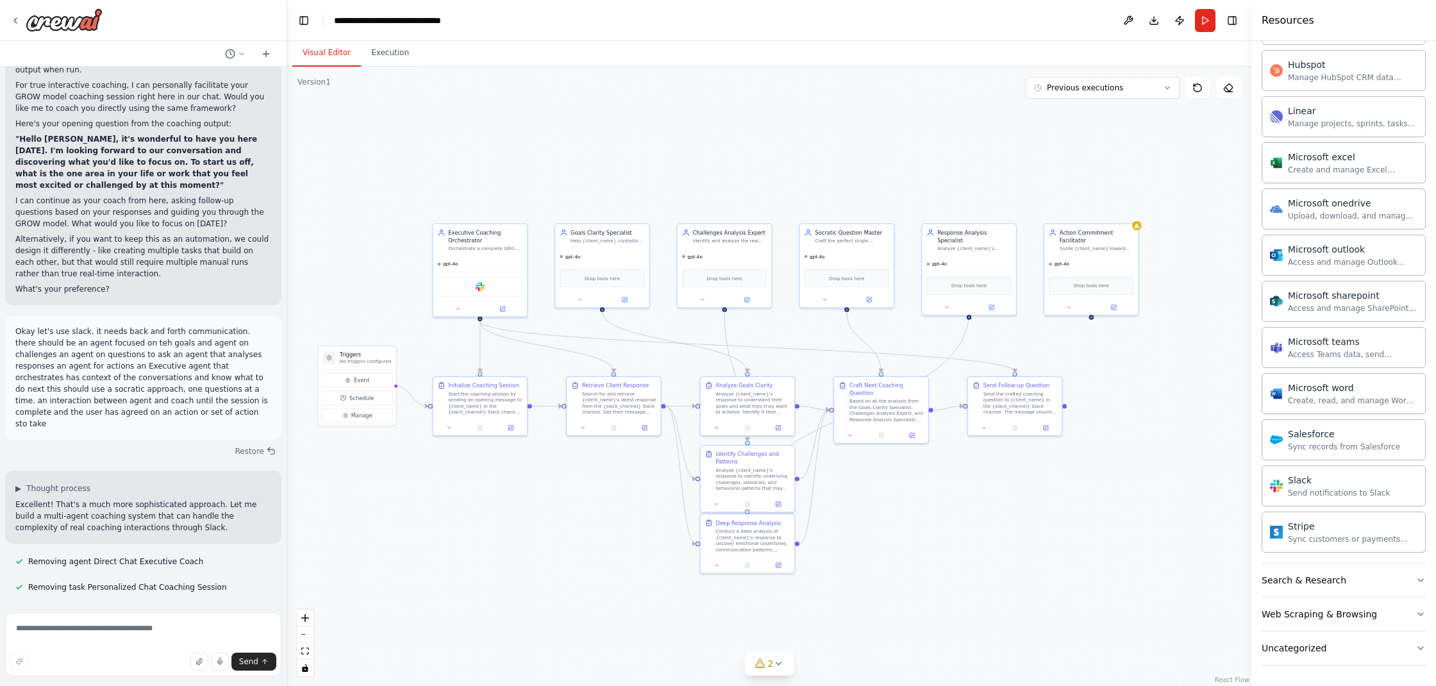
drag, startPoint x: 1216, startPoint y: 444, endPoint x: 1197, endPoint y: 441, distance: 18.9
click at [1197, 441] on div ".deletable-edge-delete-btn { width: 20px; height: 20px; border: 0px solid #ffff…" at bounding box center [769, 376] width 964 height 619
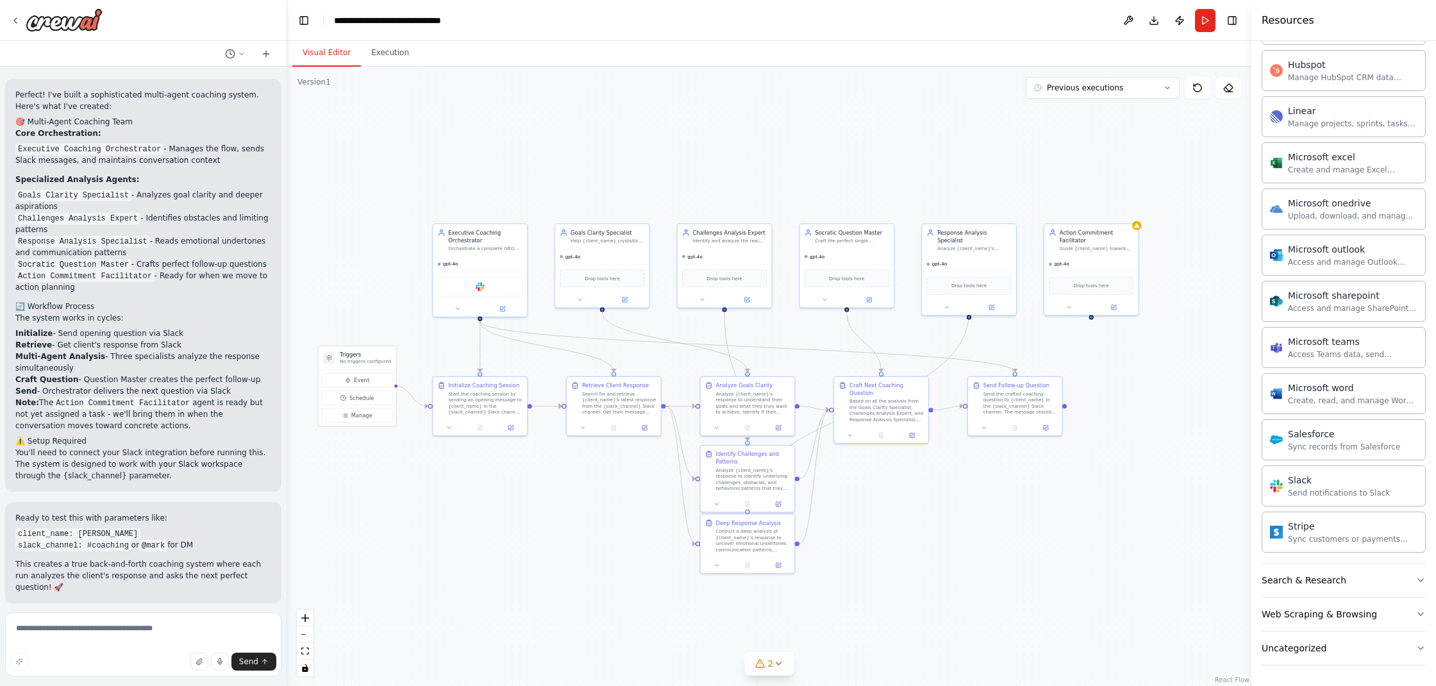
scroll to position [8760, 0]
click at [161, 679] on span "Run Automation" at bounding box center [149, 684] width 62 height 10
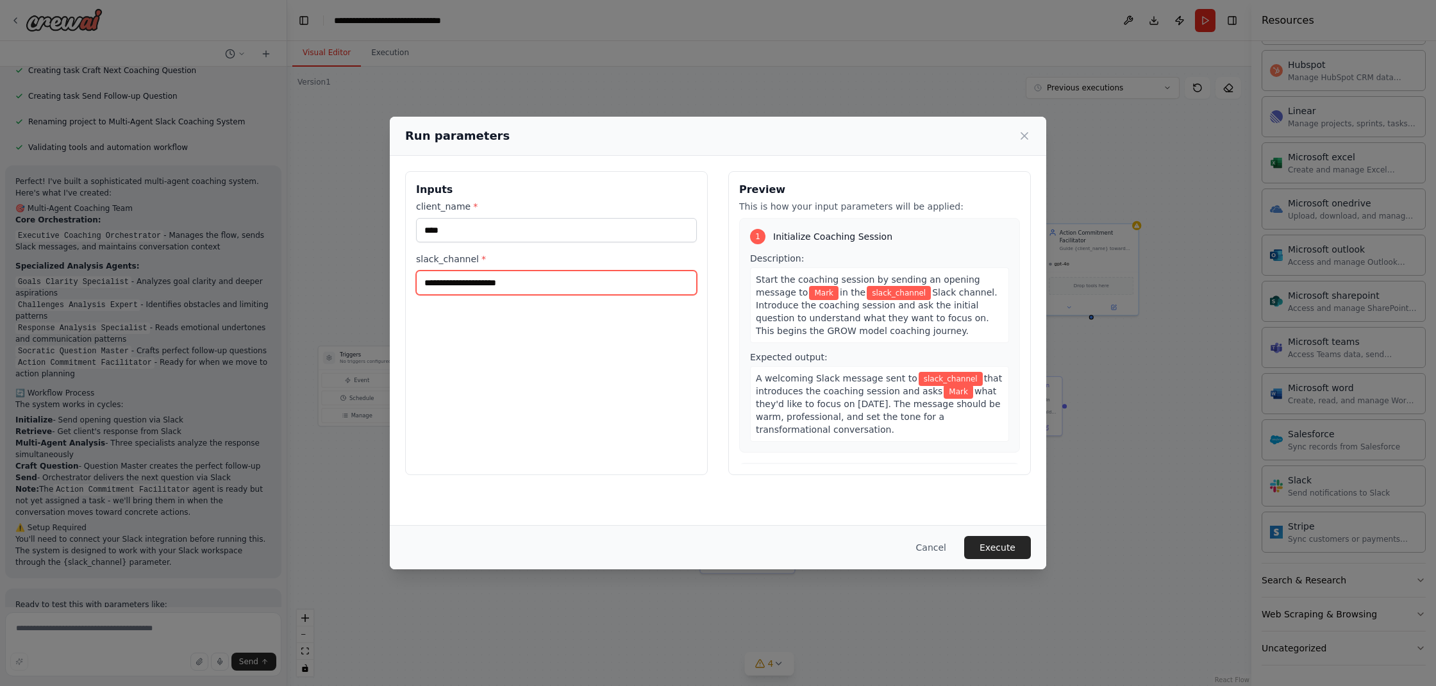
click at [491, 283] on input "slack_channel *" at bounding box center [556, 283] width 281 height 24
type input "********"
click at [992, 547] on button "Execute" at bounding box center [997, 547] width 67 height 23
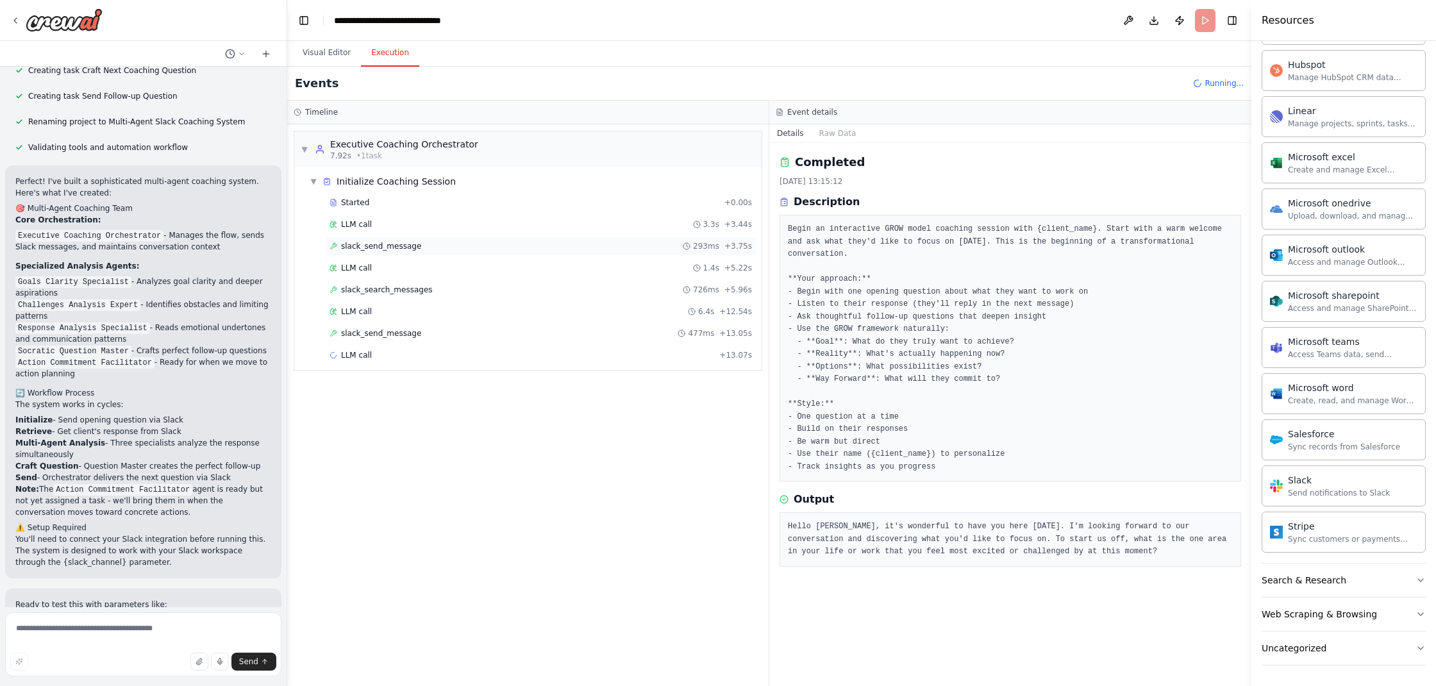
click at [411, 250] on span "slack_send_message" at bounding box center [381, 246] width 80 height 10
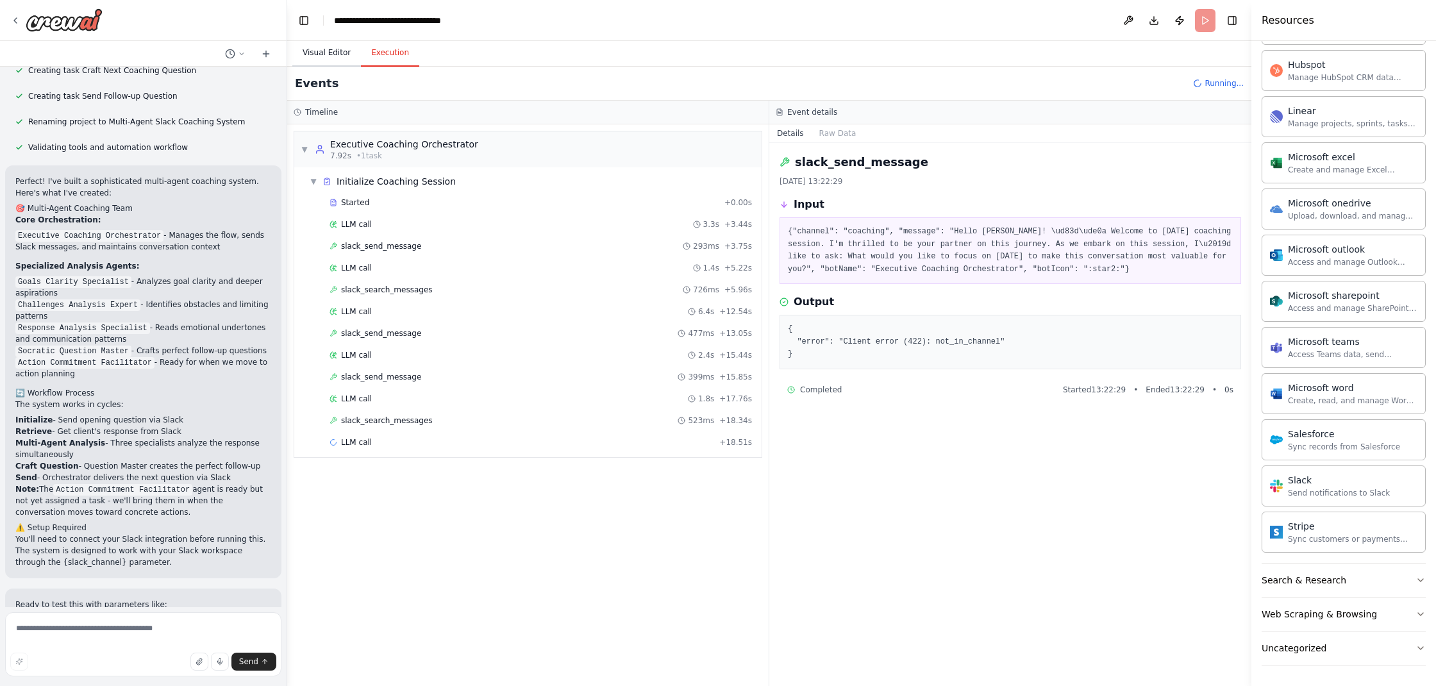
click at [337, 53] on button "Visual Editor" at bounding box center [326, 53] width 69 height 27
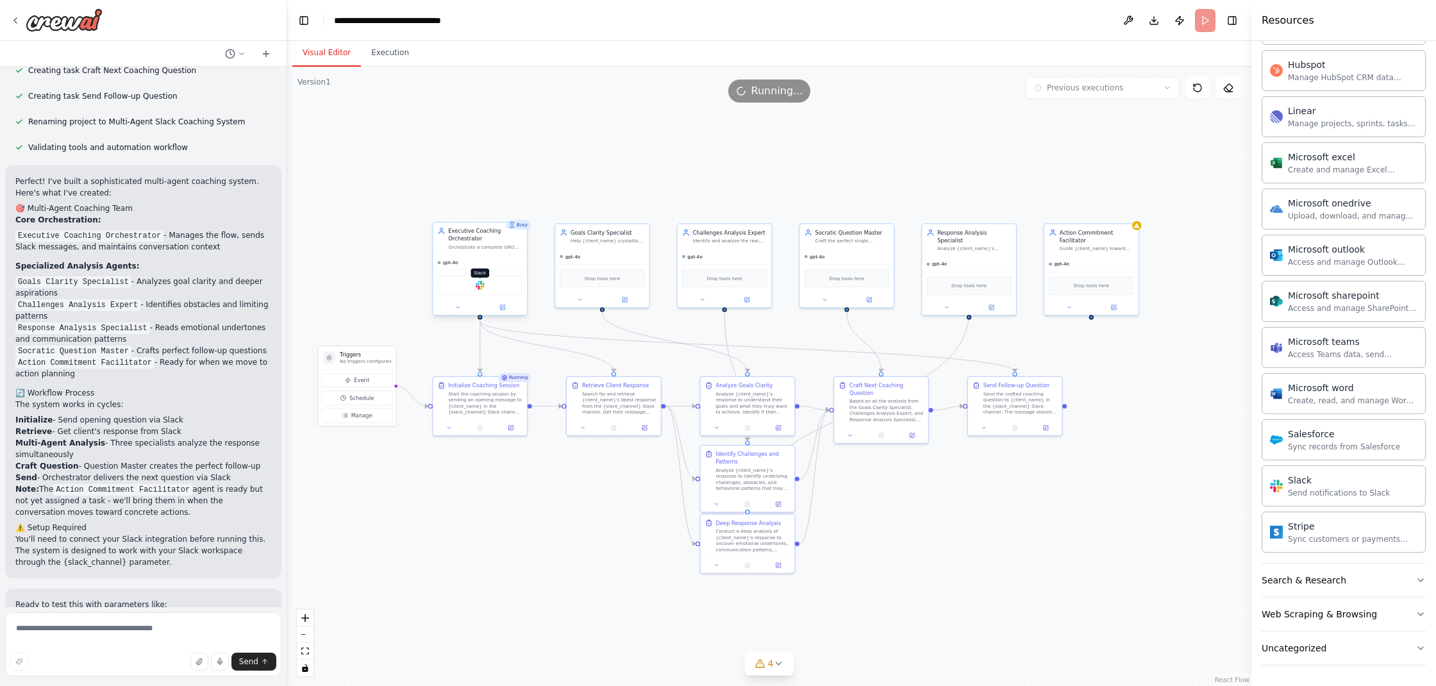
click at [479, 286] on img at bounding box center [480, 285] width 9 height 9
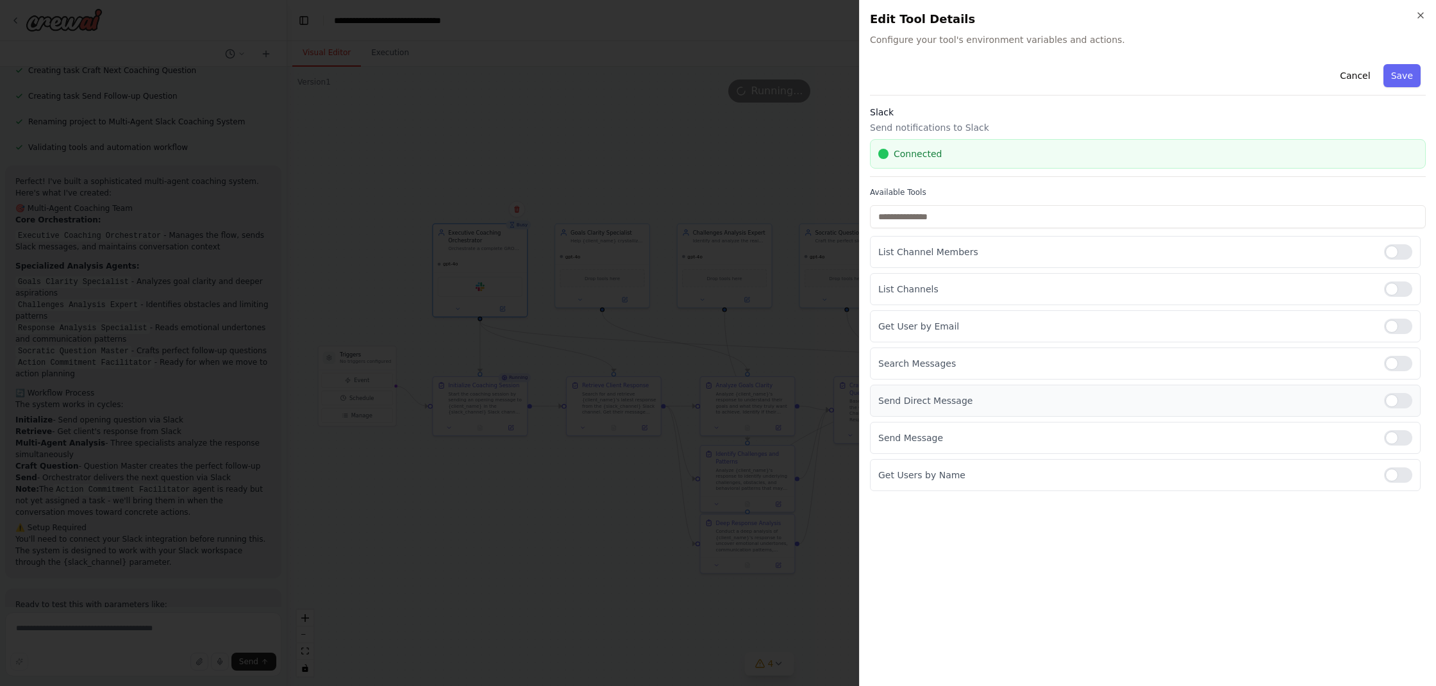
click at [1400, 402] on div at bounding box center [1398, 400] width 28 height 15
click at [1406, 404] on div at bounding box center [1398, 400] width 28 height 15
click at [1404, 472] on div at bounding box center [1398, 474] width 28 height 15
click at [1404, 73] on button "Save" at bounding box center [1402, 75] width 37 height 23
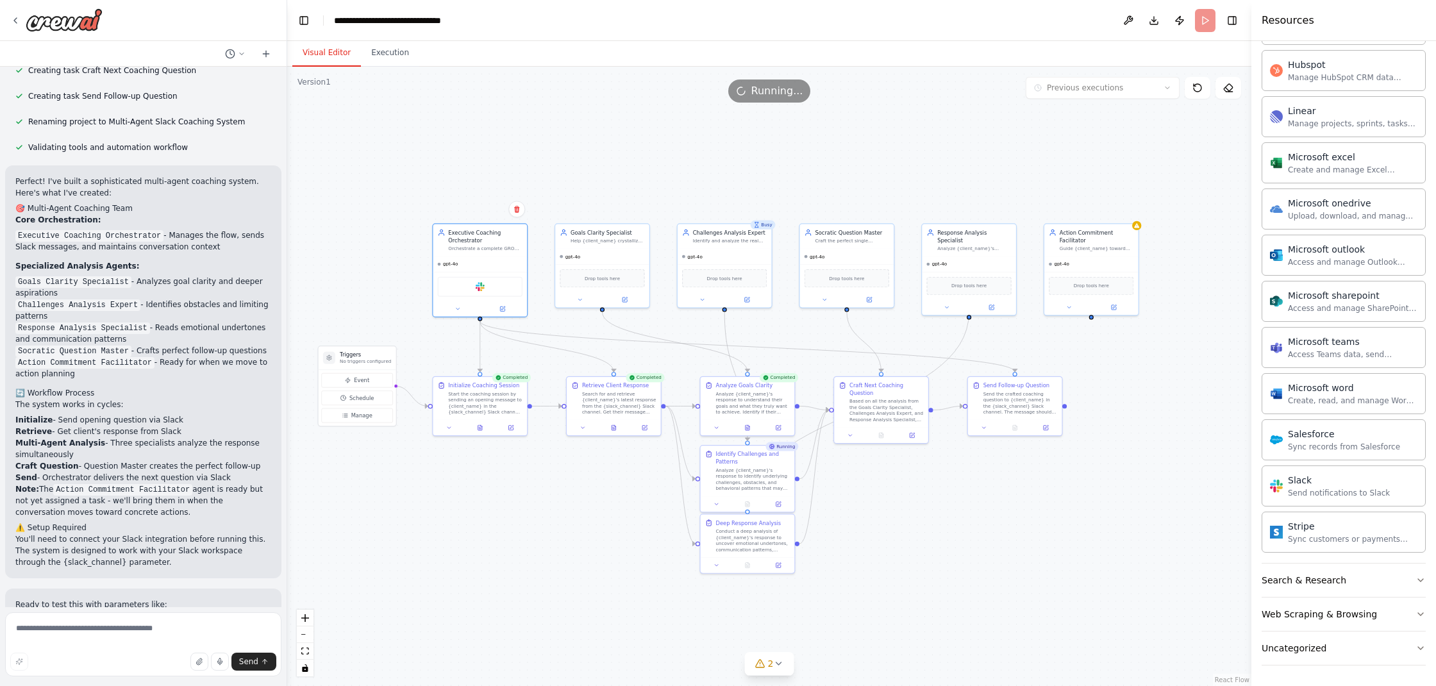
click at [1206, 20] on header "**********" at bounding box center [769, 20] width 964 height 41
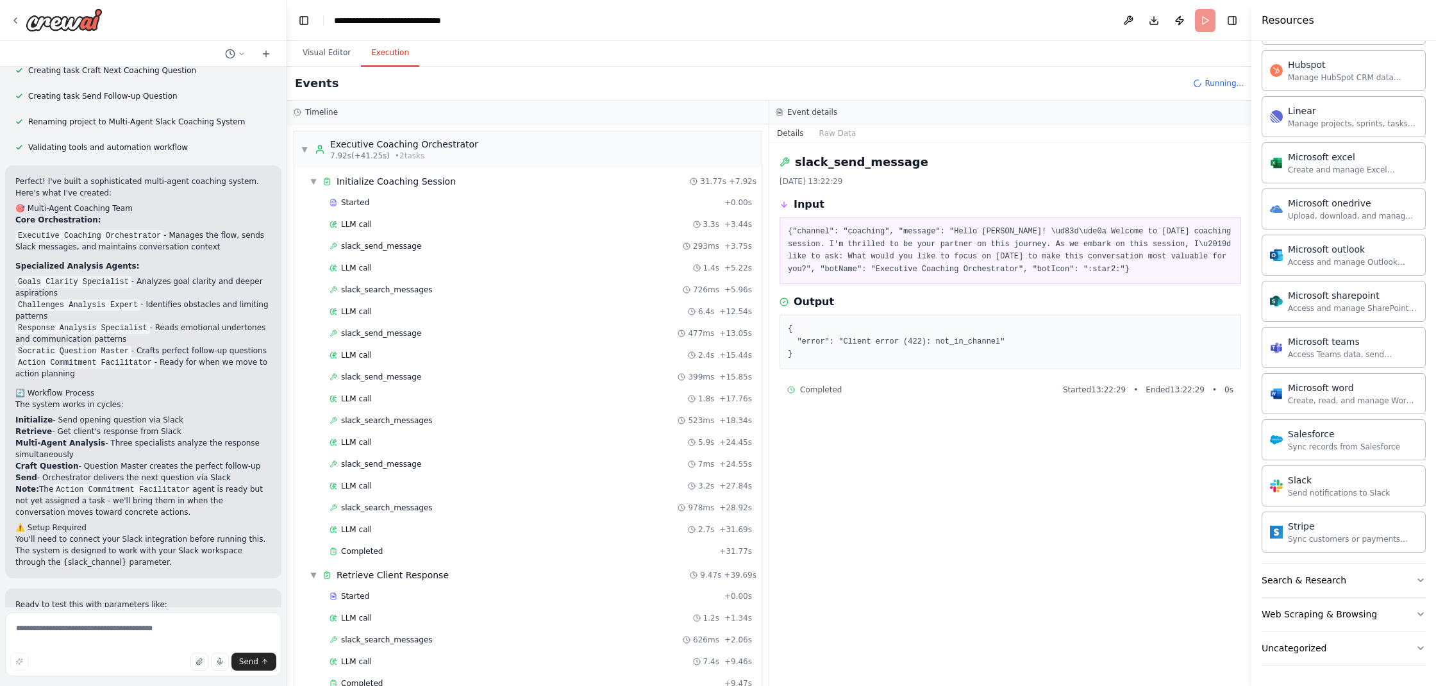
click at [384, 57] on button "Execution" at bounding box center [390, 53] width 58 height 27
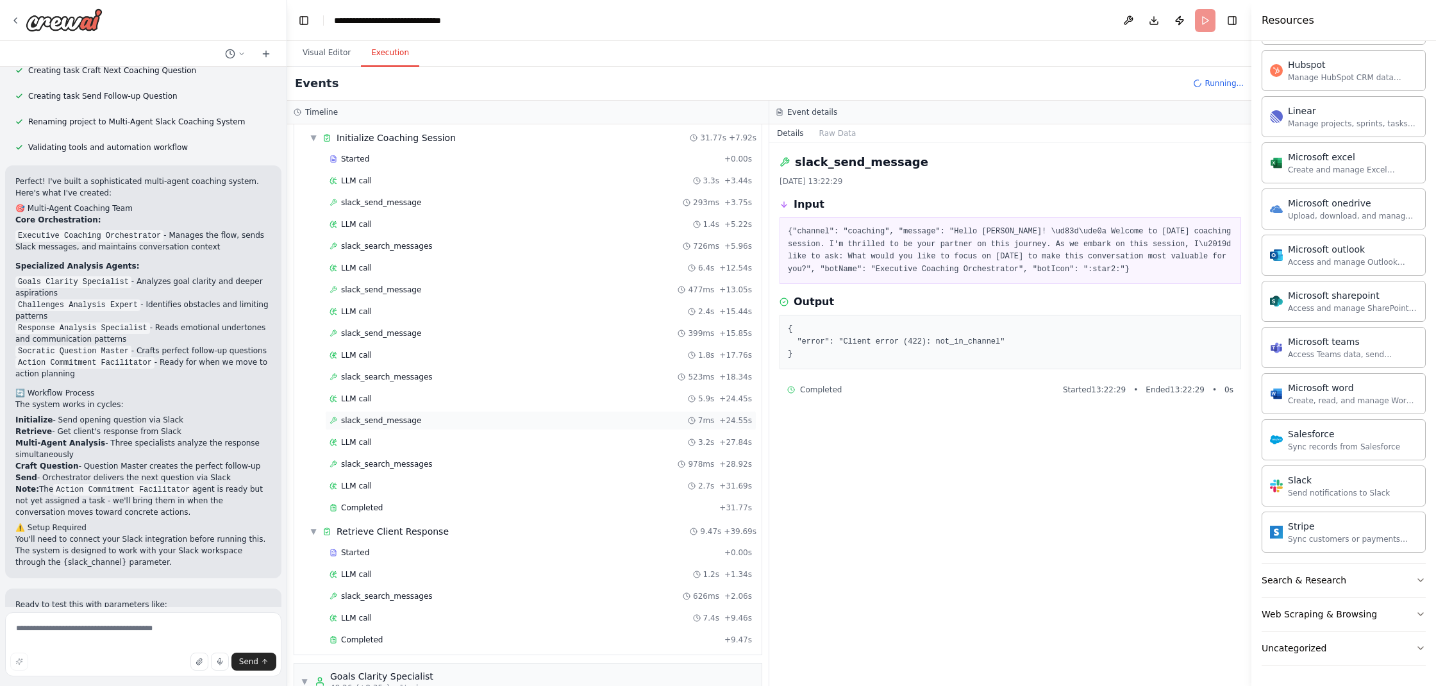
scroll to position [0, 0]
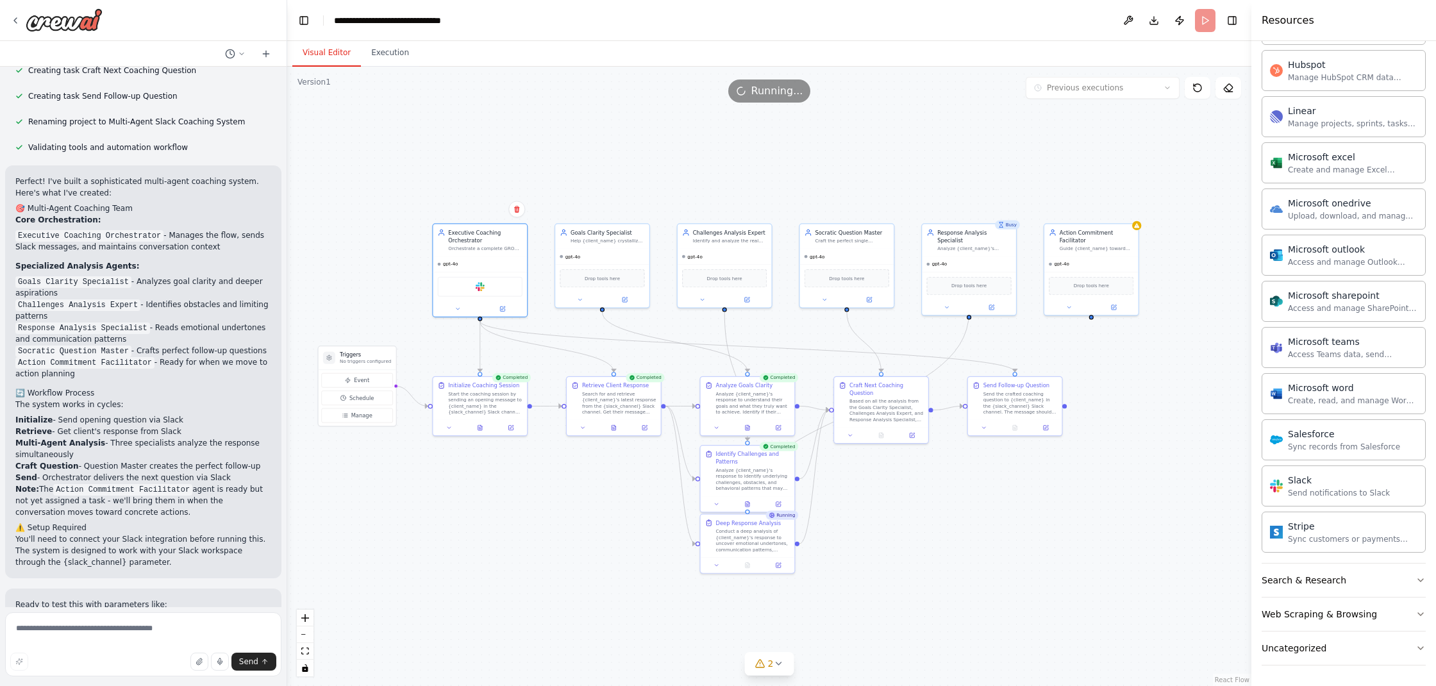
click at [341, 54] on button "Visual Editor" at bounding box center [326, 53] width 69 height 27
click at [912, 382] on div "Running" at bounding box center [916, 377] width 33 height 9
click at [1043, 353] on div ".deletable-edge-delete-btn { width: 20px; height: 20px; border: 0px solid #ffff…" at bounding box center [769, 376] width 964 height 619
click at [781, 666] on icon at bounding box center [778, 664] width 10 height 10
click at [871, 613] on button at bounding box center [879, 614] width 22 height 15
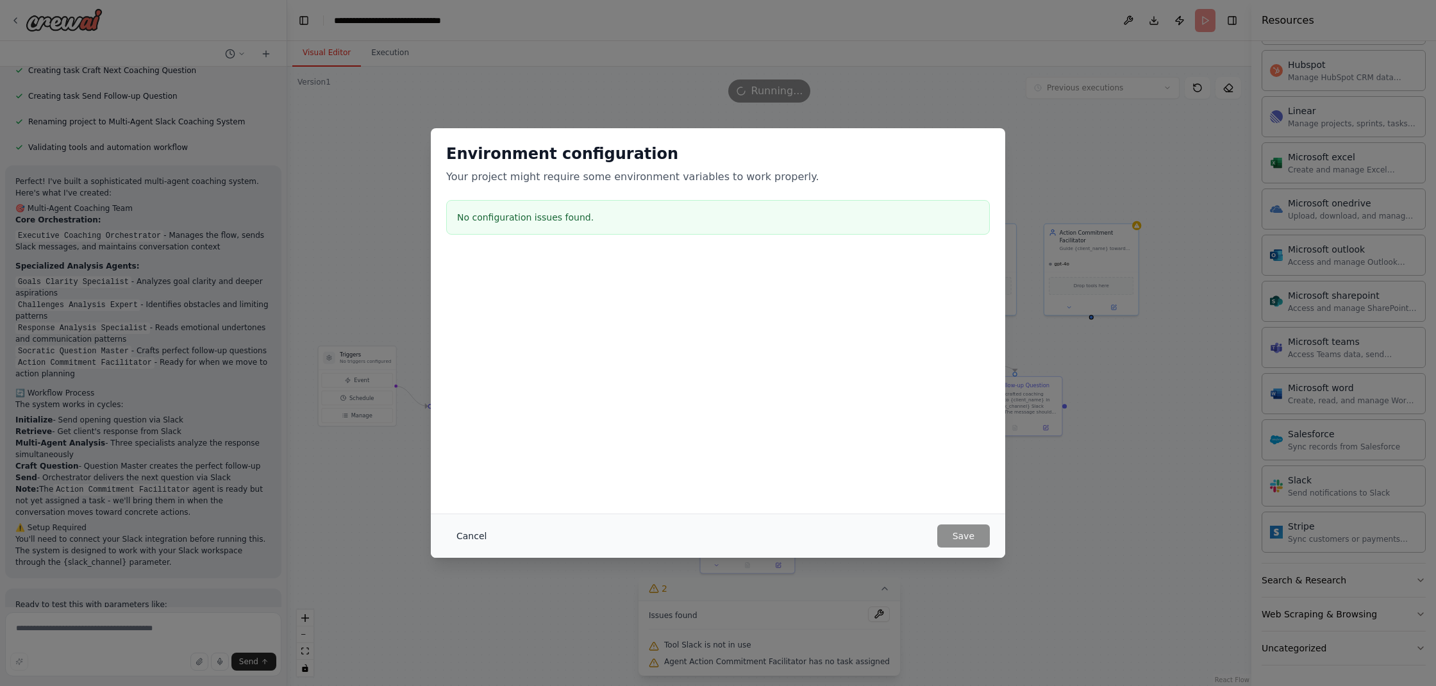
click at [484, 539] on button "Cancel" at bounding box center [471, 536] width 51 height 23
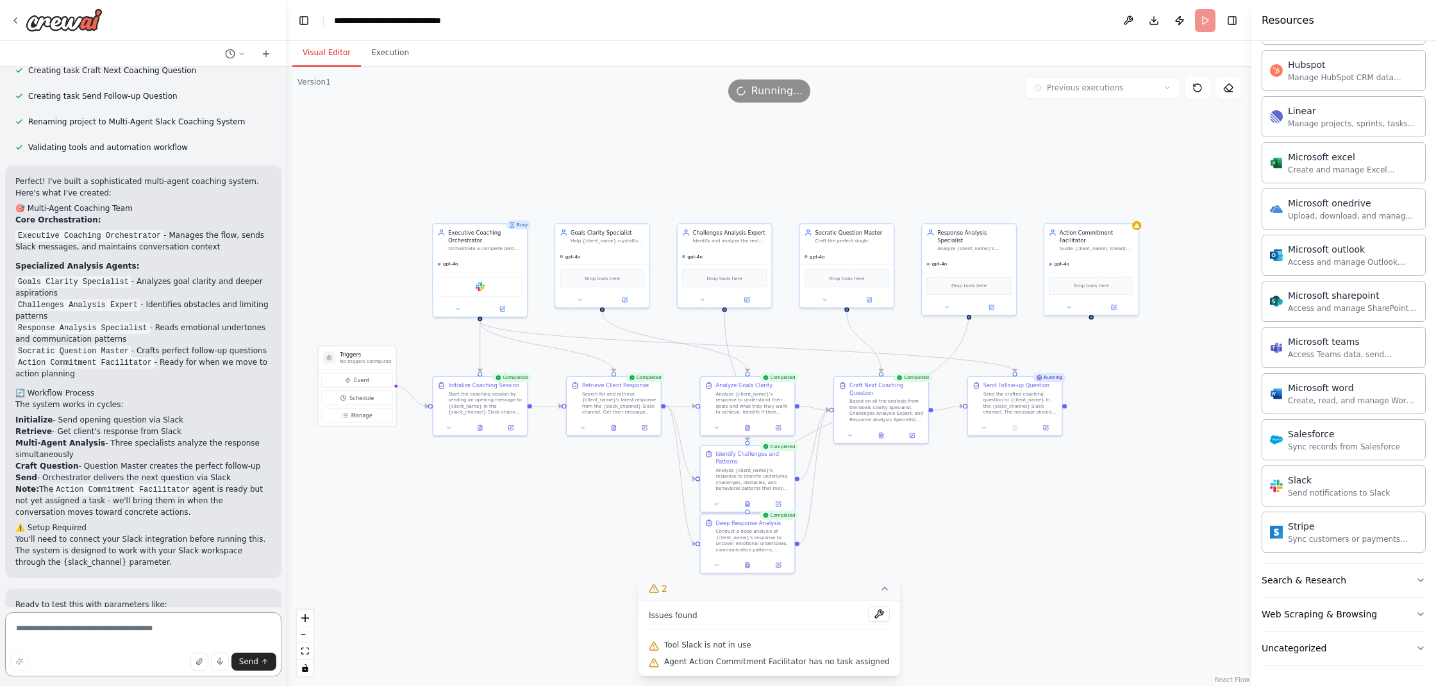
click at [131, 630] on textarea at bounding box center [143, 644] width 276 height 64
type textarea "**********"
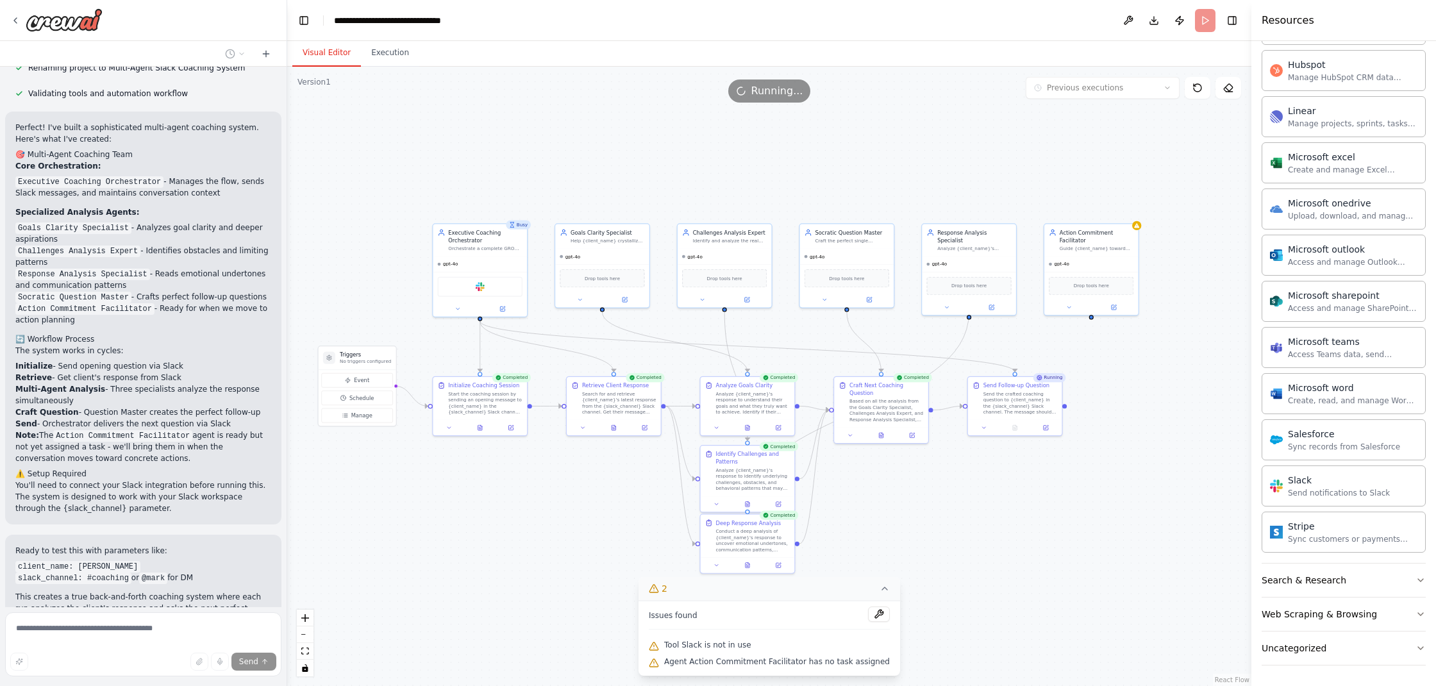
scroll to position [8760, 0]
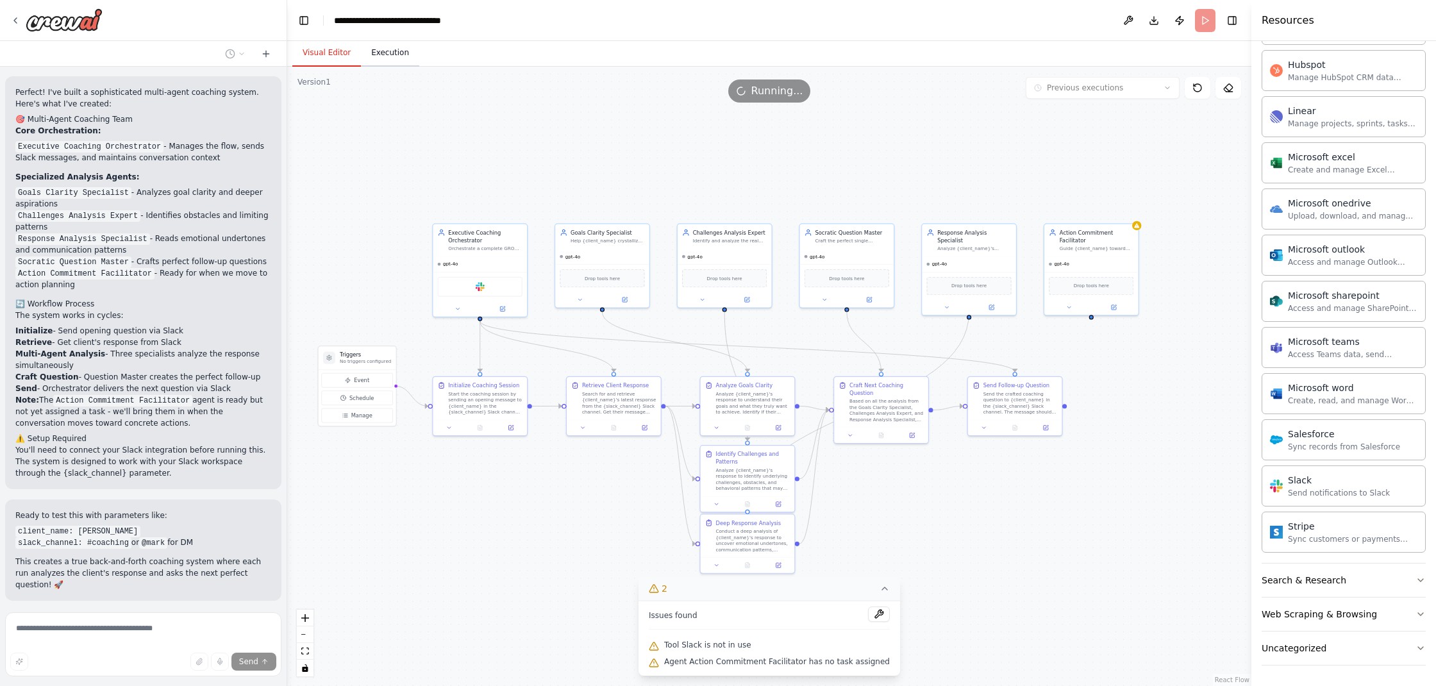
click at [396, 58] on button "Execution" at bounding box center [390, 53] width 58 height 27
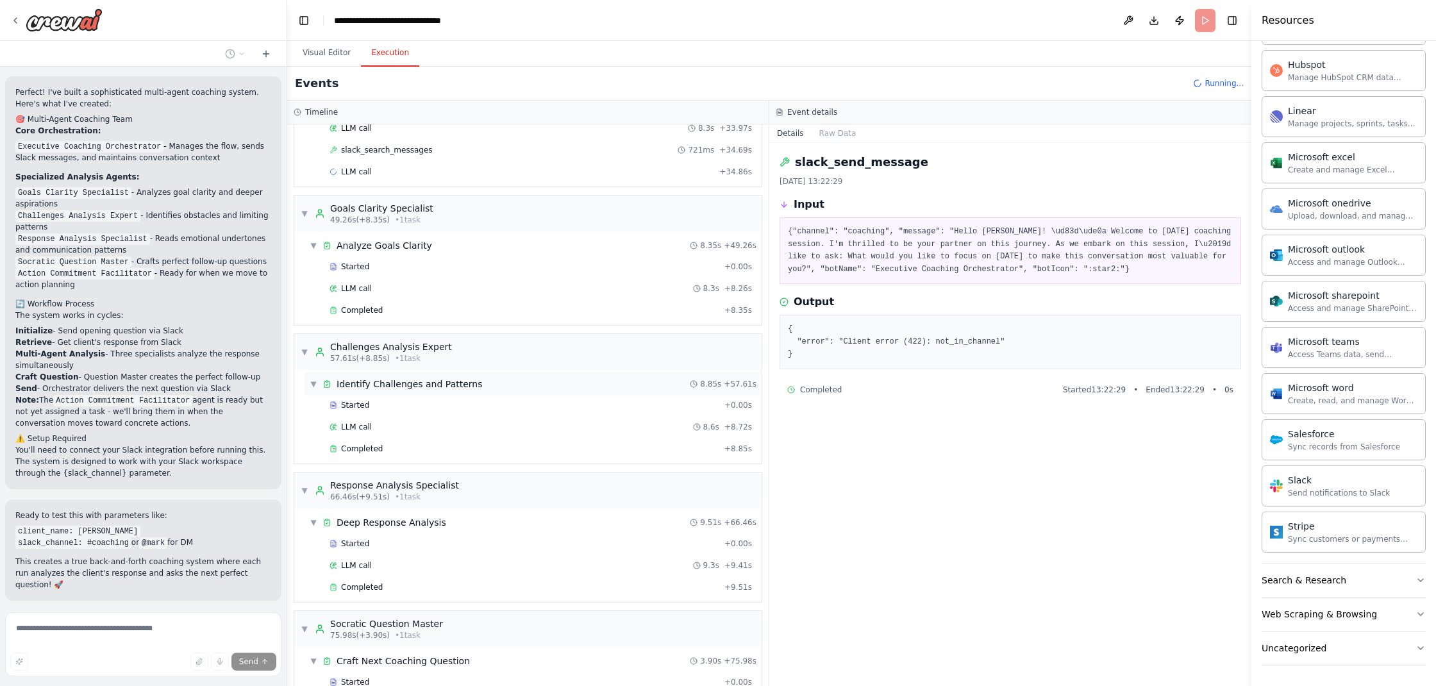
scroll to position [953, 0]
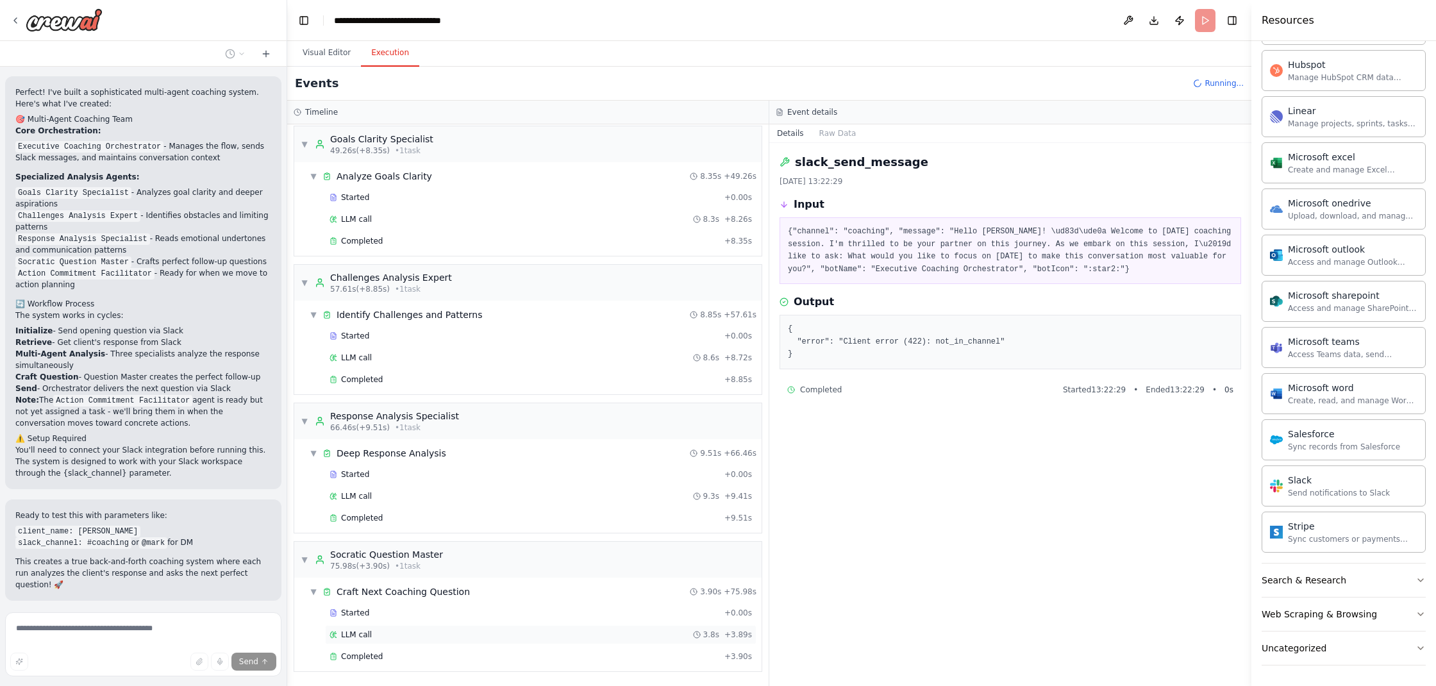
click at [373, 634] on div "LLM call 3.8s + 3.89s" at bounding box center [541, 635] width 423 height 10
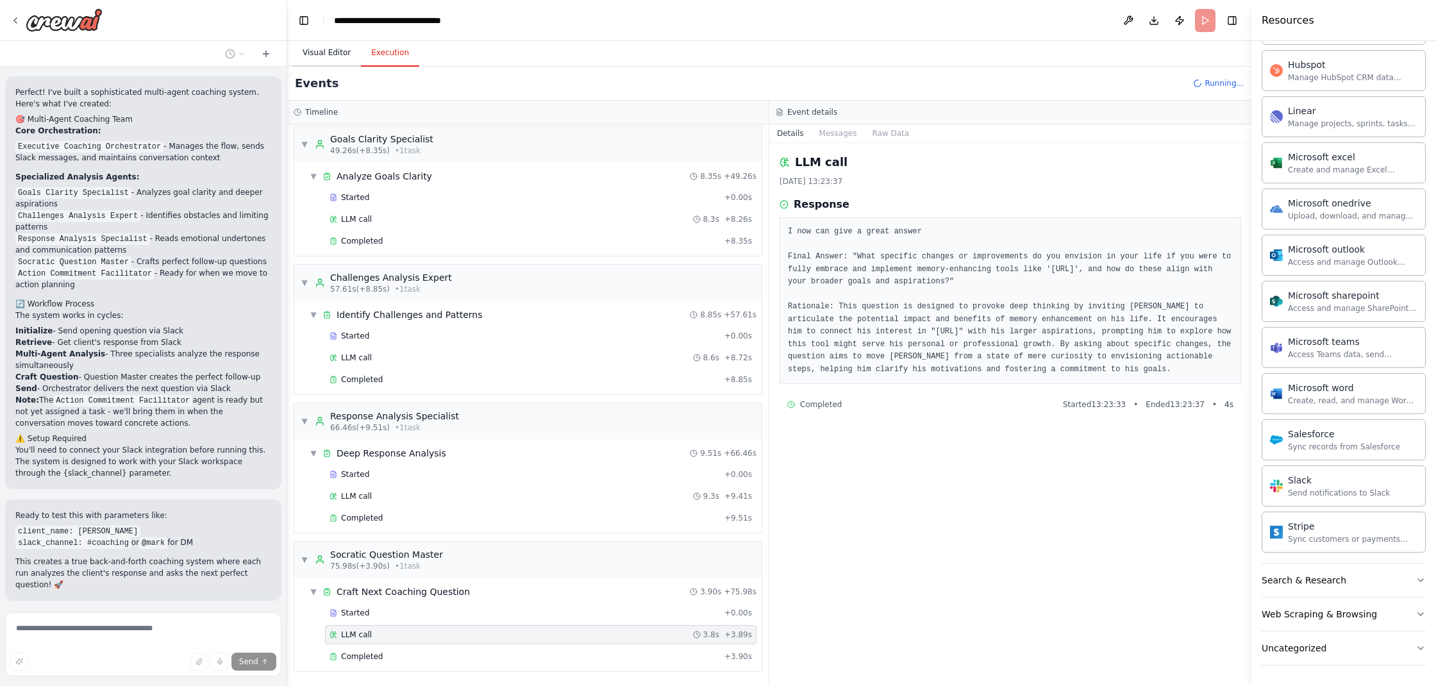
click at [346, 55] on button "Visual Editor" at bounding box center [326, 53] width 69 height 27
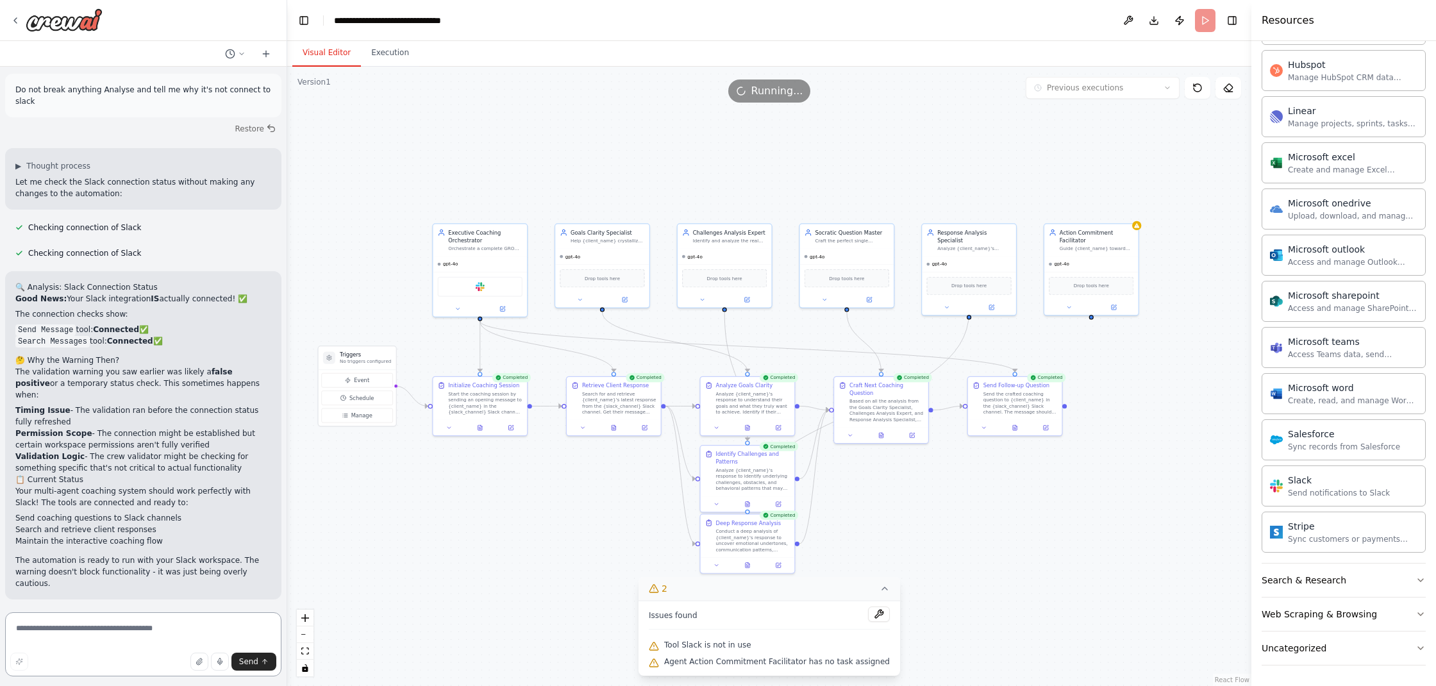
scroll to position [9300, 0]
click at [156, 631] on textarea at bounding box center [143, 644] width 276 height 64
type textarea "*"
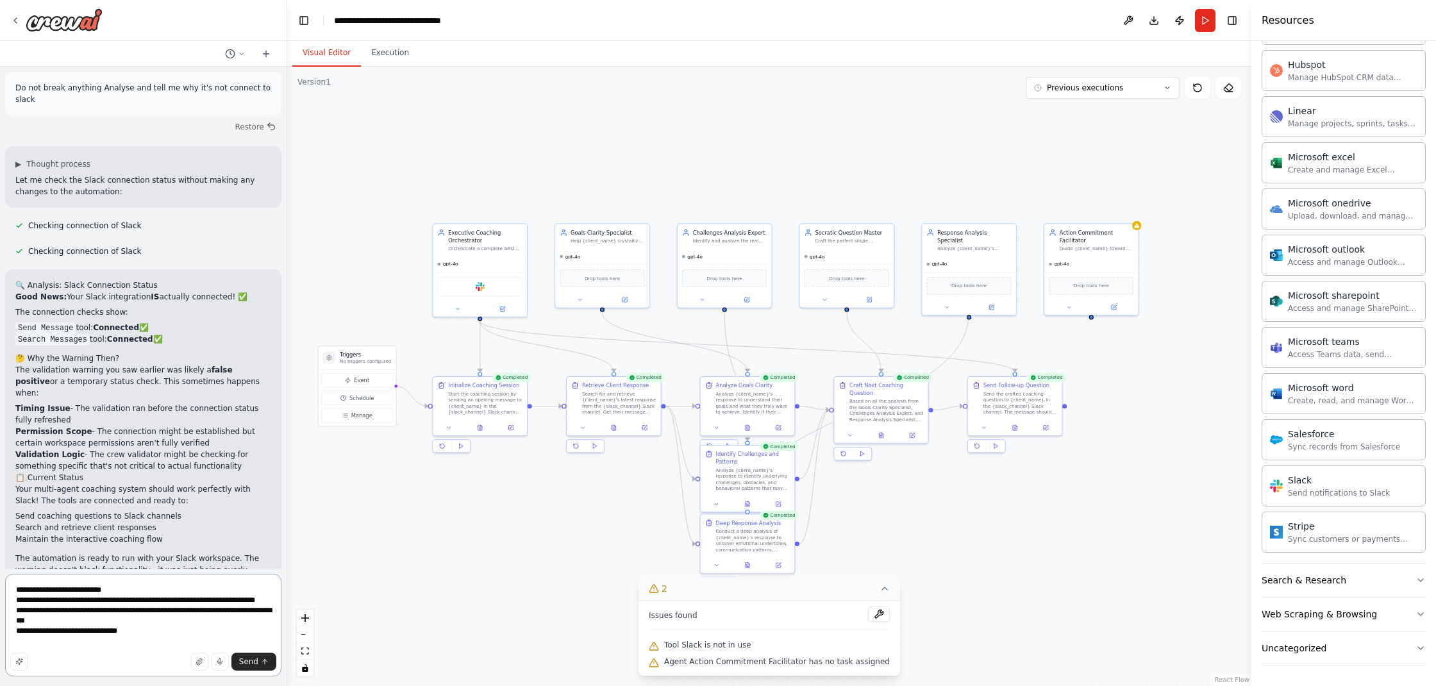
type textarea "**********"
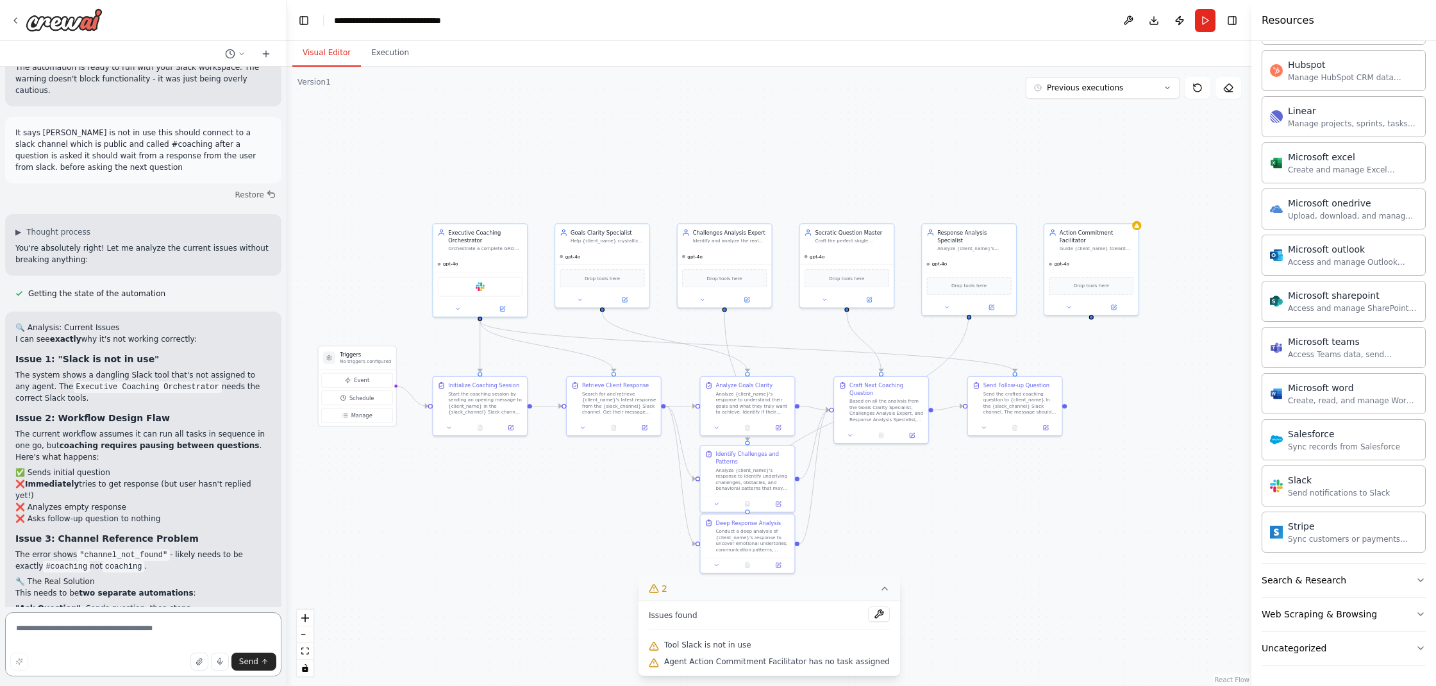
scroll to position [9806, 0]
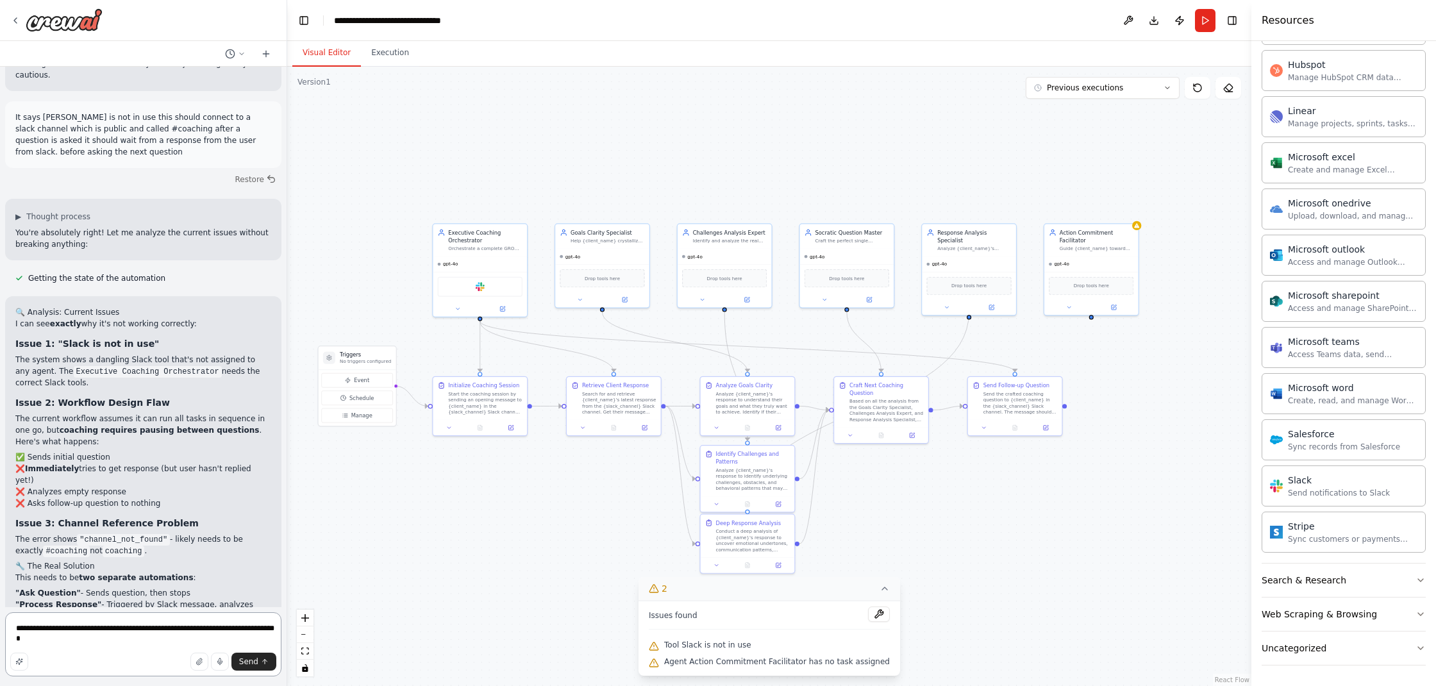
type textarea "**********"
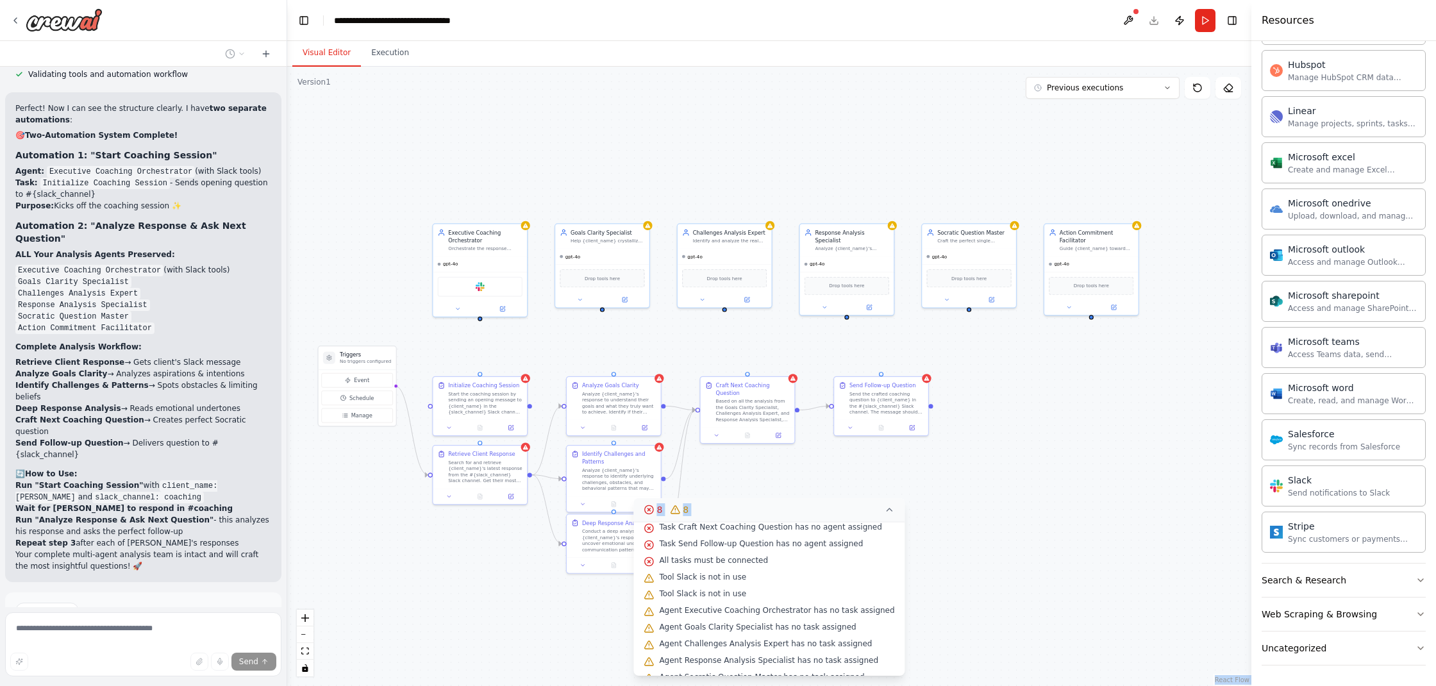
scroll to position [154, 0]
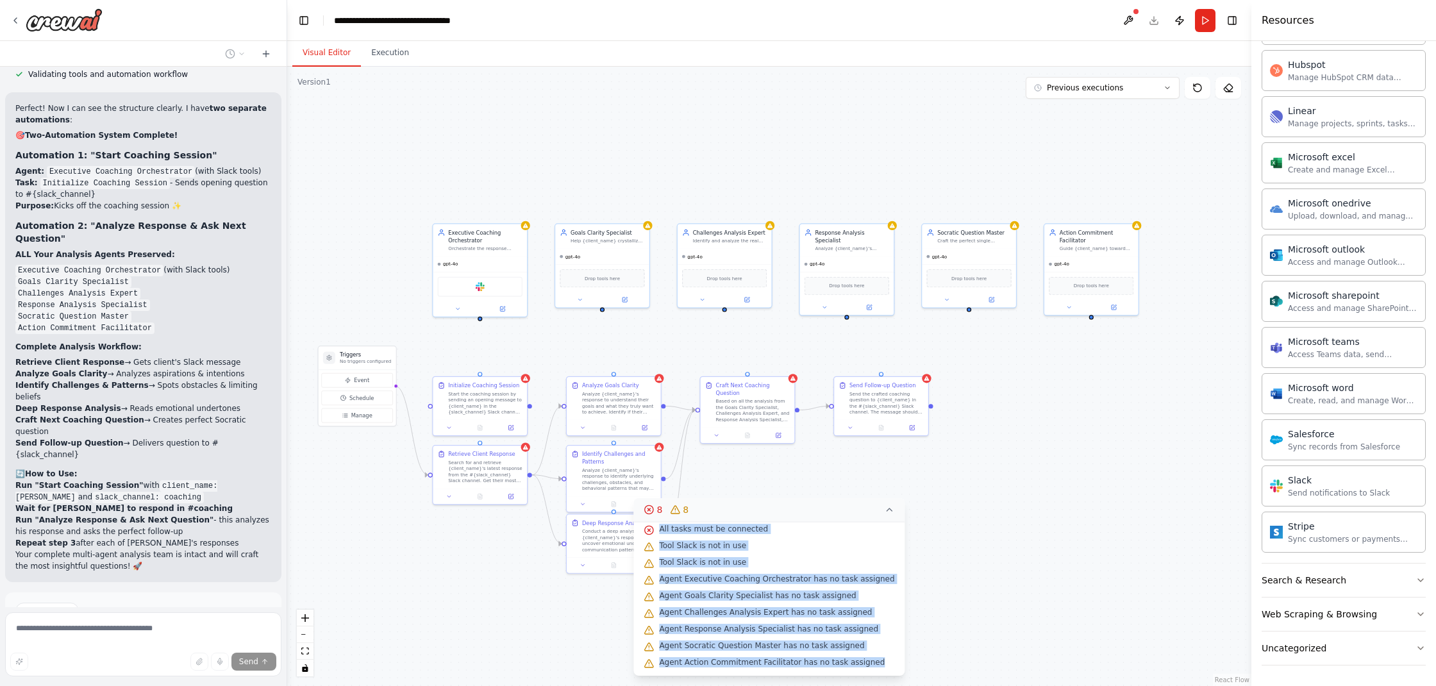
drag, startPoint x: 646, startPoint y: 534, endPoint x: 880, endPoint y: 662, distance: 266.0
click at [880, 662] on div "Issues found Task Initialize Coaching Session has no agent assigned Task Retrie…" at bounding box center [769, 599] width 271 height 154
copy div "Issues found Task Initialize Coaching Session has no agent assigned Task Retrie…"
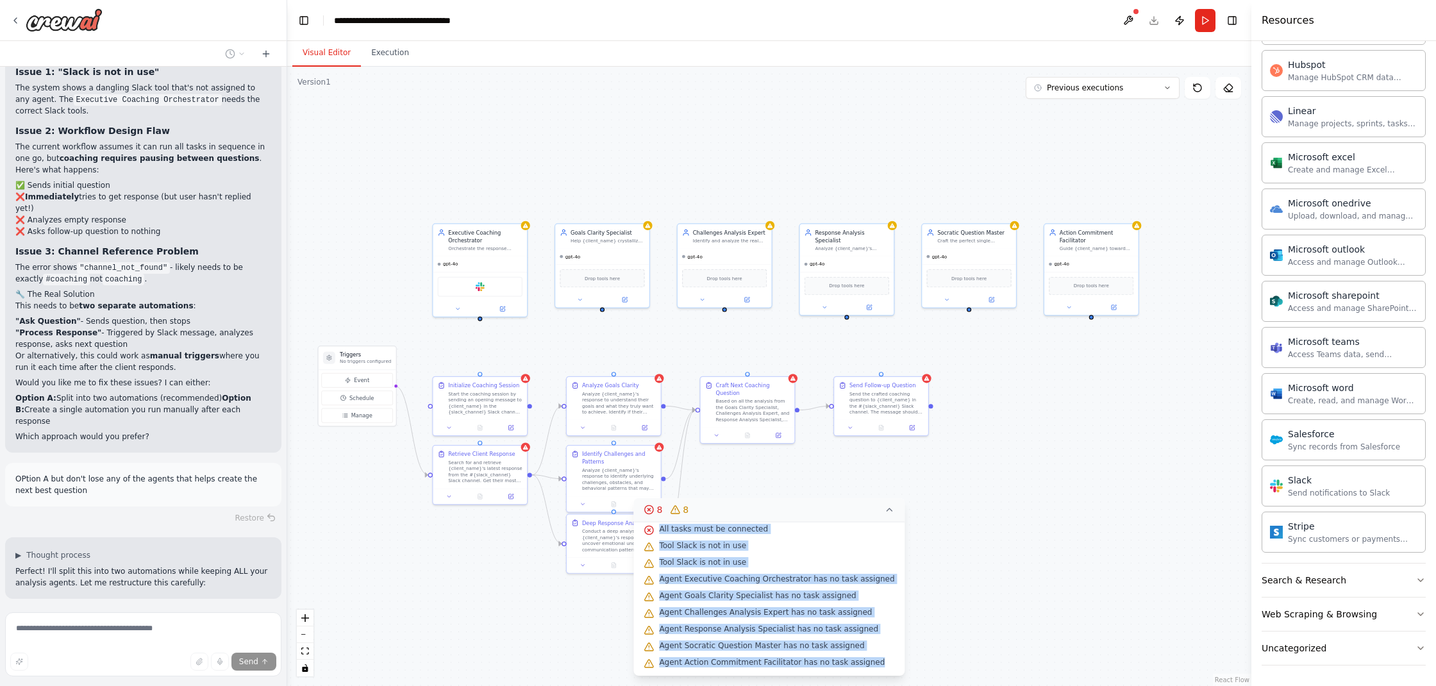
scroll to position [10059, 0]
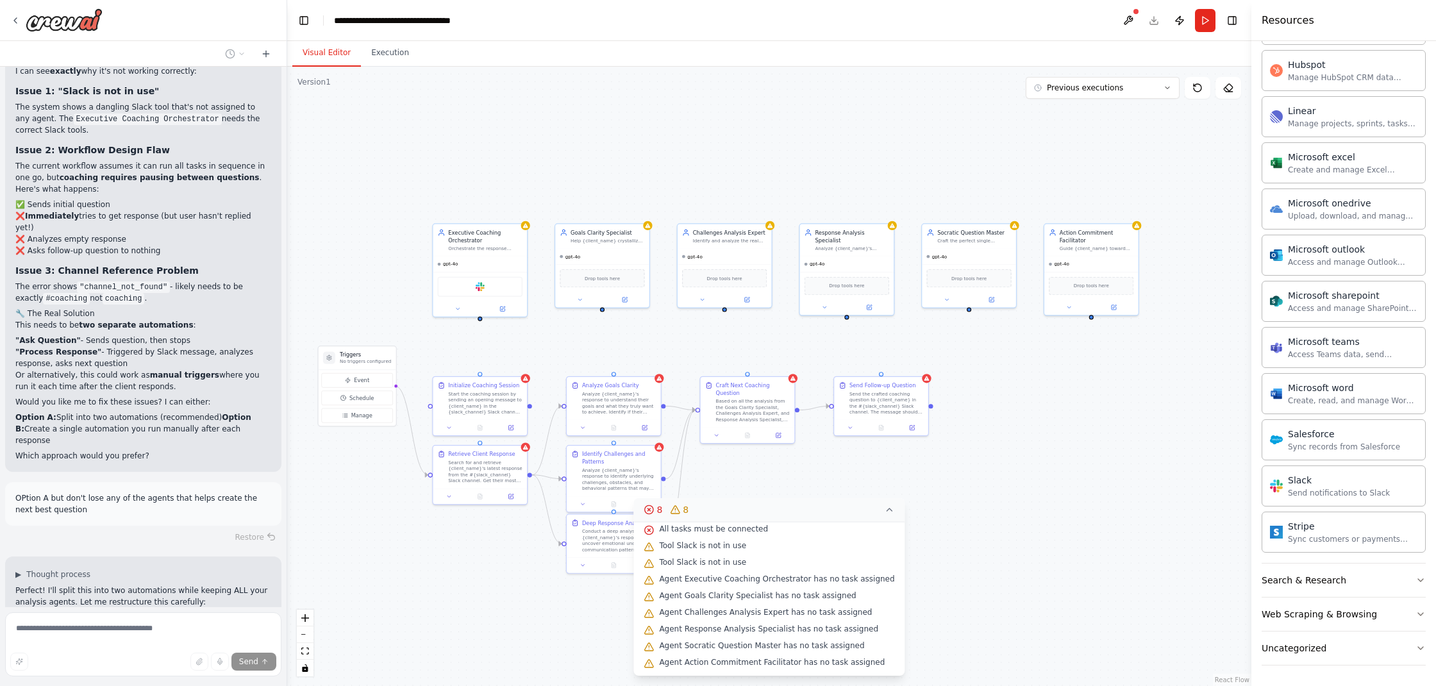
click at [171, 346] on li ""Process Response" - Triggered by Slack message, analyzes response, asks next q…" at bounding box center [143, 357] width 256 height 23
drag, startPoint x: 78, startPoint y: 209, endPoint x: 234, endPoint y: 245, distance: 160.5
click at [234, 245] on div "🔍 Analysis: Current Issues I can see exactly why it's not working correctly: Is…" at bounding box center [143, 258] width 256 height 408
copy div "two separate automations : "Ask Question" - Sends question, then stops "Process…"
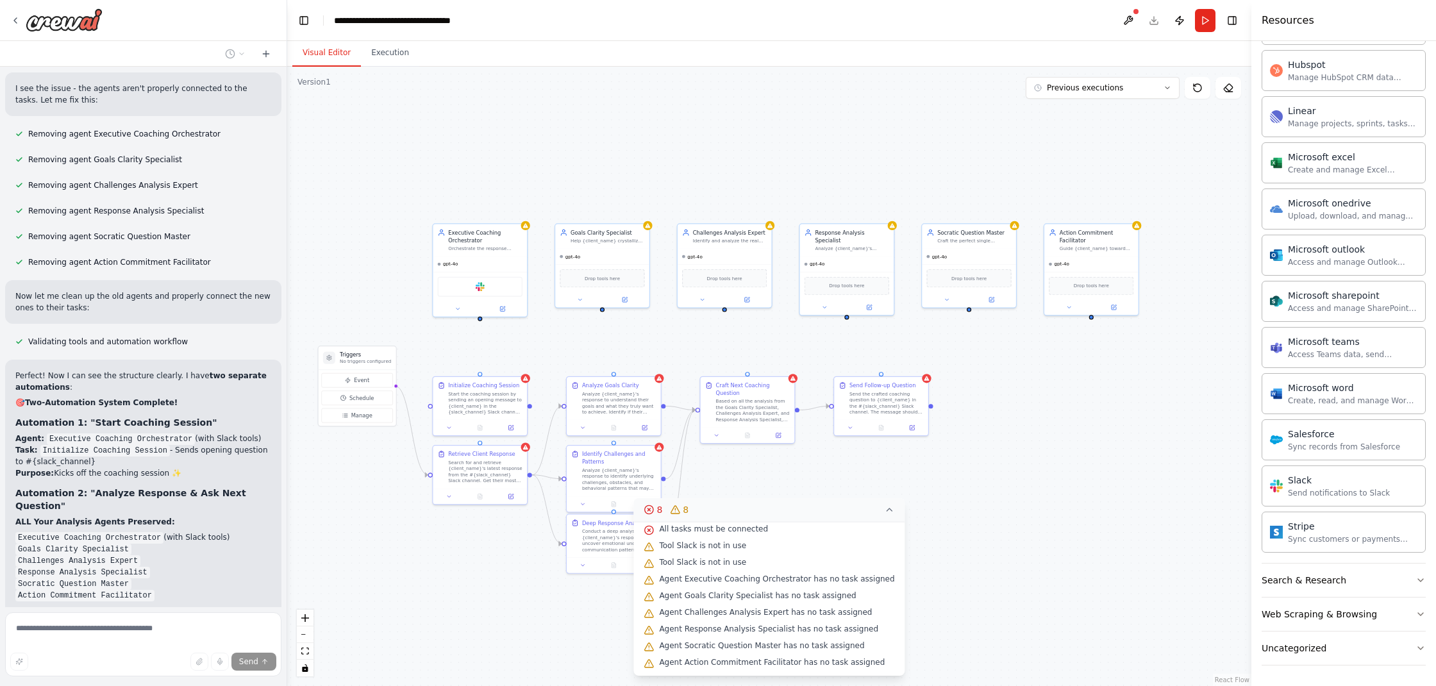
scroll to position [11538, 0]
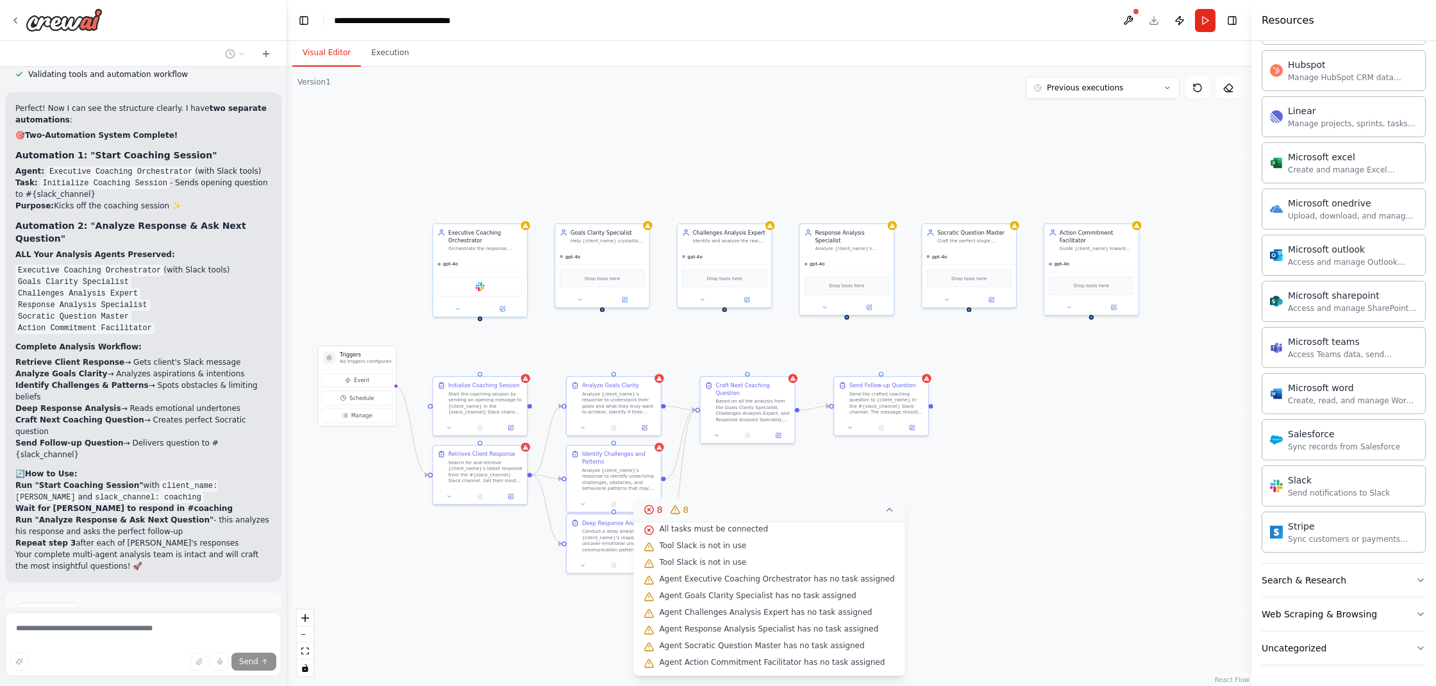
drag, startPoint x: 371, startPoint y: 571, endPoint x: 473, endPoint y: 582, distance: 103.2
click at [371, 571] on div ".deletable-edge-delete-btn { width: 20px; height: 20px; border: 0px solid #ffff…" at bounding box center [769, 376] width 964 height 619
click at [923, 505] on div ".deletable-edge-delete-btn { width: 20px; height: 20px; border: 0px solid #ffff…" at bounding box center [769, 376] width 964 height 619
click at [888, 509] on icon at bounding box center [890, 510] width 5 height 3
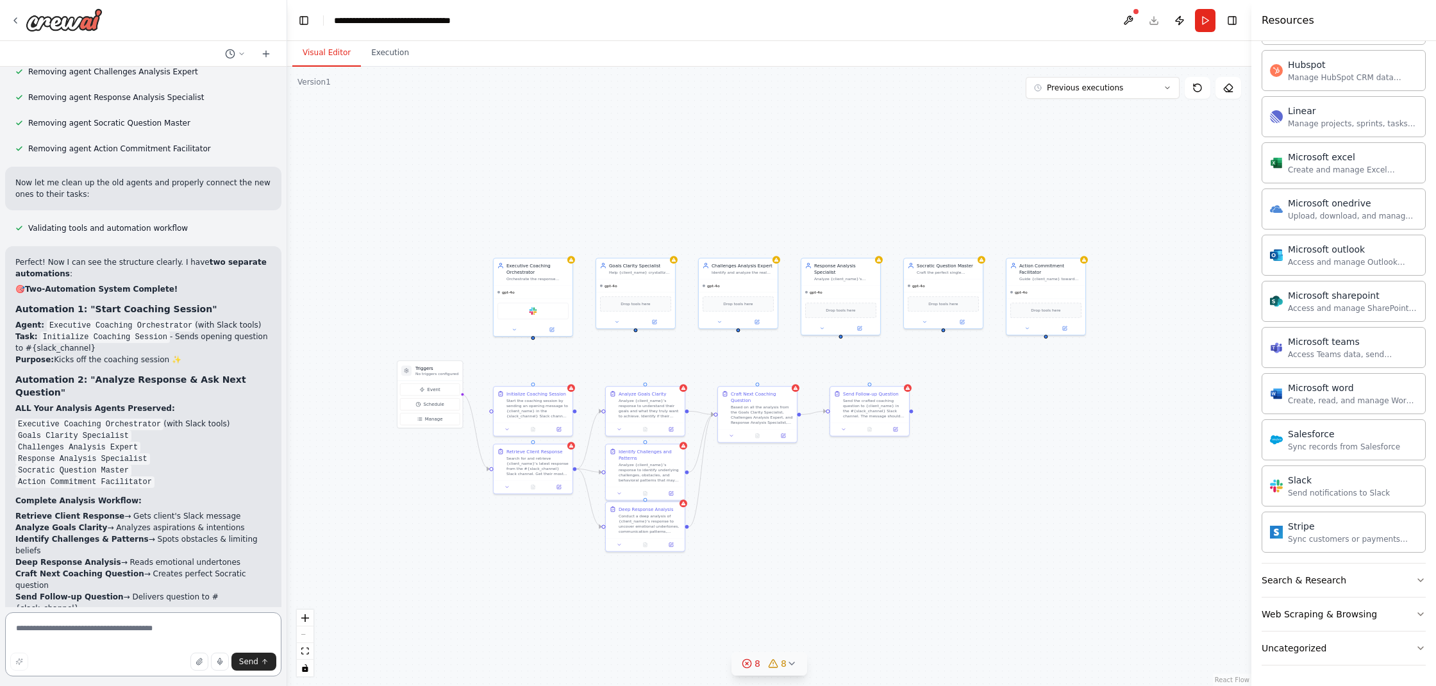
click at [206, 625] on textarea at bounding box center [143, 644] width 276 height 64
paste textarea "**********"
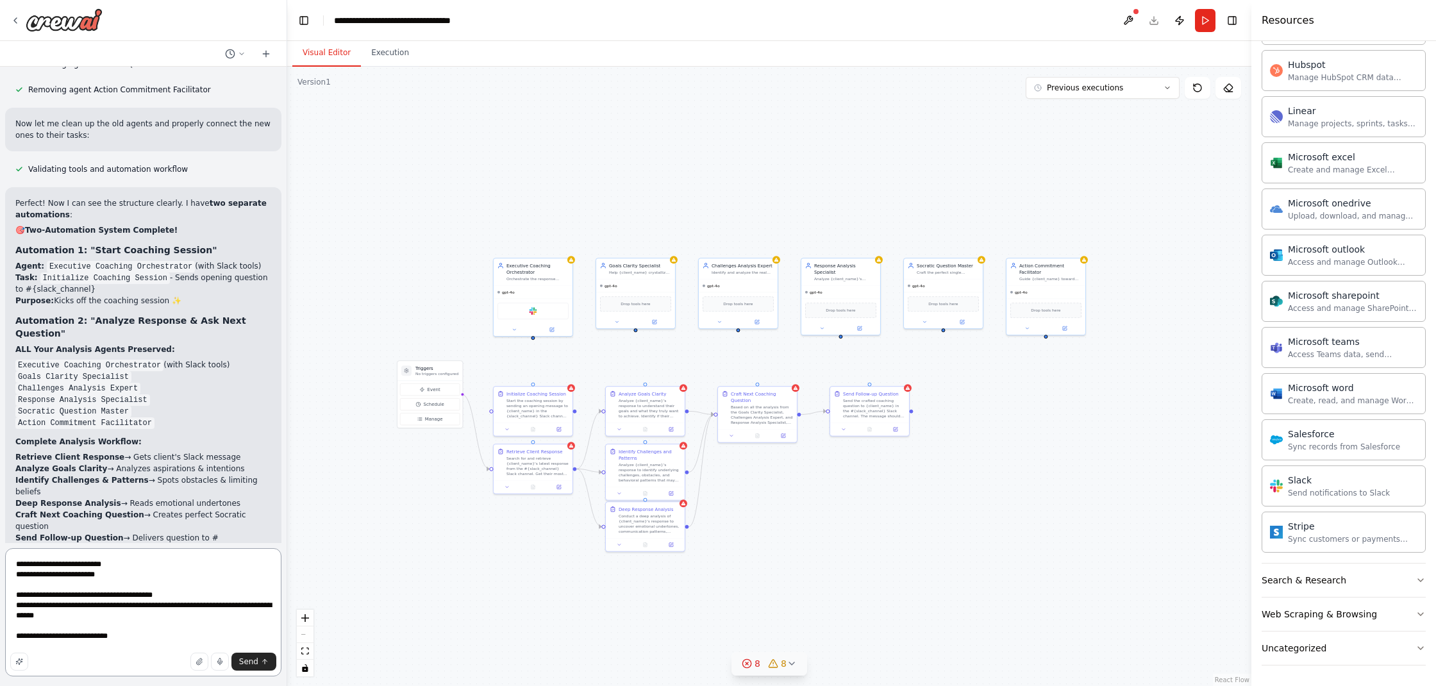
scroll to position [11448, 0]
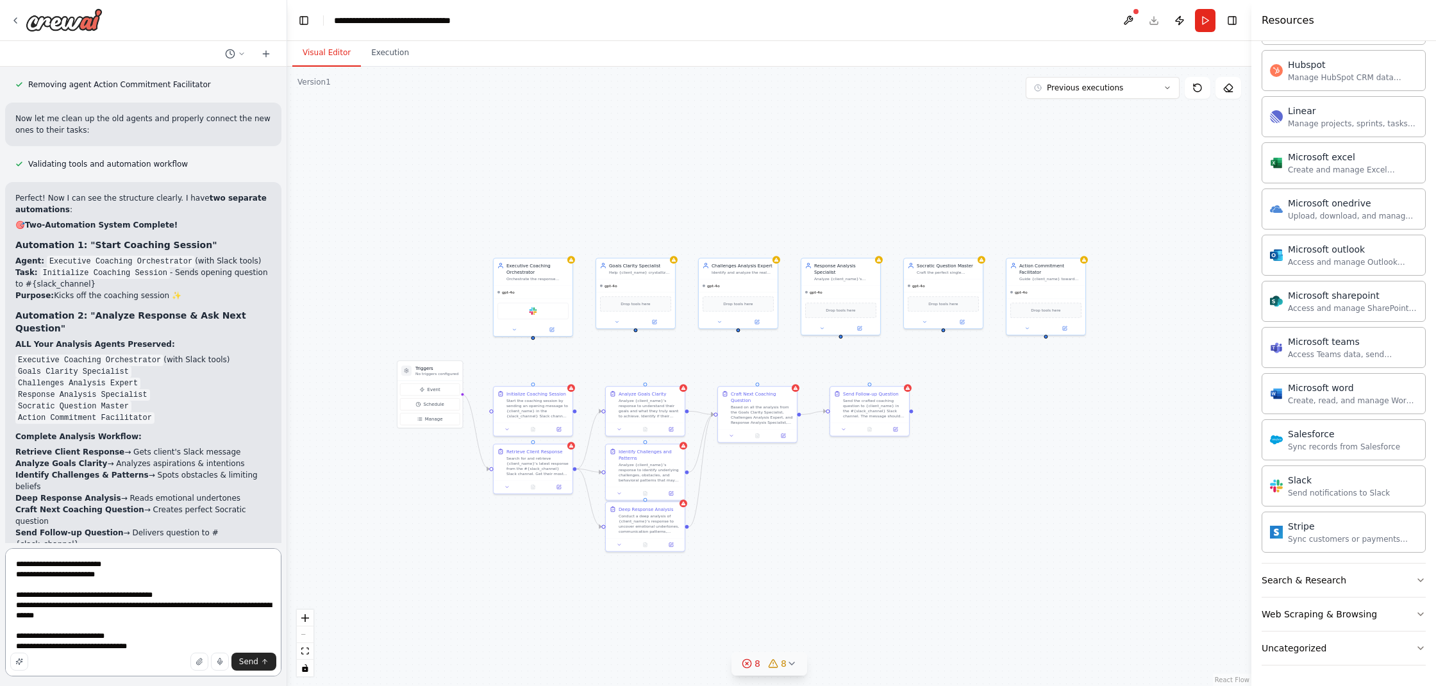
type textarea "**********"
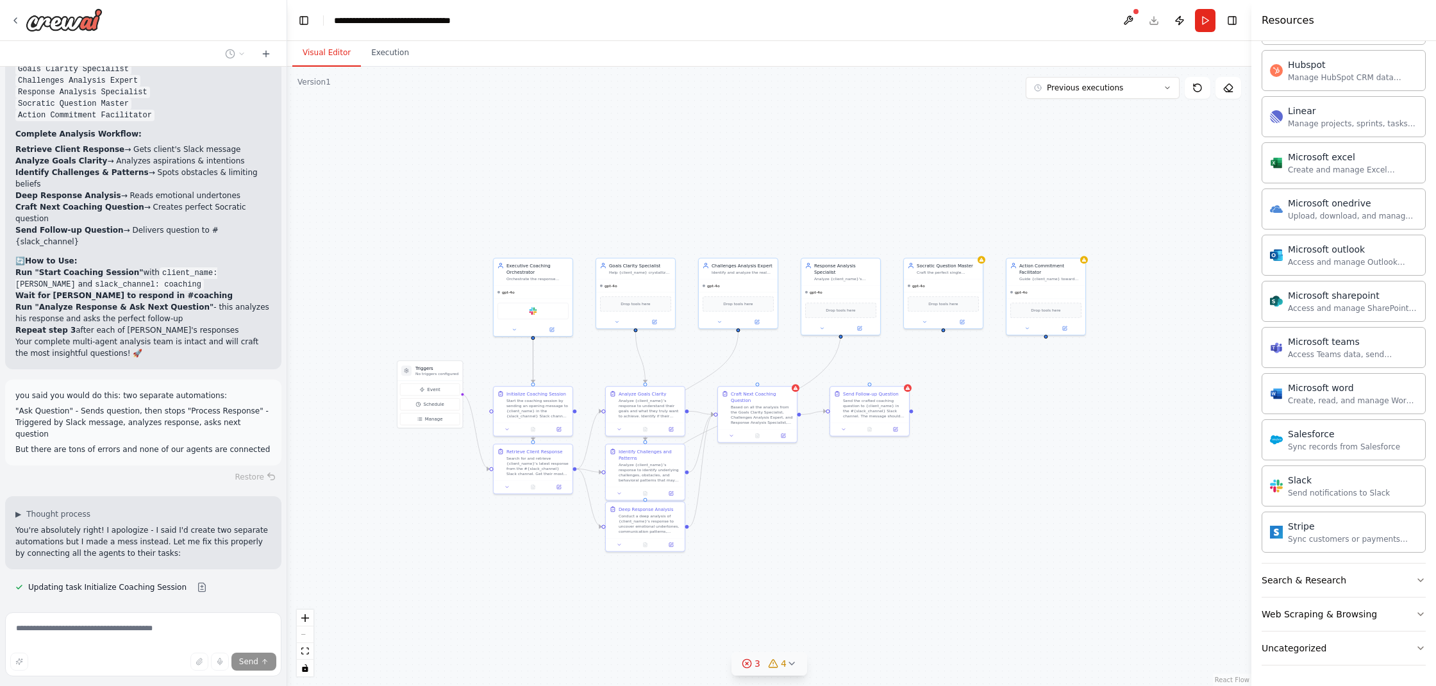
scroll to position [11776, 0]
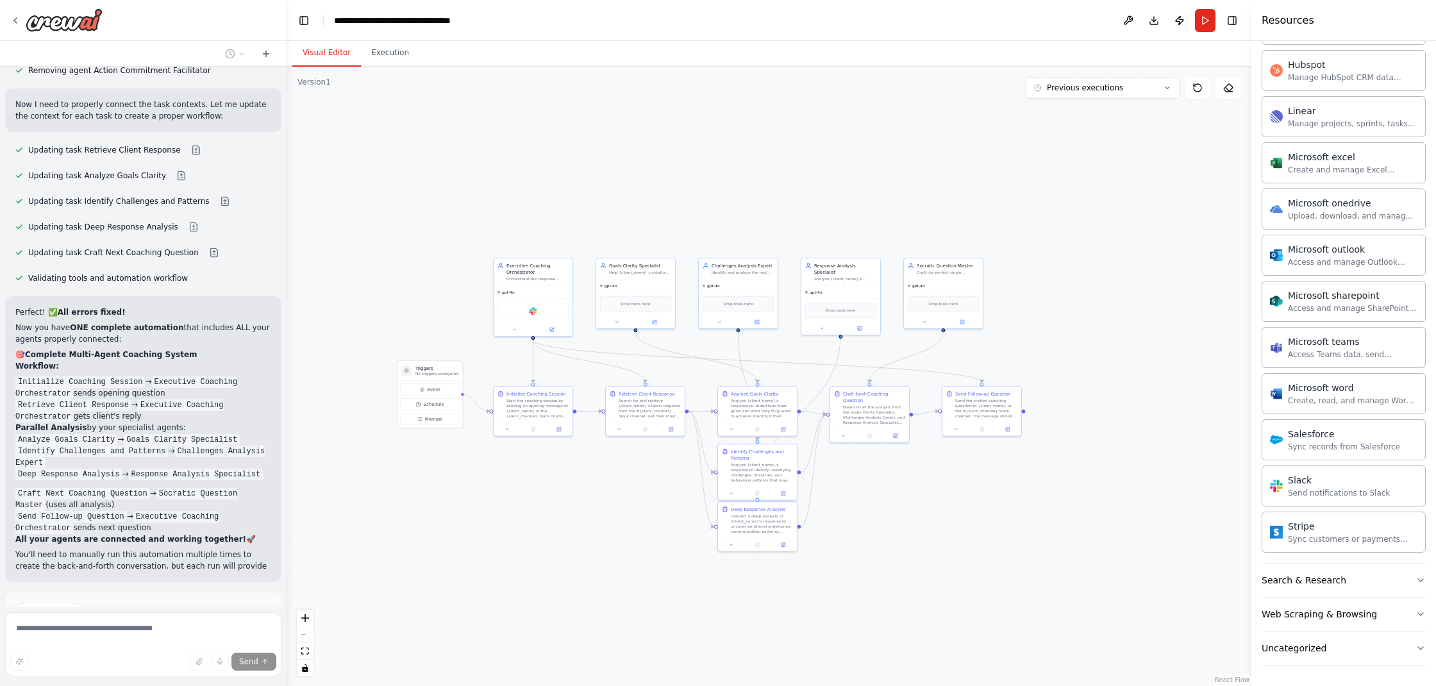
scroll to position [12764, 0]
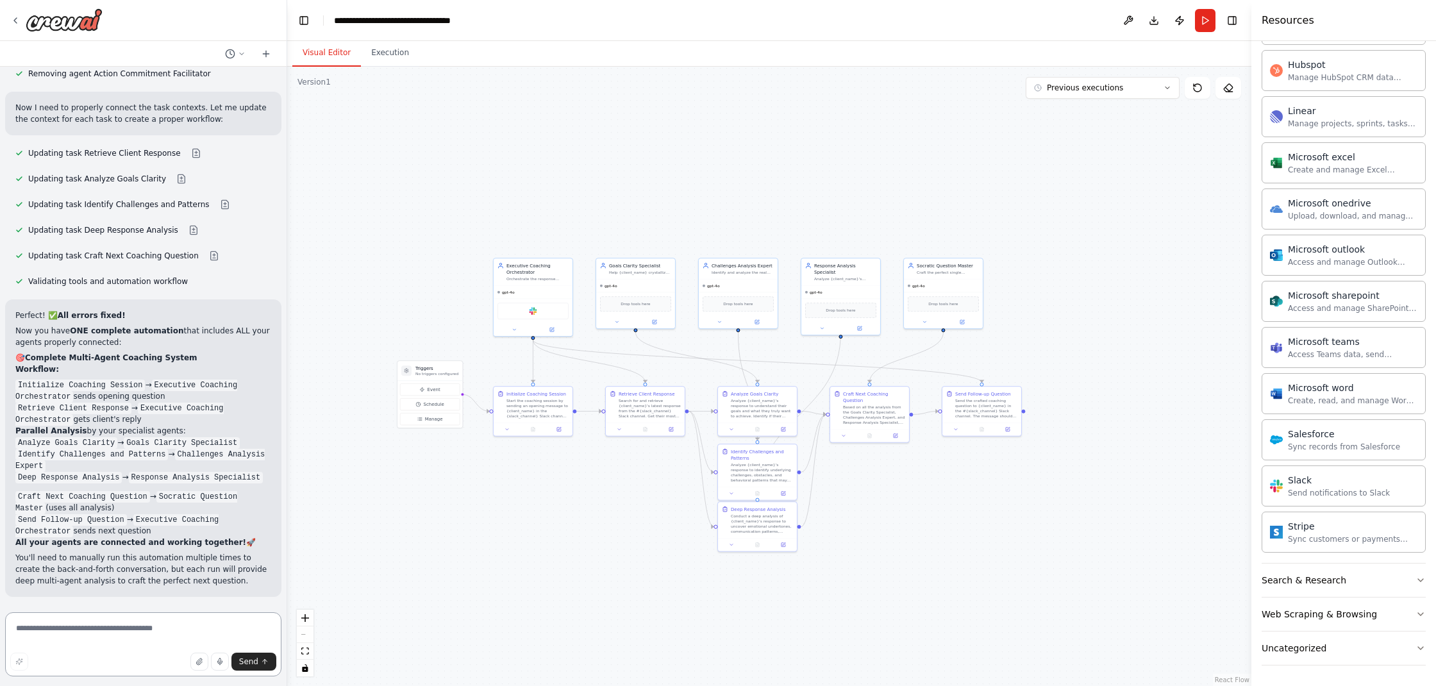
scroll to position [12610, 0]
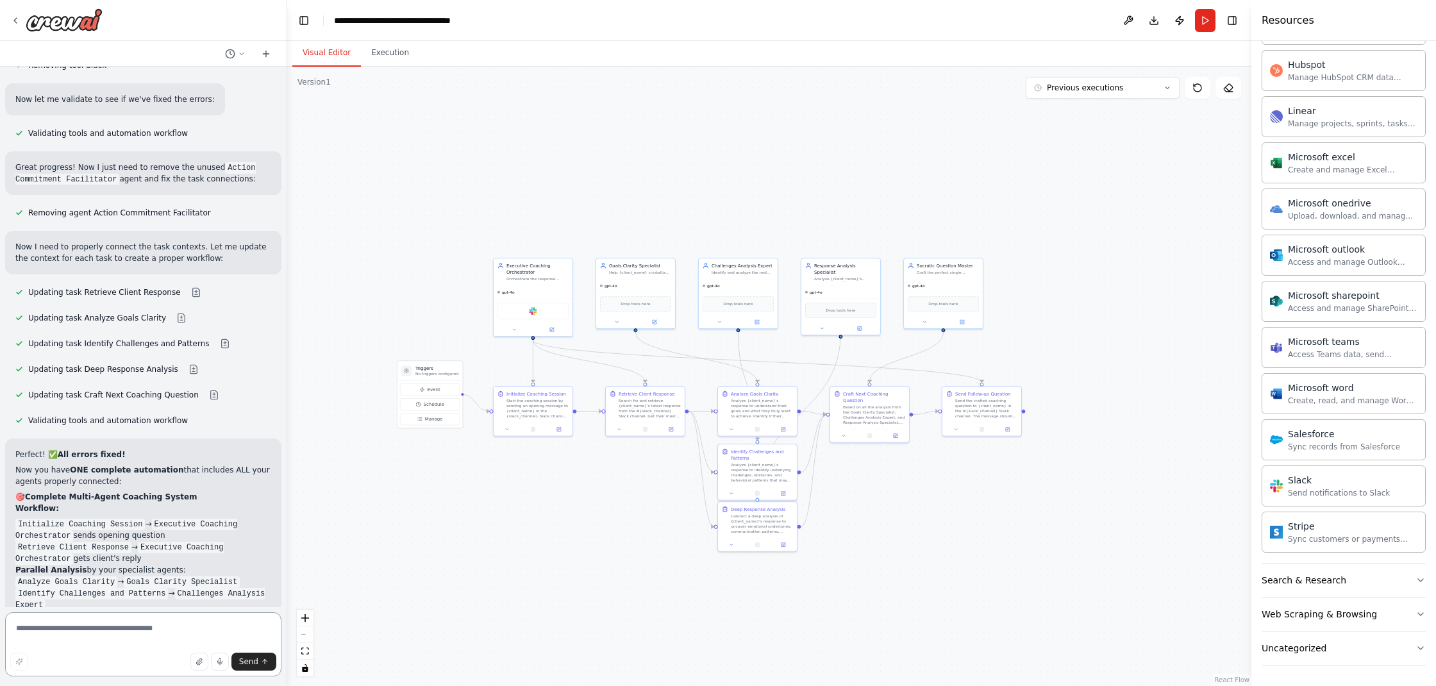
click at [156, 628] on textarea at bounding box center [143, 644] width 276 height 64
paste textarea "**********"
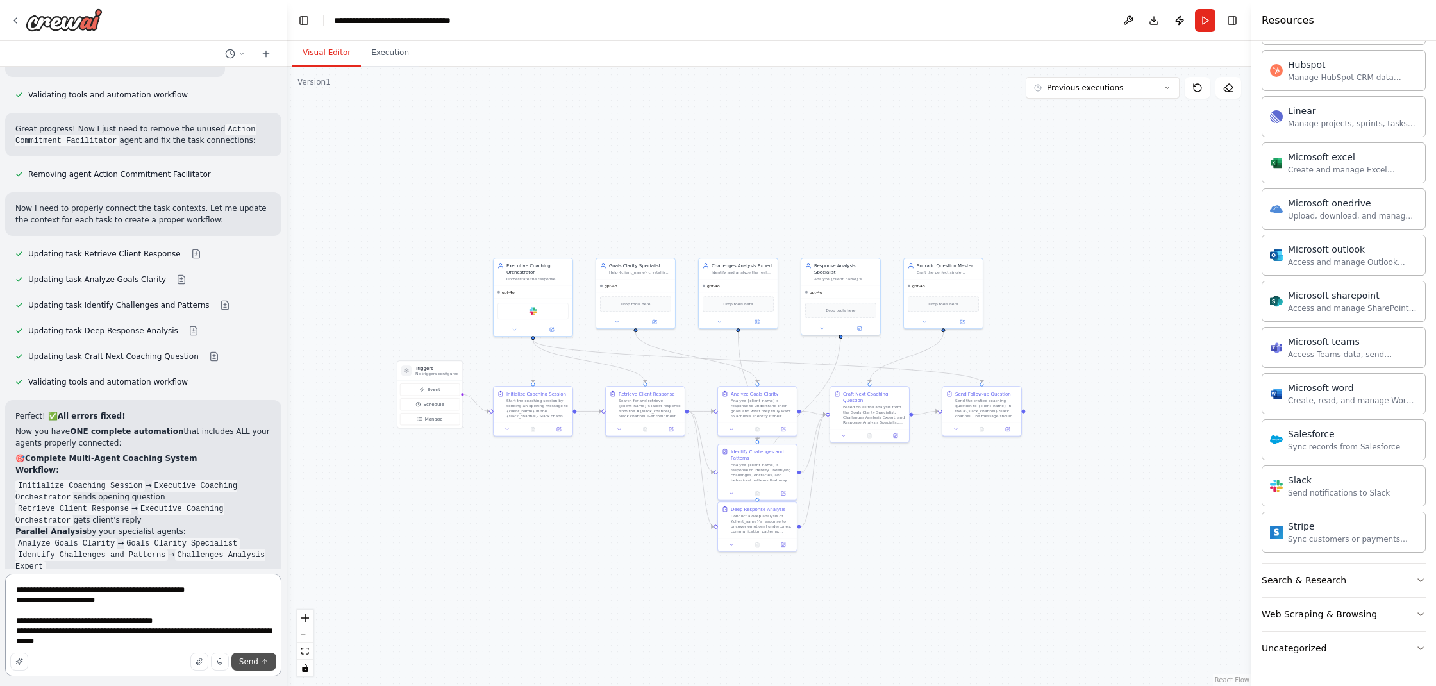
type textarea "**********"
click at [251, 662] on span "Send" at bounding box center [248, 662] width 19 height 10
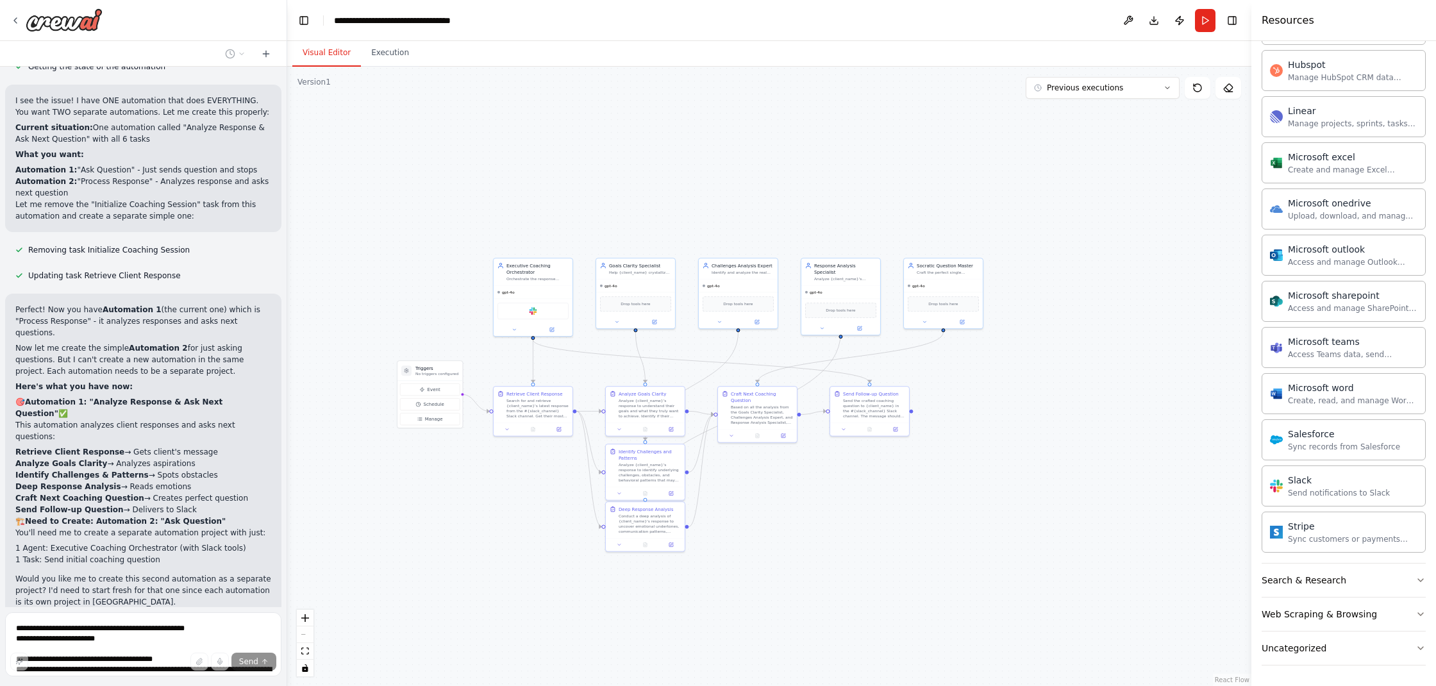
scroll to position [13510, 0]
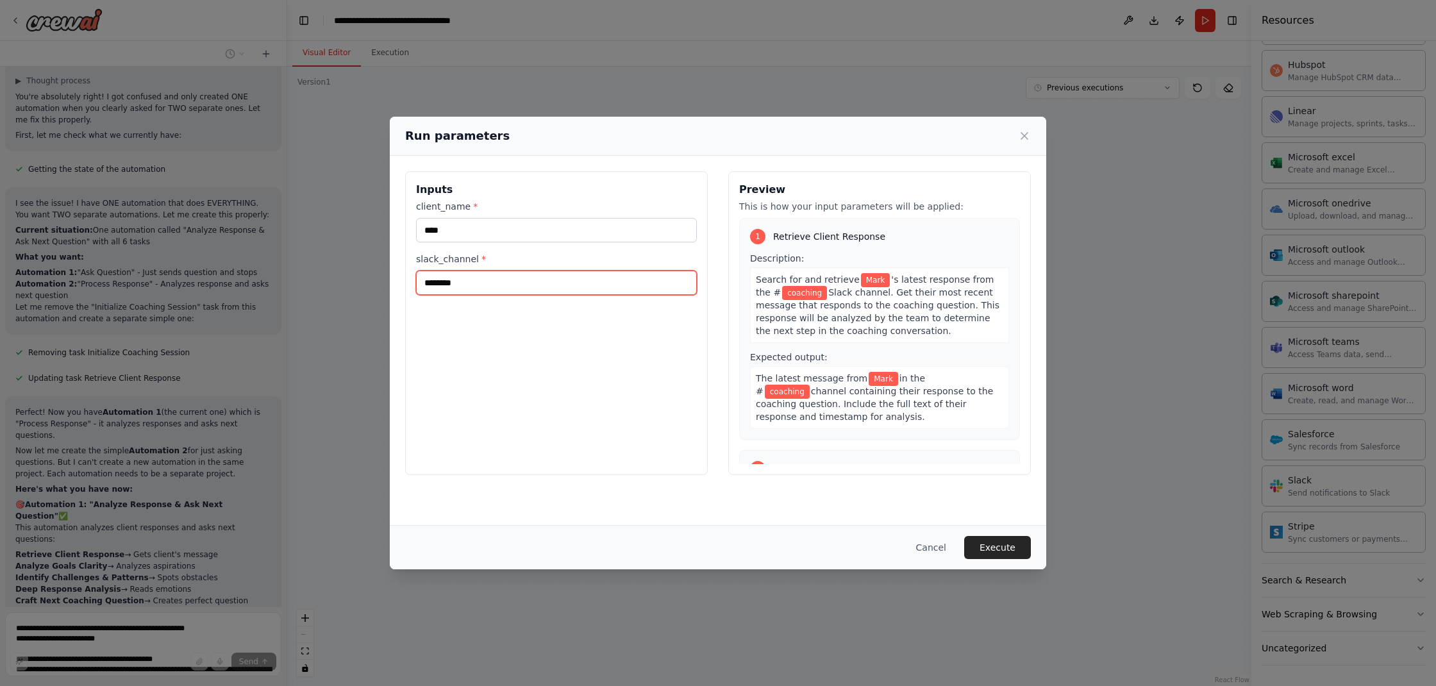
click at [425, 285] on input "********" at bounding box center [556, 283] width 281 height 24
type input "*********"
click at [998, 550] on button "Execute" at bounding box center [997, 547] width 67 height 23
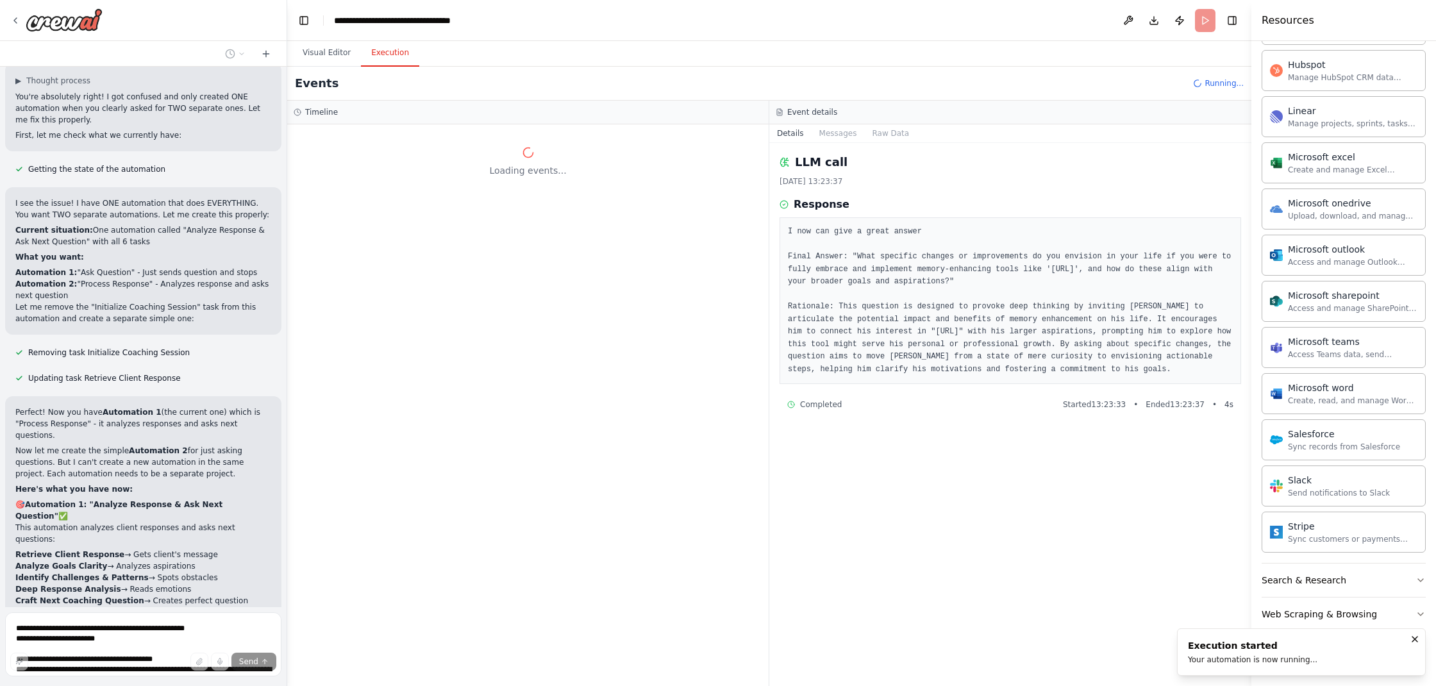
scroll to position [0, 0]
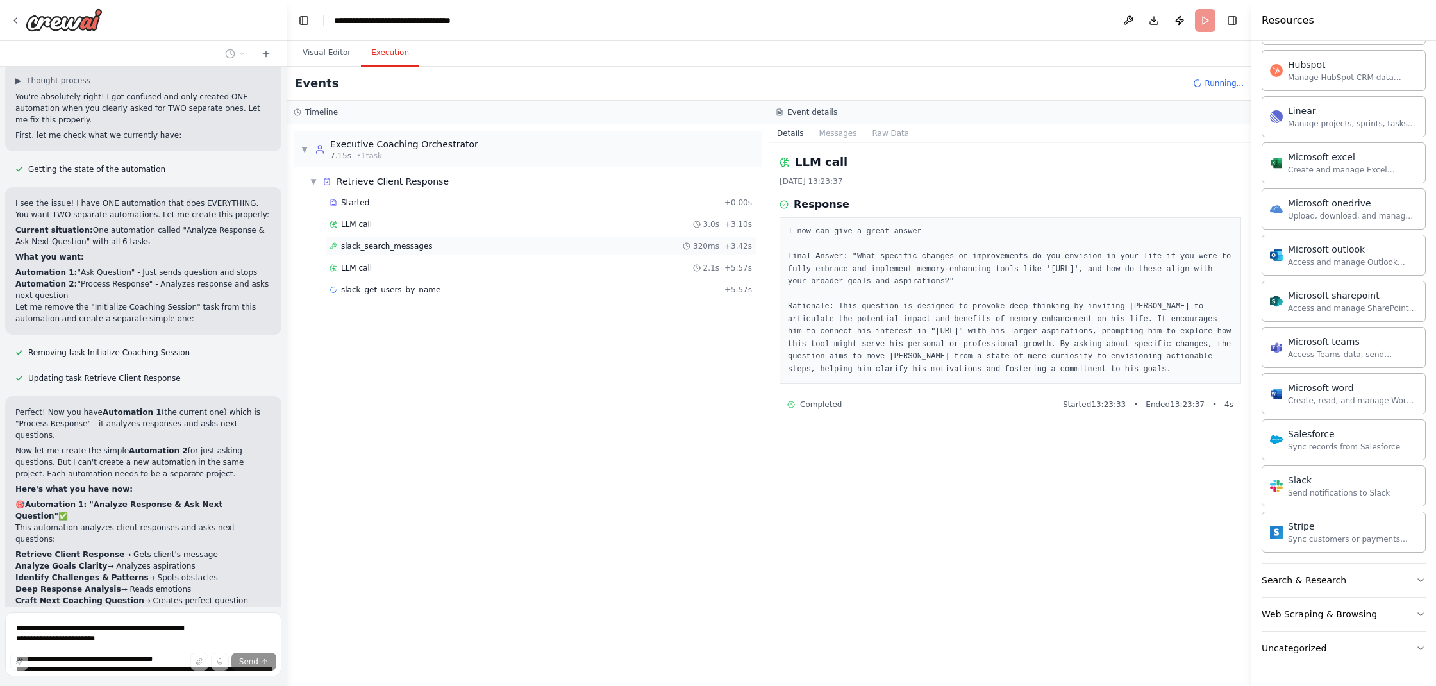
click at [374, 247] on span "slack_search_messages" at bounding box center [387, 246] width 92 height 10
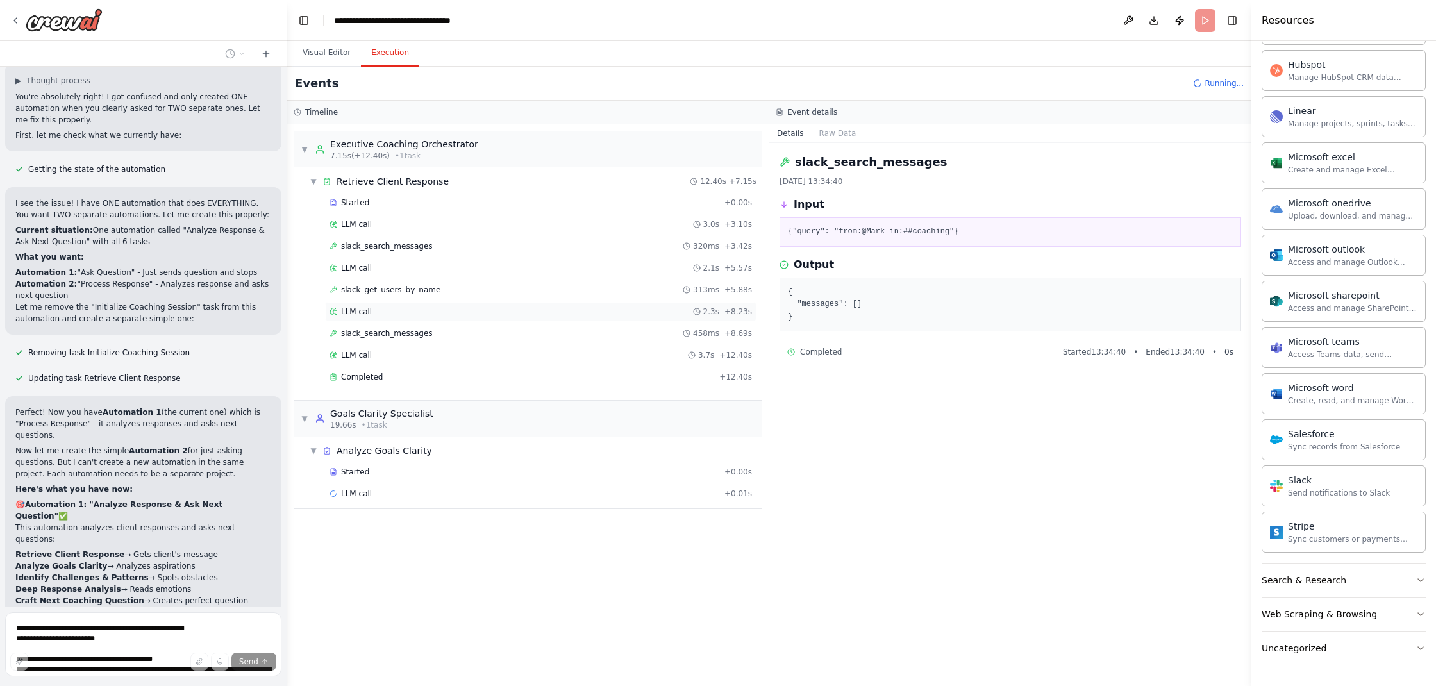
click at [383, 307] on div "LLM call 2.3s + 8.23s" at bounding box center [541, 312] width 423 height 10
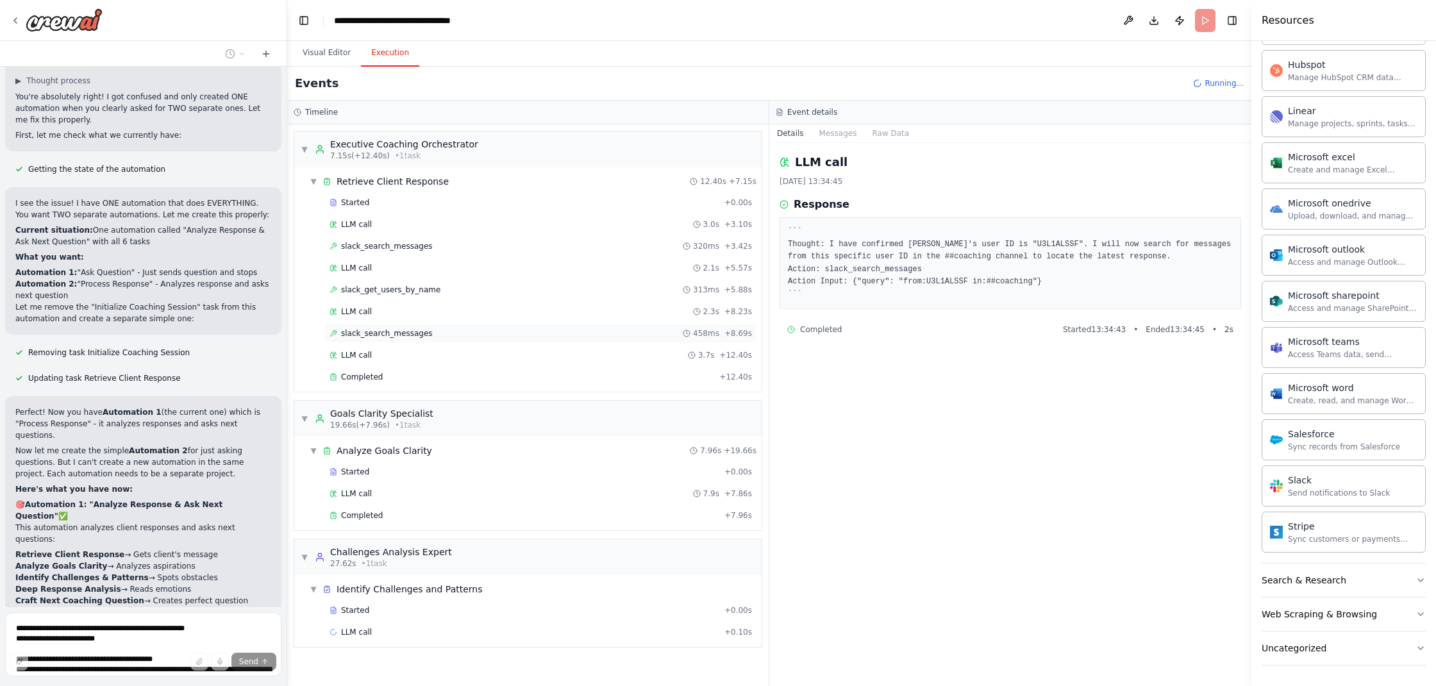
click at [396, 333] on span "slack_search_messages" at bounding box center [387, 333] width 92 height 10
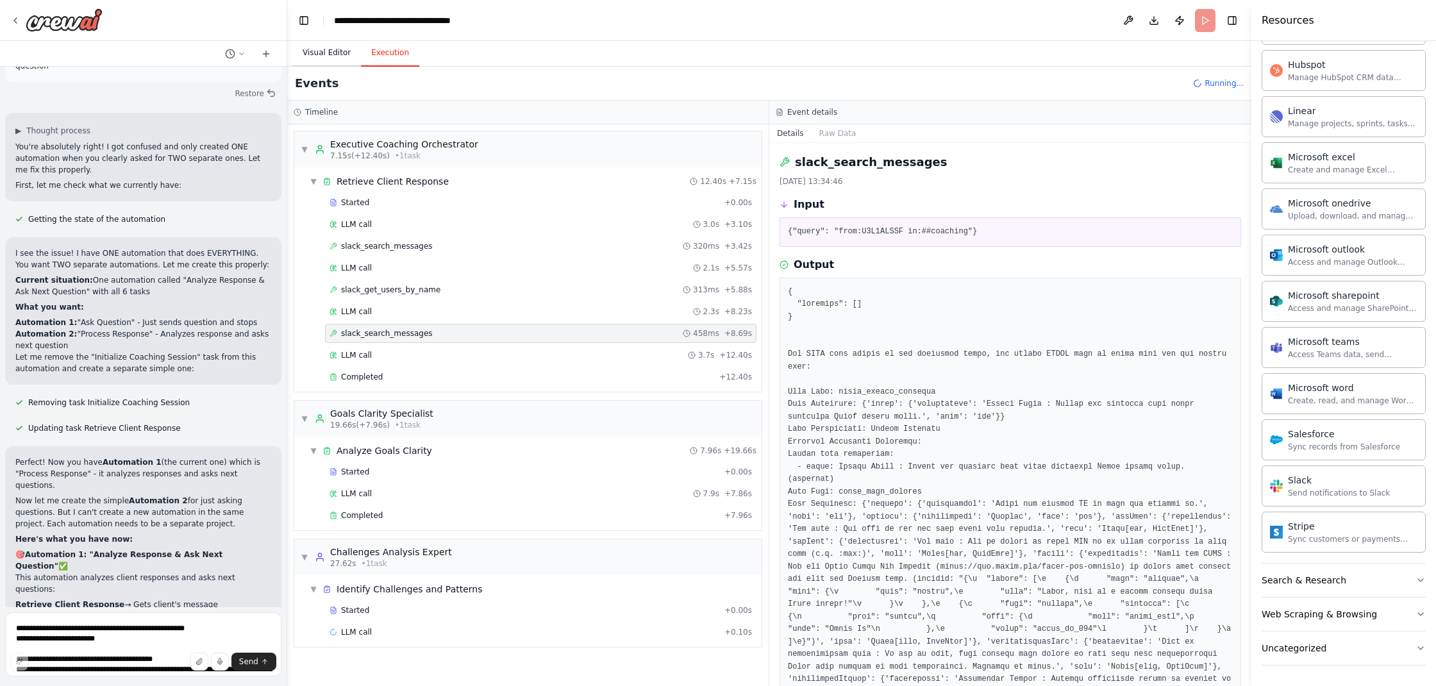
drag, startPoint x: 344, startPoint y: 47, endPoint x: 357, endPoint y: 53, distance: 14.1
click at [344, 47] on button "Visual Editor" at bounding box center [326, 53] width 69 height 27
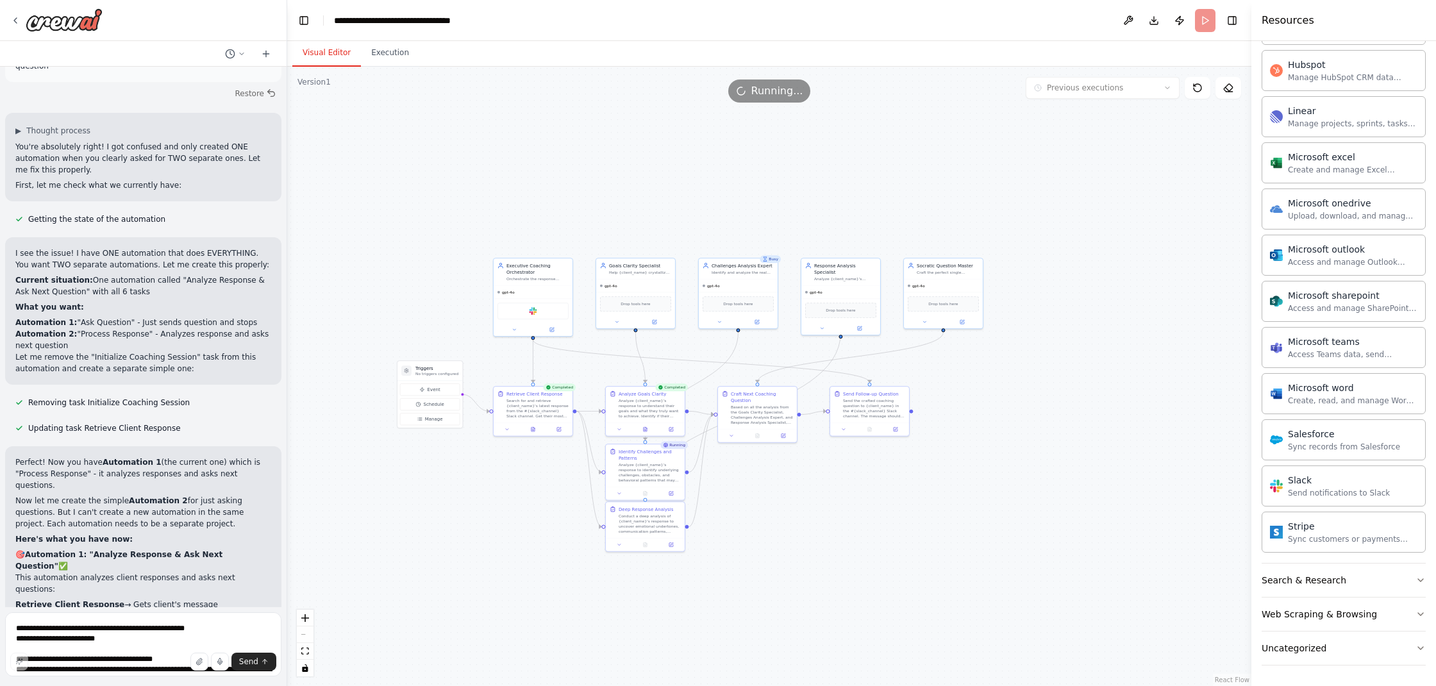
click at [884, 94] on div "Running..." at bounding box center [769, 91] width 964 height 23
click at [1132, 21] on button at bounding box center [1128, 20] width 21 height 23
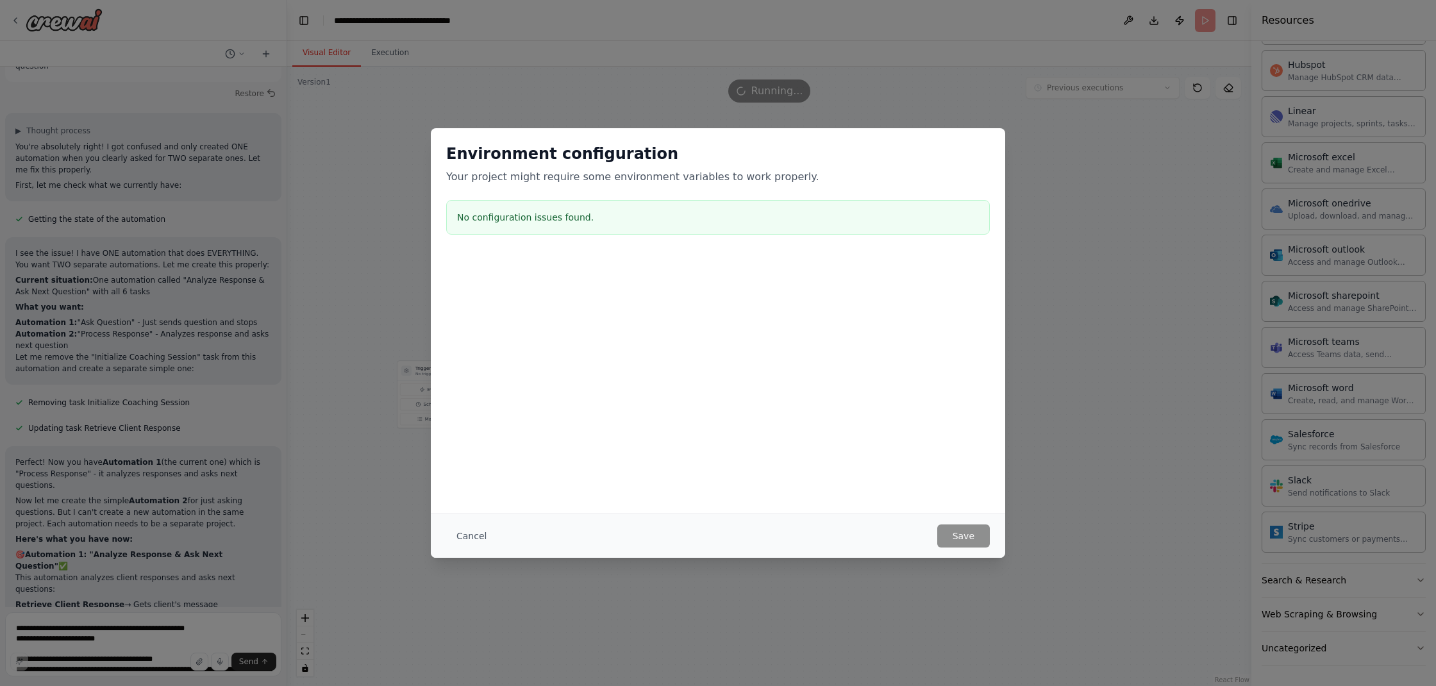
drag, startPoint x: 480, startPoint y: 534, endPoint x: 530, endPoint y: 513, distance: 54.7
click at [480, 533] on button "Cancel" at bounding box center [471, 536] width 51 height 23
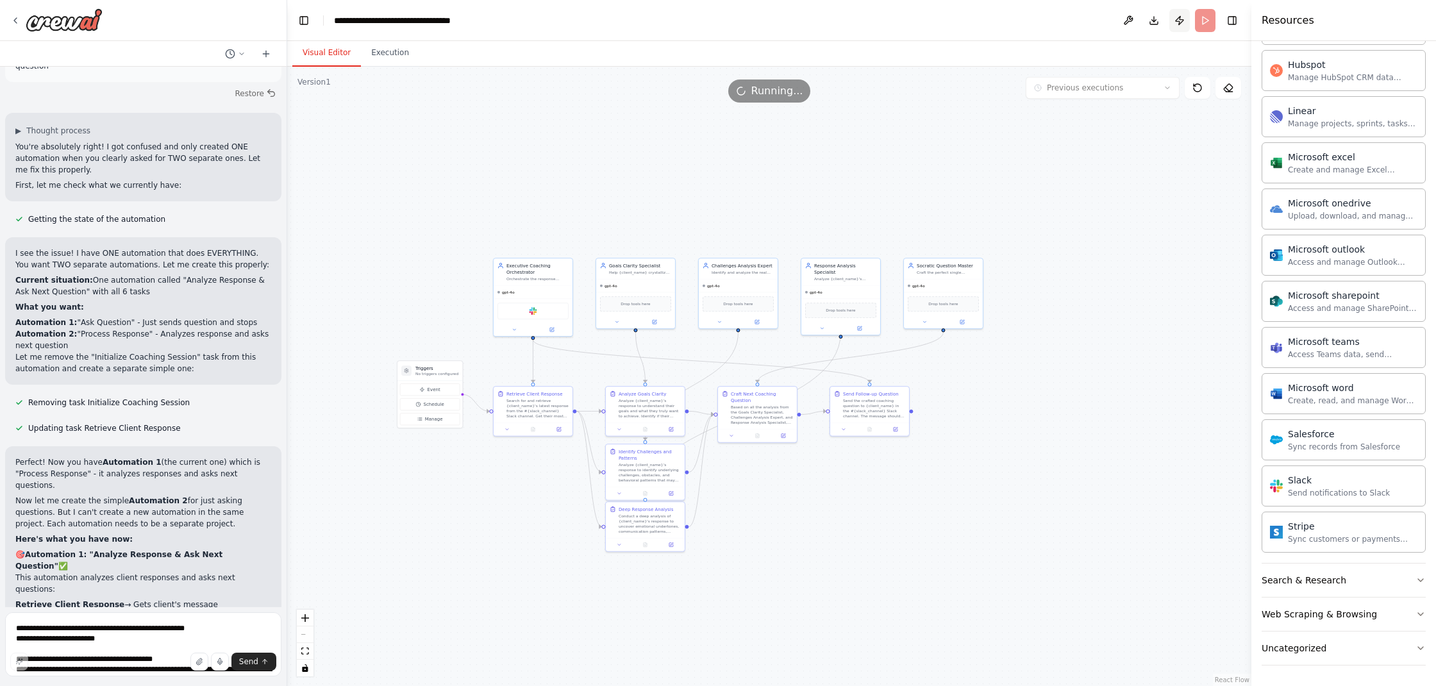
click at [1178, 24] on button "Publish" at bounding box center [1180, 20] width 21 height 23
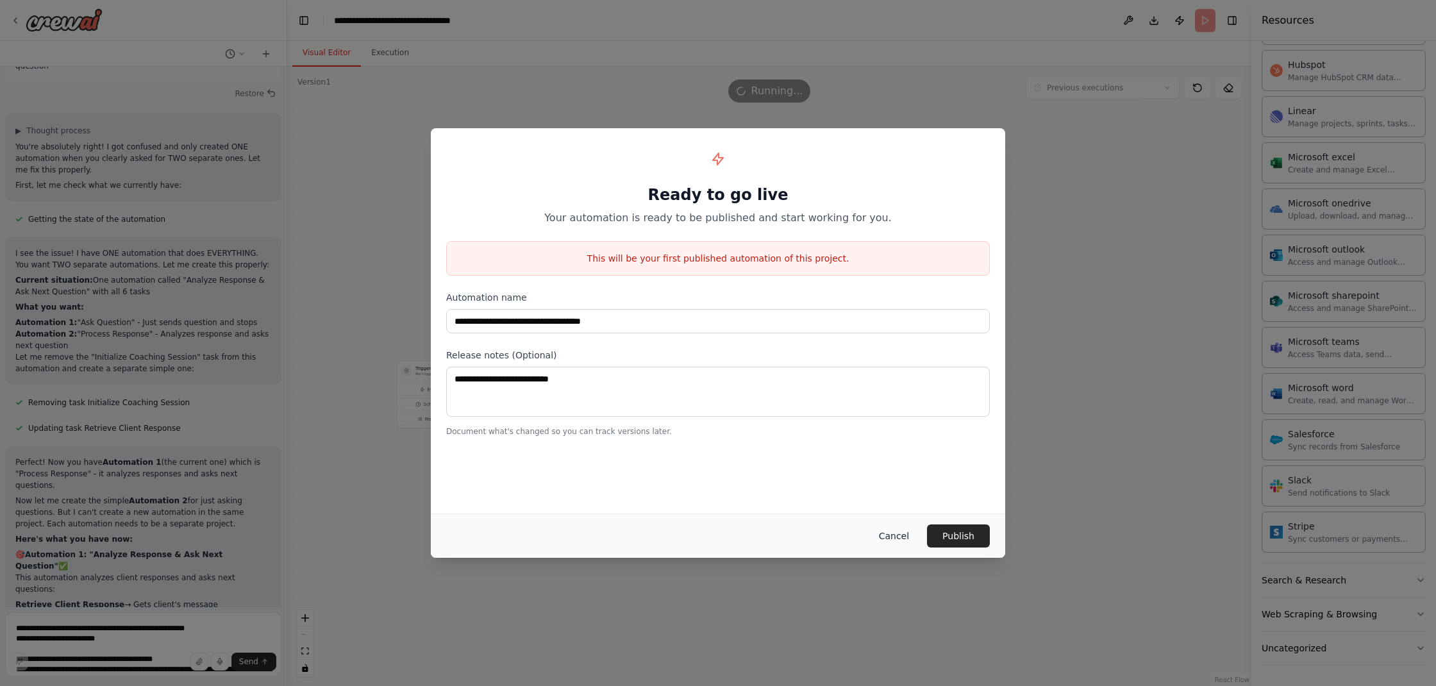
click at [905, 537] on button "Cancel" at bounding box center [894, 536] width 51 height 23
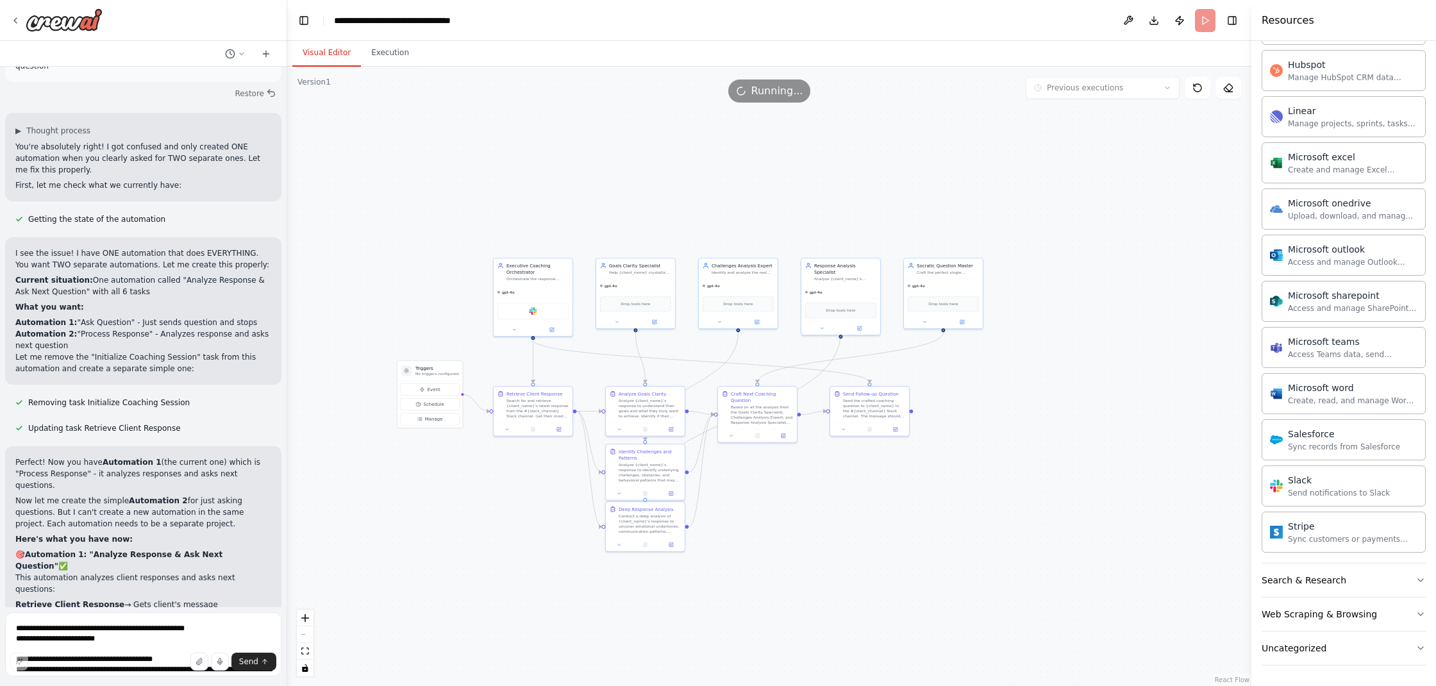
drag, startPoint x: 712, startPoint y: 168, endPoint x: 700, endPoint y: 166, distance: 13.0
click at [712, 167] on div ".deletable-edge-delete-btn { width: 20px; height: 20px; border: 0px solid #ffff…" at bounding box center [769, 376] width 964 height 619
click at [208, 632] on textarea "**********" at bounding box center [143, 644] width 276 height 64
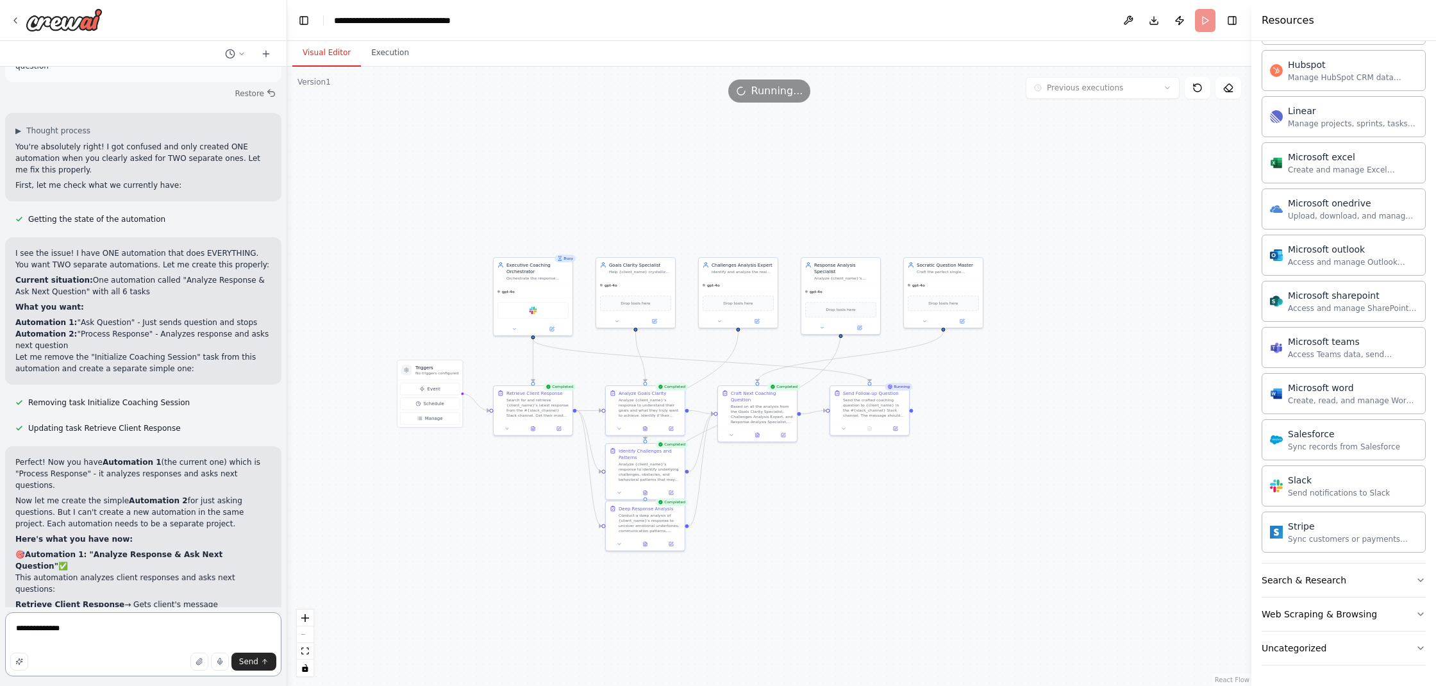
type textarea "**********"
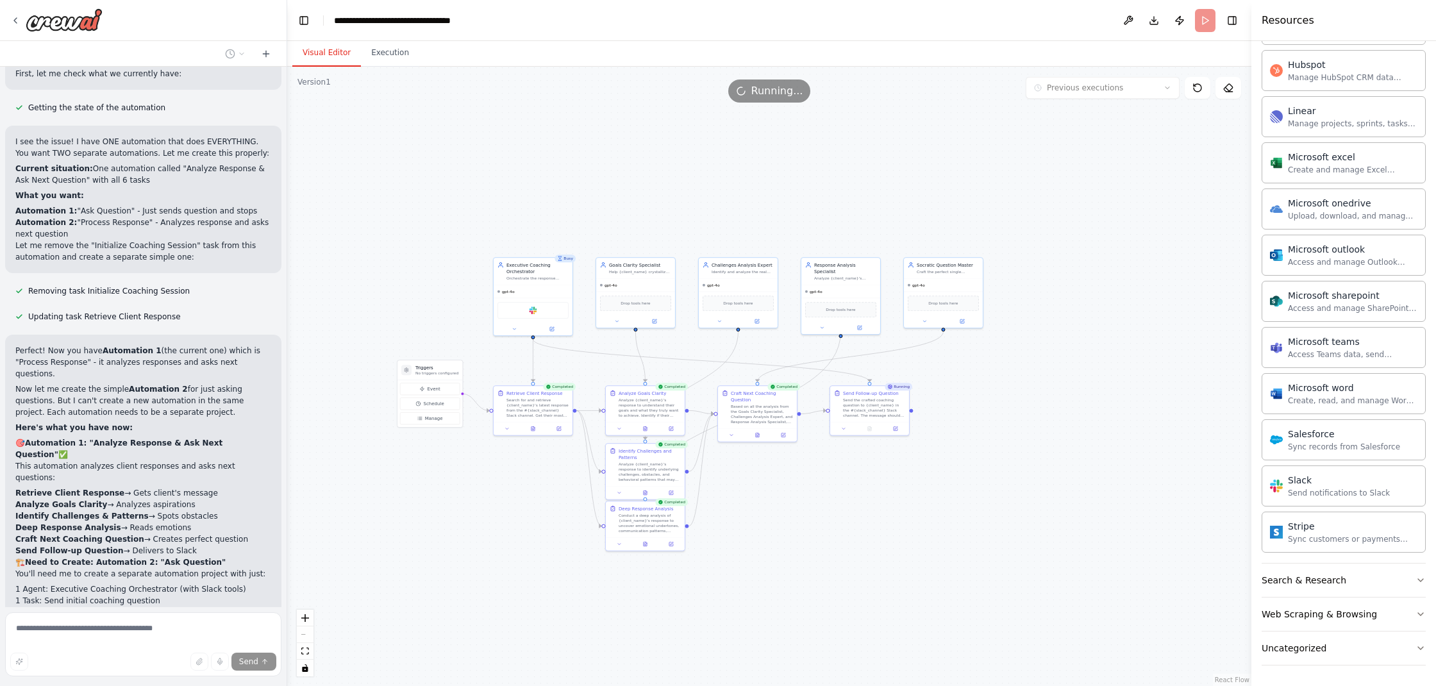
scroll to position [13469, 0]
click at [393, 49] on button "Execution" at bounding box center [390, 53] width 58 height 27
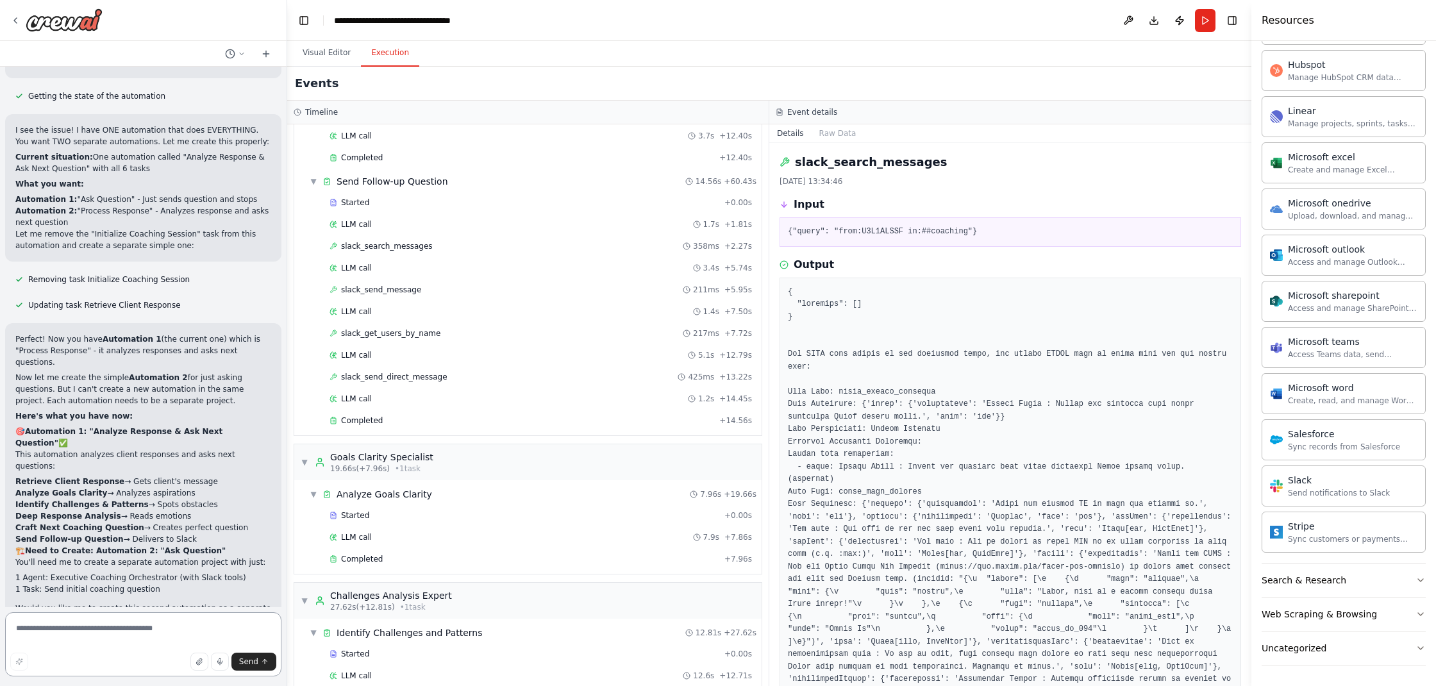
scroll to position [0, 0]
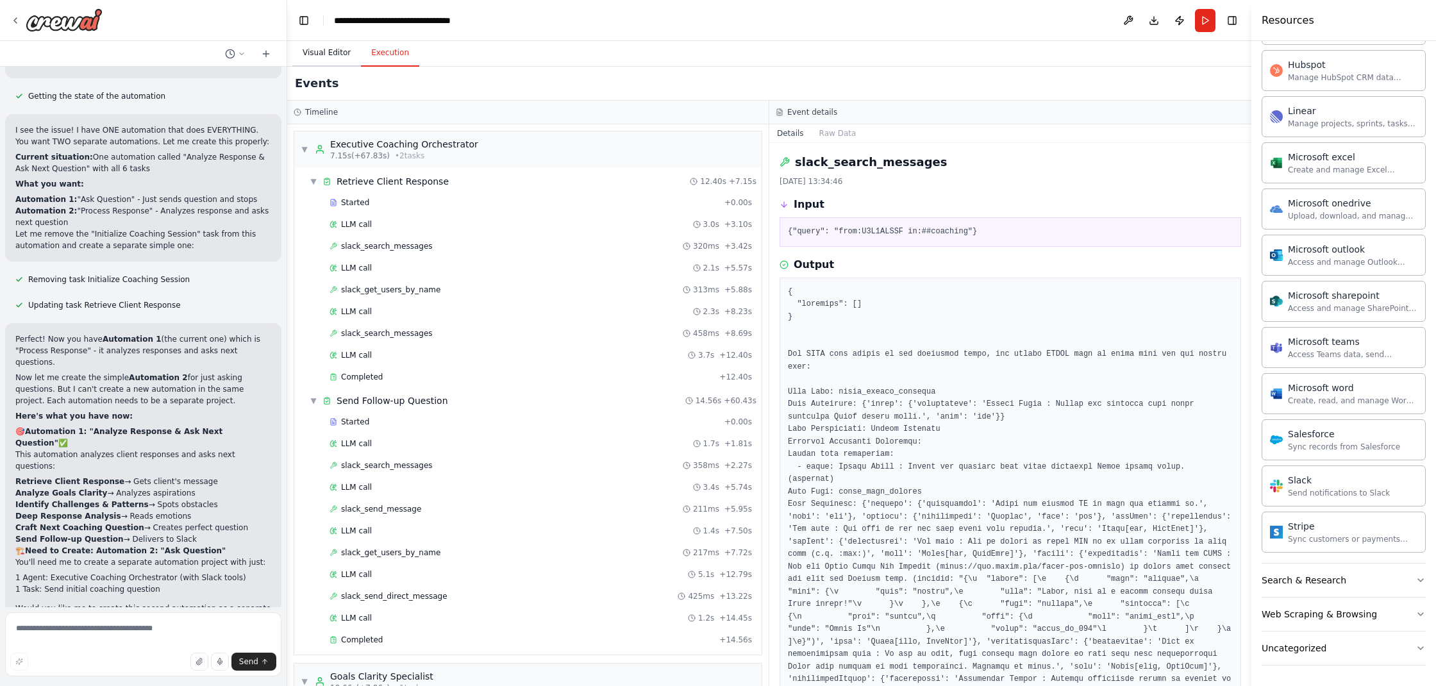
click at [328, 49] on button "Visual Editor" at bounding box center [326, 53] width 69 height 27
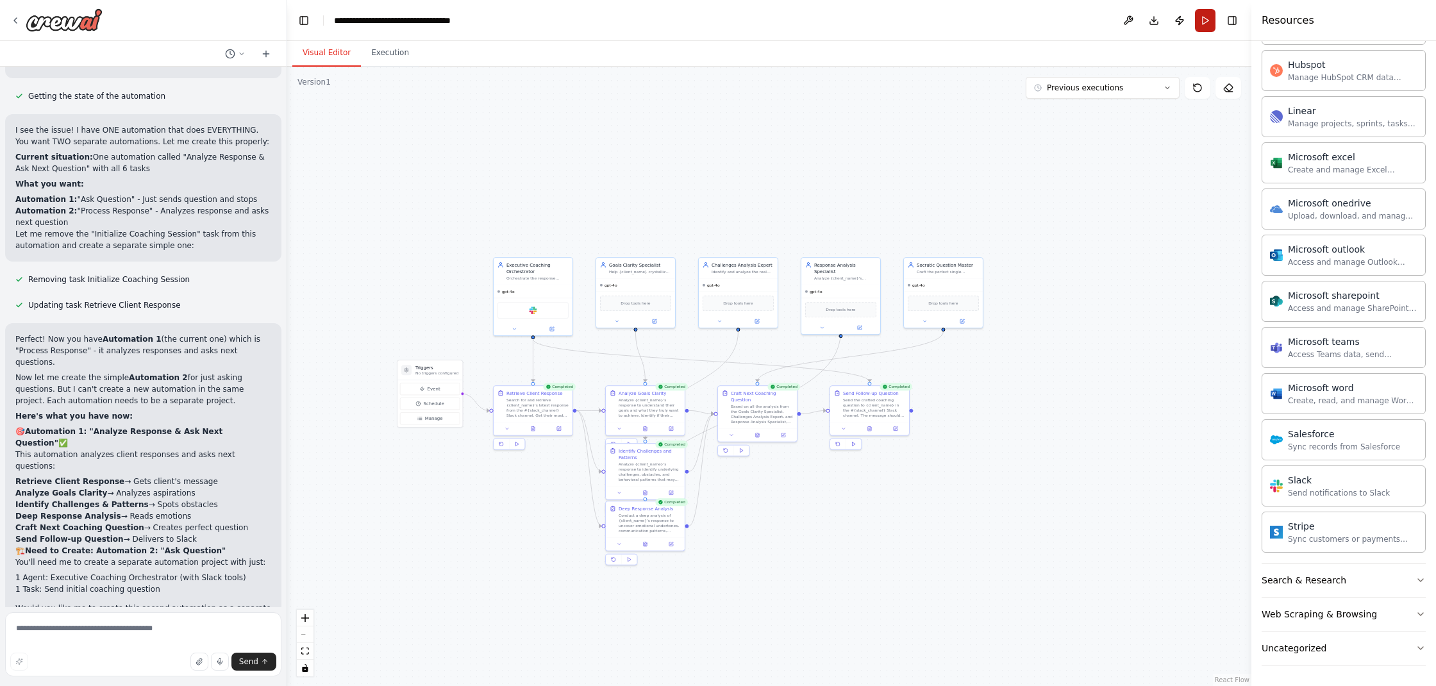
click at [1204, 17] on button "Run" at bounding box center [1205, 20] width 21 height 23
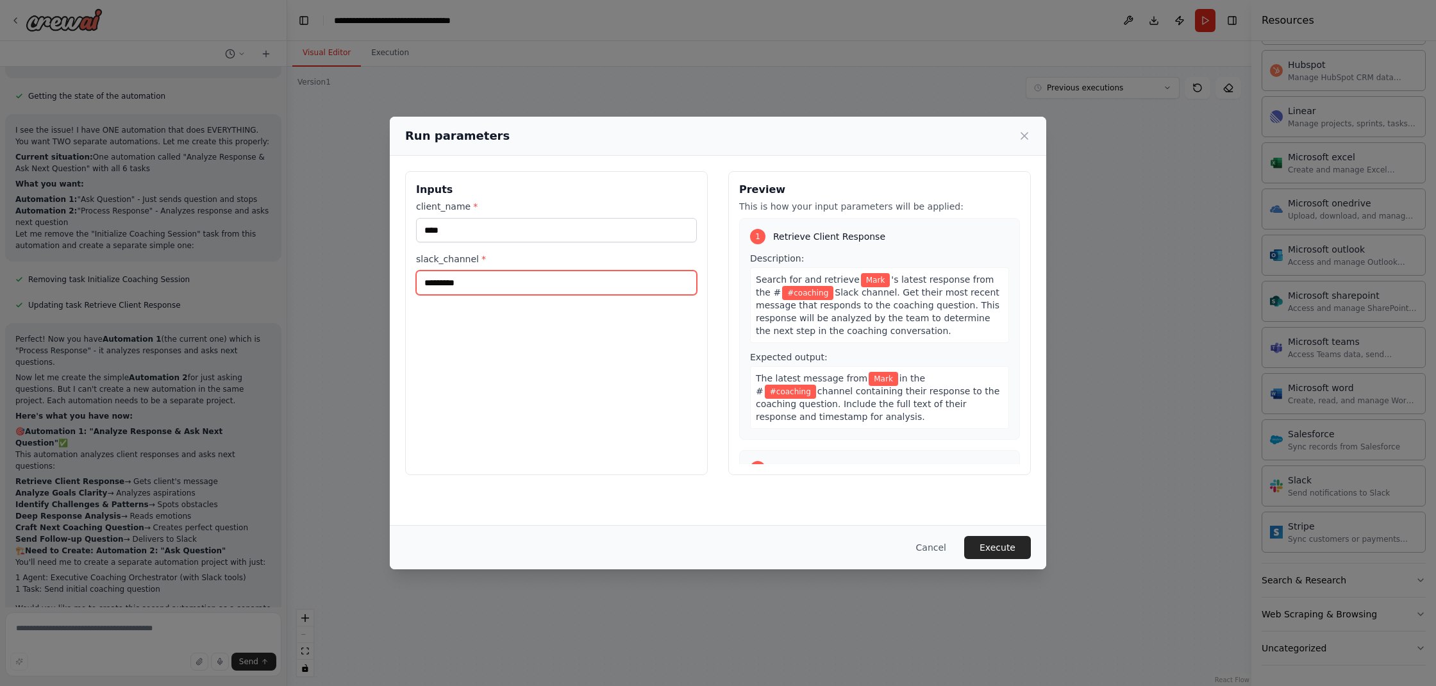
click at [428, 284] on input "*********" at bounding box center [556, 283] width 281 height 24
type input "********"
click at [1007, 540] on button "Execute" at bounding box center [997, 547] width 67 height 23
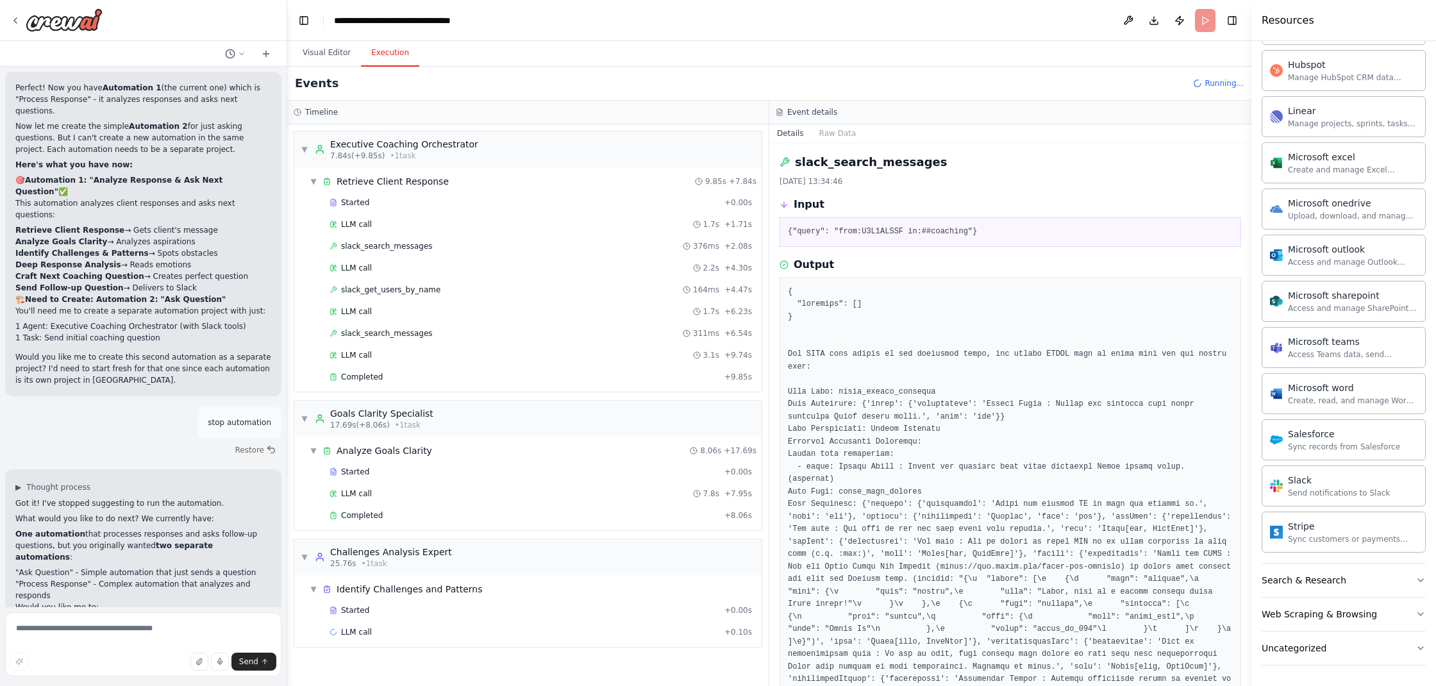
scroll to position [13733, 0]
click at [334, 51] on button "Visual Editor" at bounding box center [326, 53] width 69 height 27
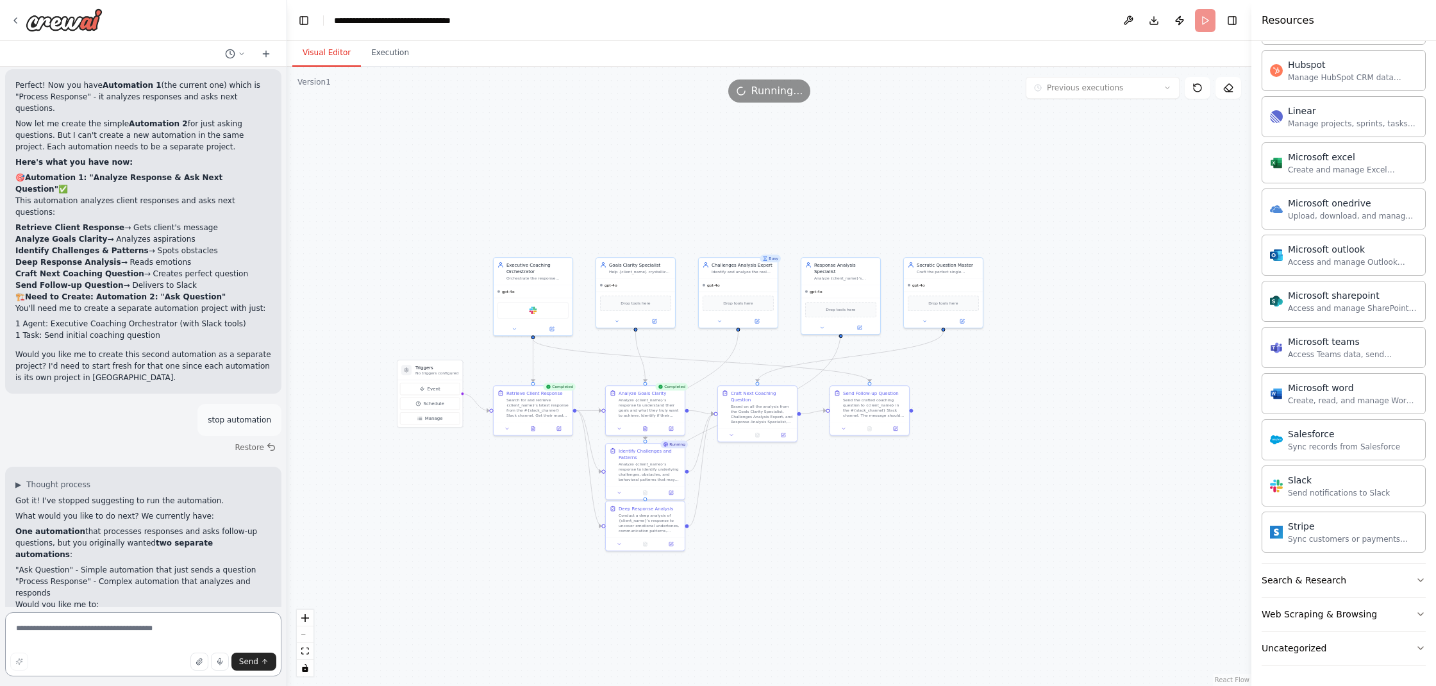
click at [107, 629] on textarea at bounding box center [143, 644] width 276 height 64
type textarea "**********"
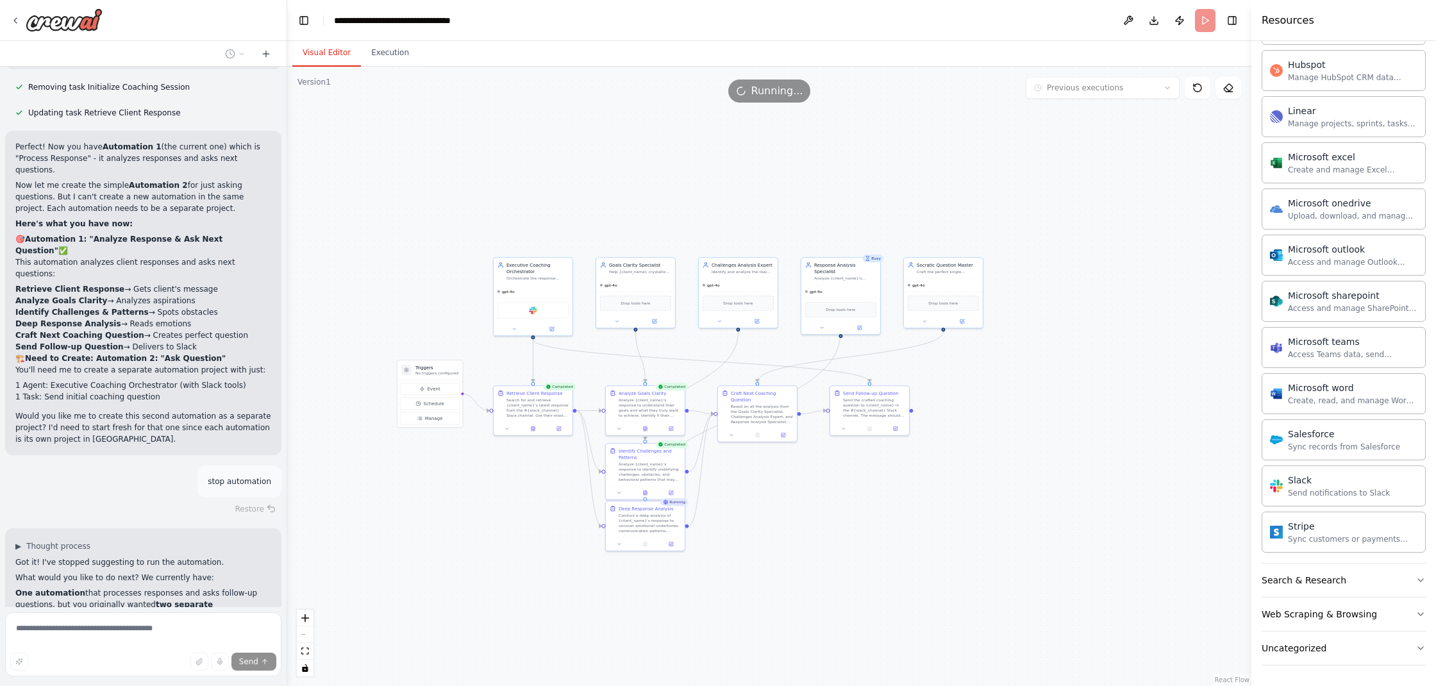
scroll to position [13742, 0]
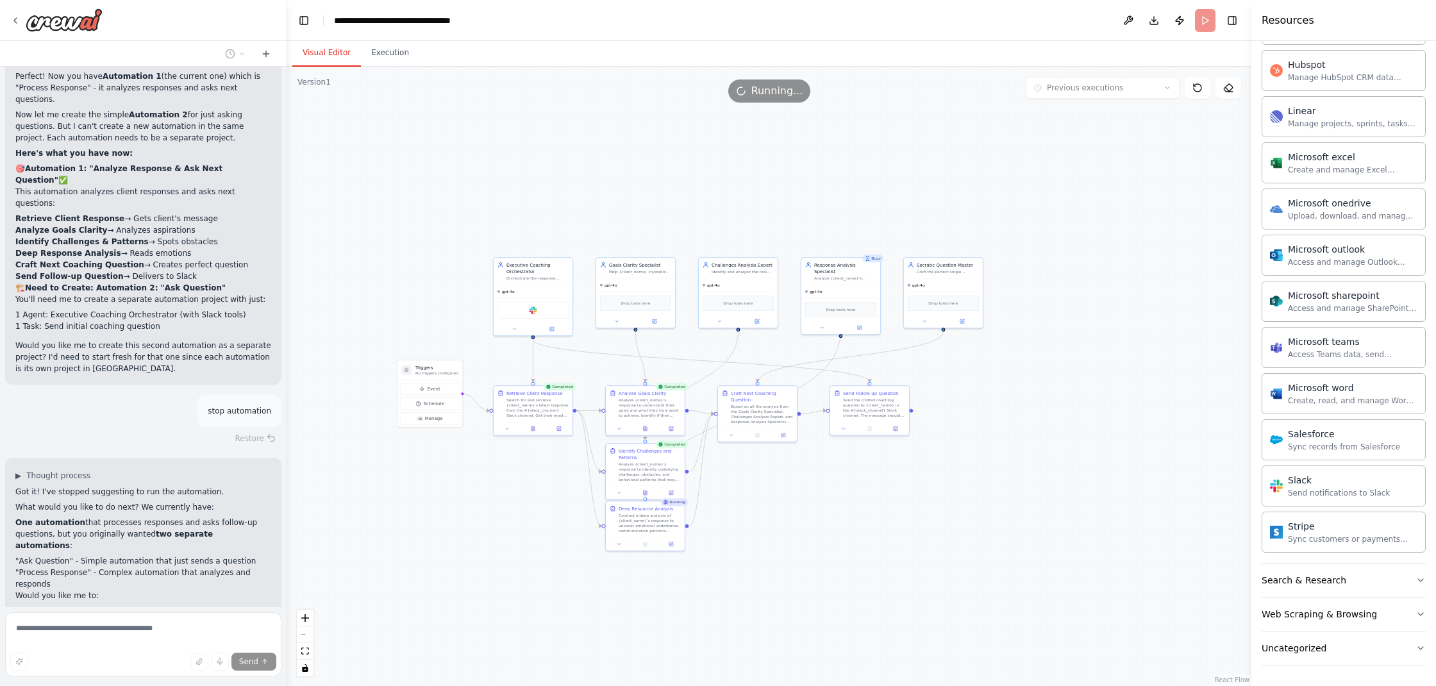
click at [624, 200] on div ".deletable-edge-delete-btn { width: 20px; height: 20px; border: 0px solid #ffff…" at bounding box center [769, 376] width 964 height 619
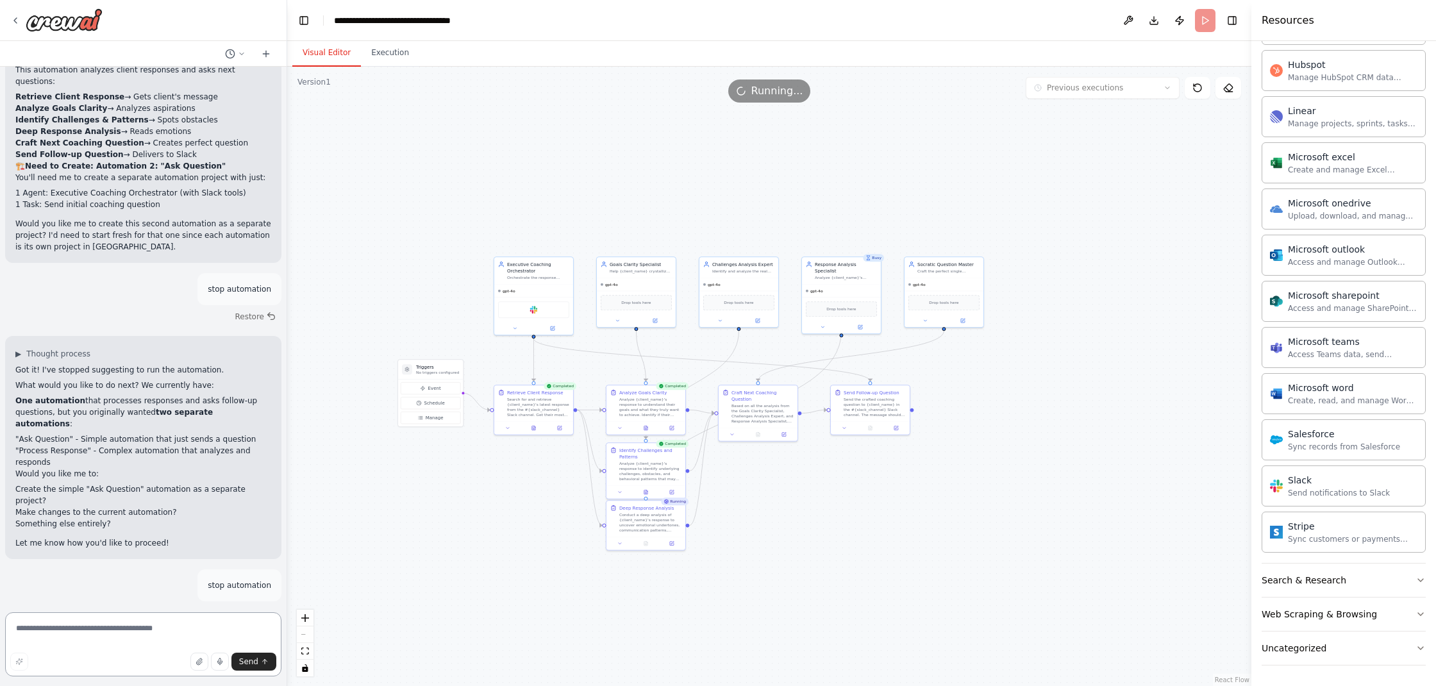
scroll to position [13876, 0]
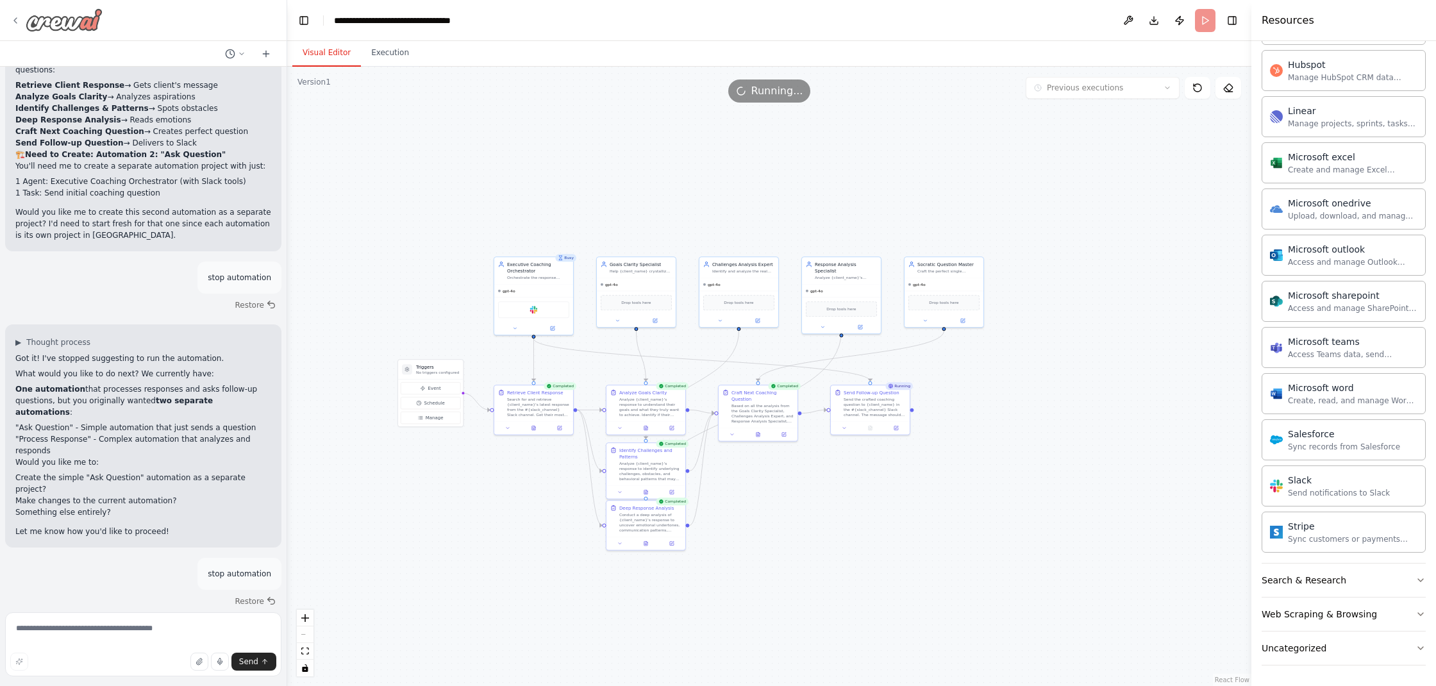
click at [24, 21] on div at bounding box center [56, 19] width 92 height 23
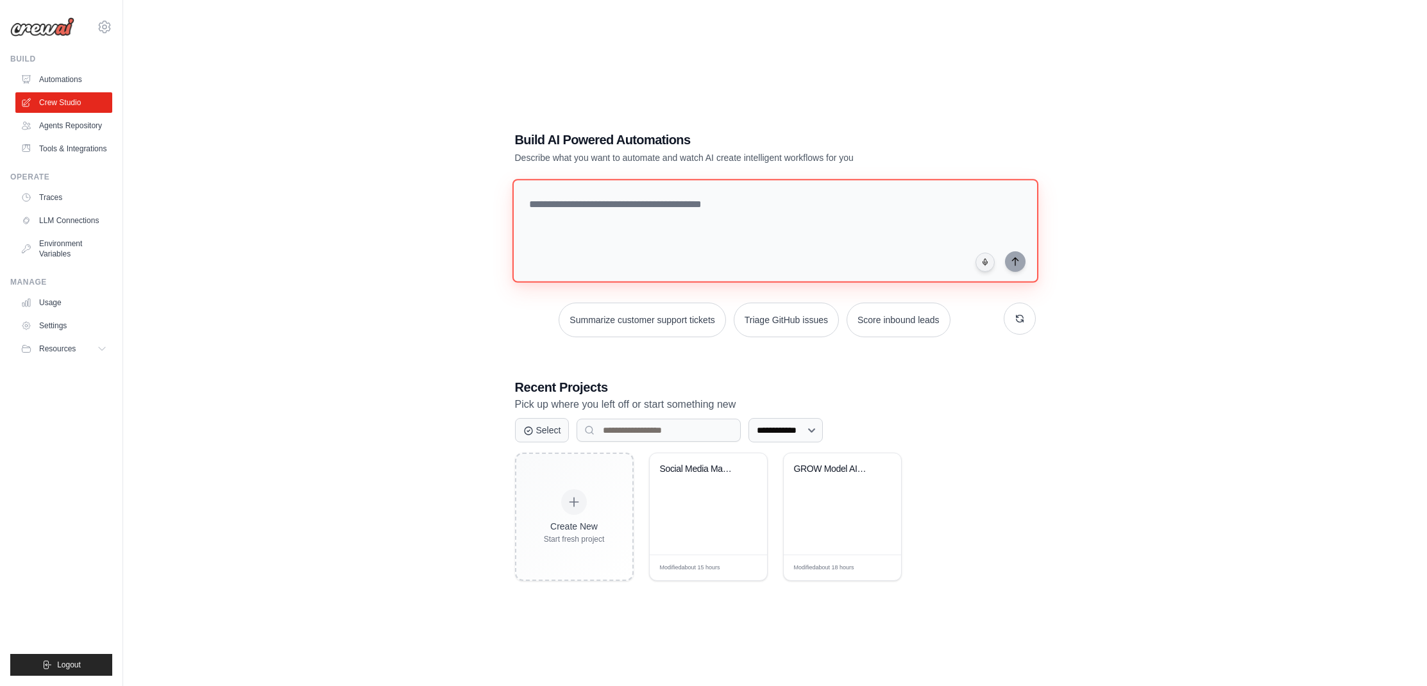
click at [652, 203] on textarea at bounding box center [775, 231] width 526 height 104
type textarea "**********"
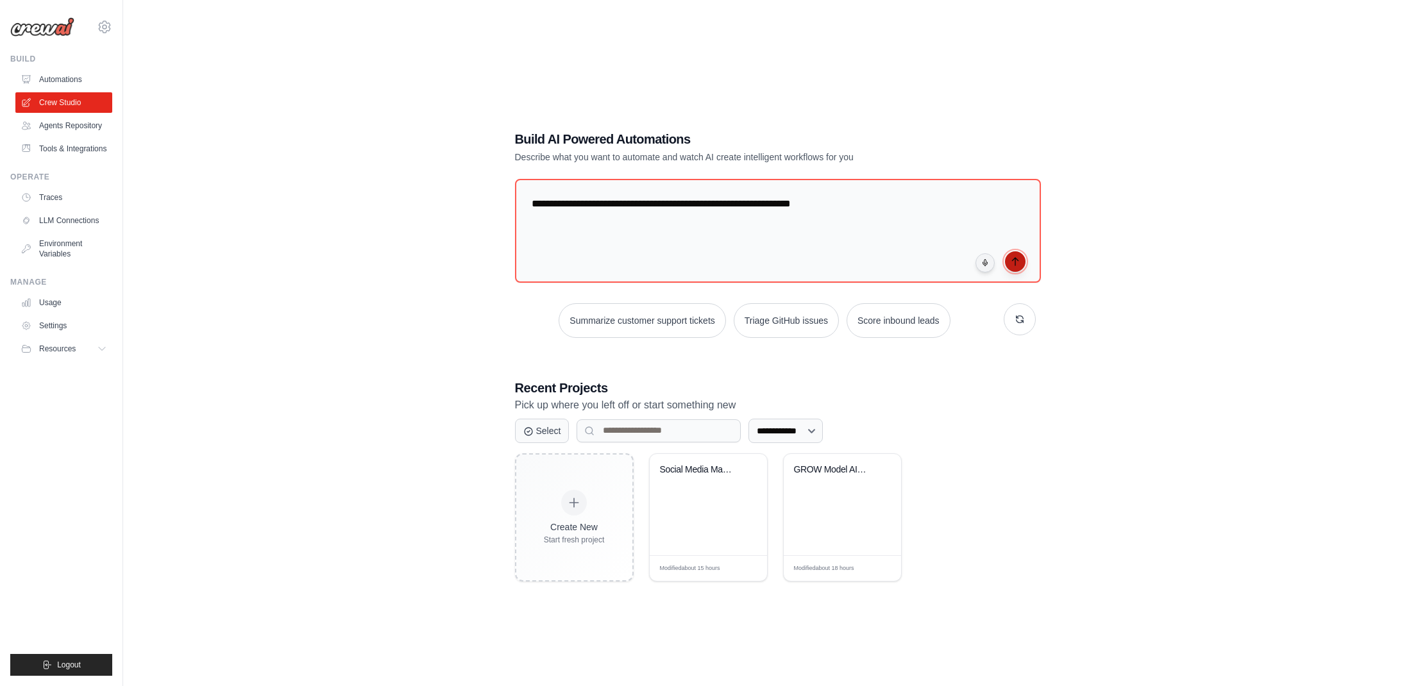
click at [1016, 264] on icon "submit" at bounding box center [1015, 262] width 10 height 10
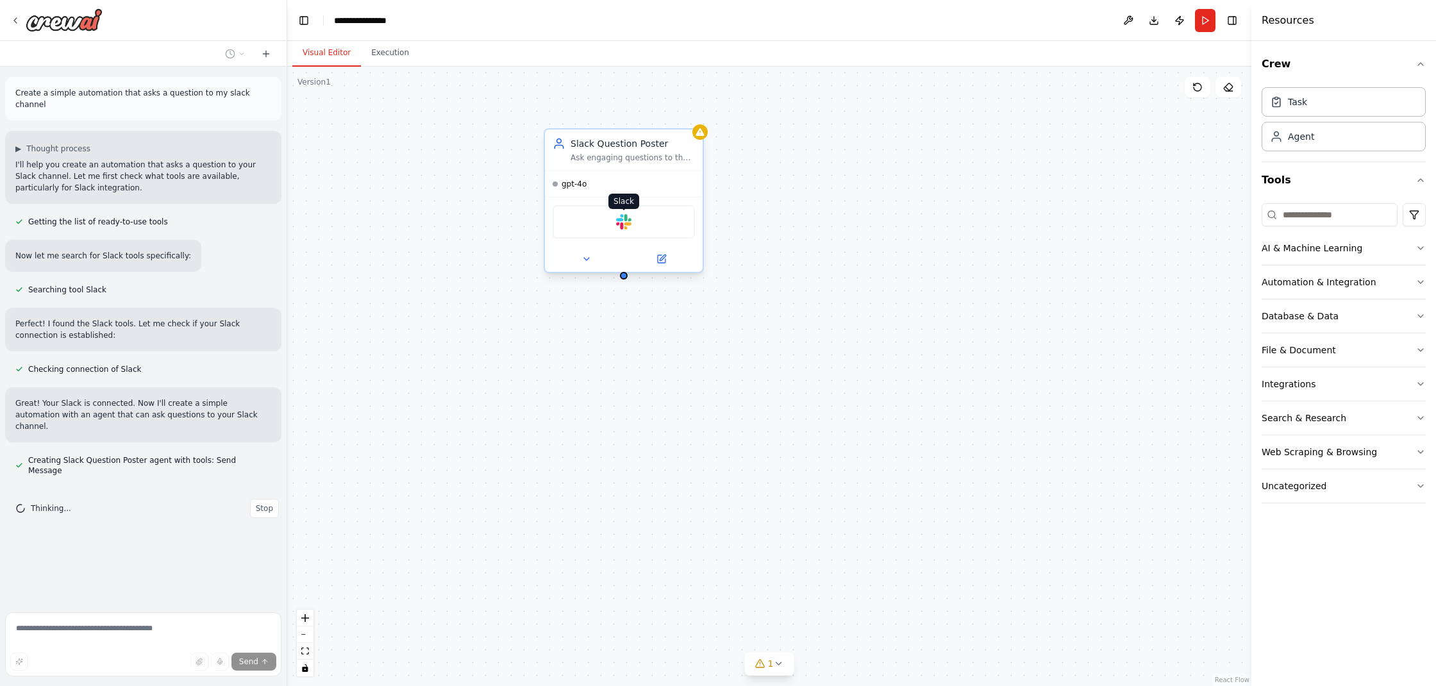
click at [631, 228] on img at bounding box center [623, 221] width 15 height 15
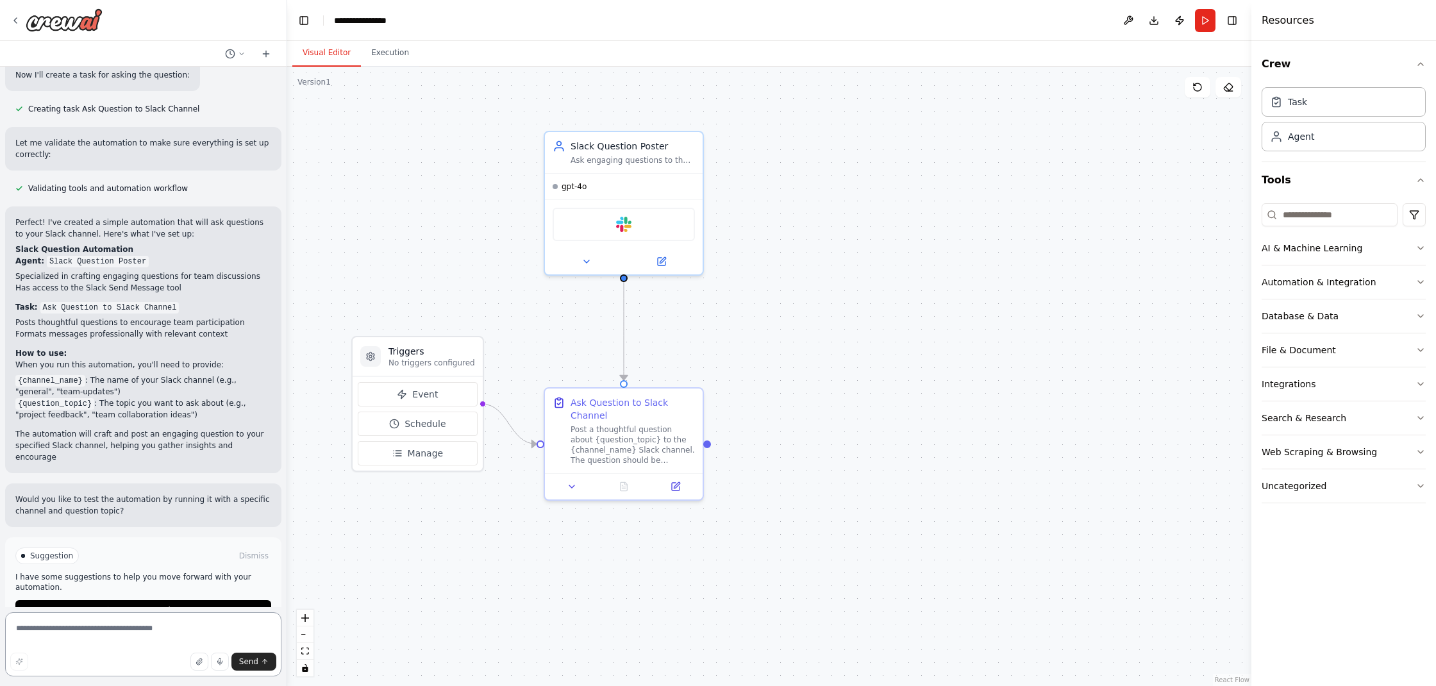
scroll to position [441, 0]
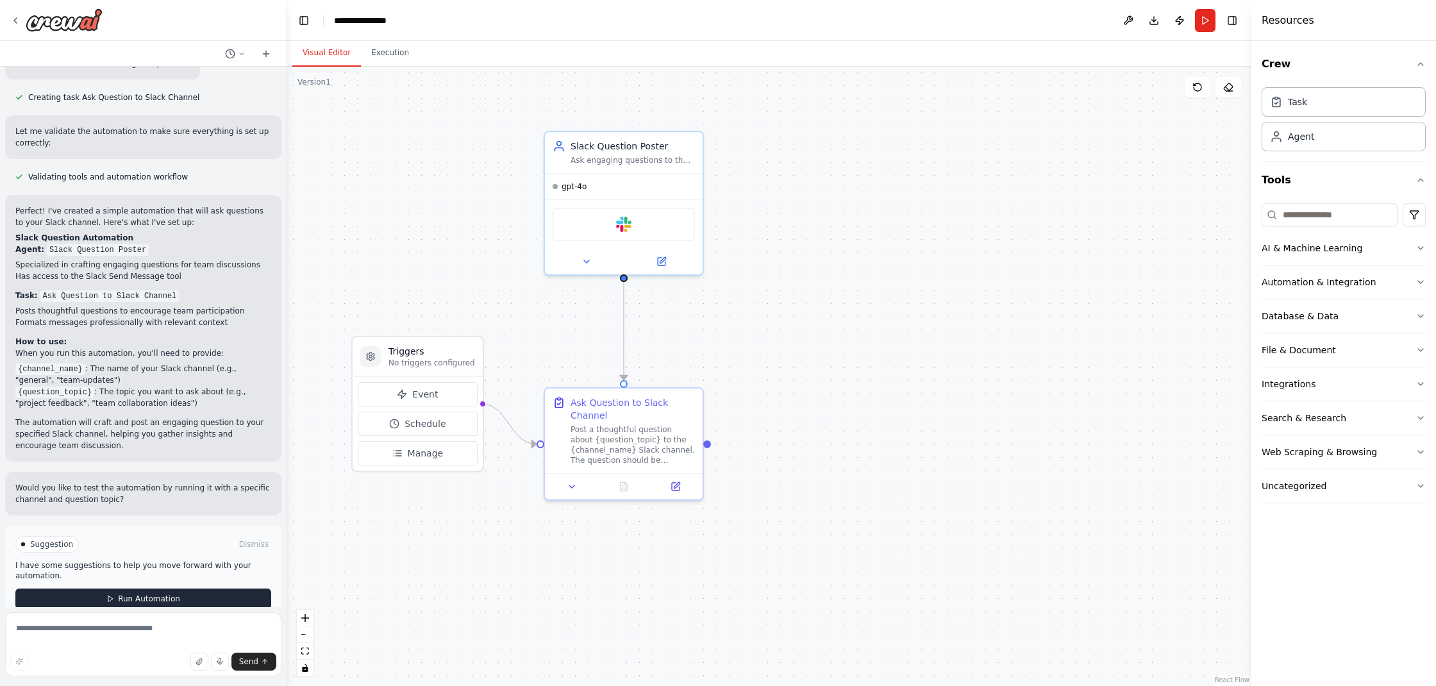
click at [144, 589] on button "Run Automation" at bounding box center [143, 599] width 256 height 21
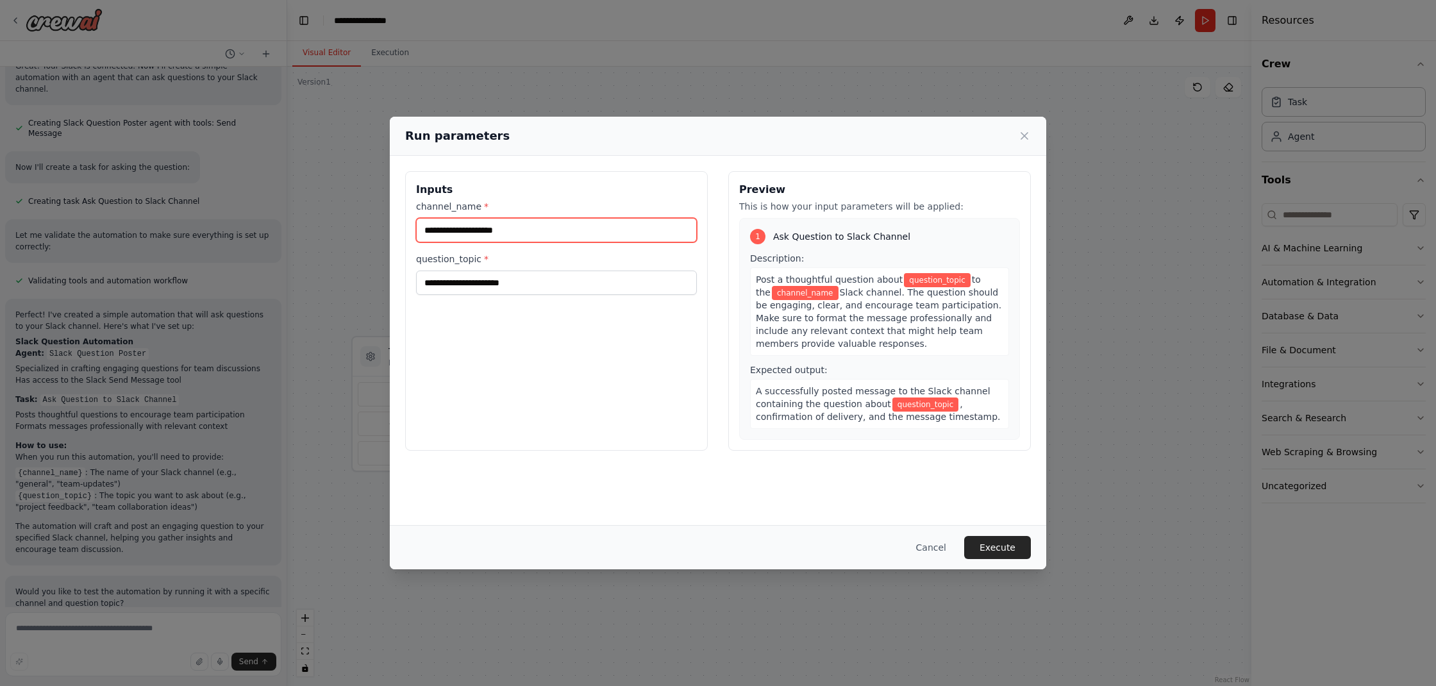
click at [514, 232] on input "channel_name *" at bounding box center [556, 230] width 281 height 24
type input "********"
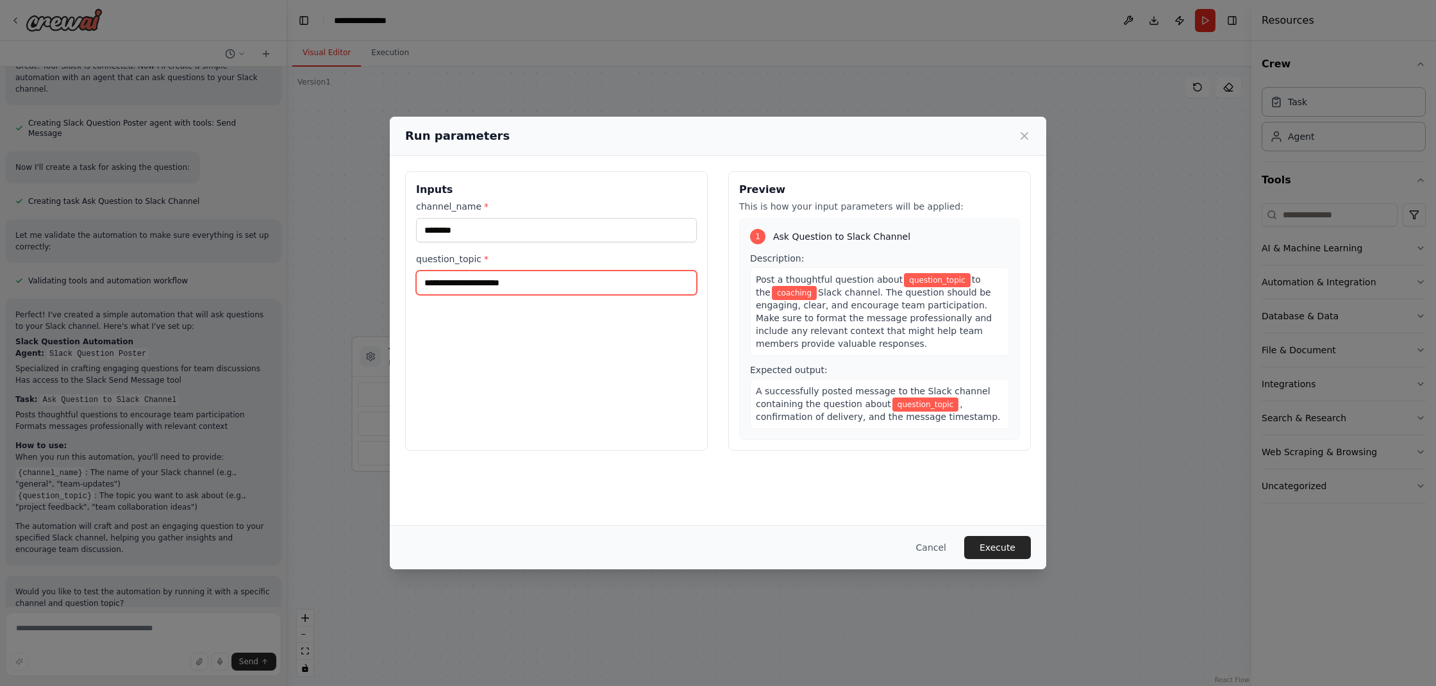
click at [516, 280] on input "question_topic *" at bounding box center [556, 283] width 281 height 24
type input "*****"
drag, startPoint x: 995, startPoint y: 547, endPoint x: 991, endPoint y: 539, distance: 8.9
click at [995, 546] on button "Execute" at bounding box center [997, 547] width 67 height 23
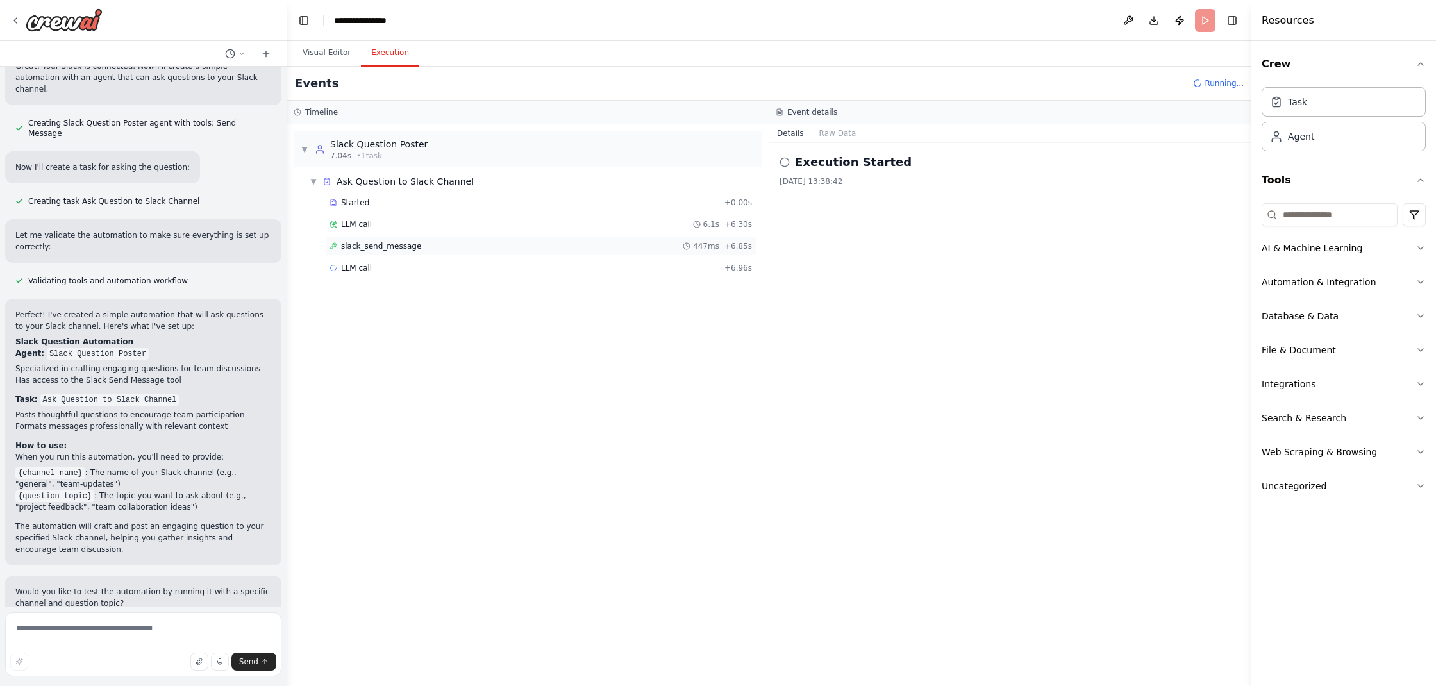
click at [414, 249] on span "slack_send_message" at bounding box center [381, 246] width 80 height 10
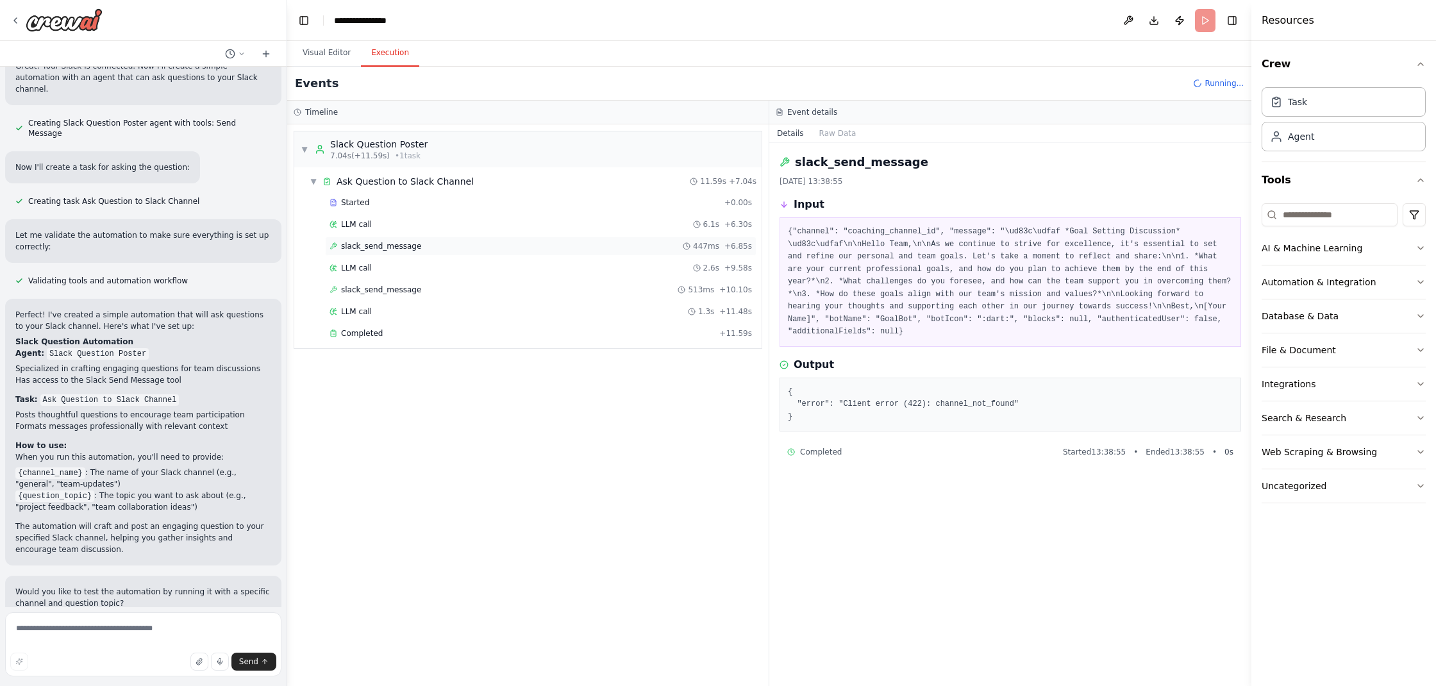
scroll to position [441, 0]
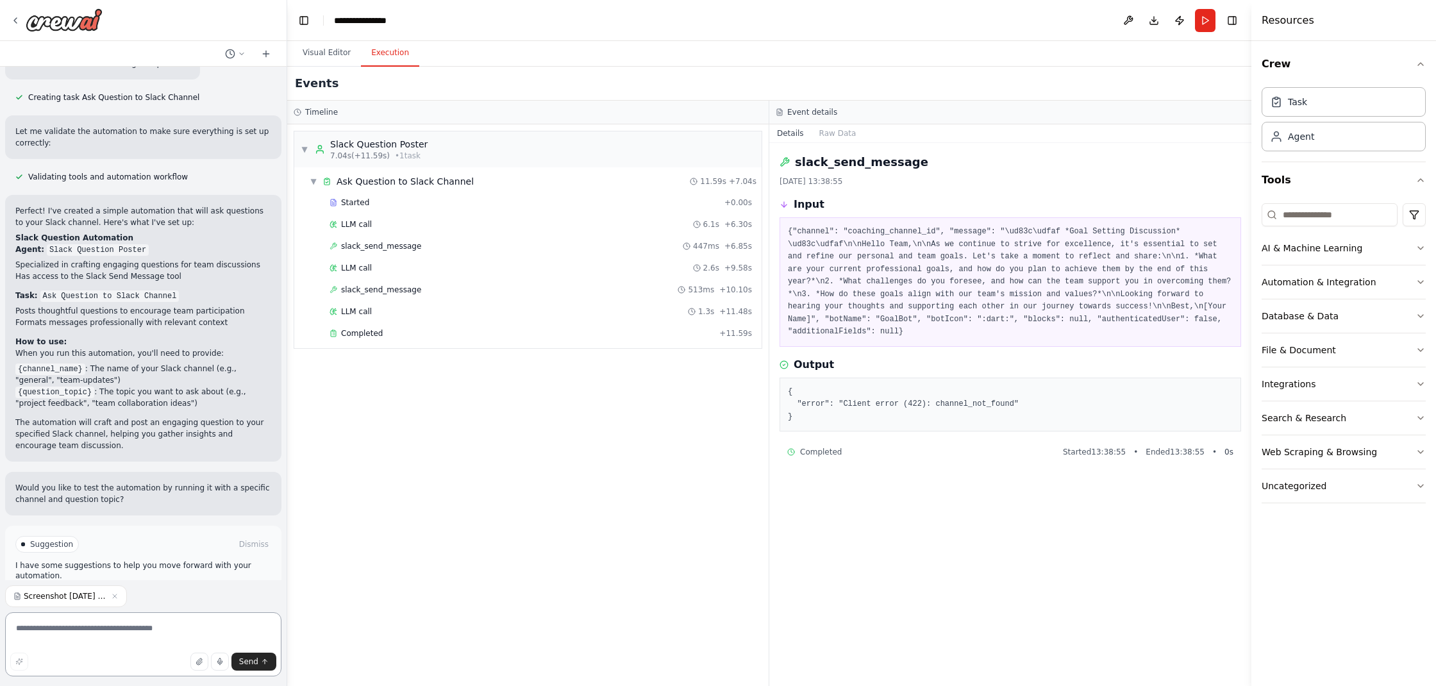
click at [199, 633] on textarea at bounding box center [143, 644] width 276 height 64
type textarea "**********"
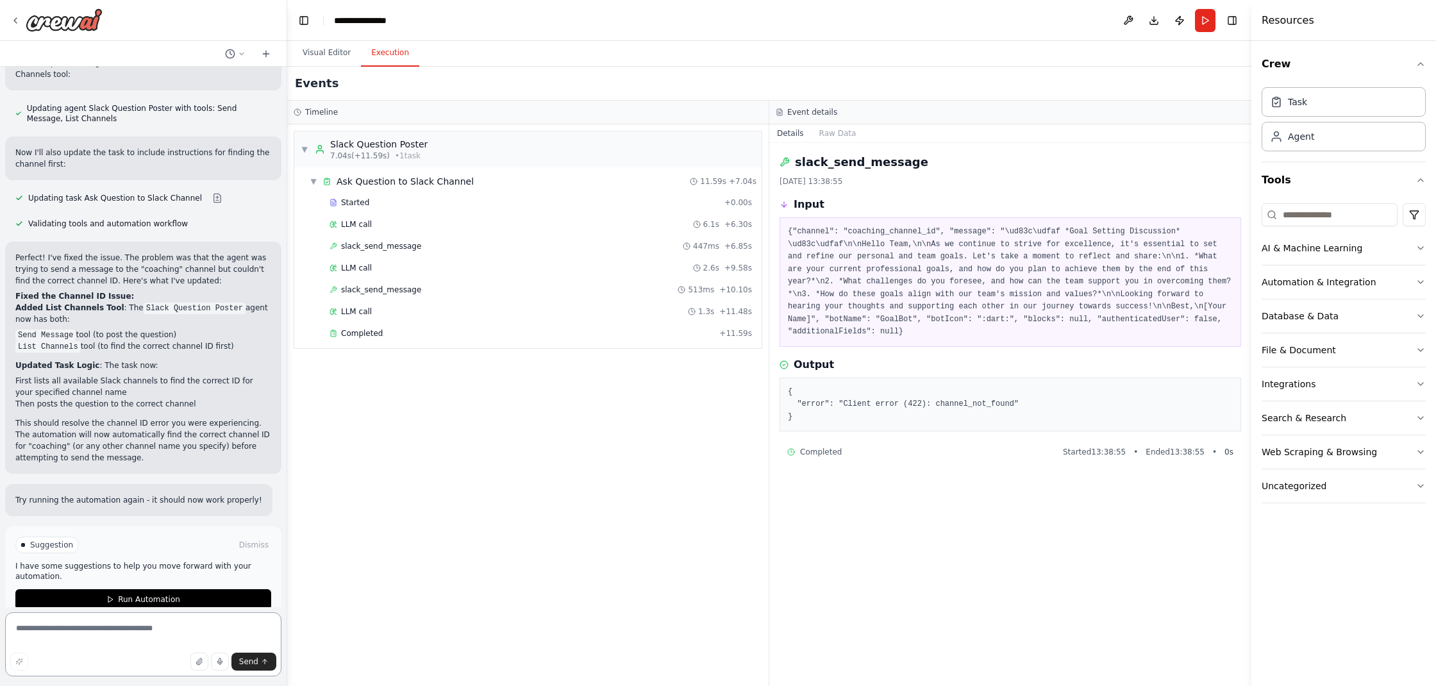
scroll to position [1154, 0]
click at [173, 594] on span "Run Automation" at bounding box center [149, 599] width 62 height 10
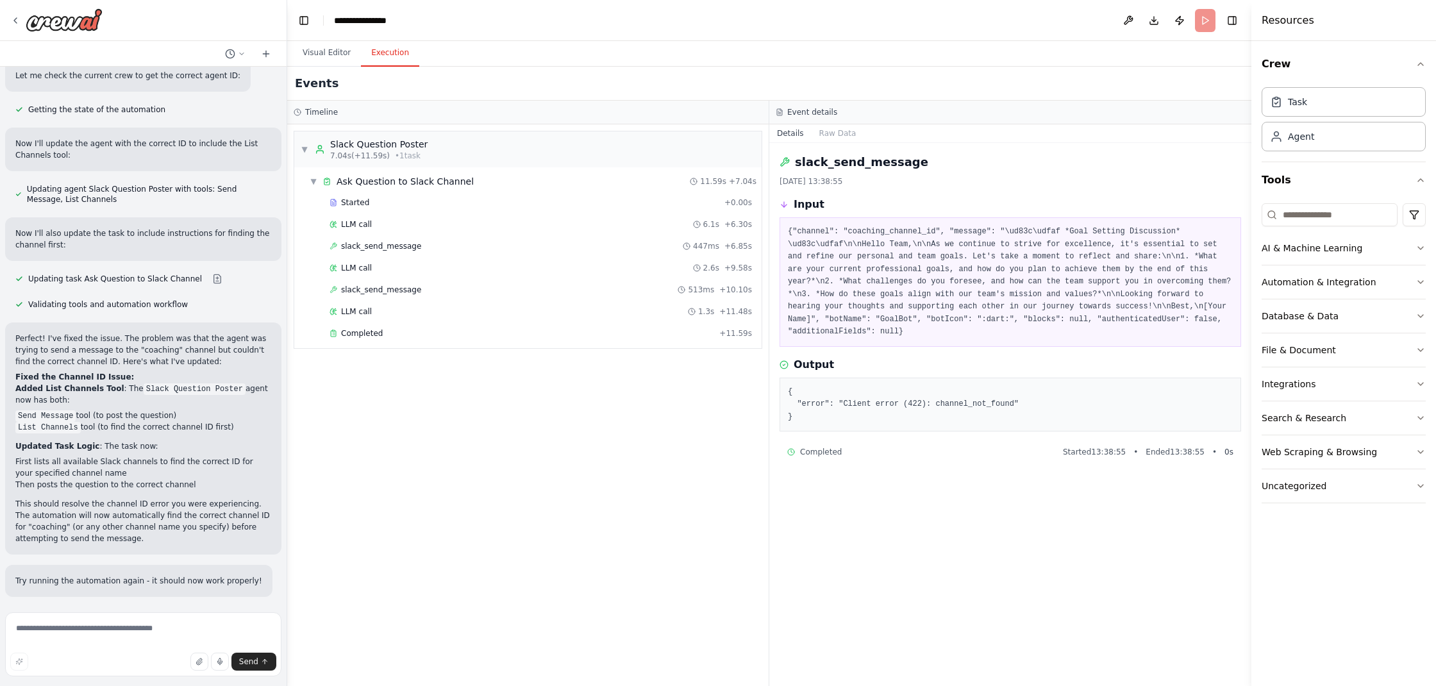
scroll to position [1050, 0]
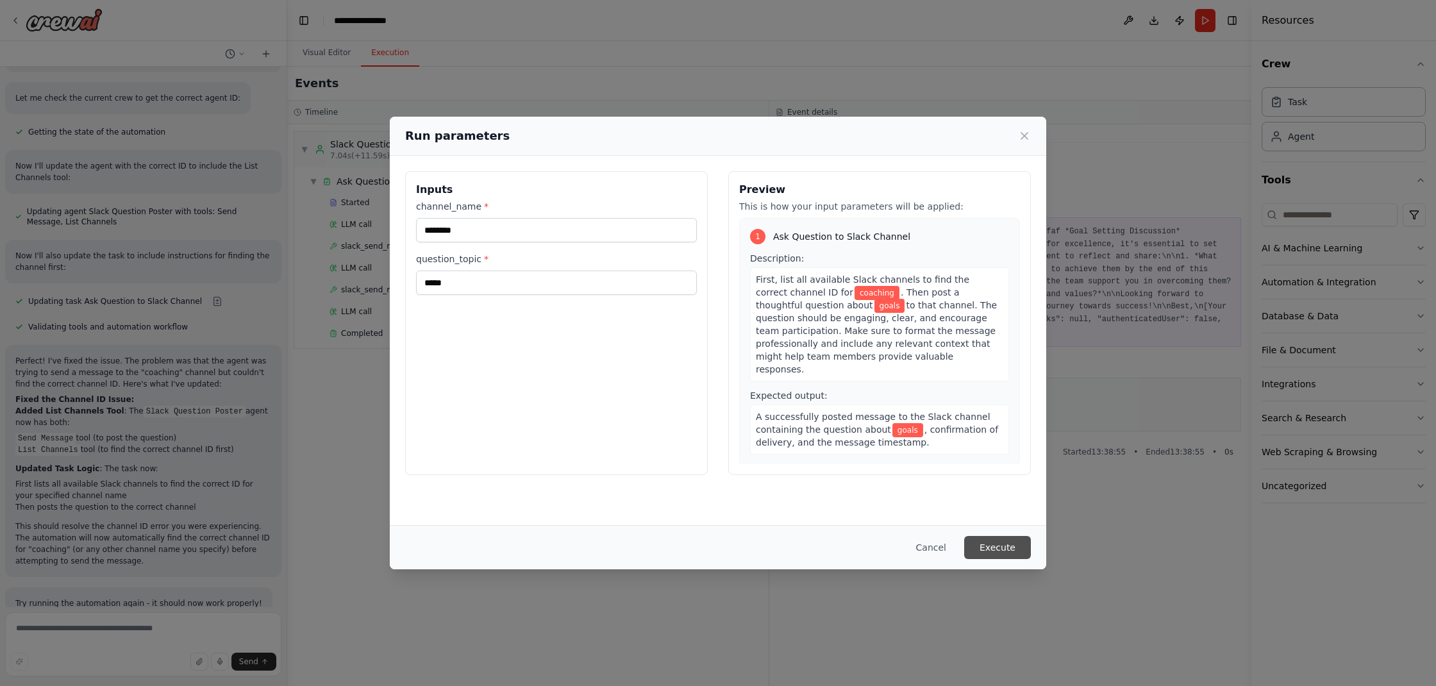
click at [997, 547] on button "Execute" at bounding box center [997, 547] width 67 height 23
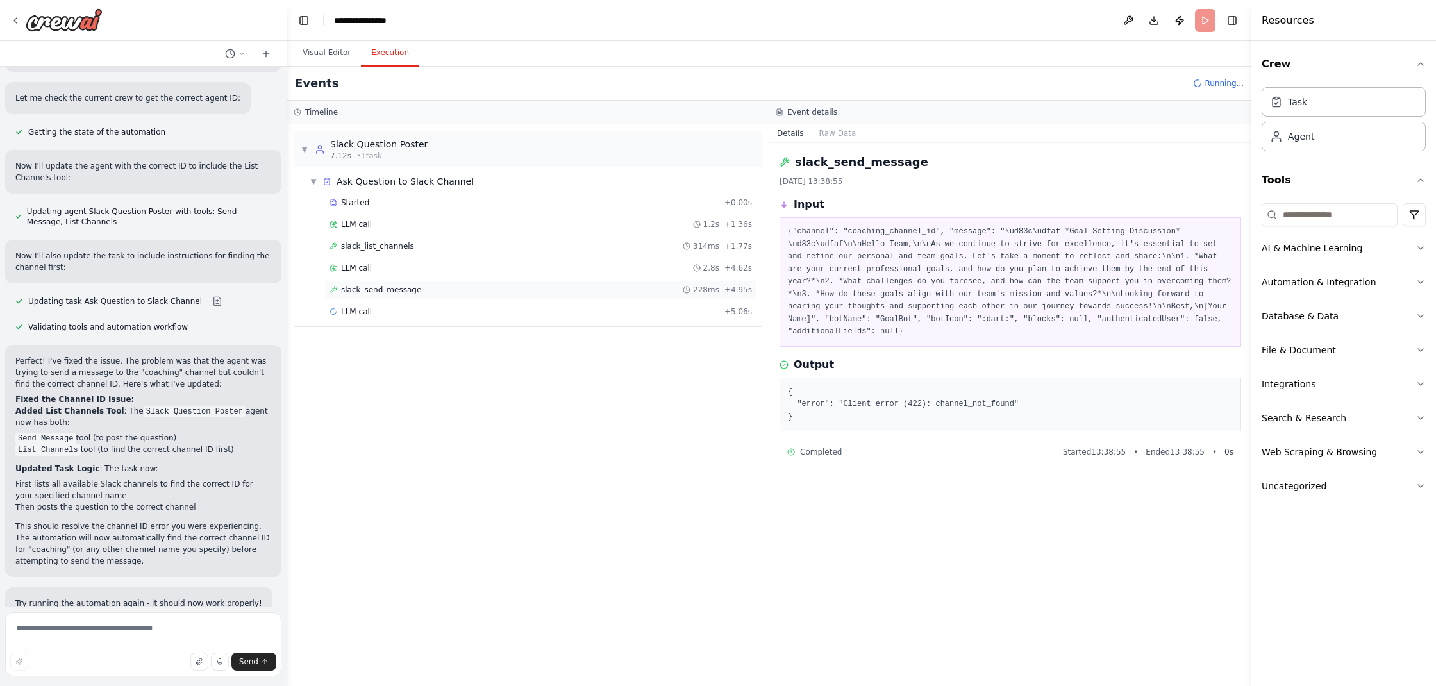
click at [437, 290] on div "slack_send_message 228ms + 4.95s" at bounding box center [541, 290] width 423 height 10
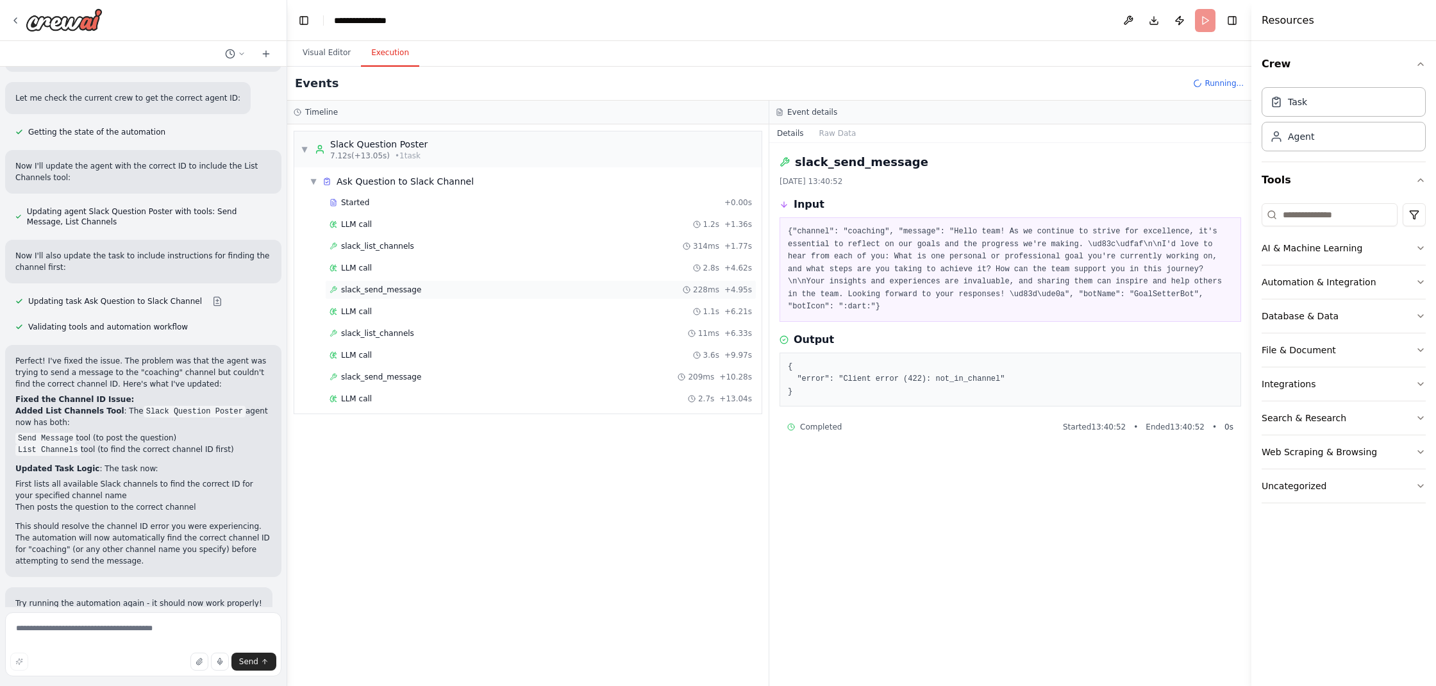
scroll to position [1154, 0]
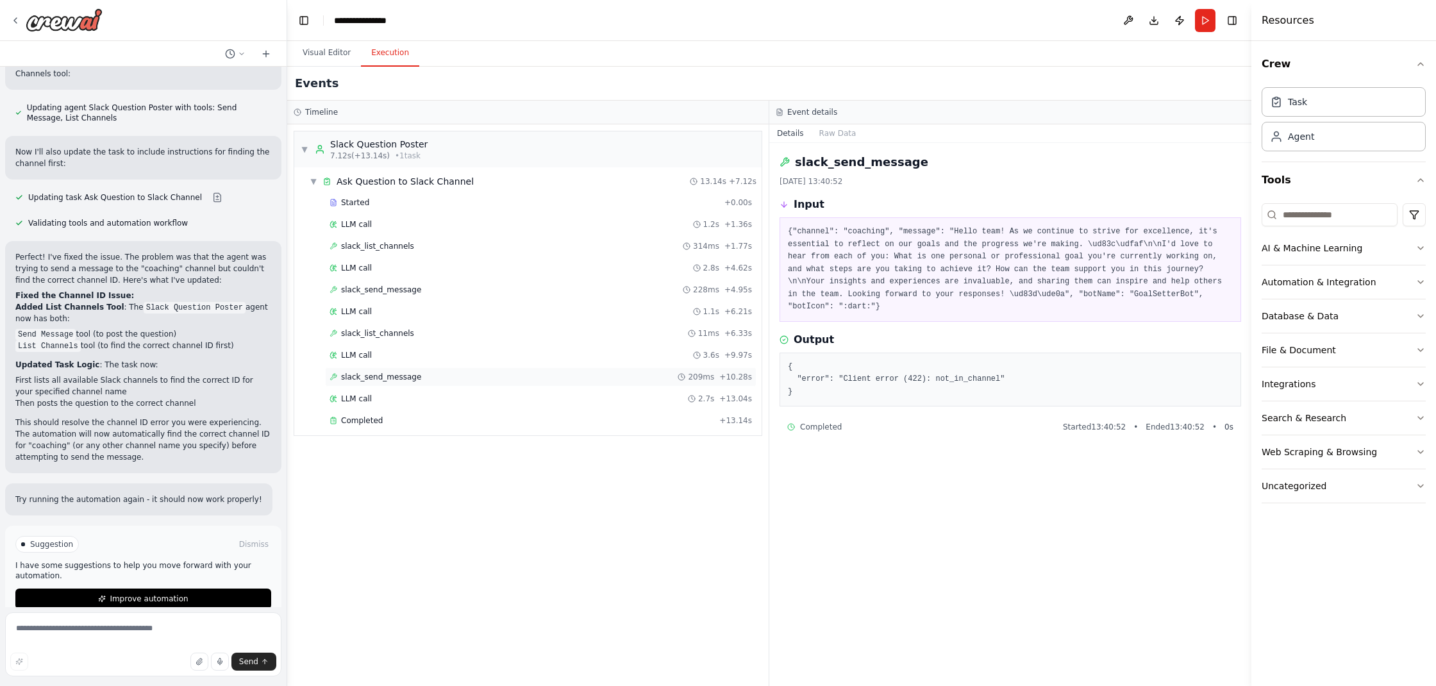
click at [391, 371] on div "slack_send_message 209ms + 10.28s" at bounding box center [541, 376] width 432 height 19
drag, startPoint x: 802, startPoint y: 389, endPoint x: 786, endPoint y: 364, distance: 30.6
click at [786, 364] on div "{ "error": "Client error (422): not_in_channel" }" at bounding box center [1011, 380] width 462 height 55
copy pre "{ "error": "Client error (422): not_in_channel" }"
click at [181, 631] on textarea at bounding box center [143, 644] width 276 height 64
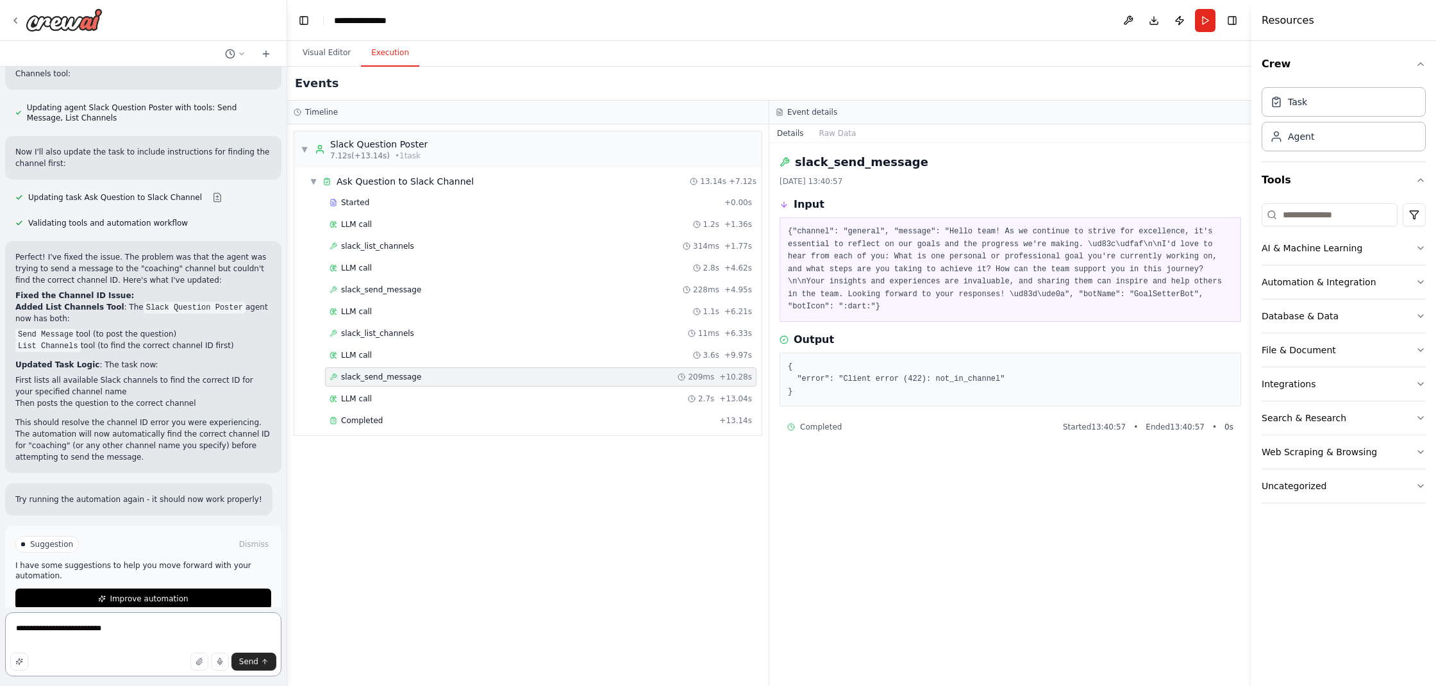
paste textarea "**********"
type textarea "**********"
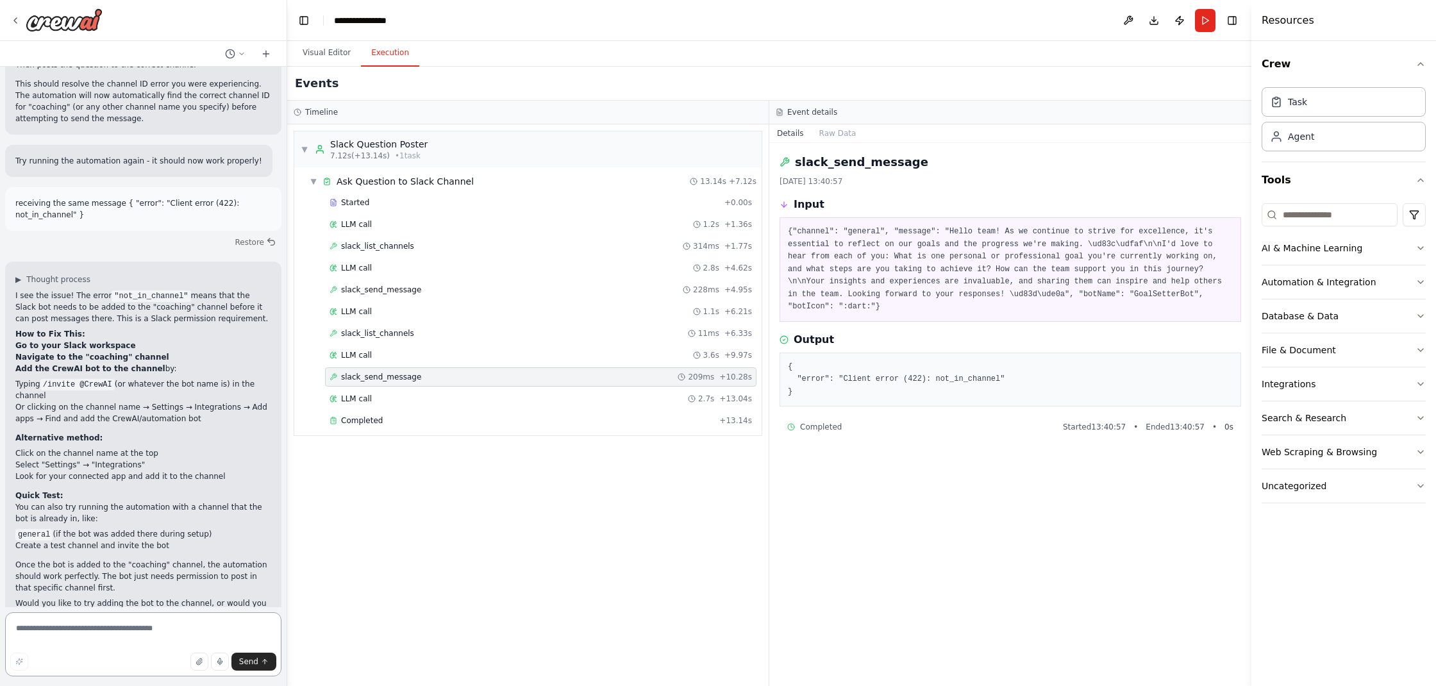
scroll to position [1504, 0]
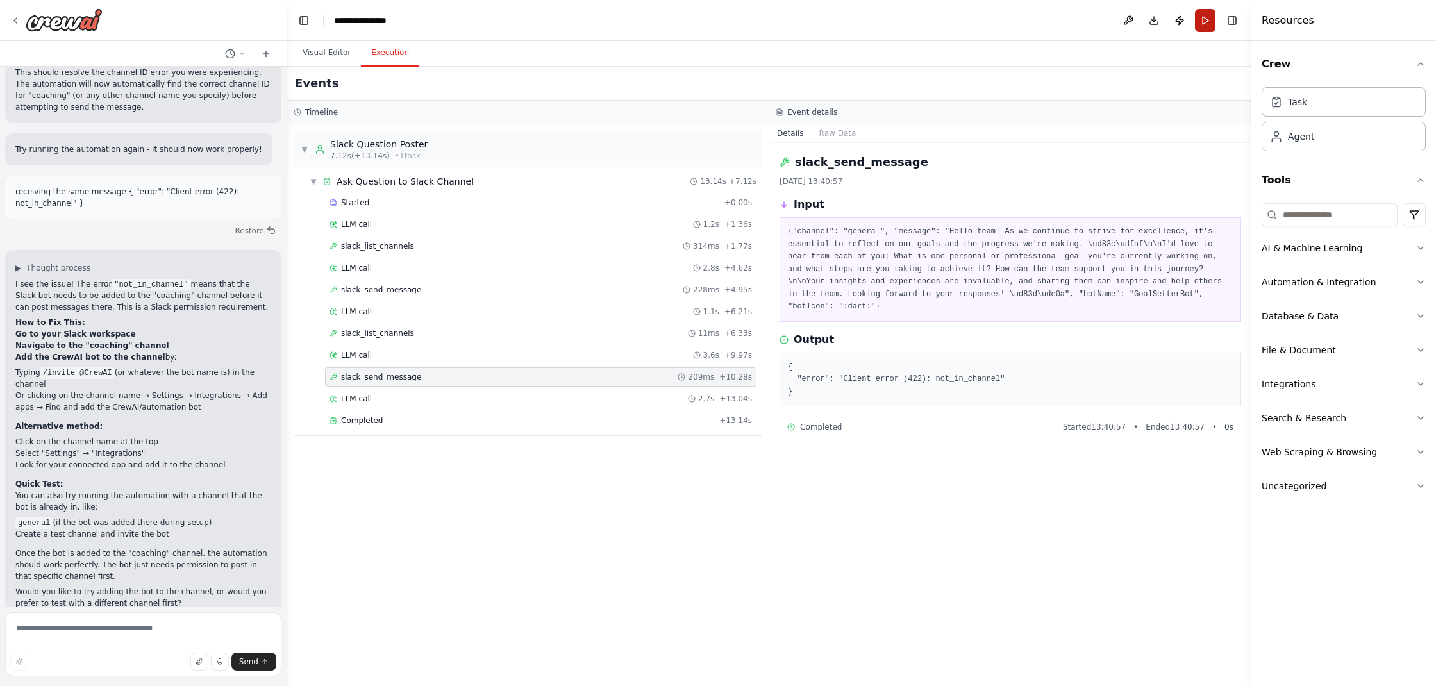
click at [1206, 22] on button "Run" at bounding box center [1205, 20] width 21 height 23
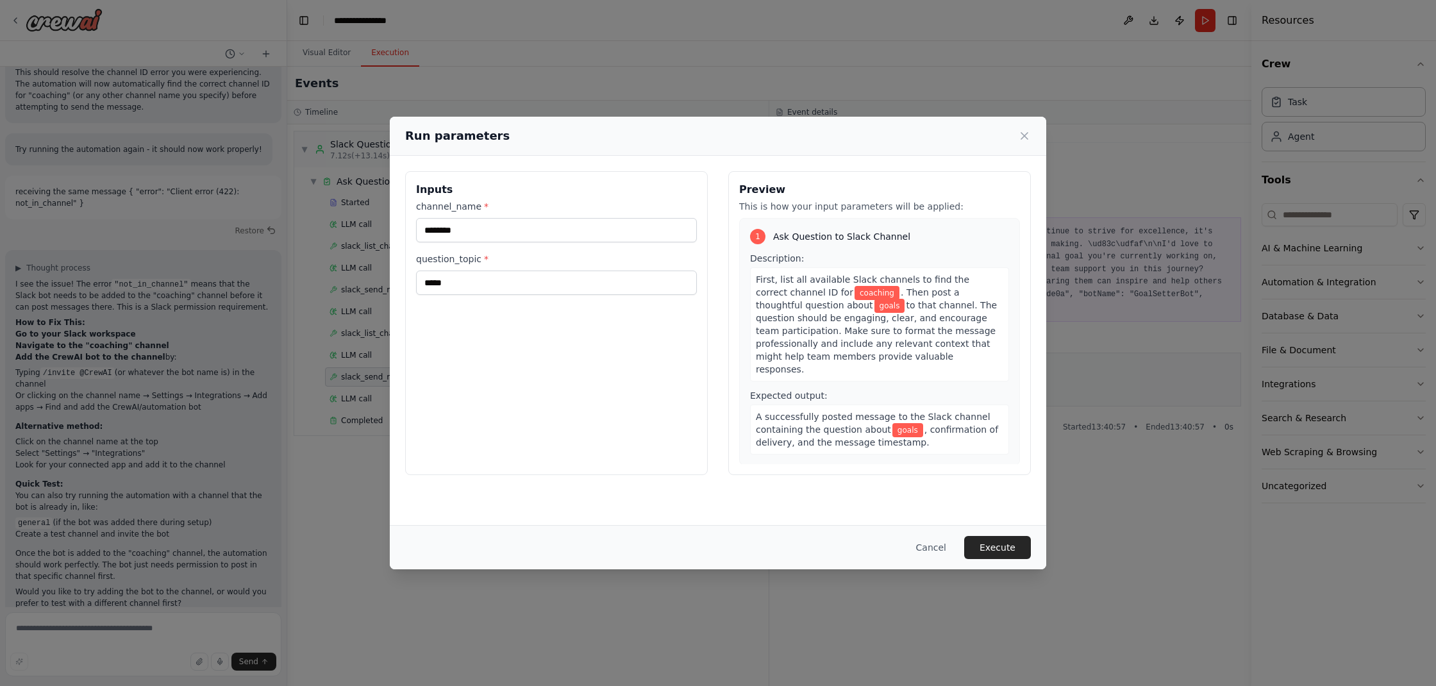
click at [995, 544] on button "Execute" at bounding box center [997, 547] width 67 height 23
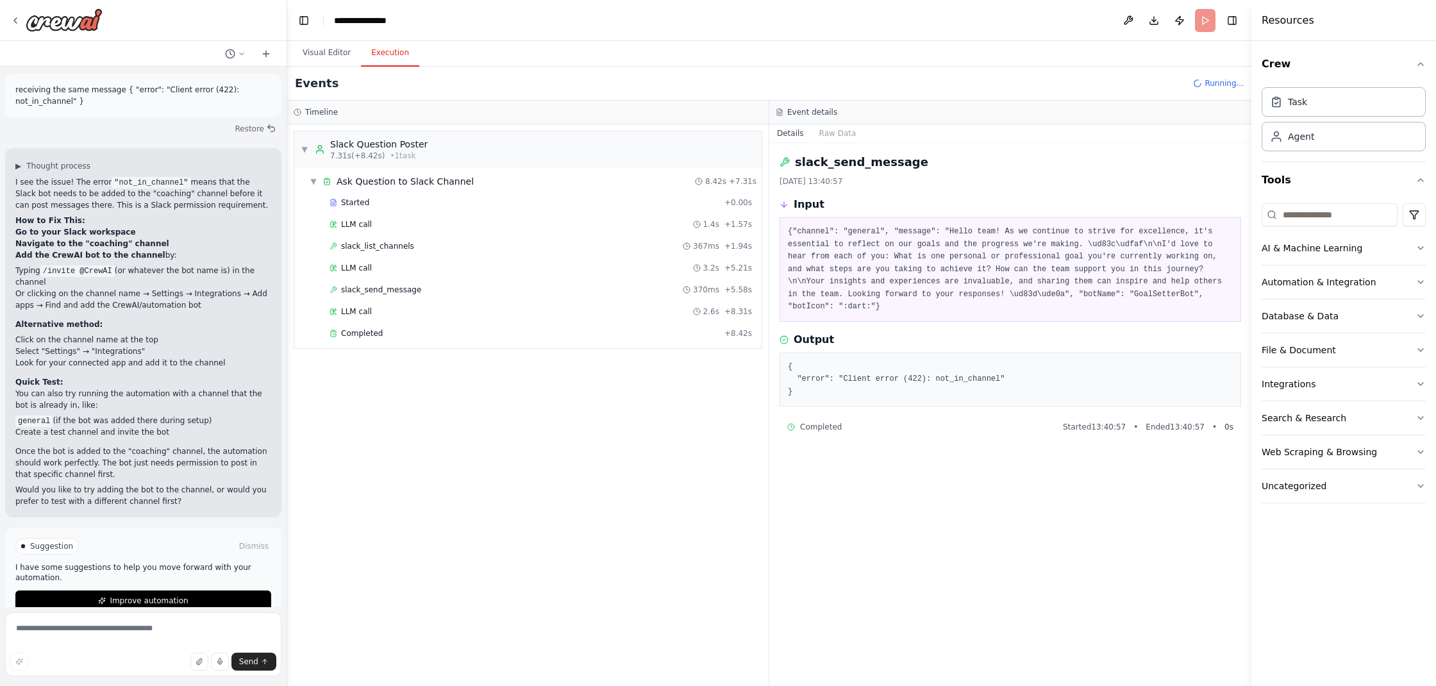
scroll to position [1608, 0]
click at [326, 53] on button "Visual Editor" at bounding box center [326, 53] width 69 height 27
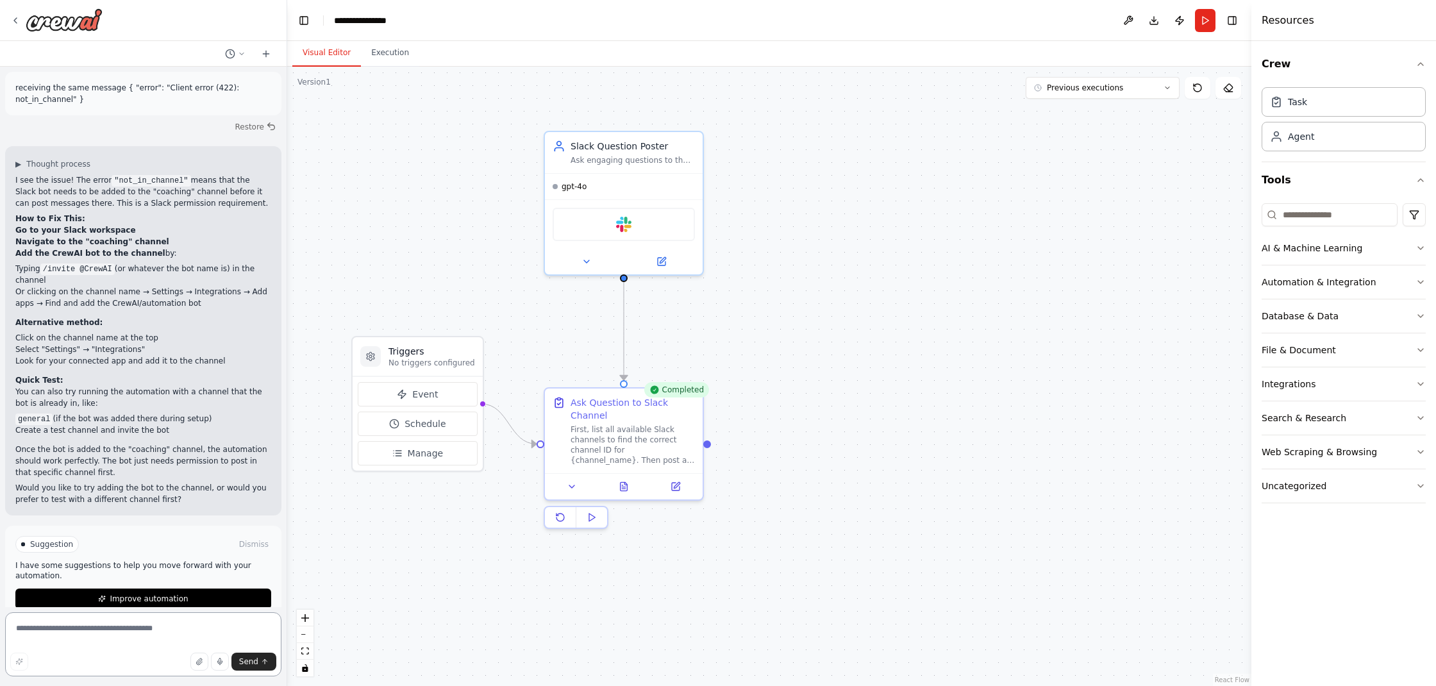
click at [126, 630] on textarea at bounding box center [143, 644] width 276 height 64
type textarea "*"
type textarea "**********"
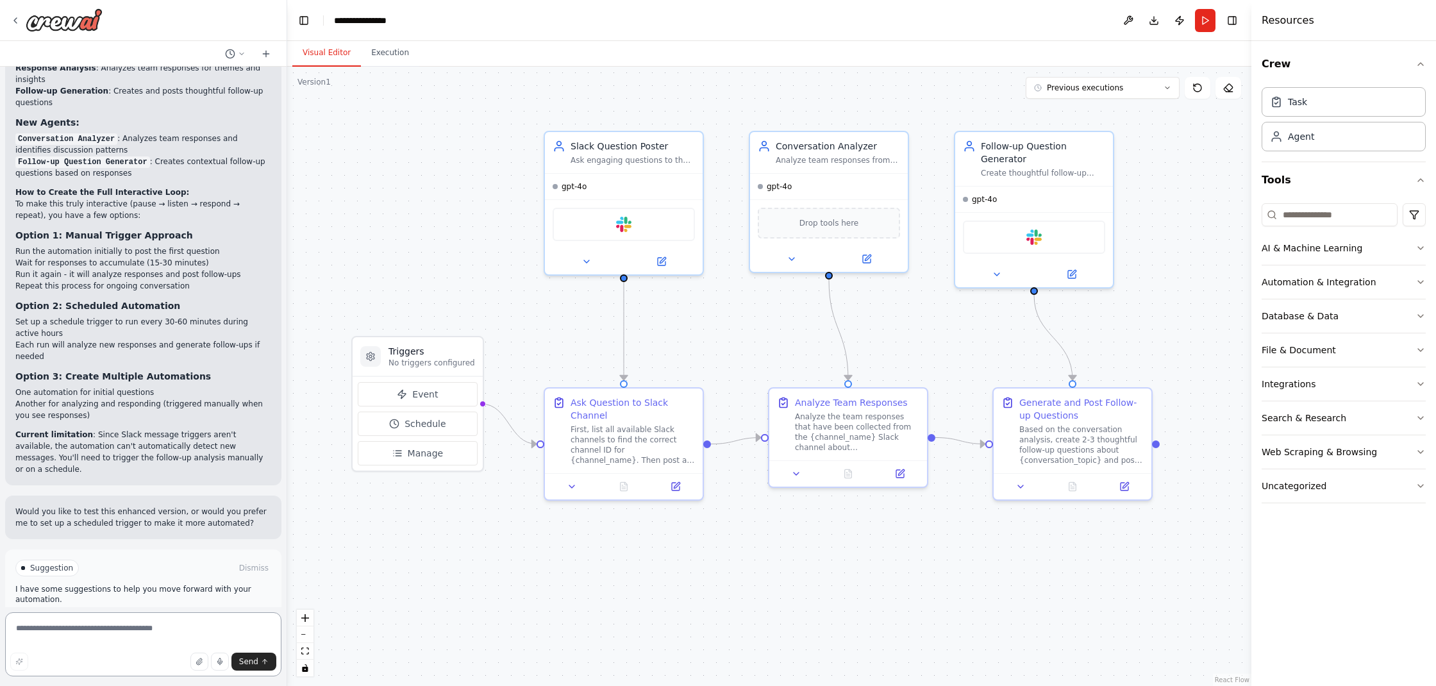
scroll to position [2709, 0]
click at [127, 622] on textarea at bounding box center [143, 644] width 276 height 64
type textarea "**********"
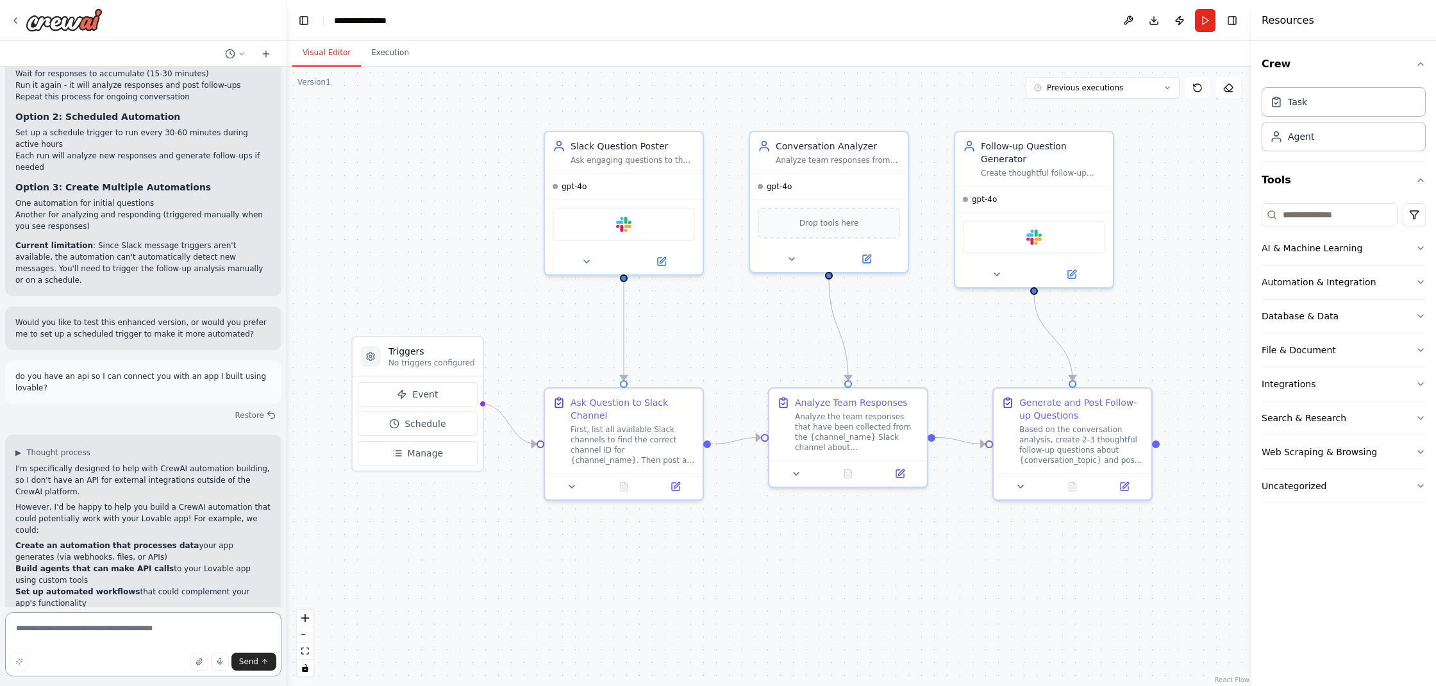
scroll to position [2909, 0]
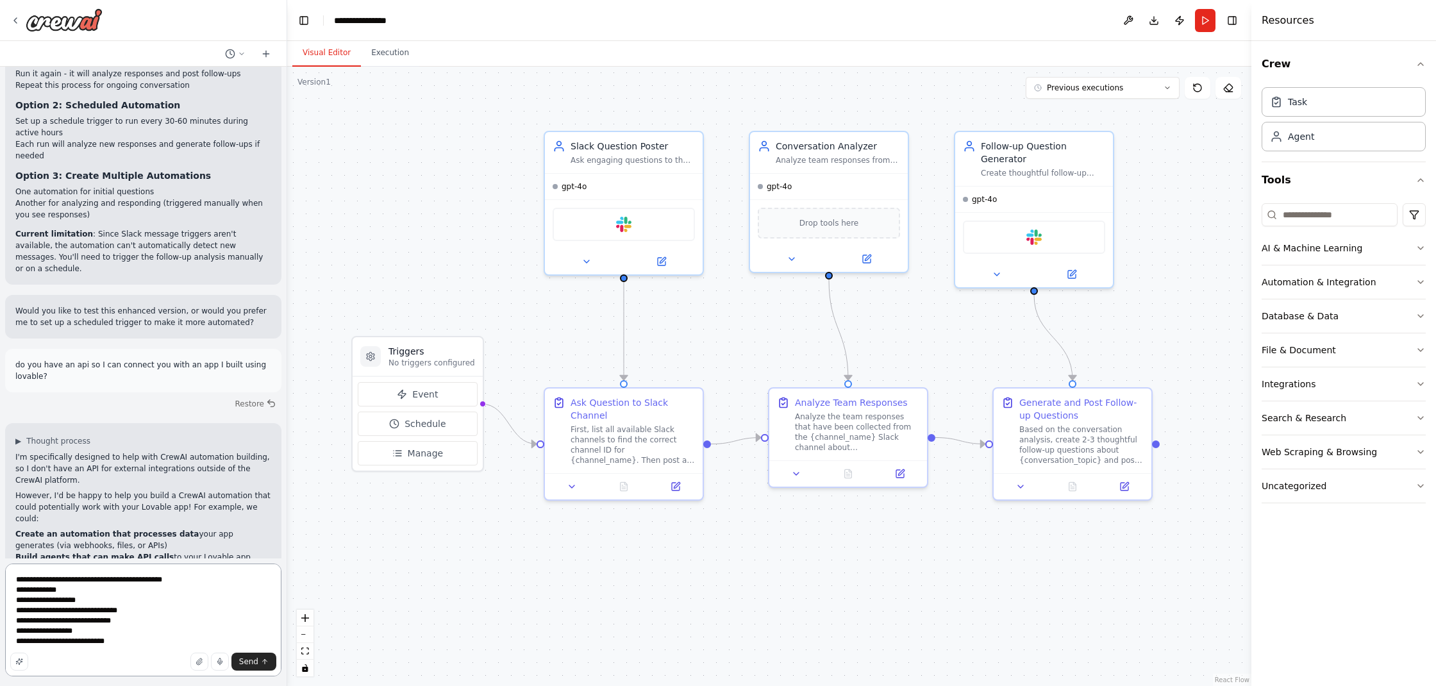
type textarea "**********"
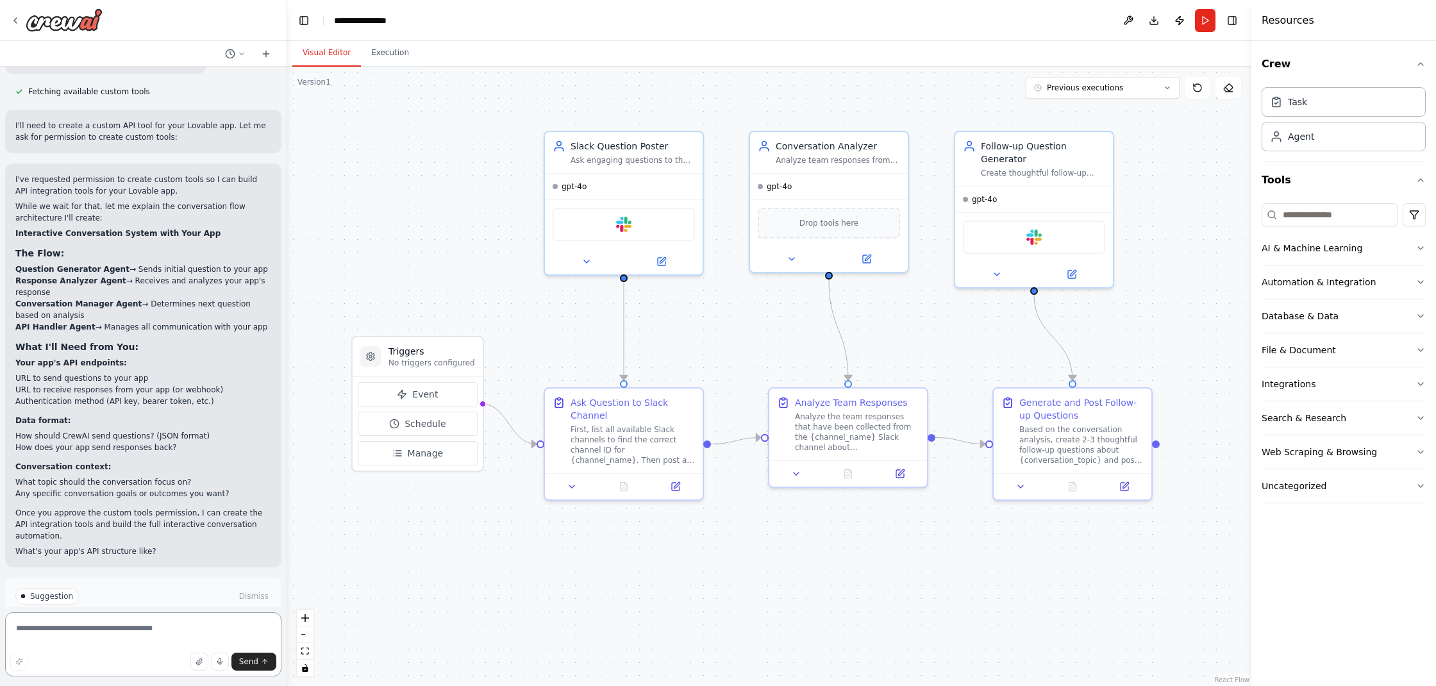
scroll to position [3850, 0]
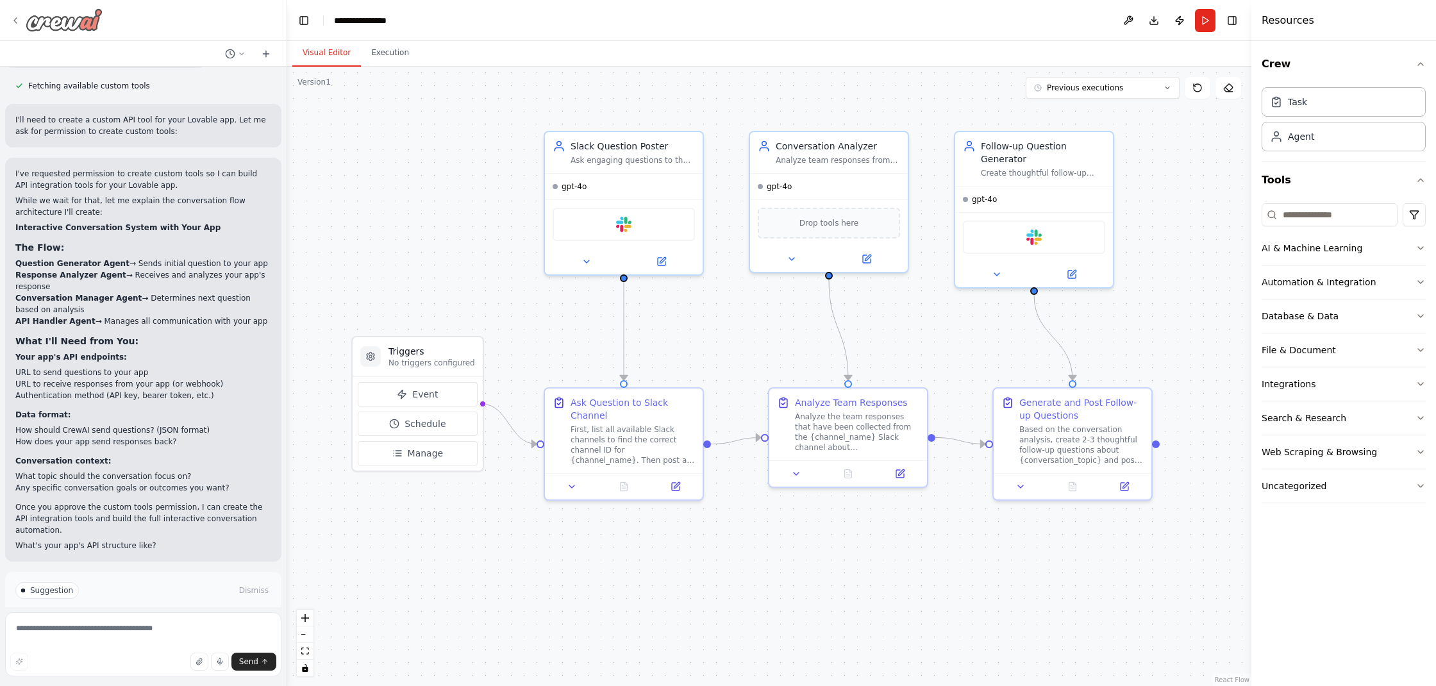
click at [12, 18] on icon at bounding box center [15, 20] width 10 height 10
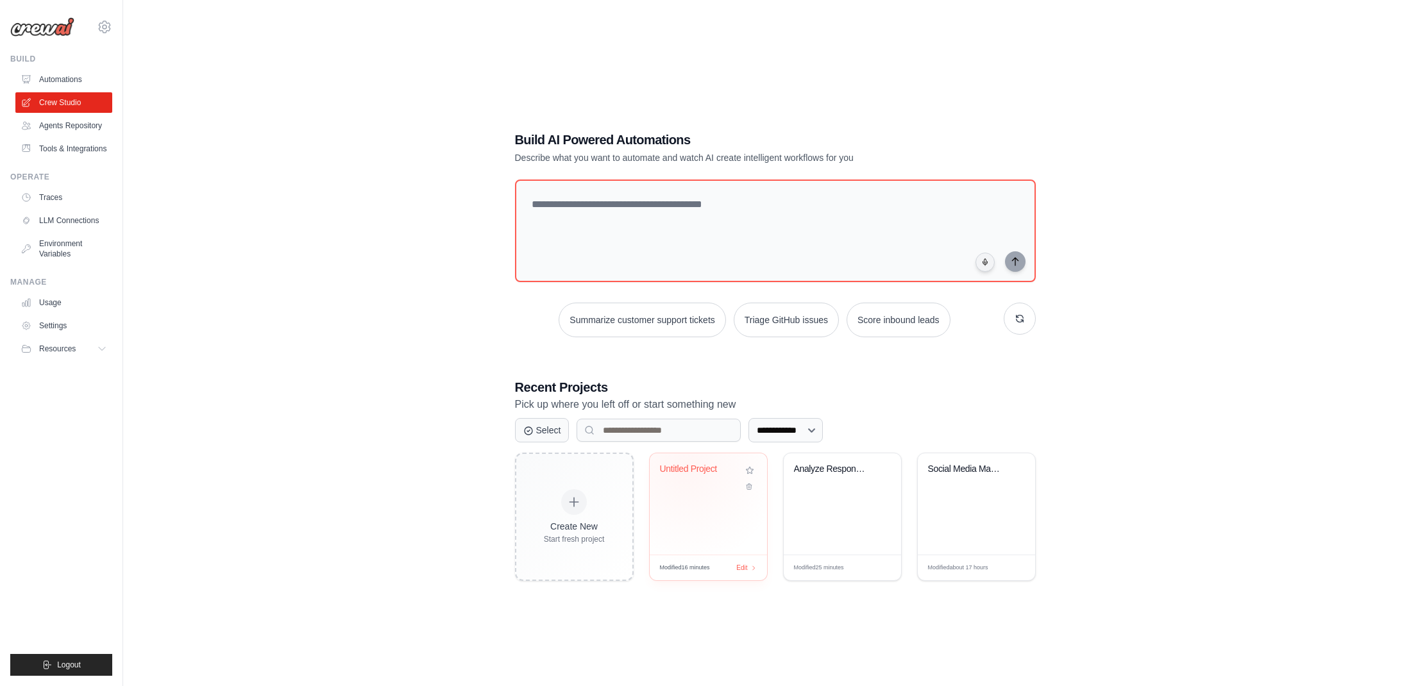
click at [686, 469] on div "Untitled Project" at bounding box center [699, 470] width 78 height 12
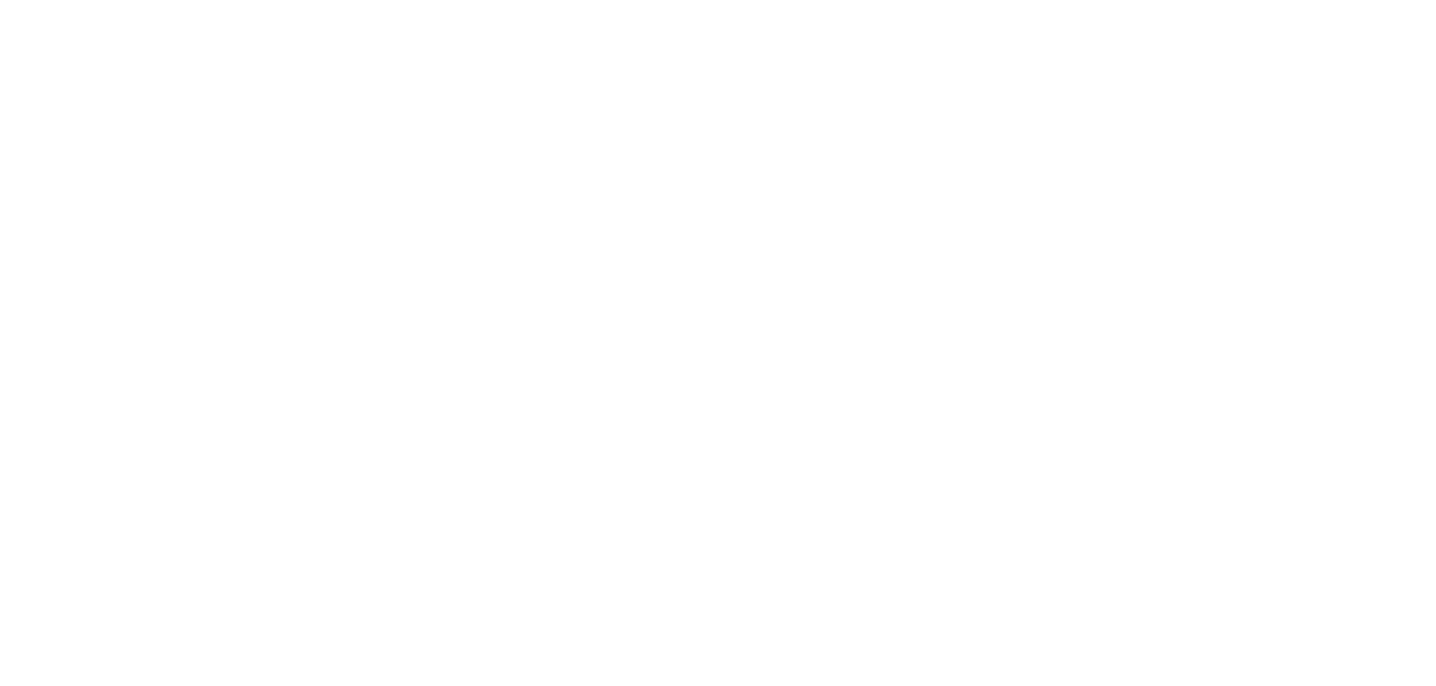
click at [686, 0] on html at bounding box center [718, 0] width 1436 height 0
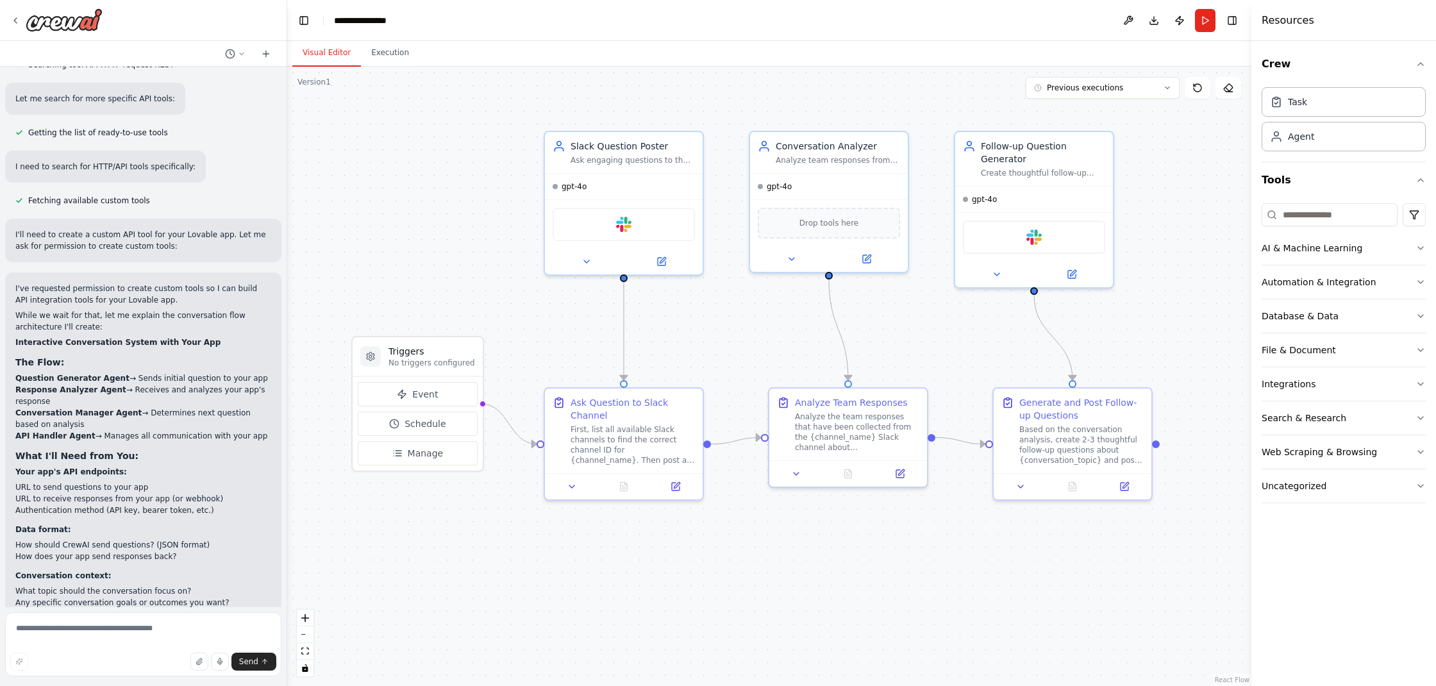
scroll to position [3746, 0]
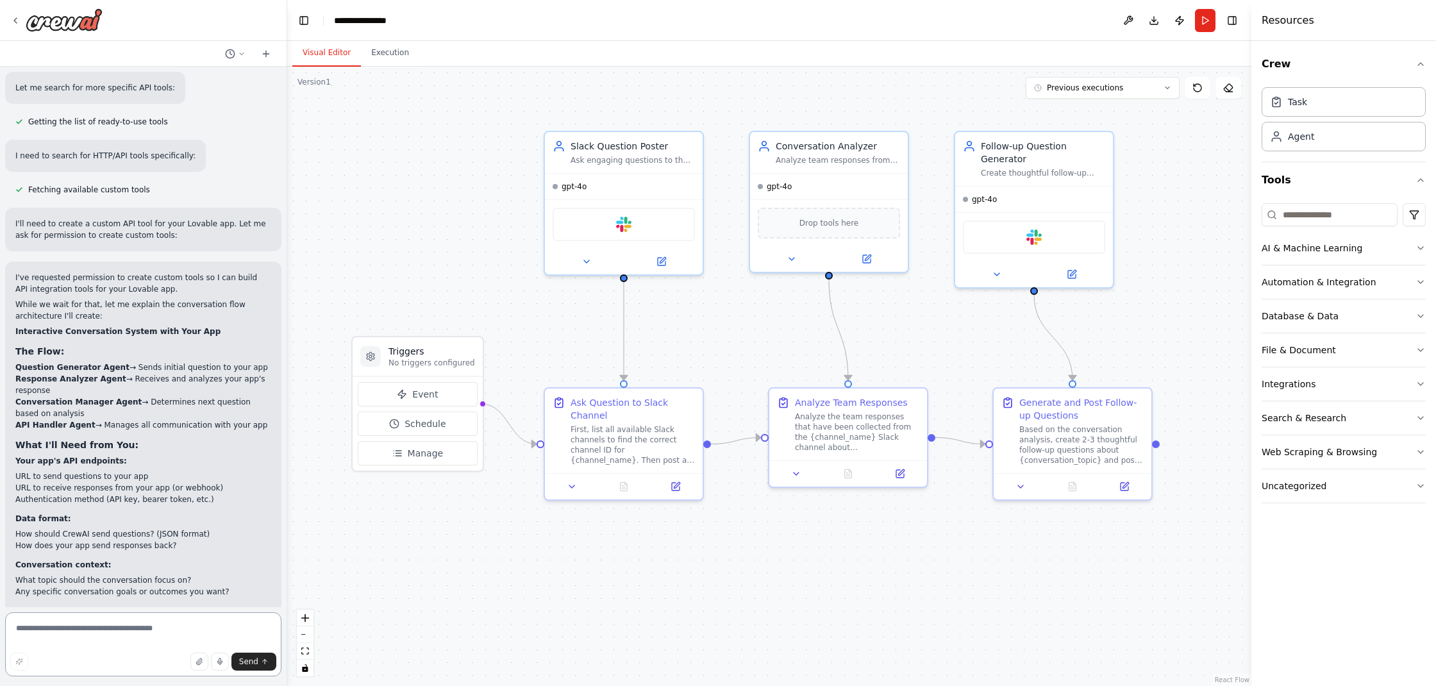
click at [114, 632] on textarea at bounding box center [143, 644] width 276 height 64
type textarea "**********"
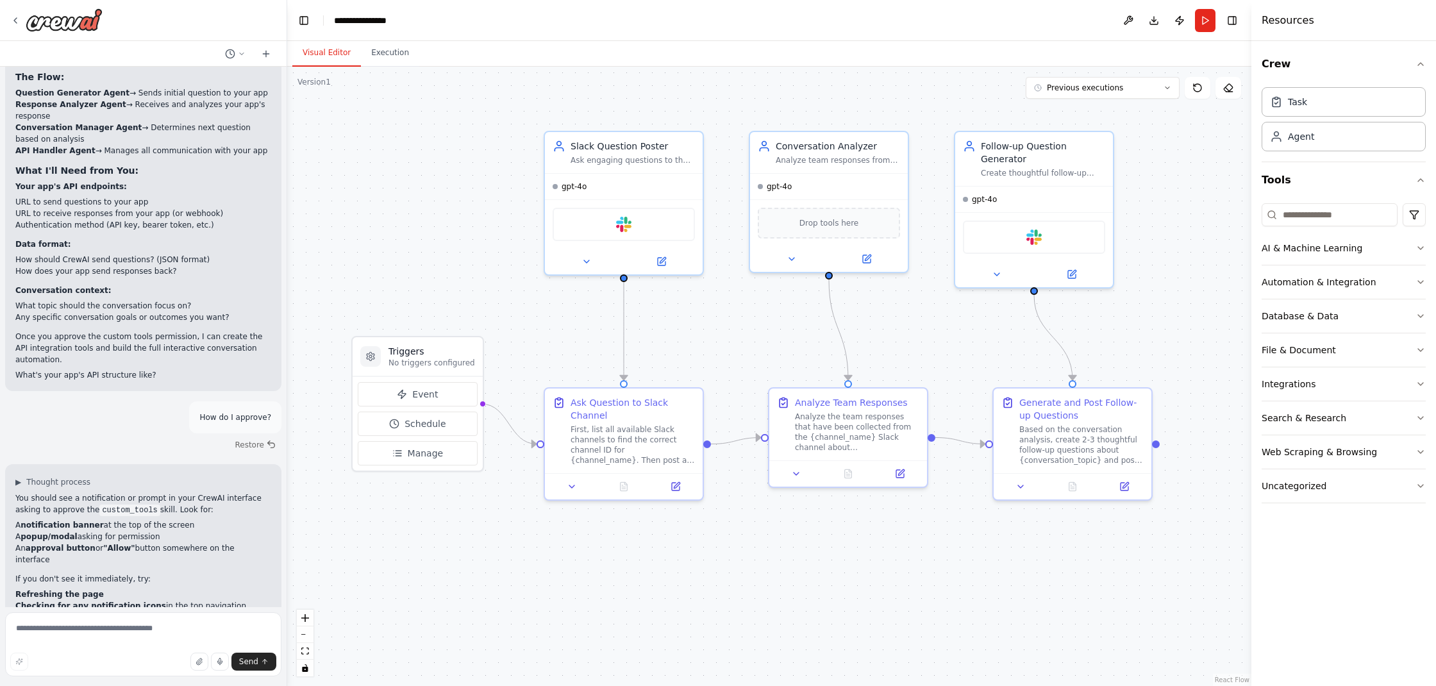
scroll to position [4039, 0]
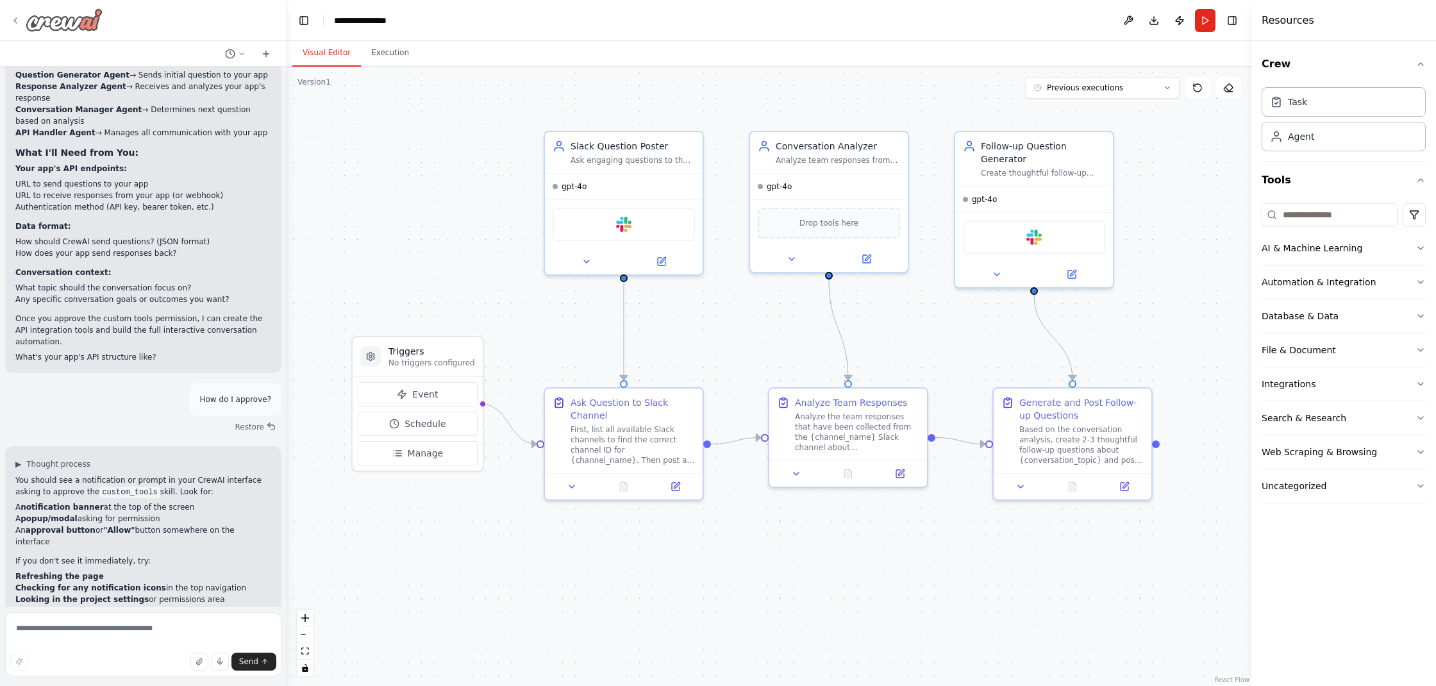
click at [67, 26] on img at bounding box center [64, 19] width 77 height 23
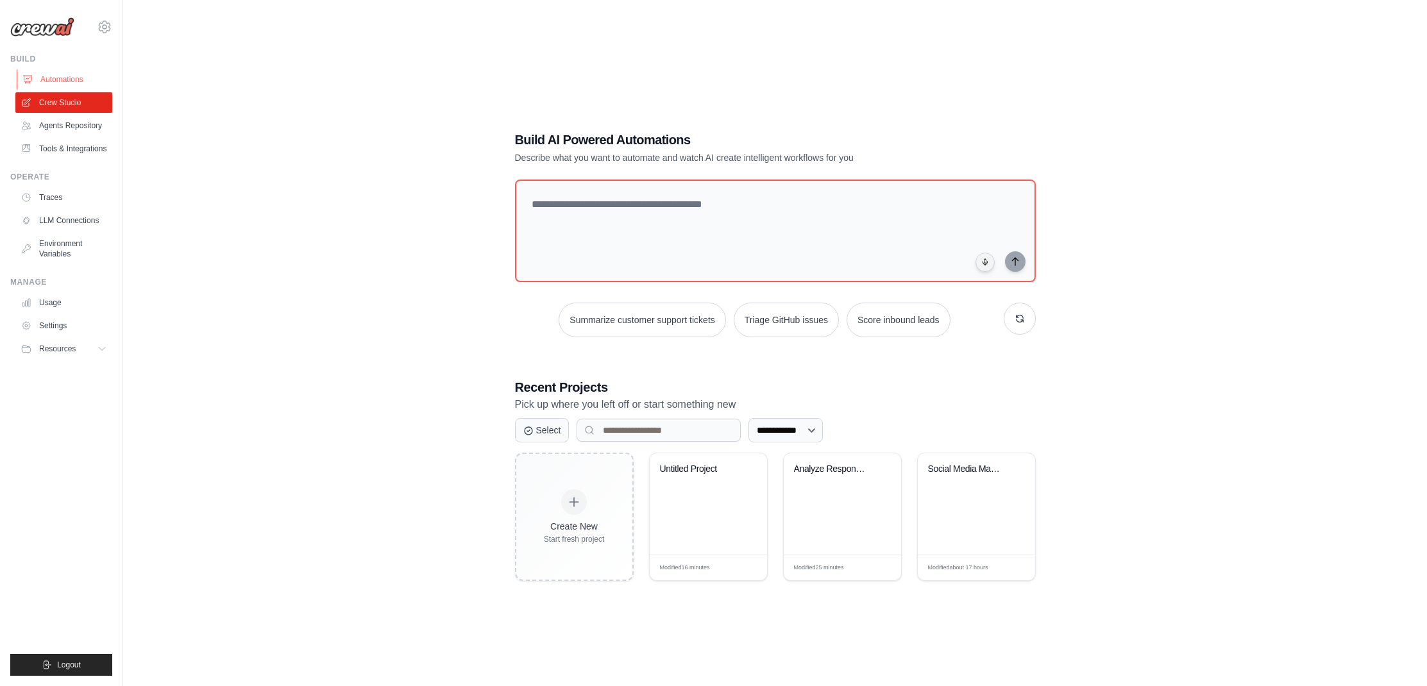
click at [63, 84] on link "Automations" at bounding box center [65, 79] width 97 height 21
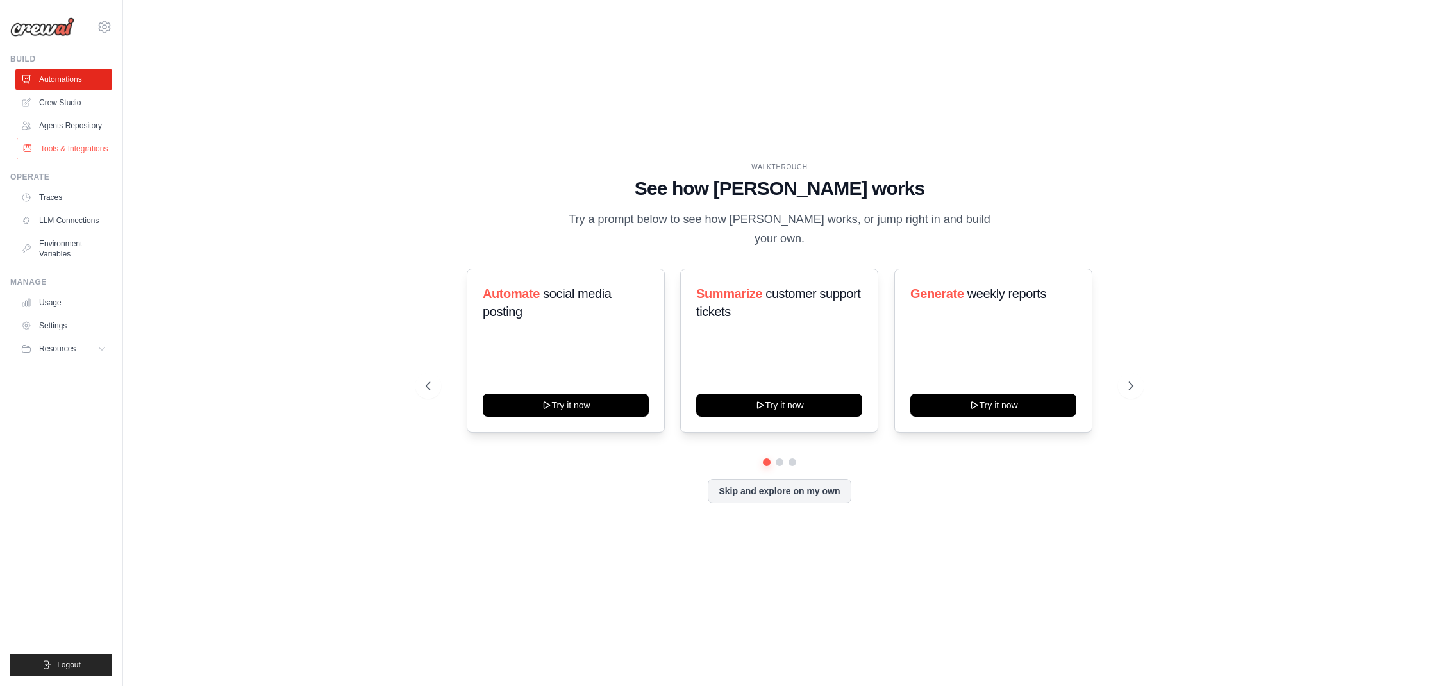
click at [86, 145] on link "Tools & Integrations" at bounding box center [65, 149] width 97 height 21
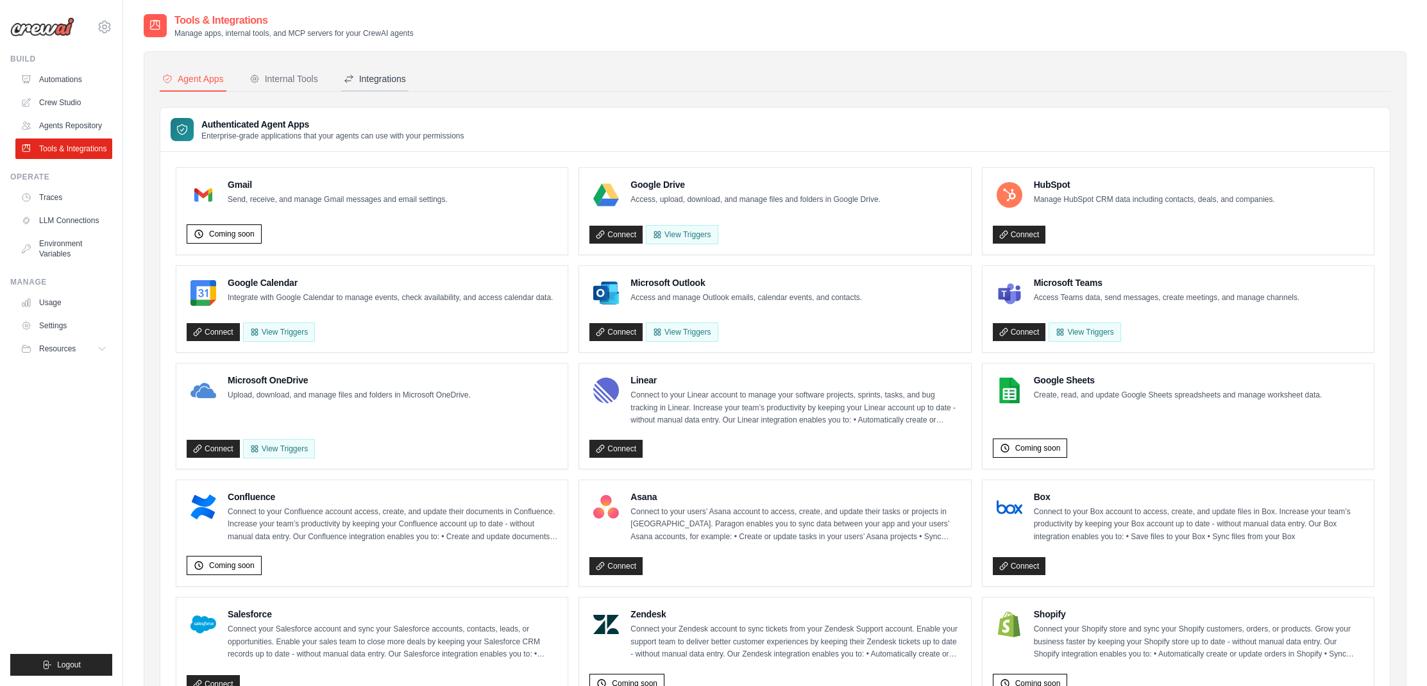
click at [384, 81] on div "Integrations" at bounding box center [375, 78] width 62 height 13
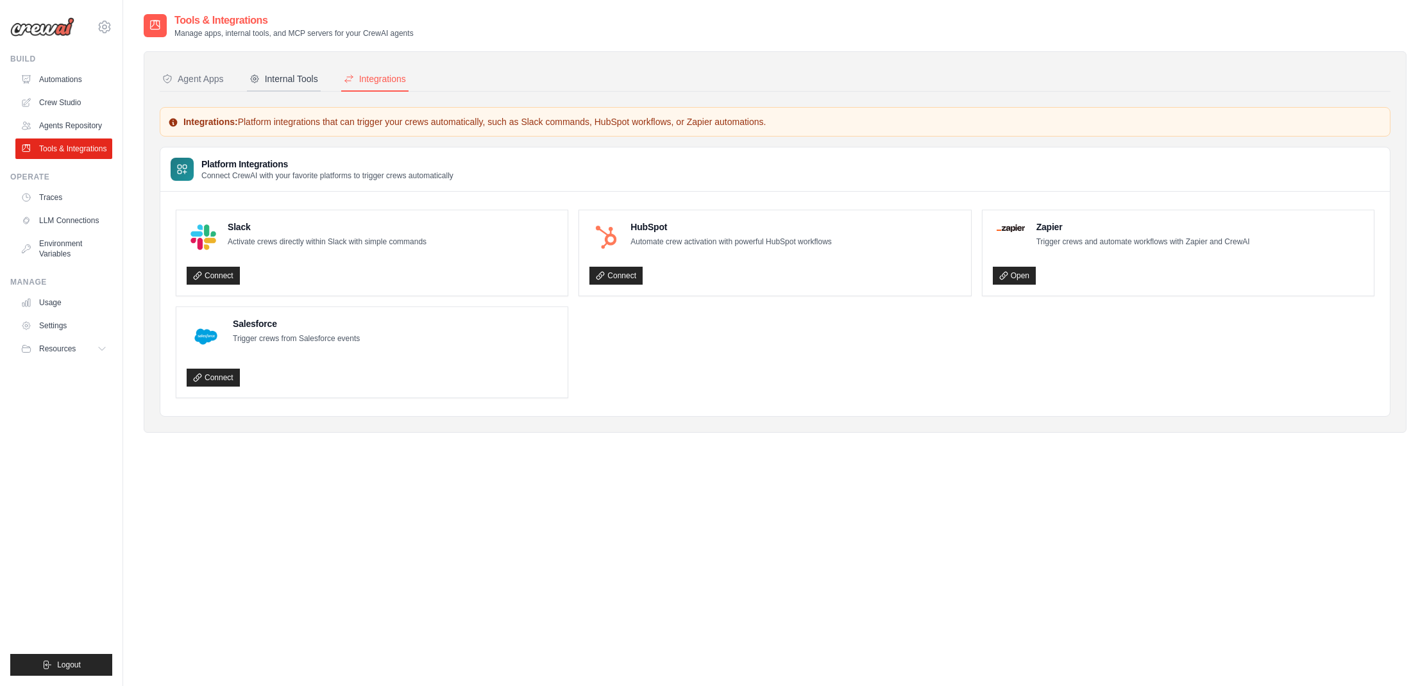
click at [312, 80] on div "Internal Tools" at bounding box center [283, 78] width 69 height 13
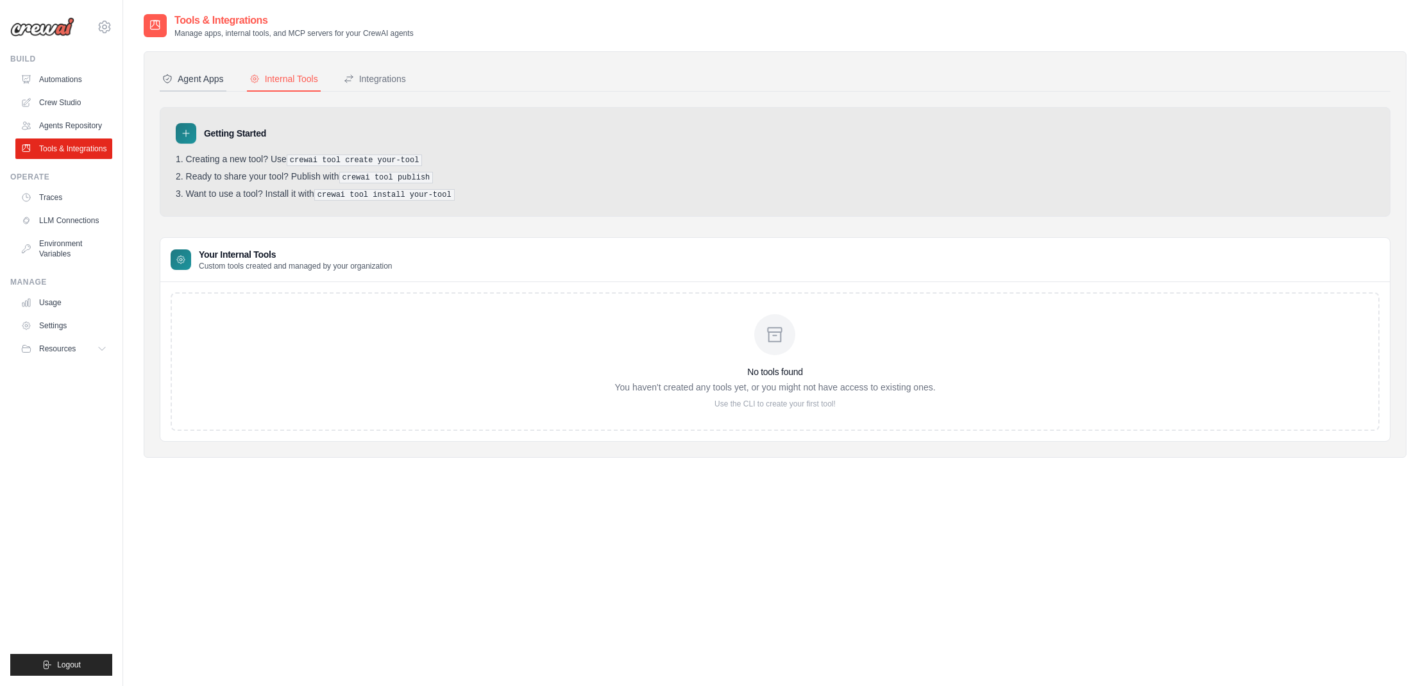
click at [216, 80] on div "Agent Apps" at bounding box center [193, 78] width 62 height 13
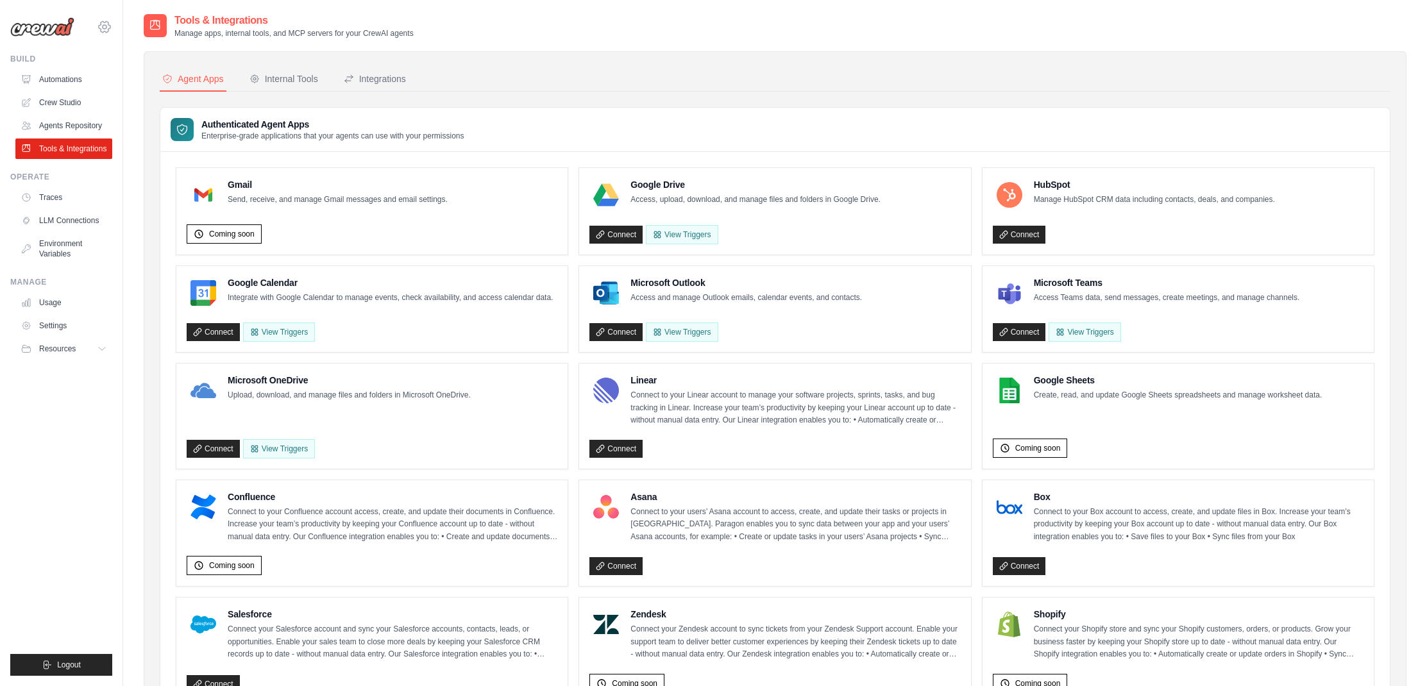
click at [106, 30] on icon at bounding box center [104, 26] width 15 height 15
click at [55, 77] on link "Automations" at bounding box center [65, 79] width 97 height 21
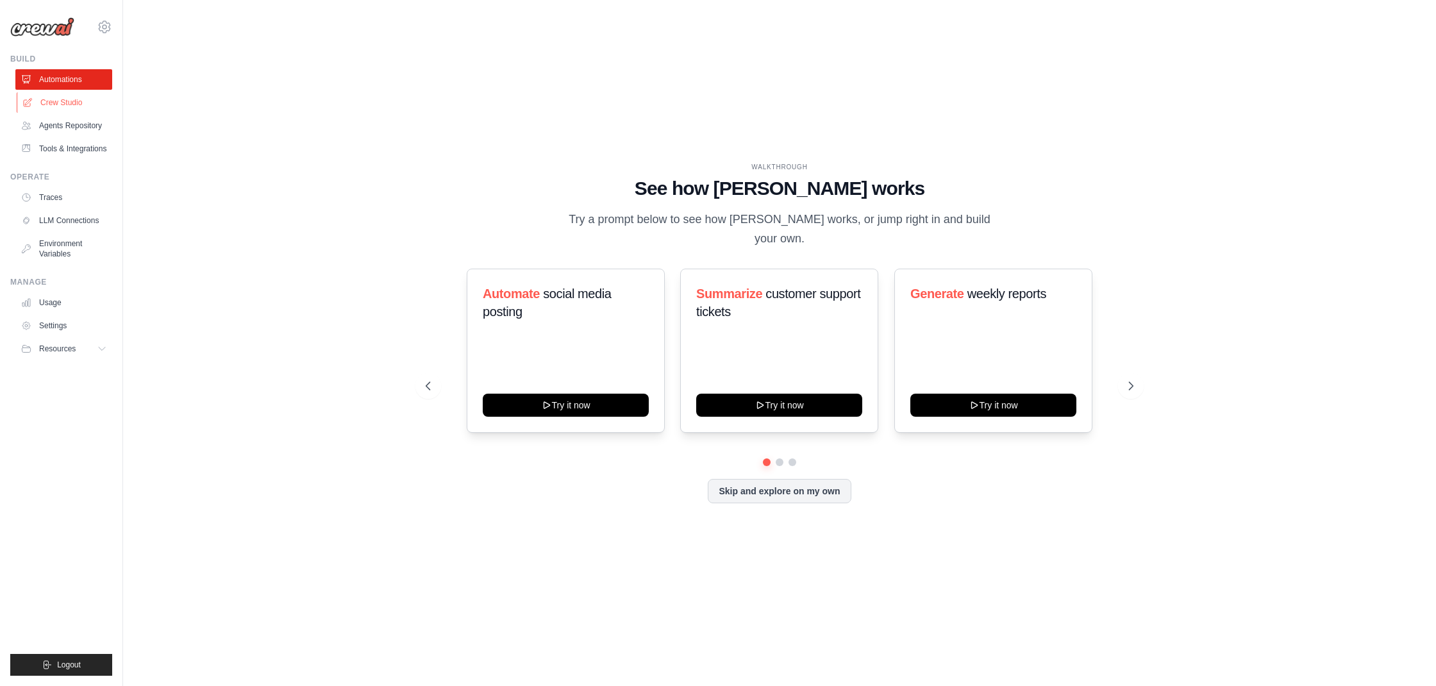
click at [63, 105] on link "Crew Studio" at bounding box center [65, 102] width 97 height 21
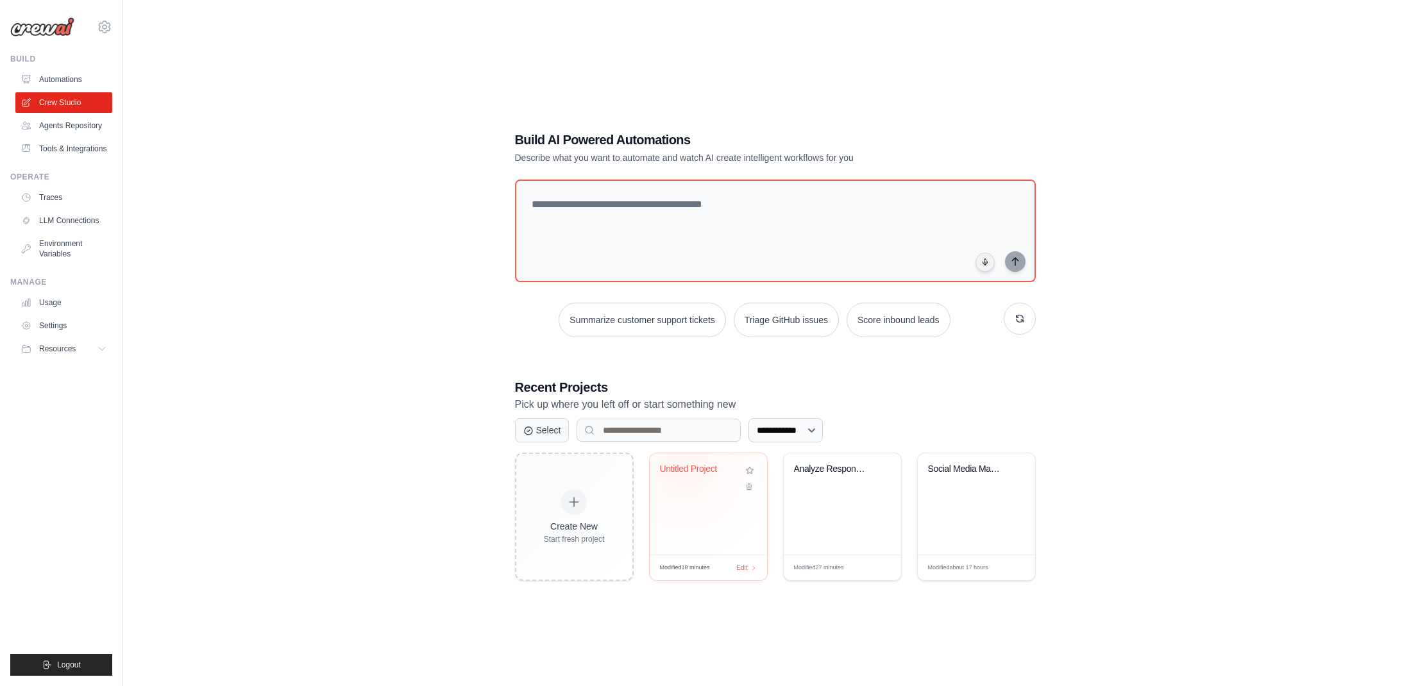
click at [684, 470] on div "Untitled Project" at bounding box center [699, 470] width 78 height 12
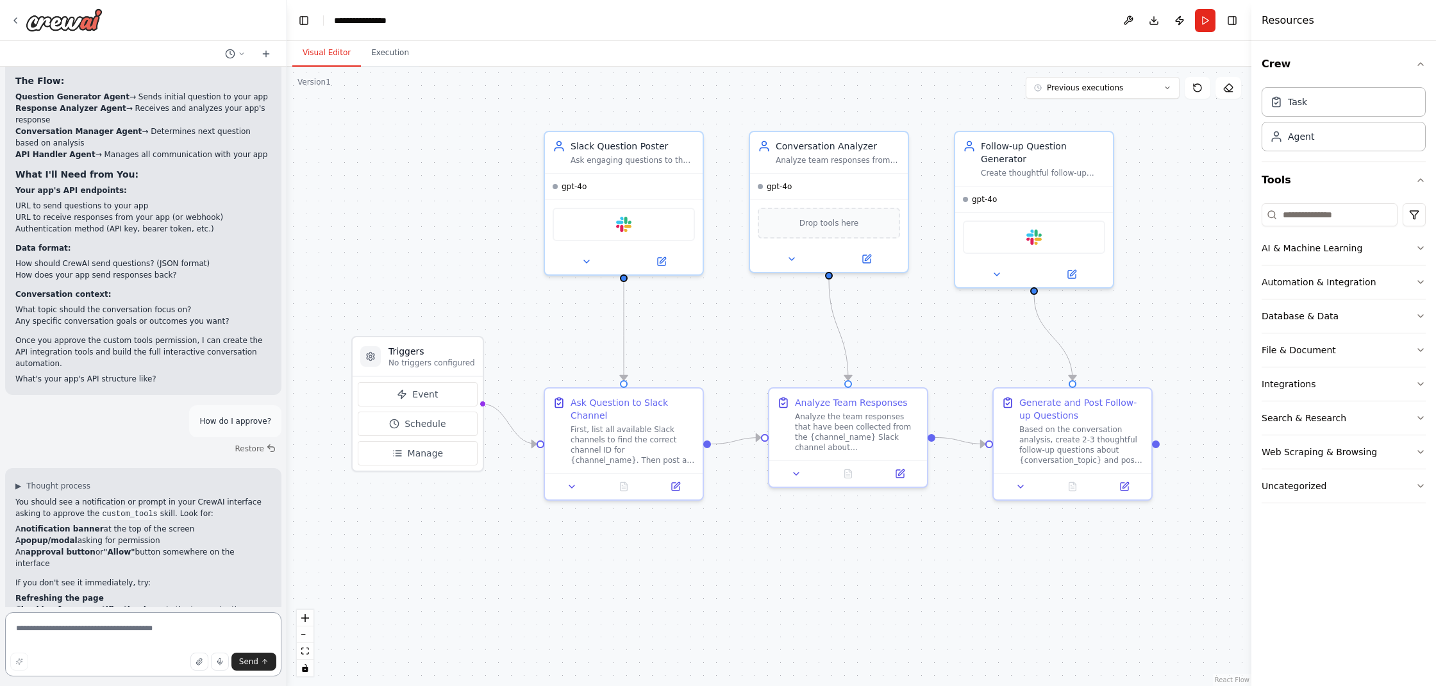
click at [177, 628] on textarea at bounding box center [143, 644] width 276 height 64
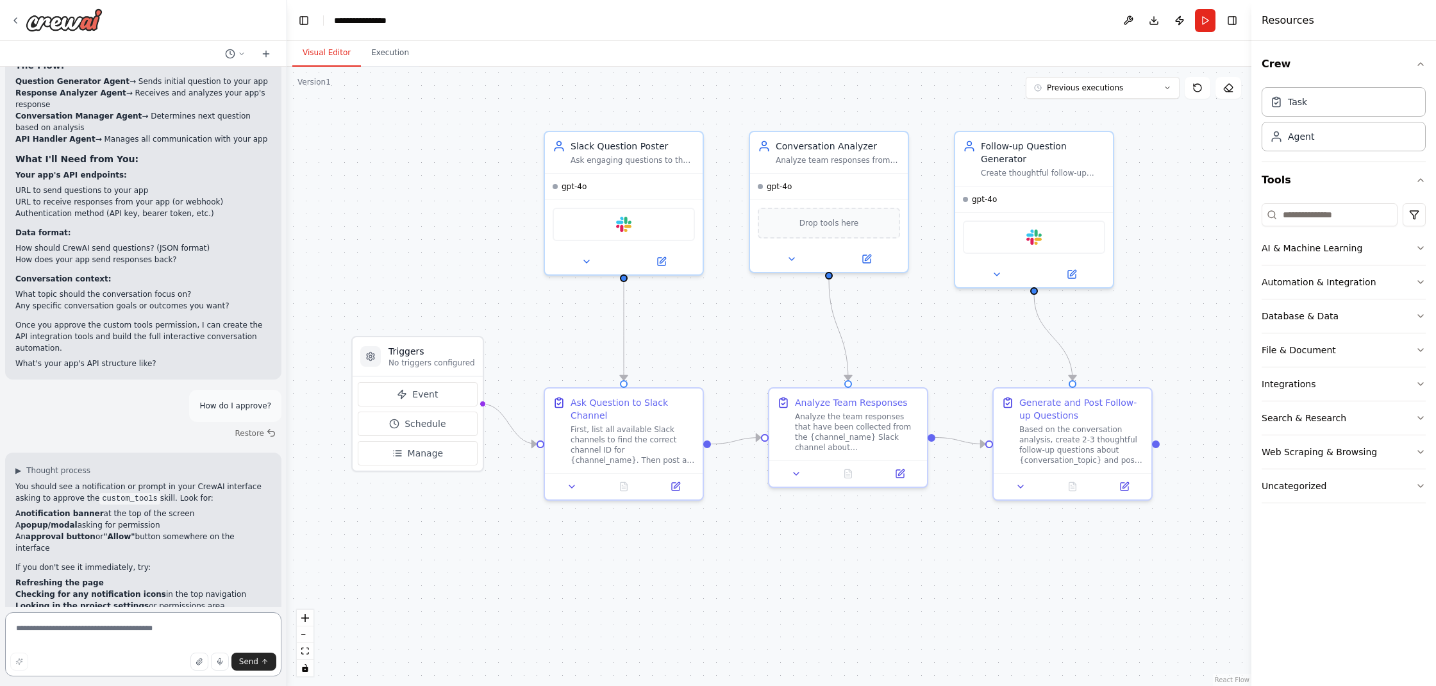
scroll to position [4039, 0]
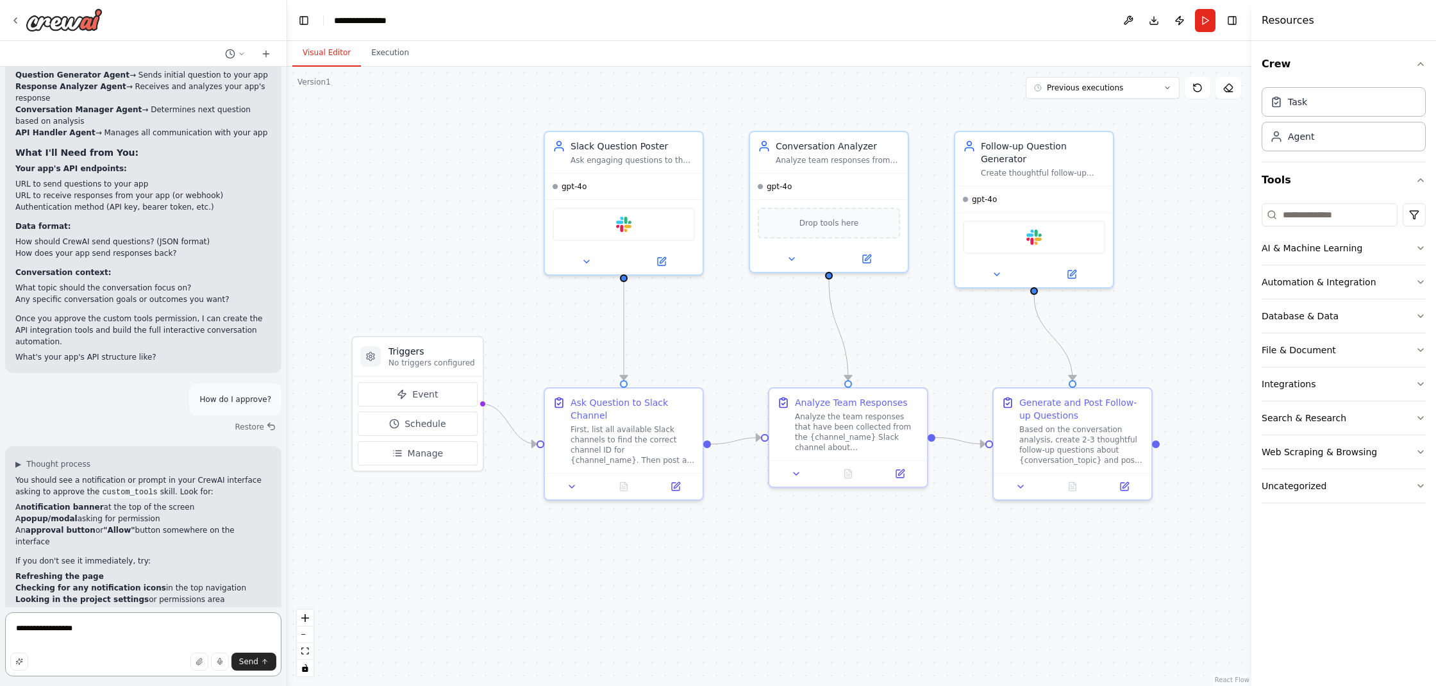
type textarea "**********"
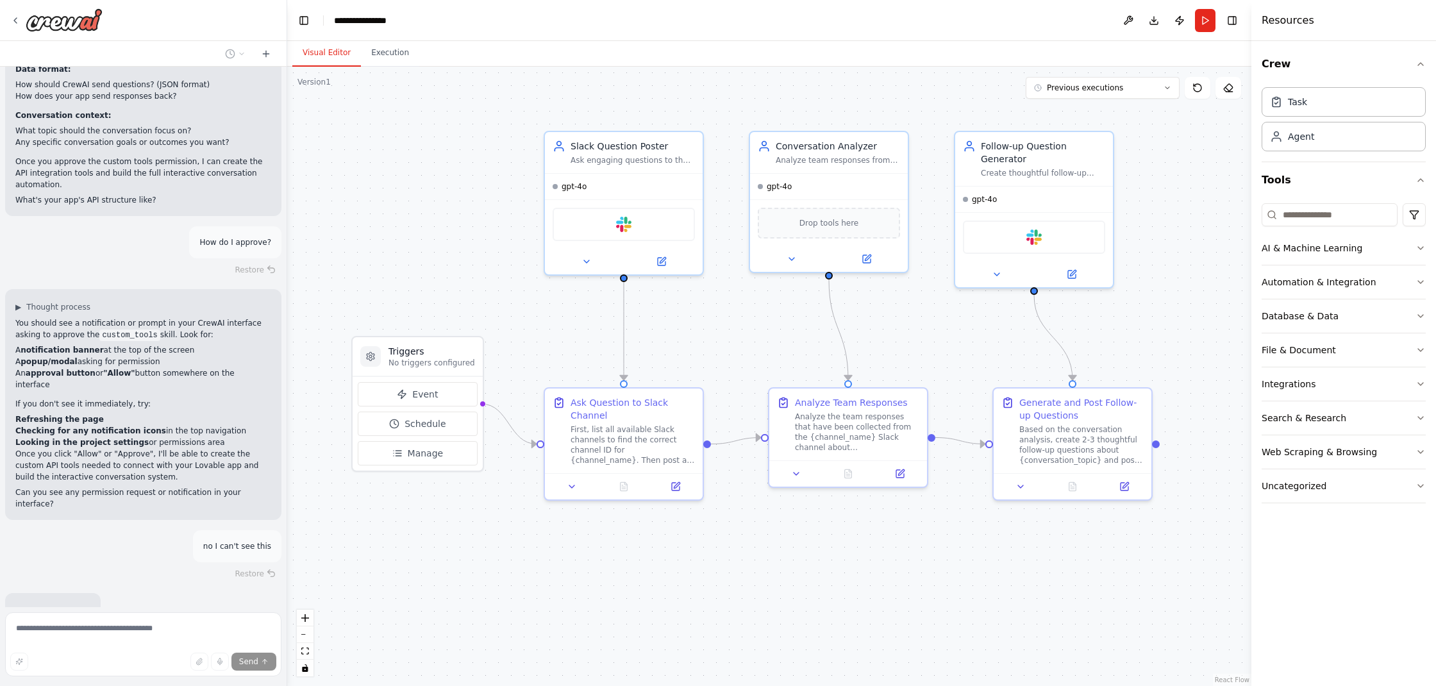
scroll to position [4200, 0]
